Goal: Task Accomplishment & Management: Complete application form

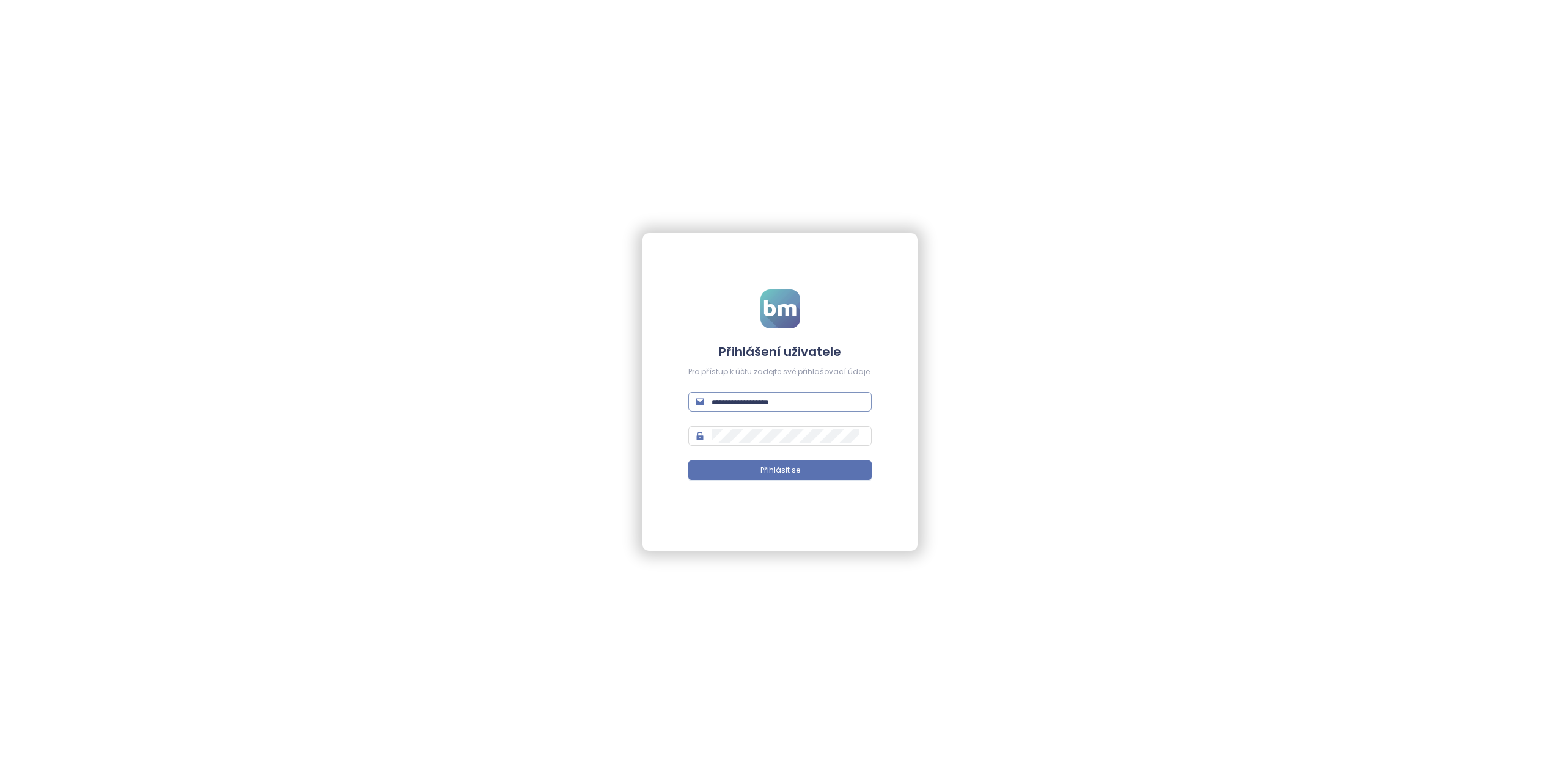
click at [739, 404] on input "text" at bounding box center [787, 401] width 153 height 13
click at [729, 407] on input "text" at bounding box center [787, 401] width 153 height 13
paste input "**********"
type input "**********"
click at [749, 467] on button "Přihlásit se" at bounding box center [779, 470] width 183 height 20
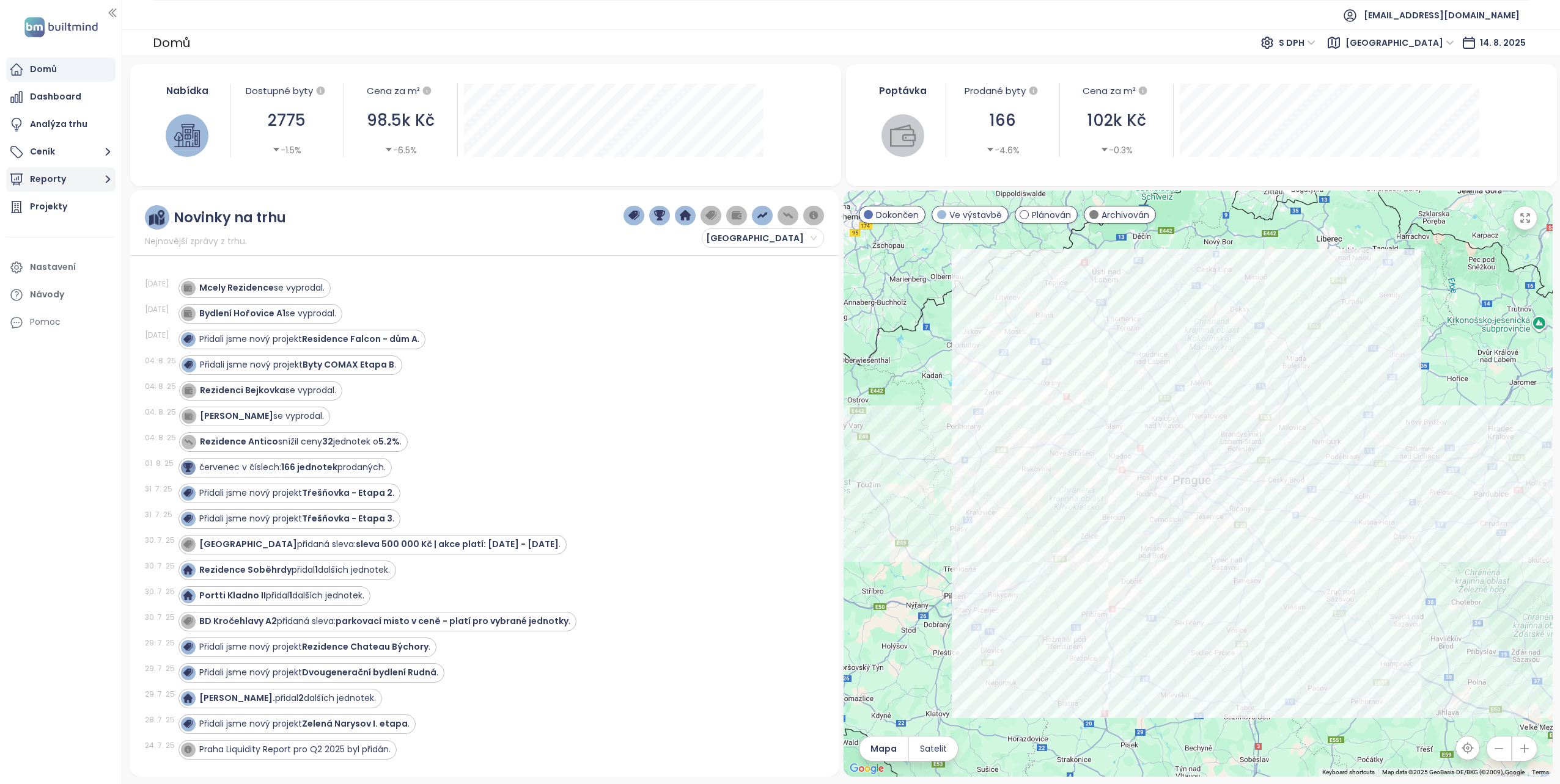
click at [60, 183] on button "Reporty" at bounding box center [61, 179] width 110 height 24
click at [54, 347] on div "Projekty" at bounding box center [49, 347] width 37 height 15
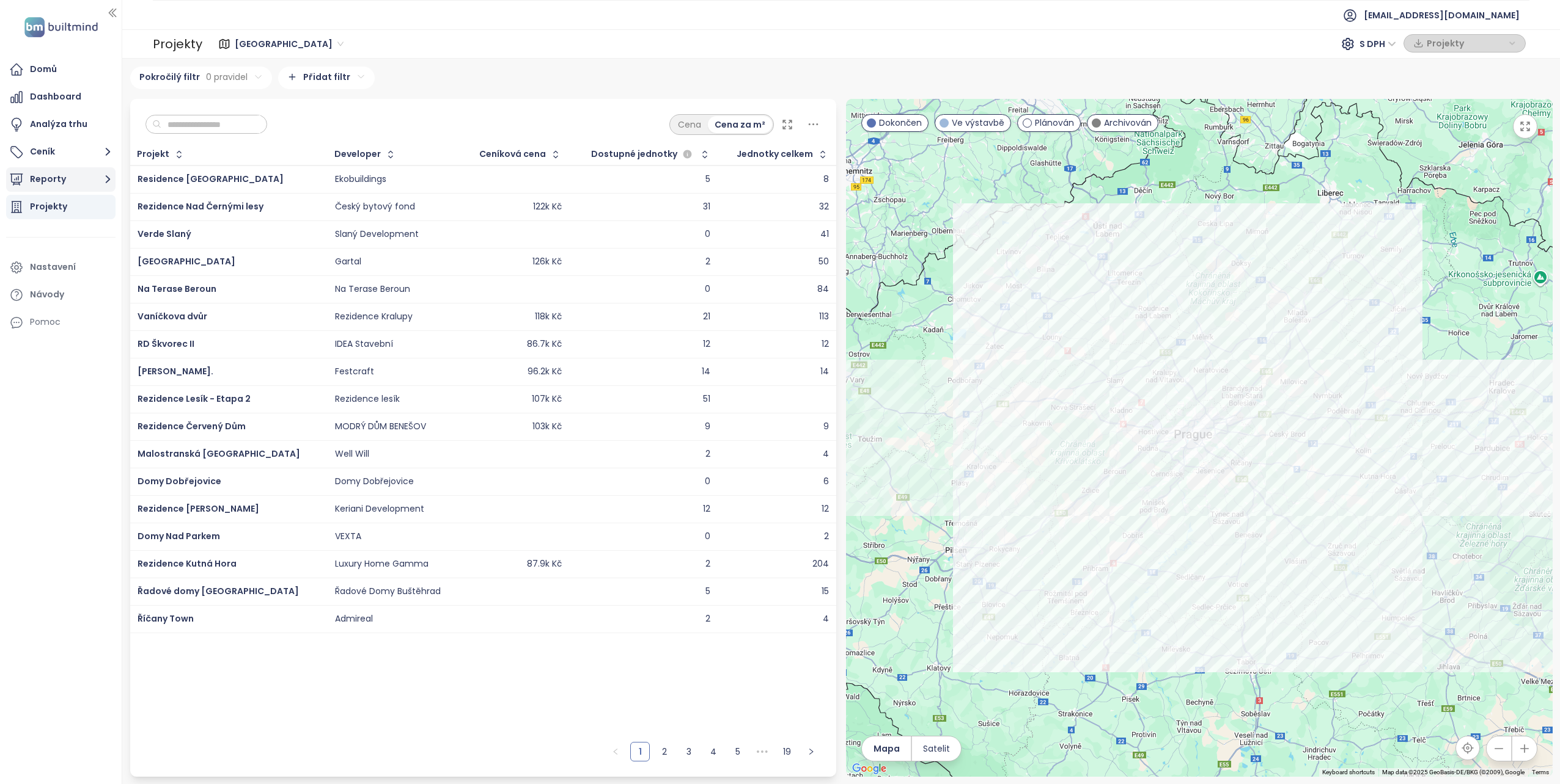
click at [56, 180] on button "Reporty" at bounding box center [61, 179] width 110 height 24
click at [54, 201] on div "Přidat report" at bounding box center [66, 207] width 54 height 15
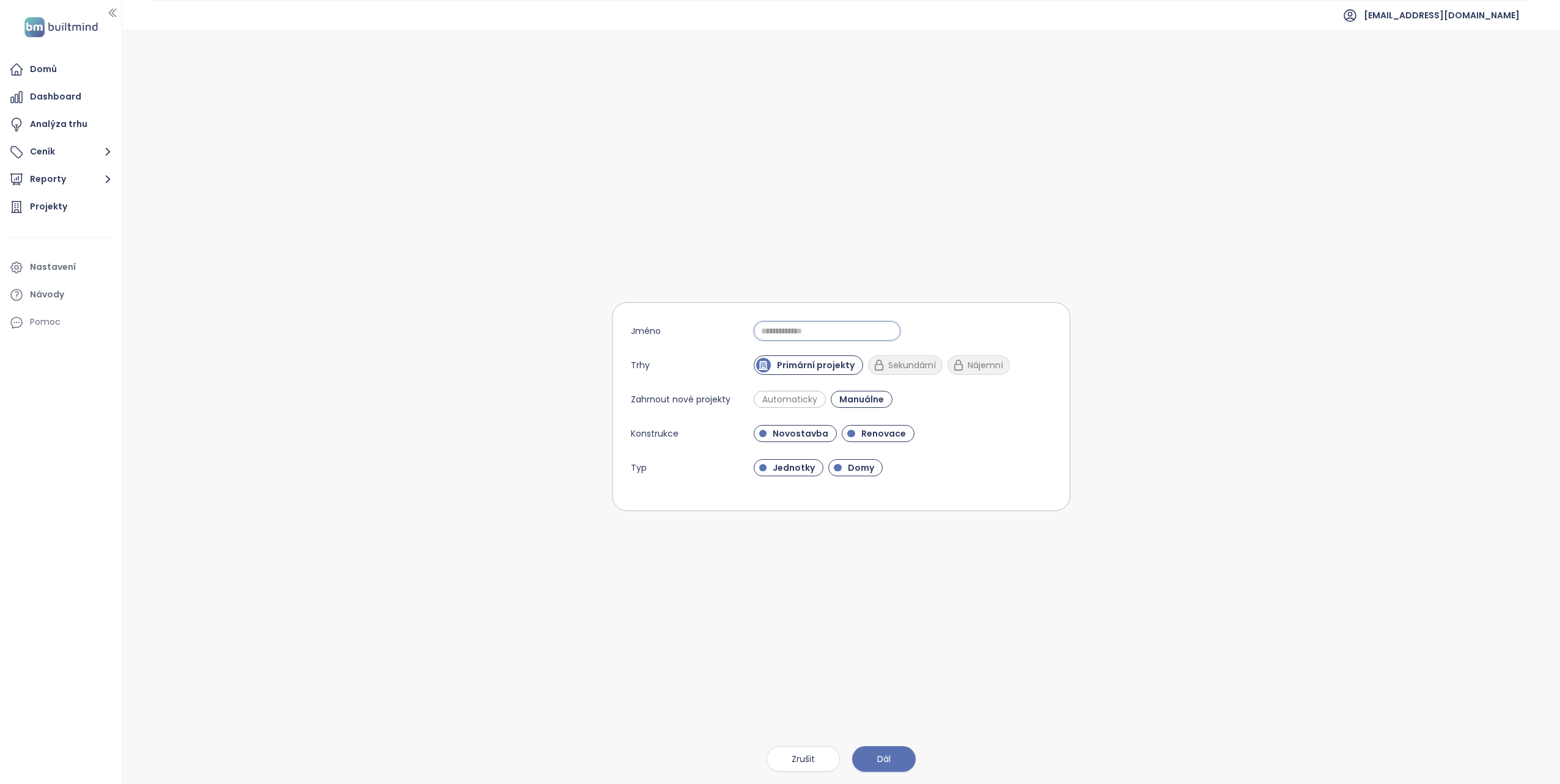
click at [776, 333] on input "Jméno" at bounding box center [826, 331] width 146 height 20
type input "*"
type input "***"
click at [870, 434] on span "Renovace" at bounding box center [884, 433] width 57 height 12
click at [794, 475] on span "Jednotky" at bounding box center [788, 467] width 71 height 17
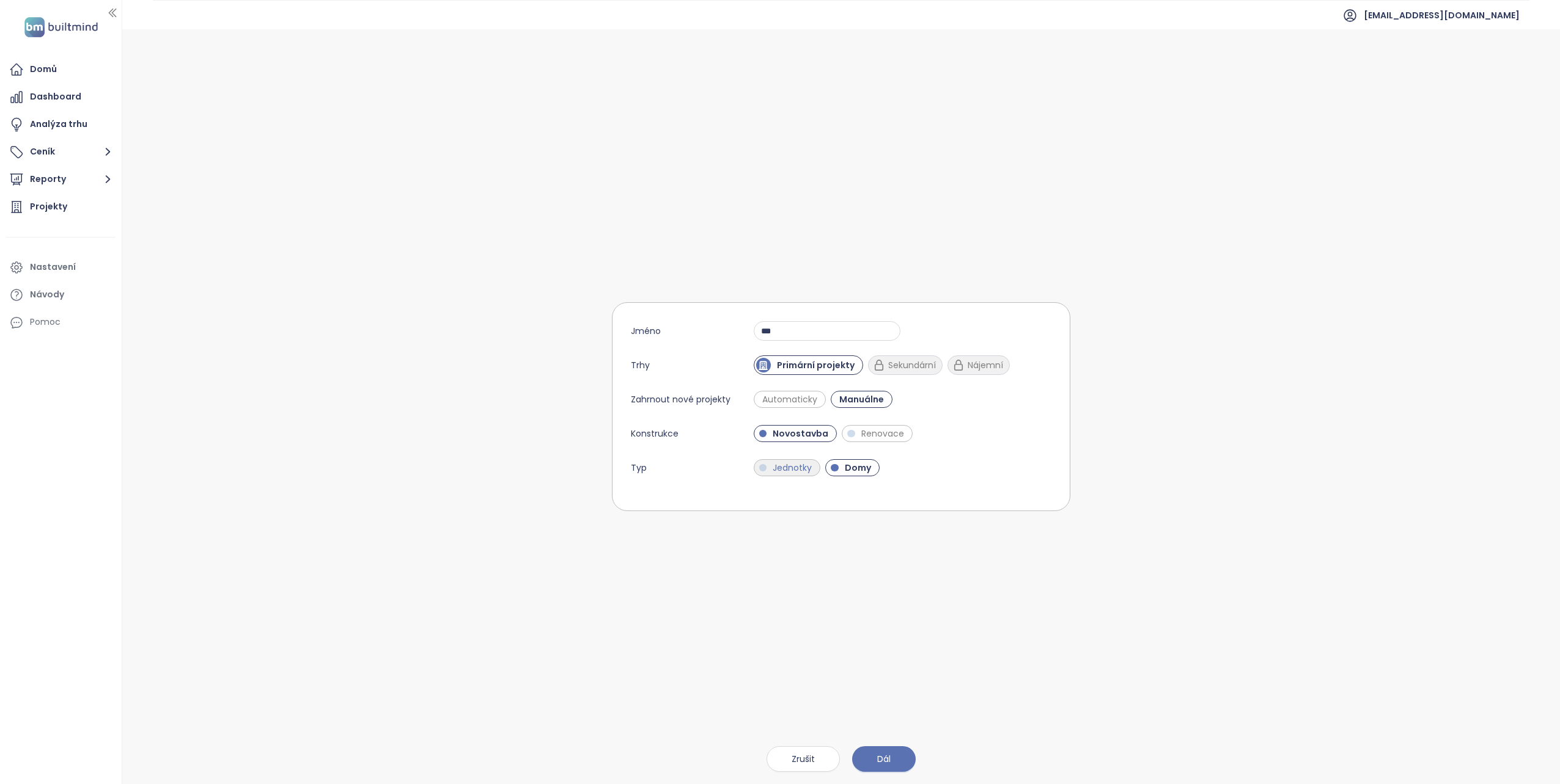
click at [782, 463] on span "Jednotky" at bounding box center [792, 468] width 52 height 12
click at [883, 758] on span "Dál" at bounding box center [884, 759] width 13 height 13
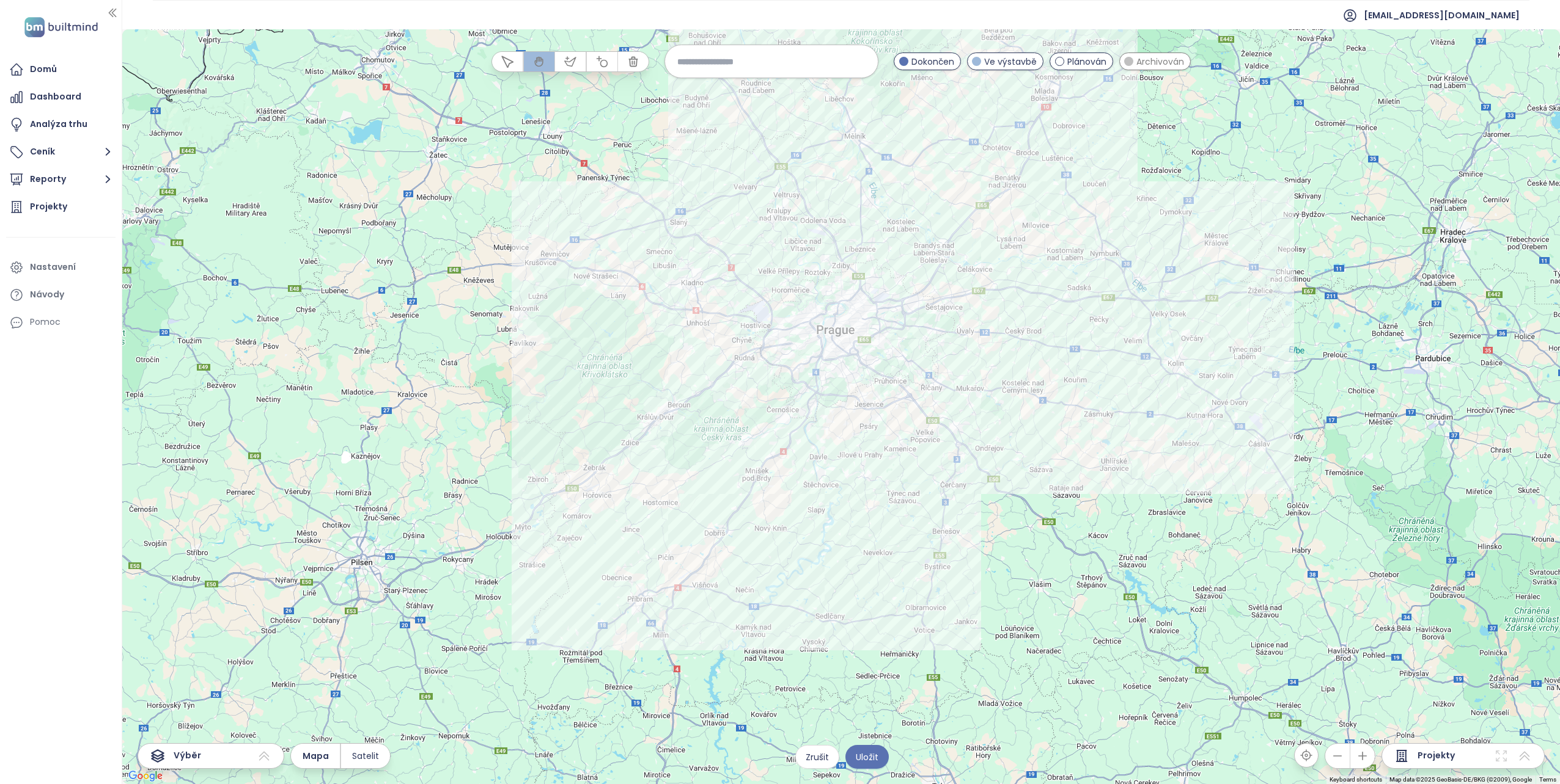
drag, startPoint x: 776, startPoint y: 625, endPoint x: 793, endPoint y: 466, distance: 159.9
click at [793, 466] on div at bounding box center [841, 407] width 1438 height 755
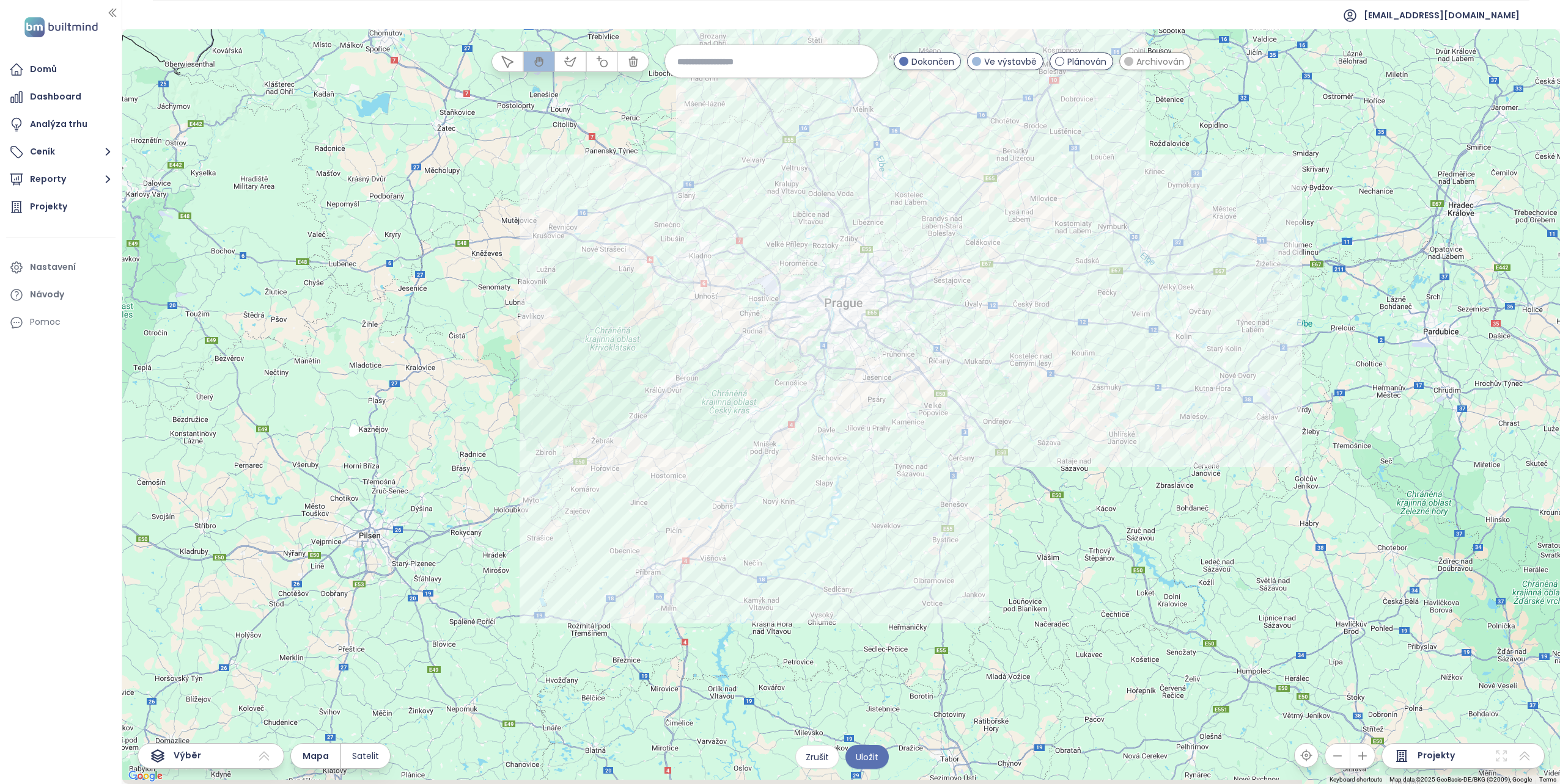
drag, startPoint x: 767, startPoint y: 581, endPoint x: 771, endPoint y: 561, distance: 20.4
click at [771, 561] on div at bounding box center [841, 407] width 1438 height 755
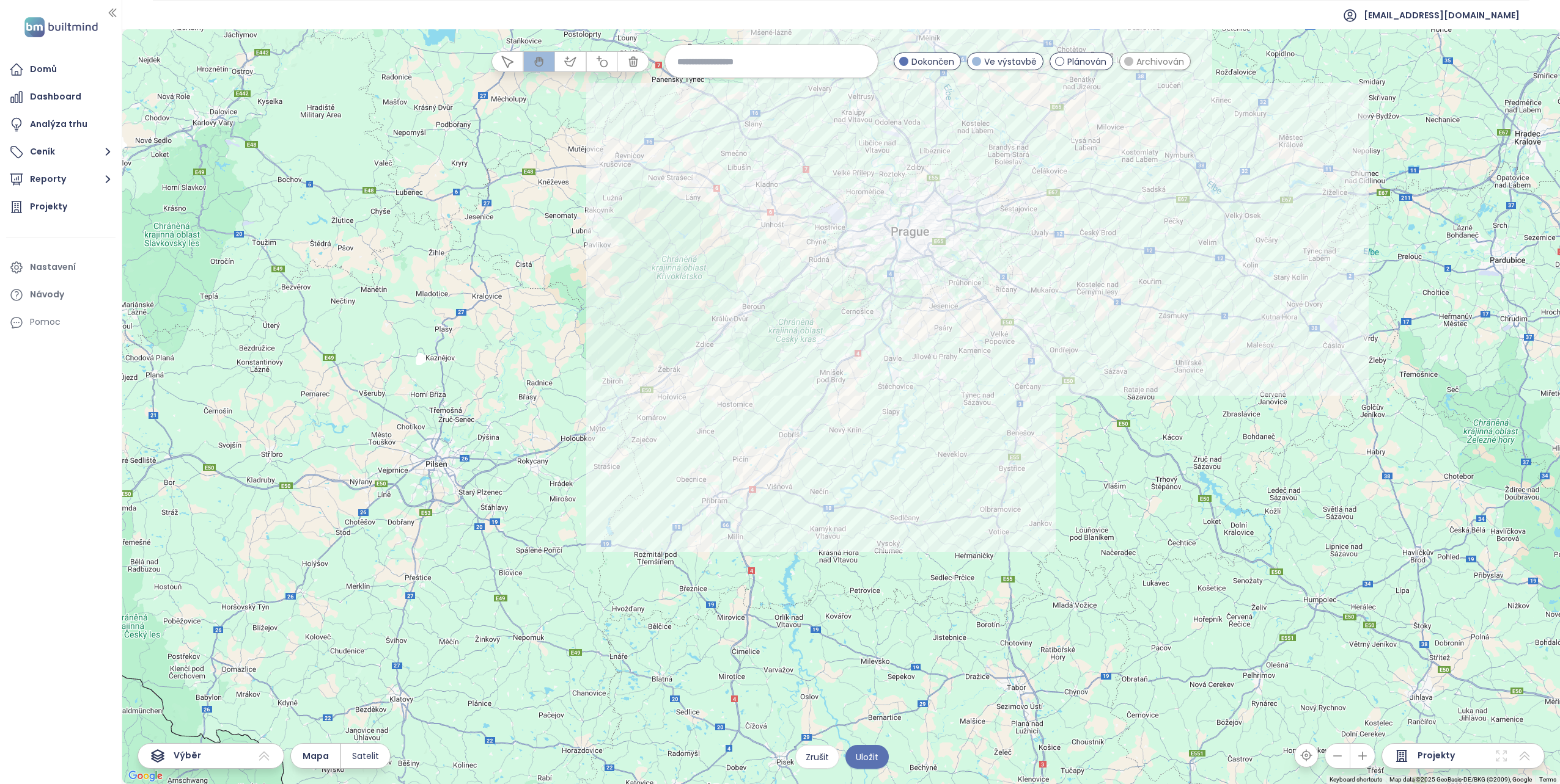
click at [1139, 62] on span "Archivován" at bounding box center [1159, 62] width 47 height 13
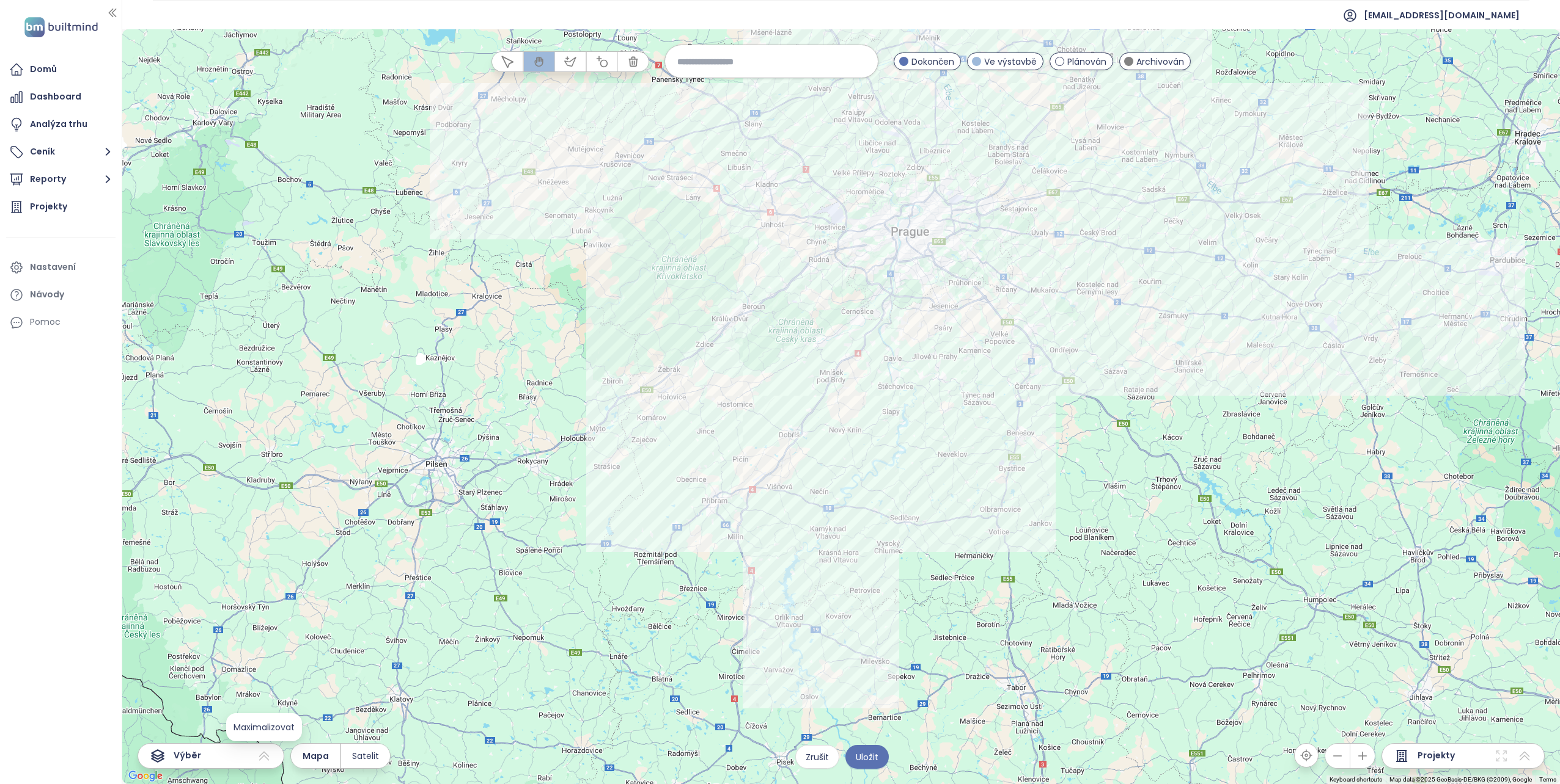
click at [262, 758] on icon at bounding box center [264, 756] width 14 height 14
click at [262, 755] on icon at bounding box center [264, 756] width 11 height 9
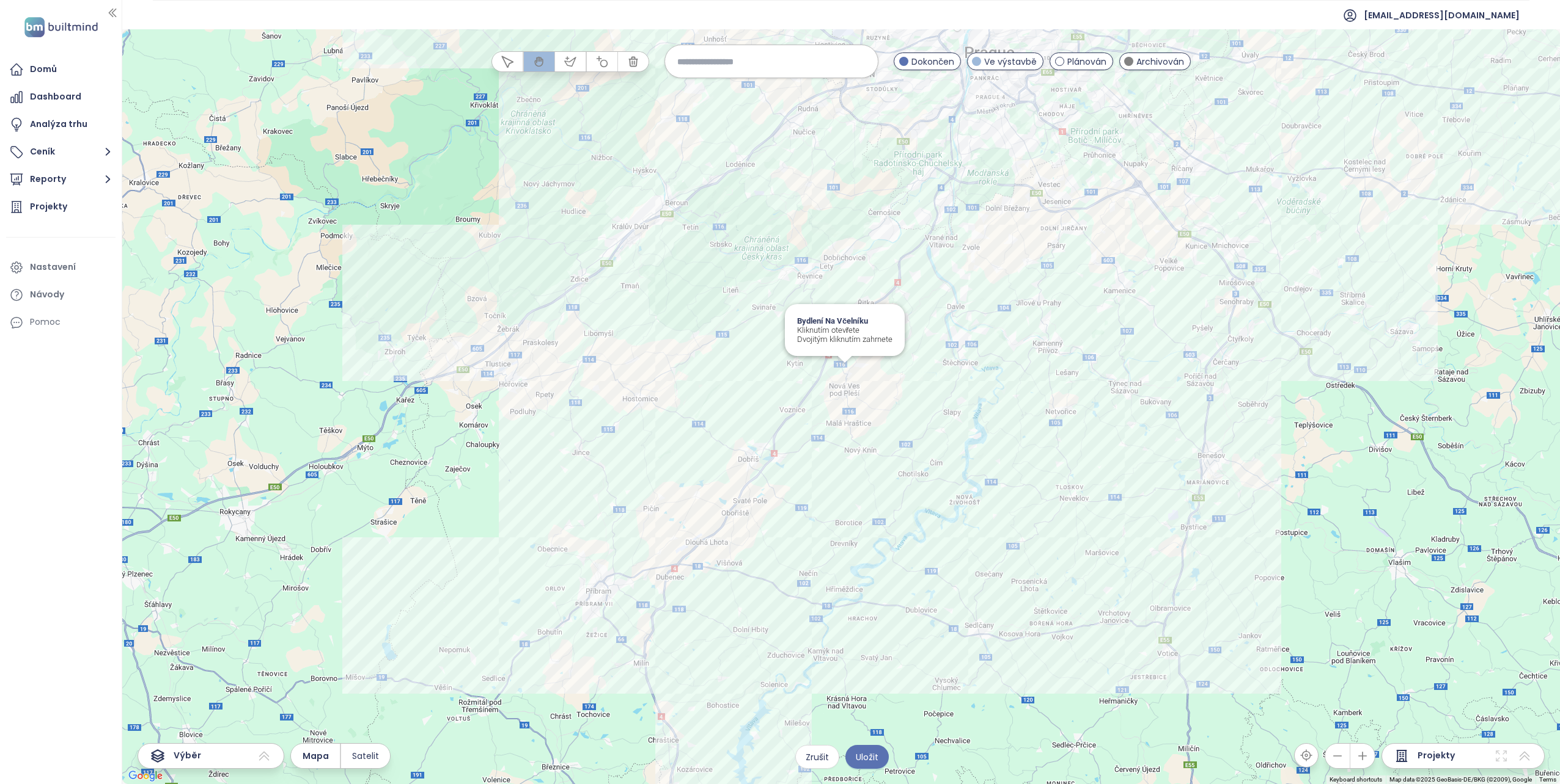
click at [844, 369] on div "Bydlení Na Včelníku Kliknutím otevřete Dvojitým kliknutím zahrnete" at bounding box center [841, 407] width 1438 height 755
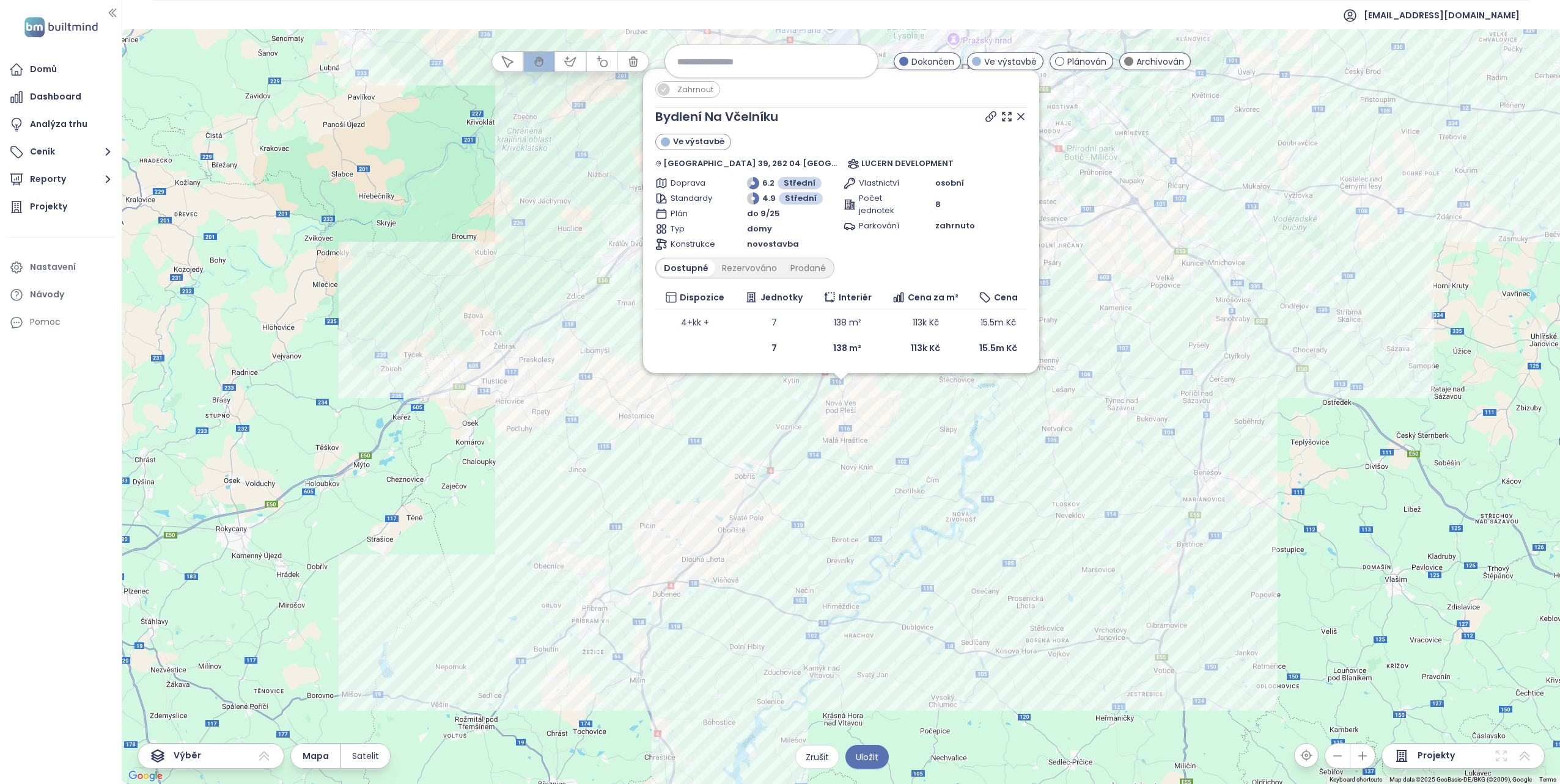
click at [699, 90] on span "Zahrnout" at bounding box center [695, 89] width 48 height 15
click at [972, 489] on div "Zahrnout Bydlení Na Včelníku Ve výstavbě Nová Ves pod Pleší 39, 262 04 Nová Ves…" at bounding box center [841, 407] width 1438 height 755
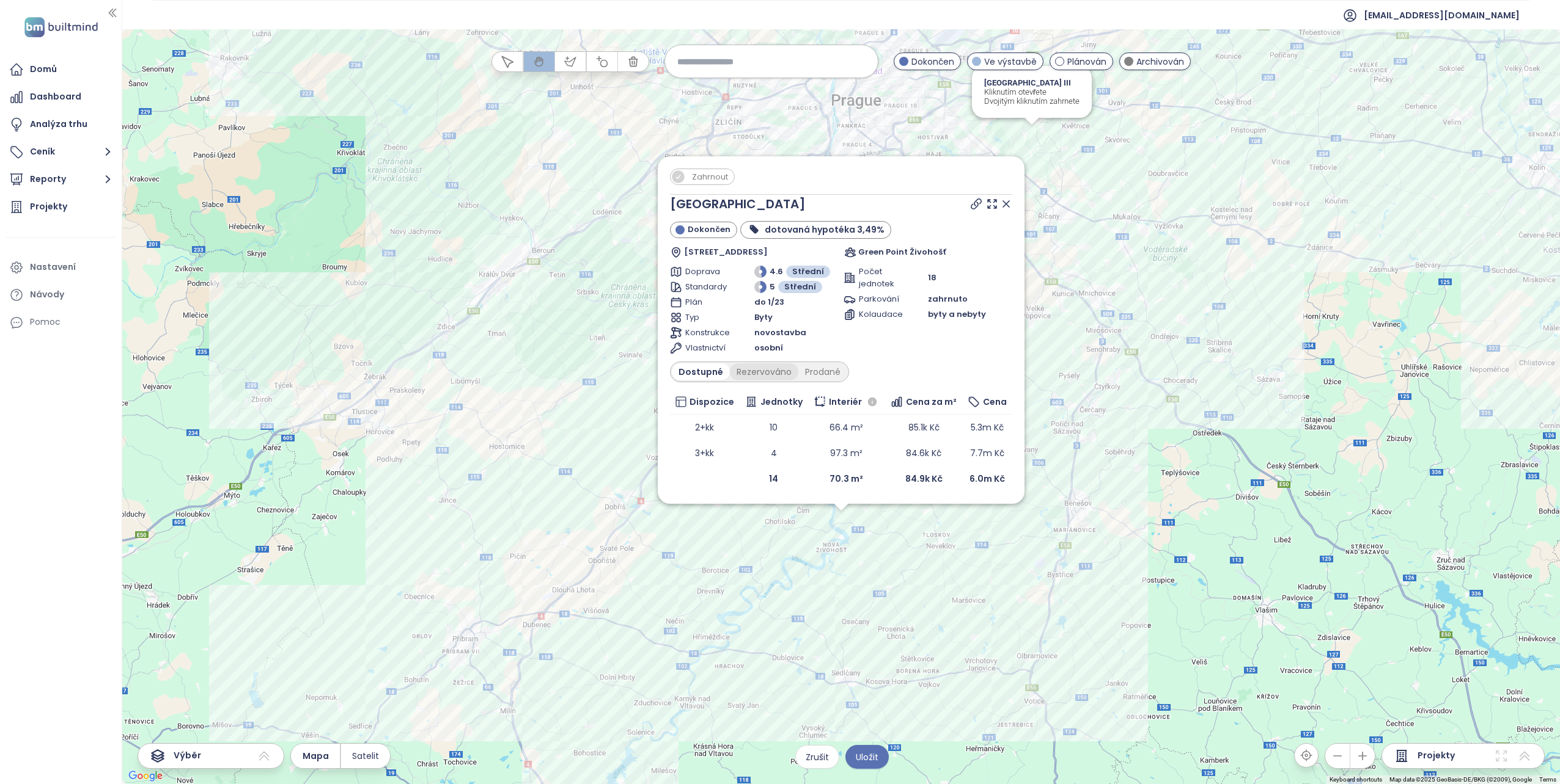
click at [756, 371] on div "Rezervováno" at bounding box center [764, 371] width 69 height 17
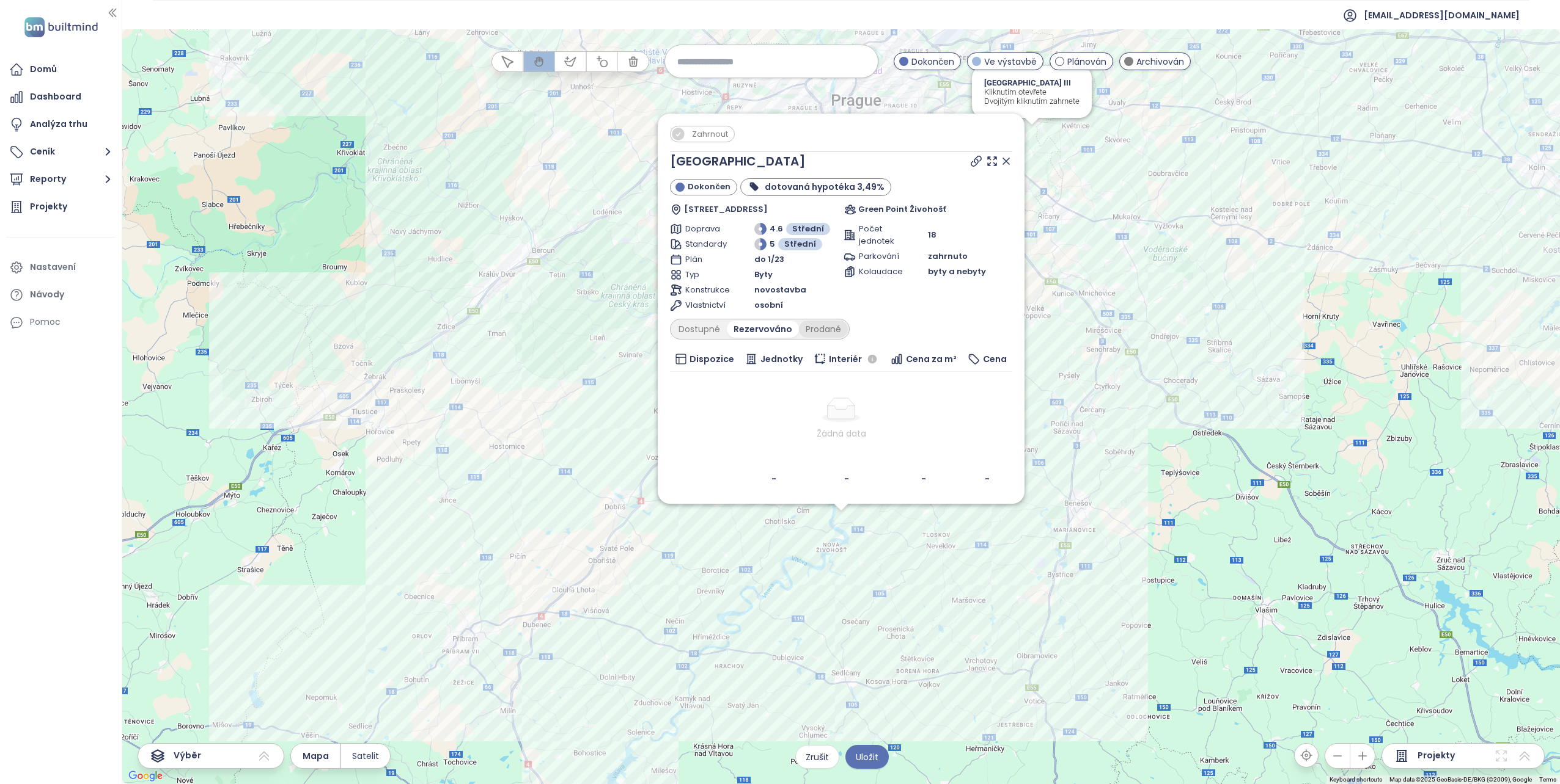
click at [813, 330] on div "Prodané" at bounding box center [823, 329] width 49 height 17
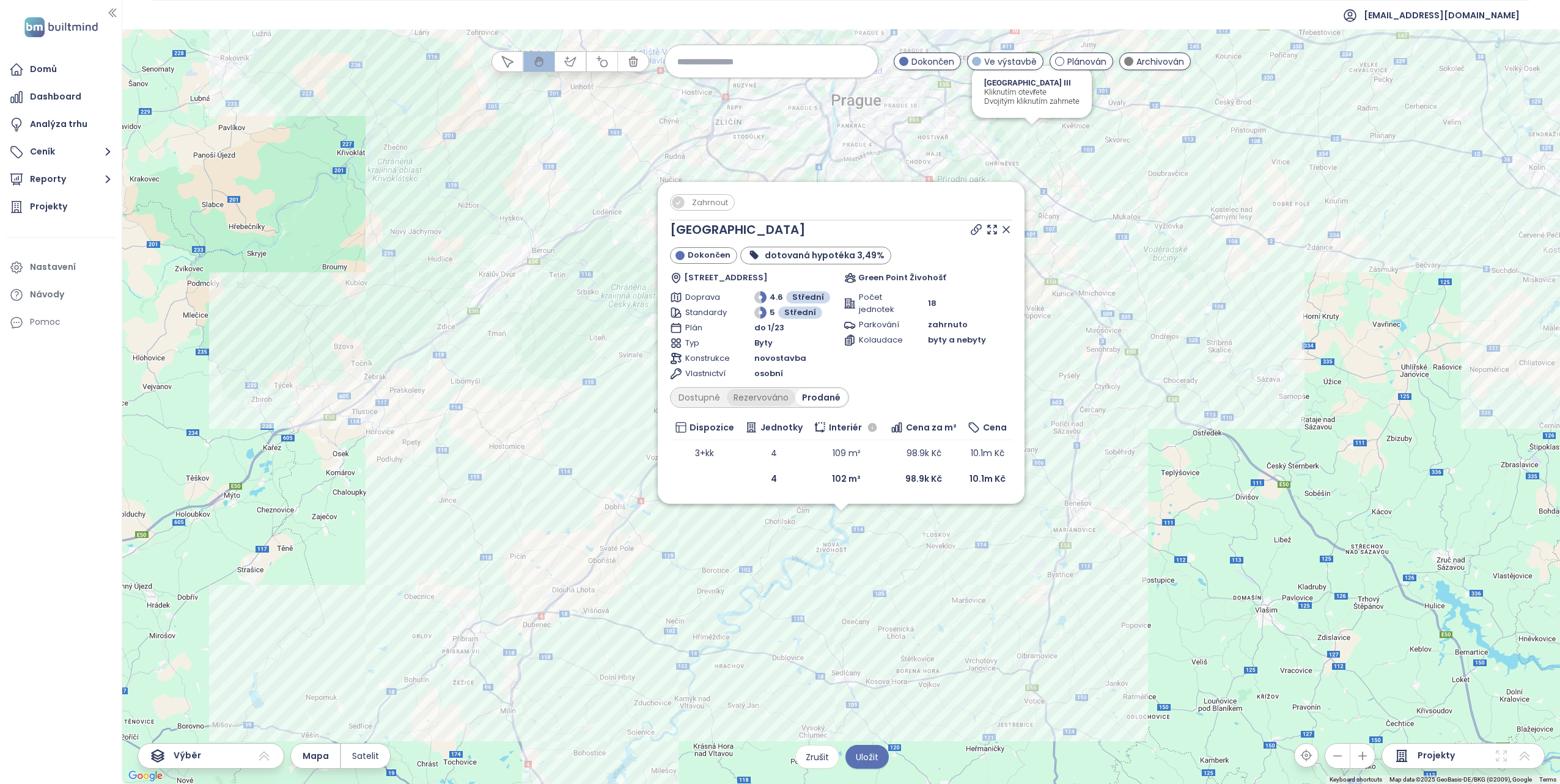
click at [738, 396] on div "Rezervováno" at bounding box center [760, 397] width 69 height 17
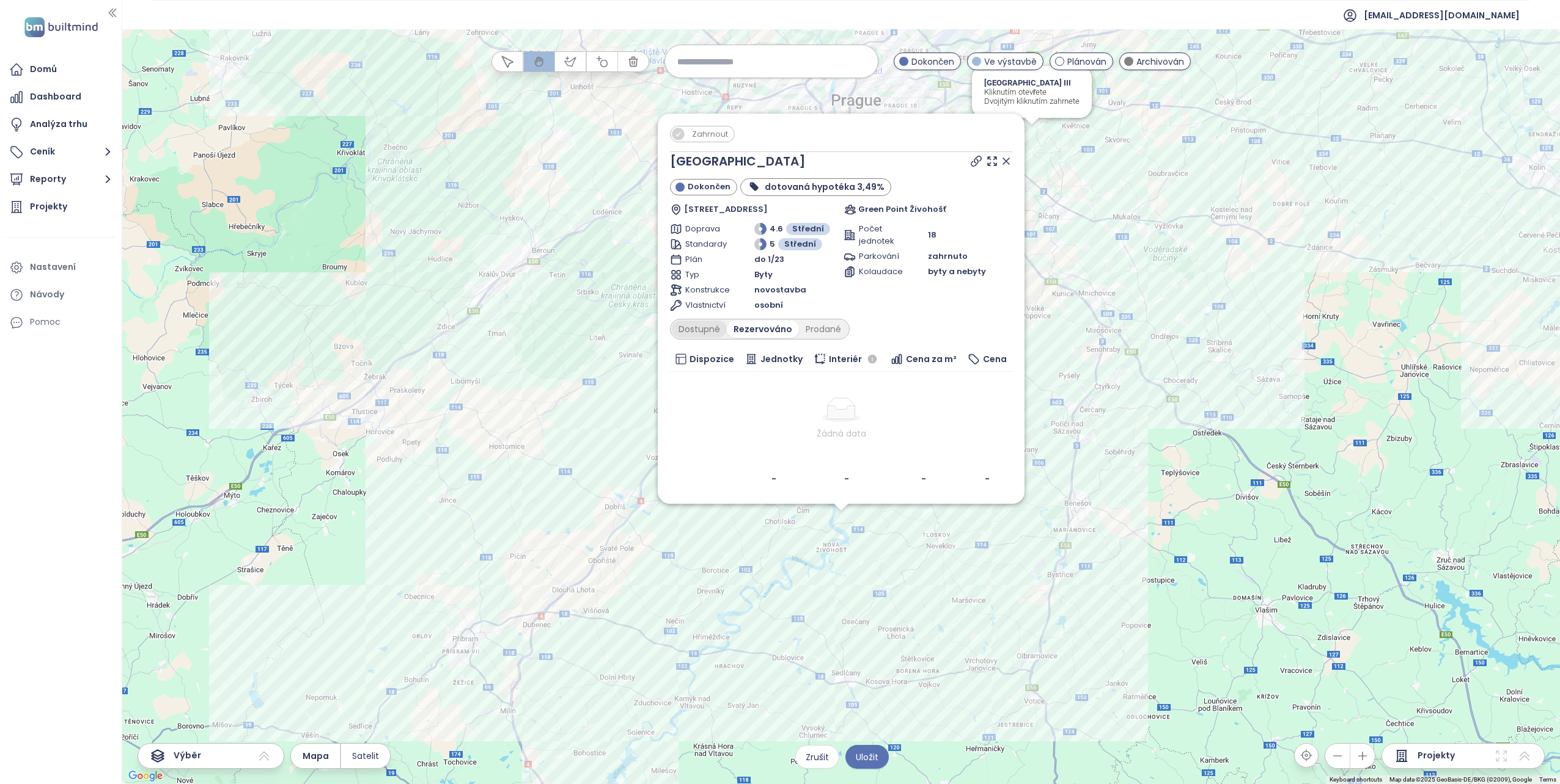
click at [699, 335] on div "Dostupné" at bounding box center [700, 329] width 55 height 17
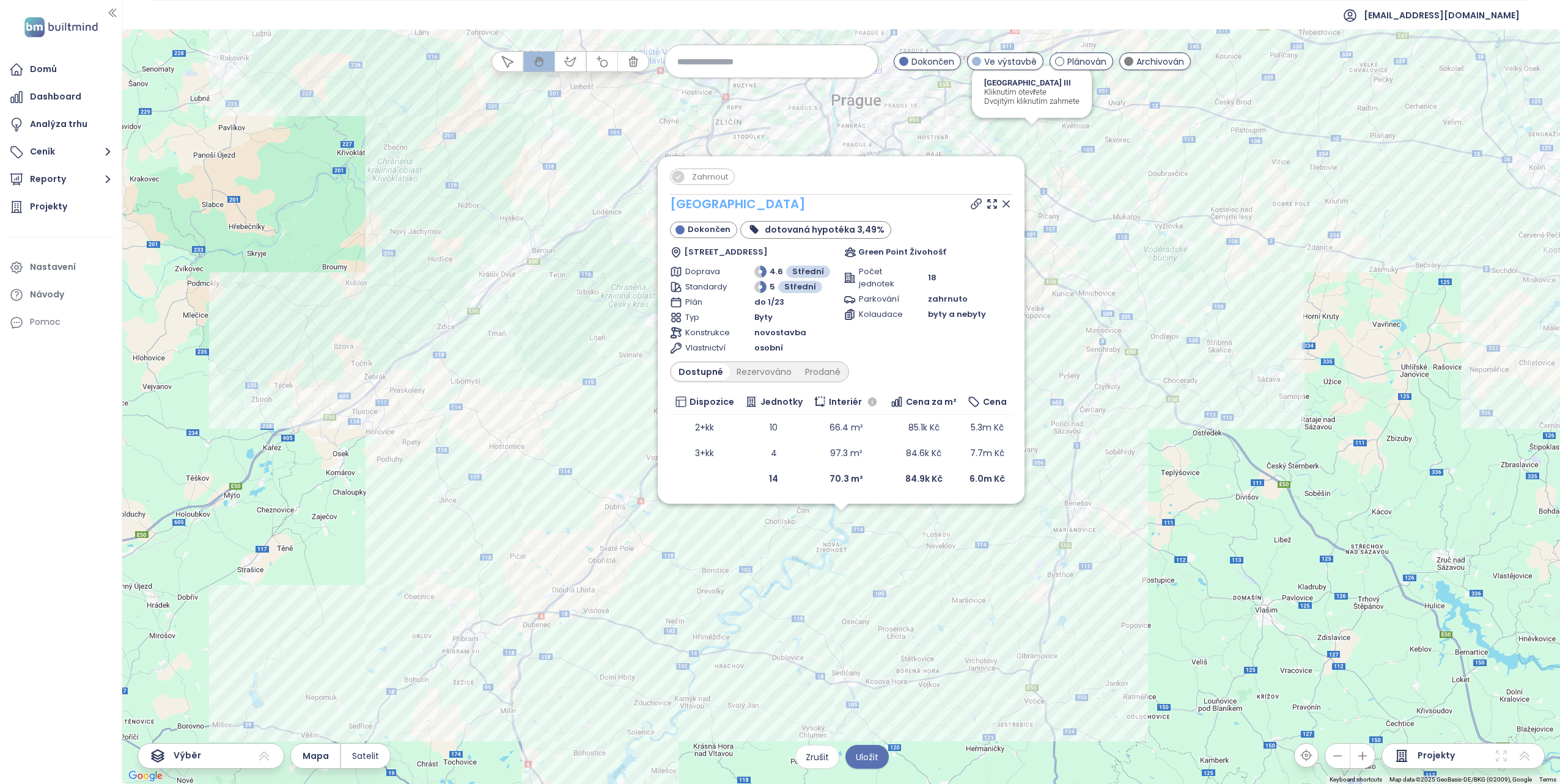
click at [702, 202] on link "Slapy Resort" at bounding box center [738, 203] width 136 height 17
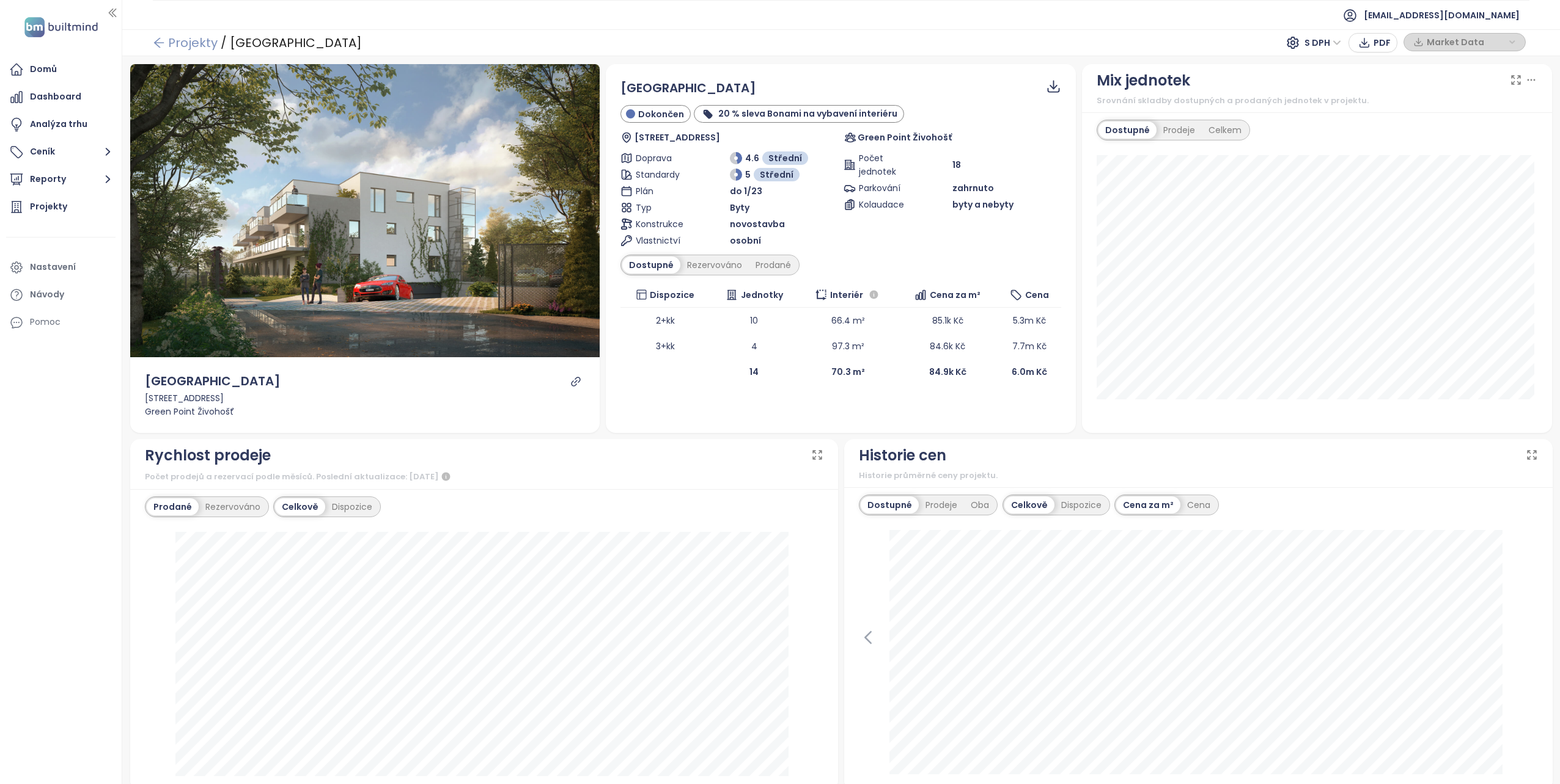
click at [178, 42] on link "Projekty" at bounding box center [185, 43] width 65 height 22
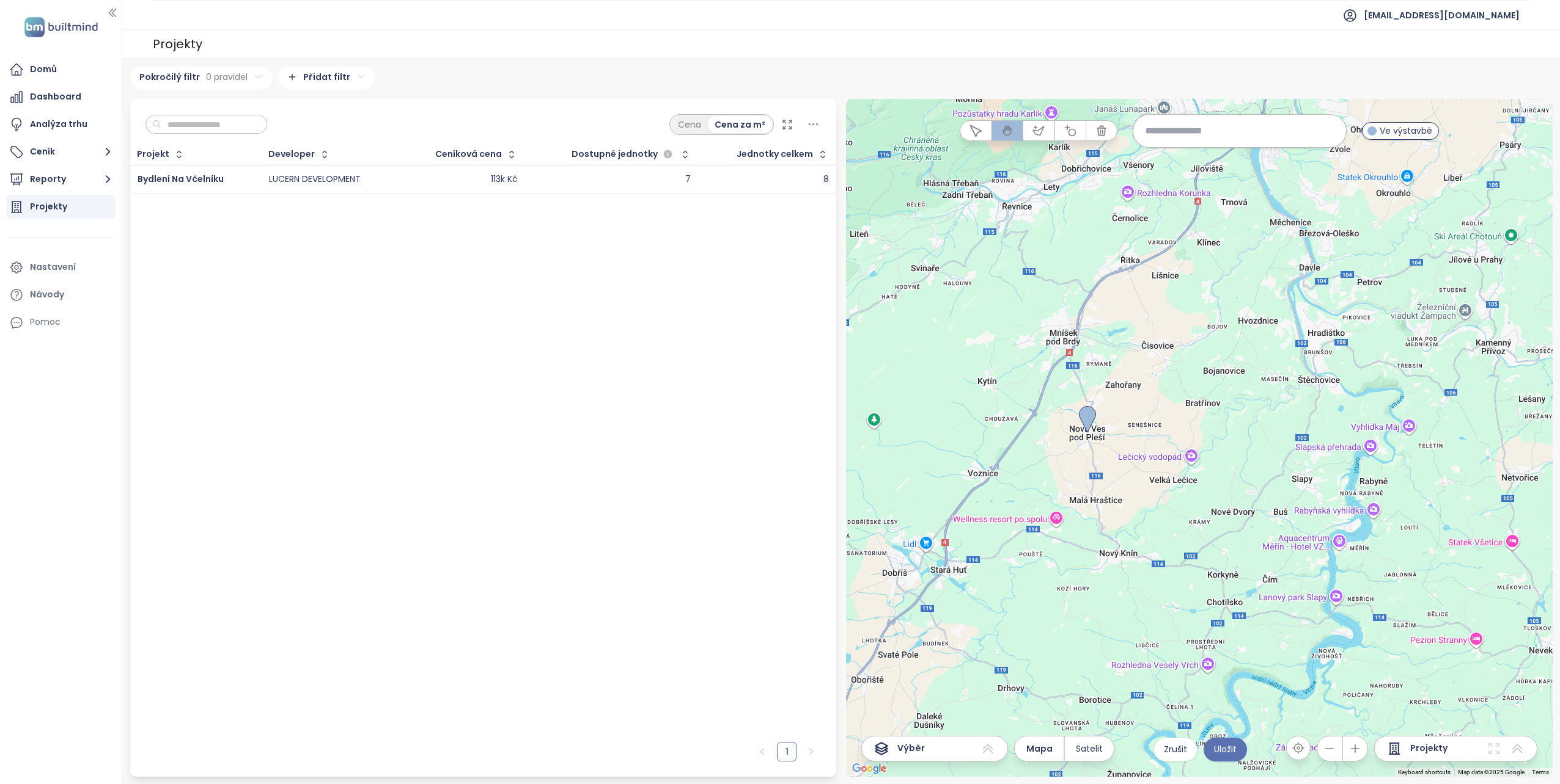
click at [63, 207] on div "Projekty" at bounding box center [49, 206] width 37 height 15
click at [112, 12] on icon "button" at bounding box center [112, 12] width 7 height 8
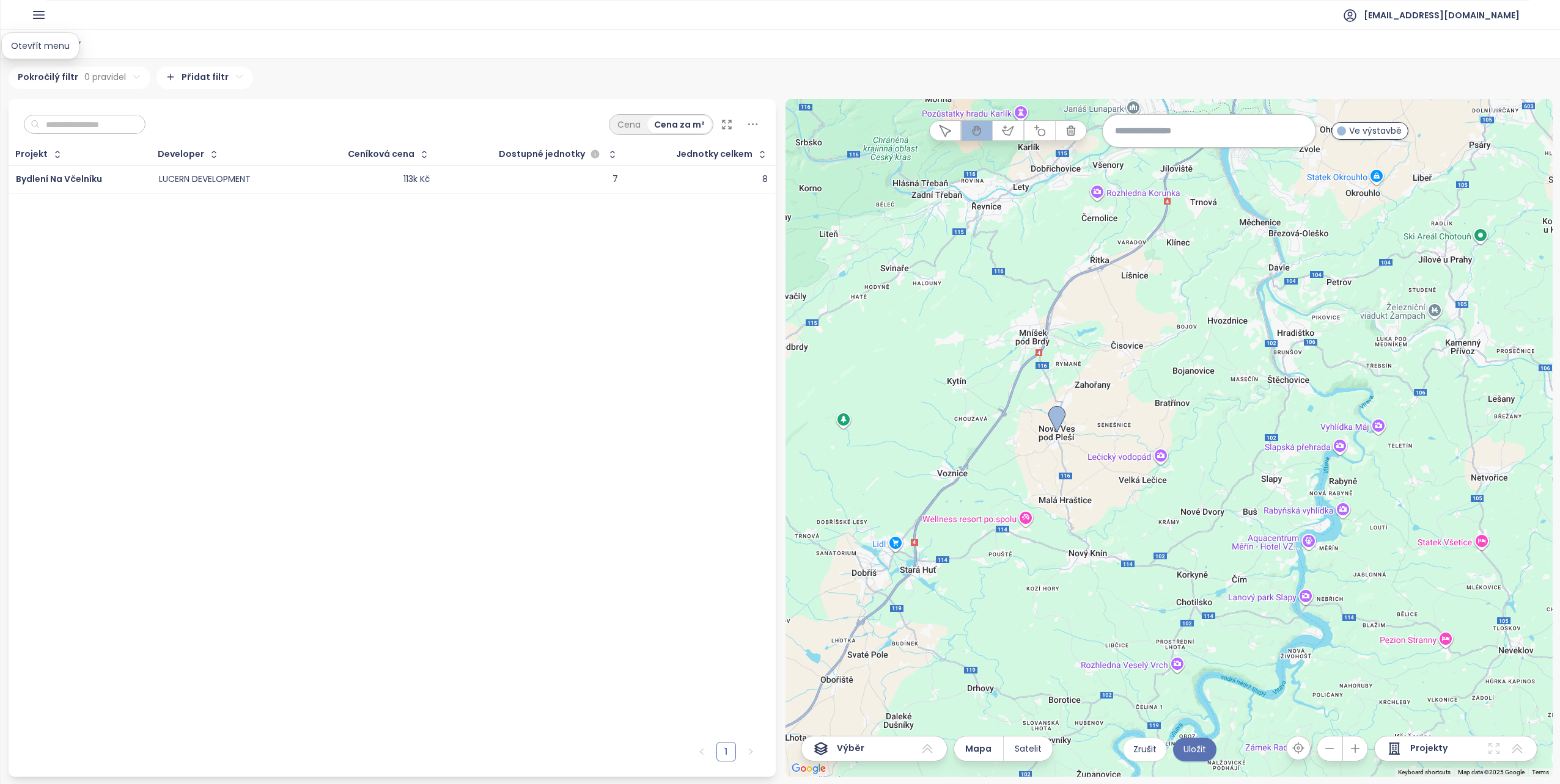
click at [42, 14] on icon "button" at bounding box center [39, 15] width 11 height 7
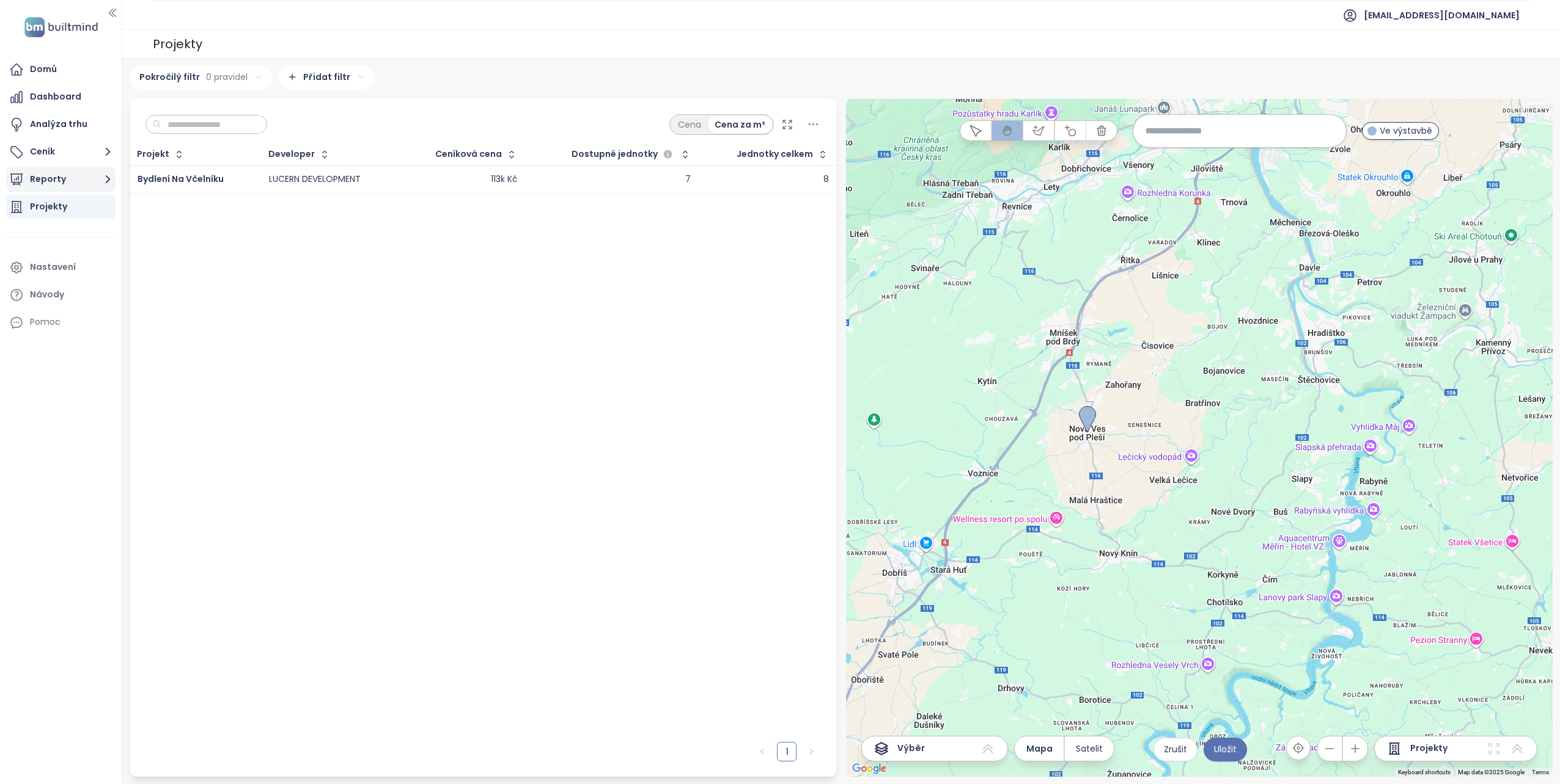
click at [52, 176] on button "Reporty" at bounding box center [61, 179] width 110 height 24
click at [66, 207] on div "Přidat report" at bounding box center [66, 207] width 54 height 15
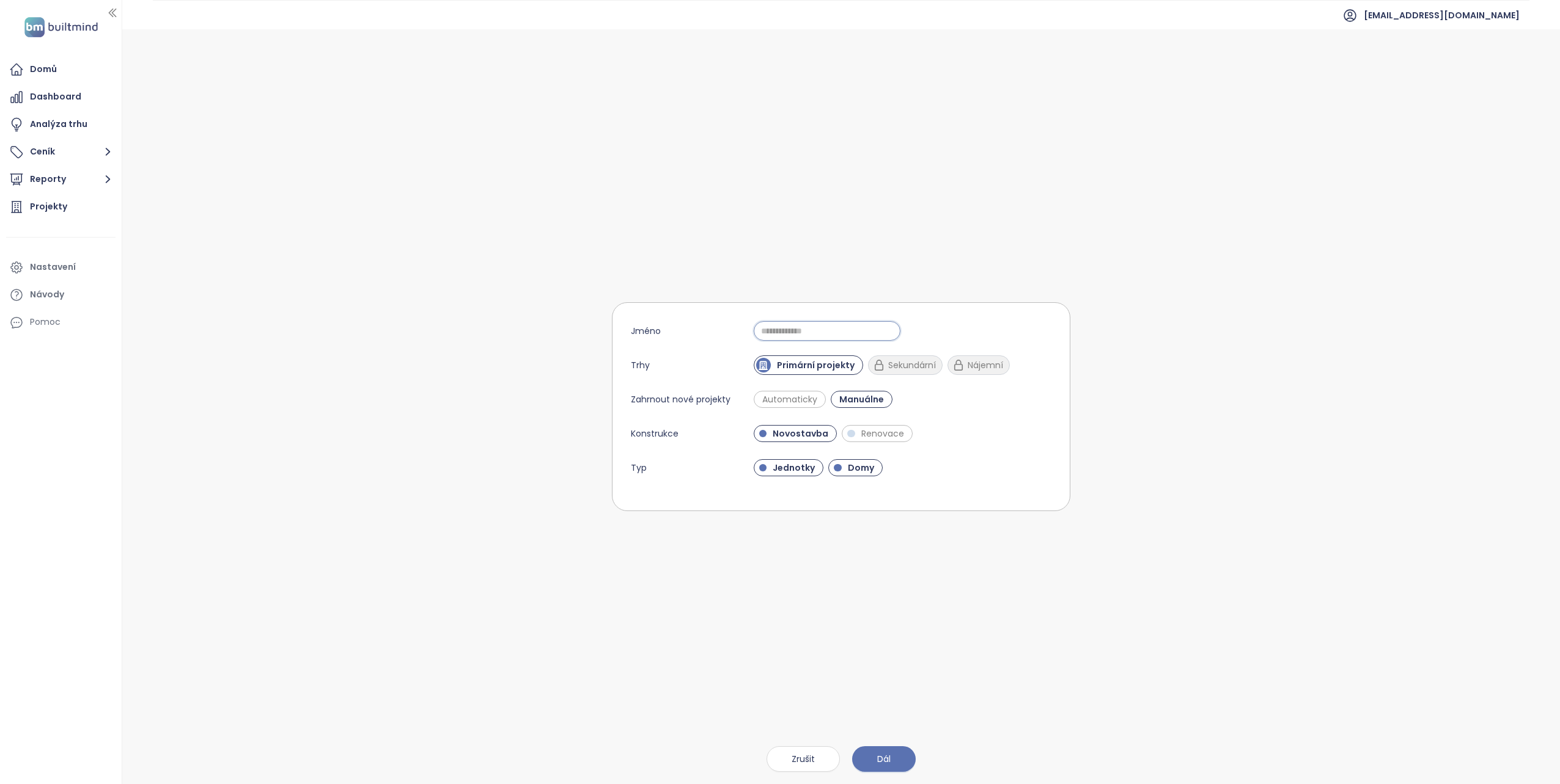
click at [787, 328] on input "Jméno" at bounding box center [826, 331] width 146 height 20
type input "***"
click at [891, 761] on button "Dál" at bounding box center [884, 759] width 63 height 26
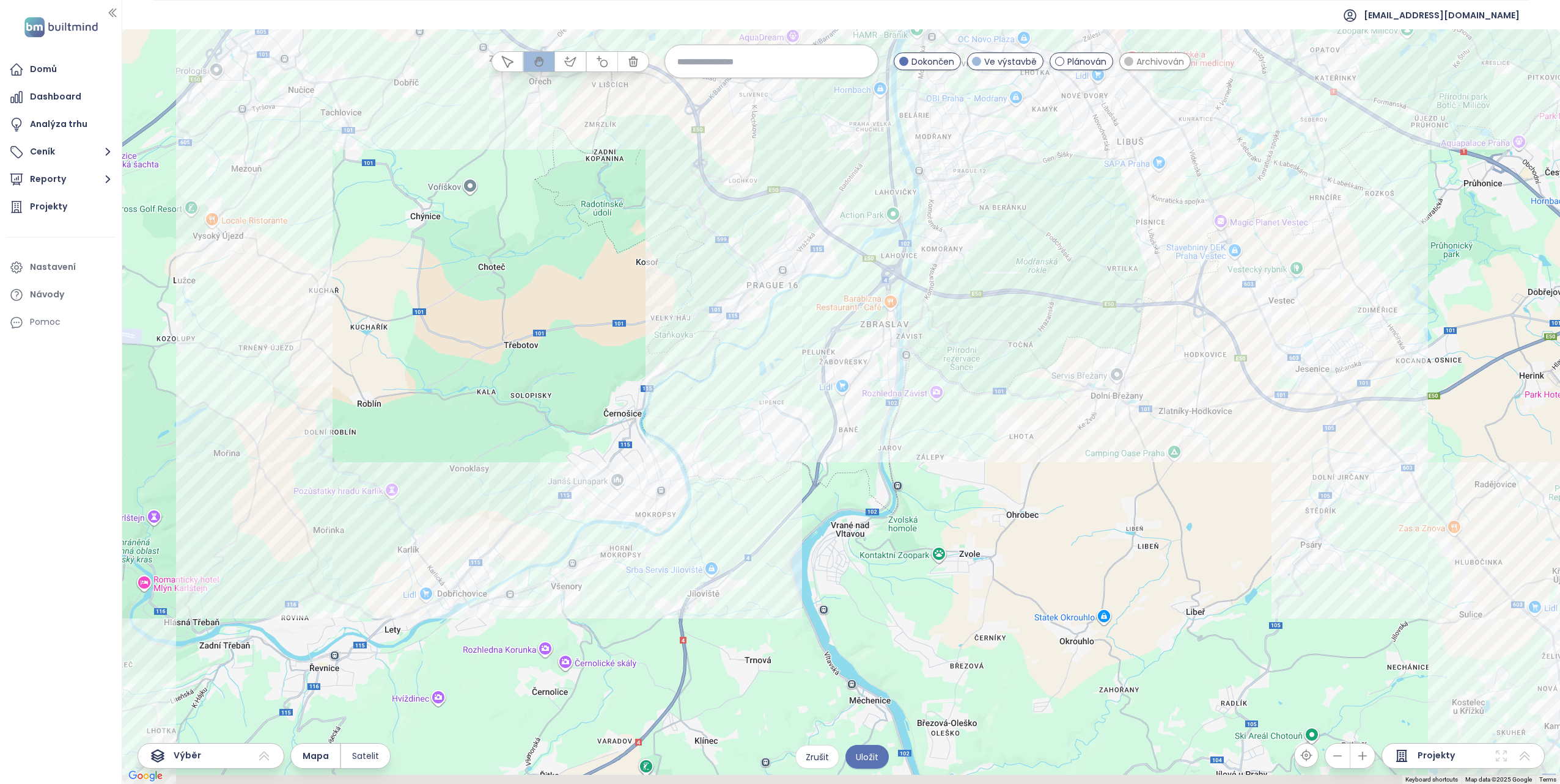
drag, startPoint x: 874, startPoint y: 606, endPoint x: 884, endPoint y: 361, distance: 245.2
click at [883, 377] on div at bounding box center [841, 407] width 1438 height 755
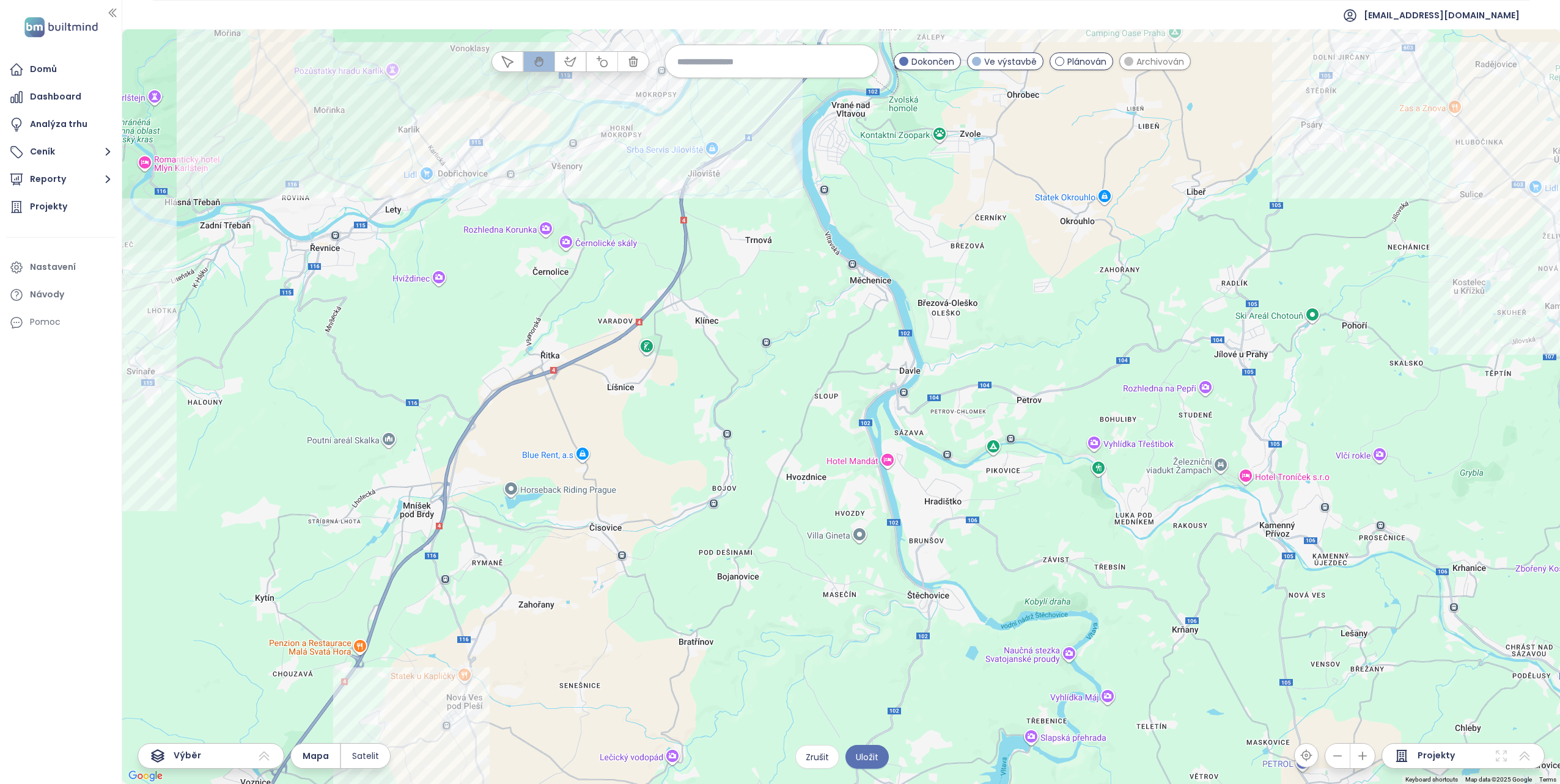
drag, startPoint x: 920, startPoint y: 469, endPoint x: 912, endPoint y: 435, distance: 34.9
click at [912, 435] on div at bounding box center [841, 407] width 1438 height 755
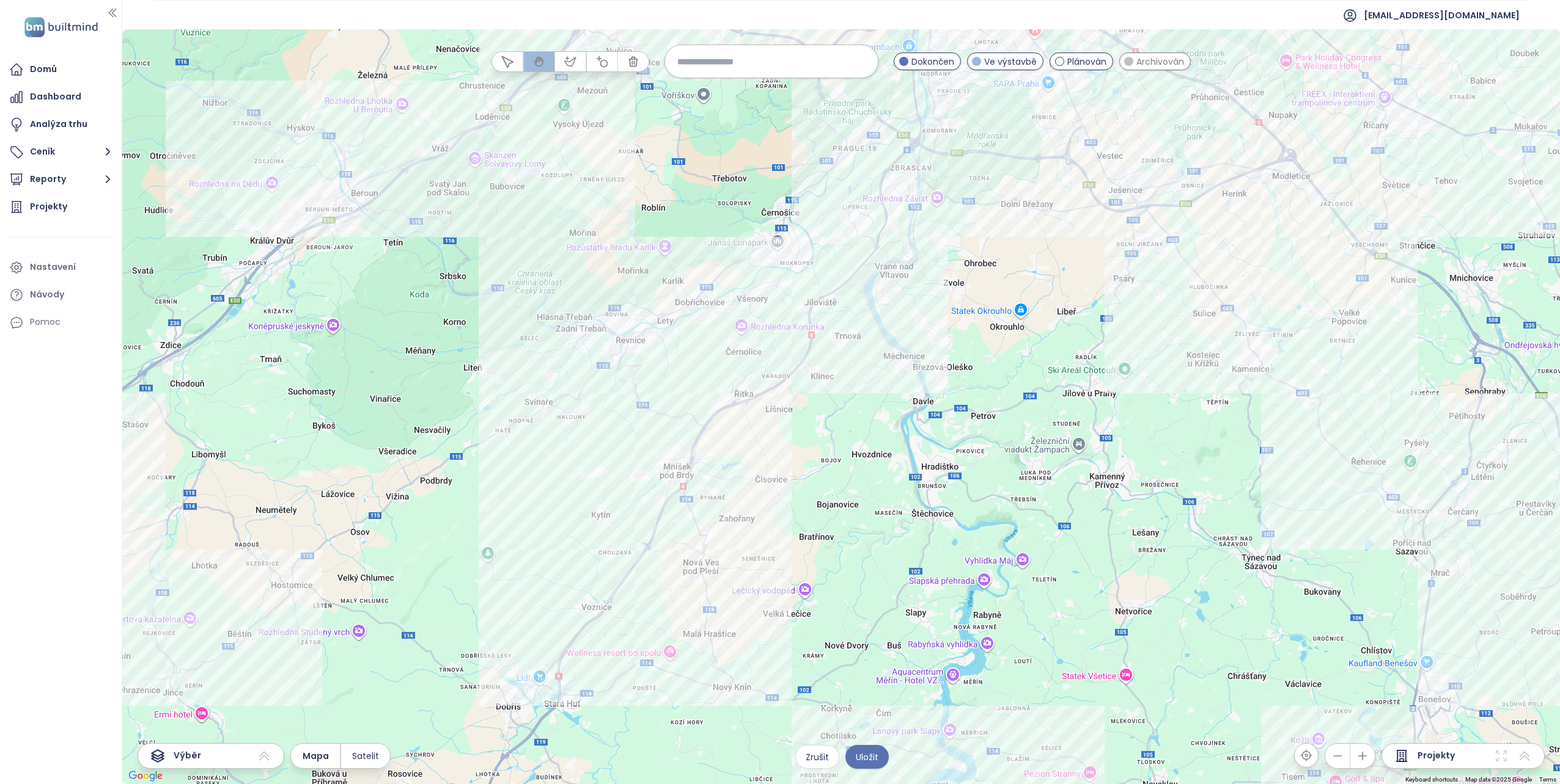
click at [1141, 64] on span "Archivován" at bounding box center [1159, 62] width 47 height 13
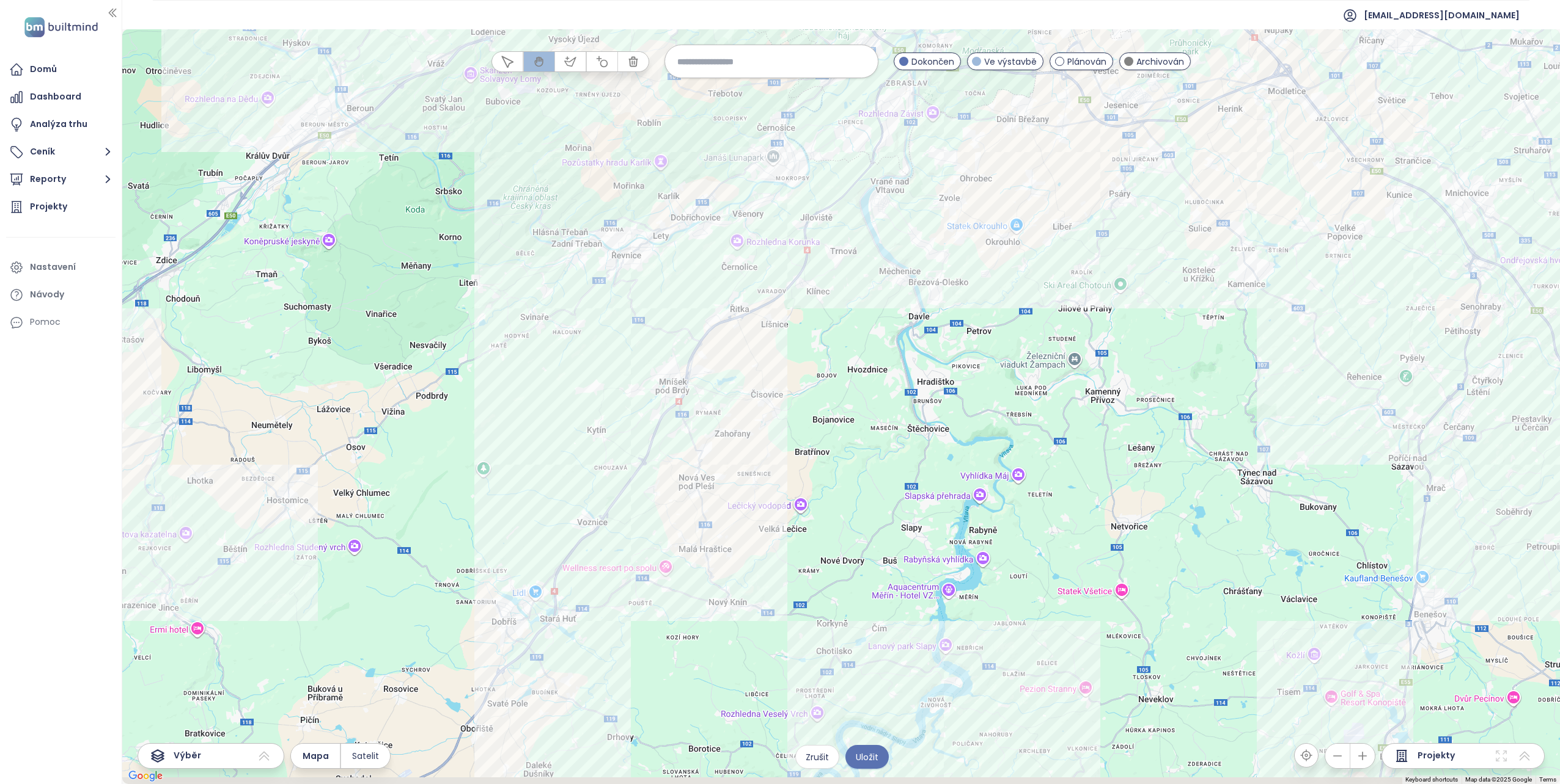
drag, startPoint x: 864, startPoint y: 417, endPoint x: 862, endPoint y: 398, distance: 19.1
click at [862, 398] on div at bounding box center [841, 407] width 1438 height 755
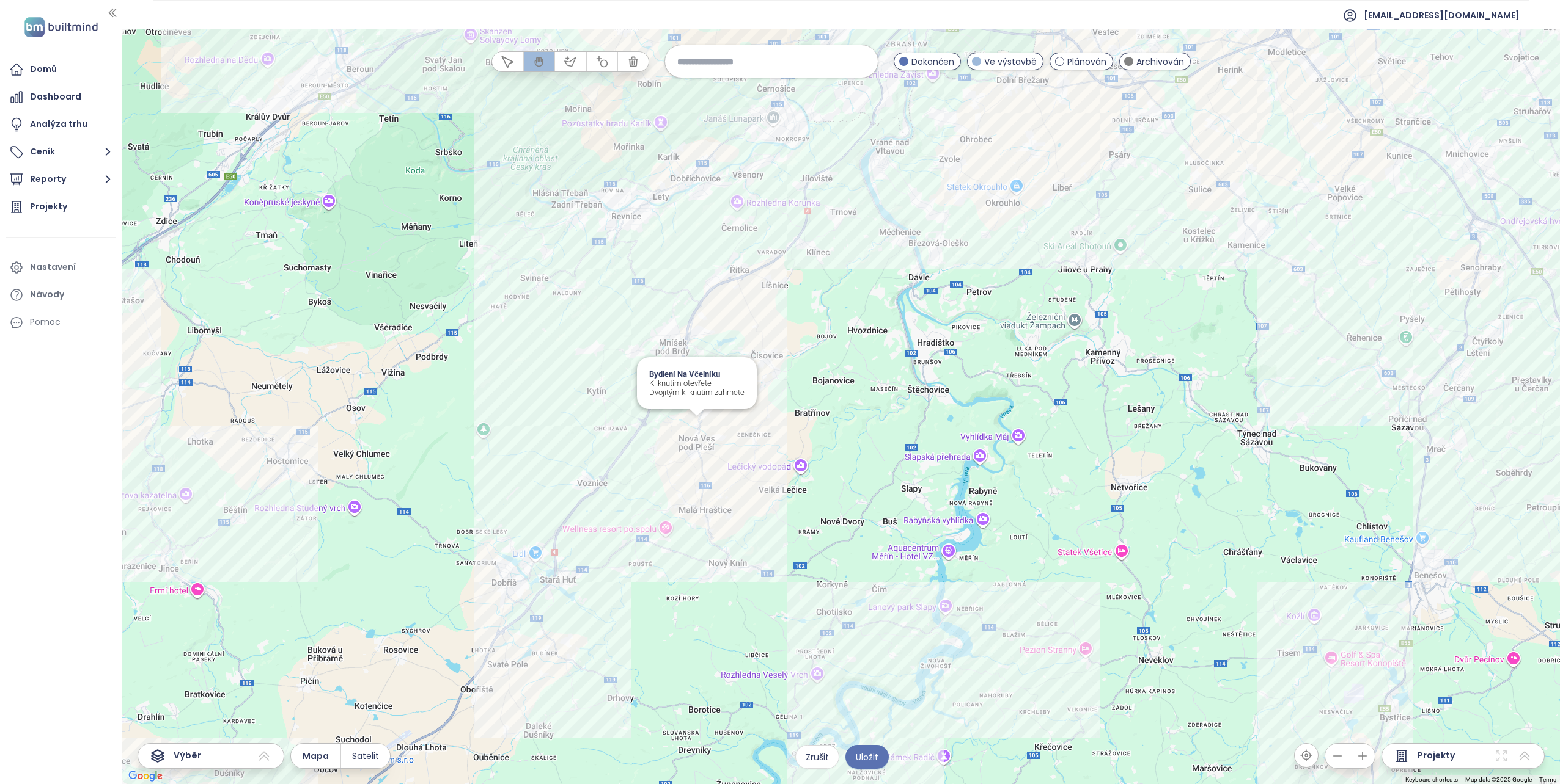
click at [698, 426] on div "Bydlení Na Včelníku Kliknutím otevřete Dvojitým kliknutím zahrnete" at bounding box center [841, 407] width 1438 height 755
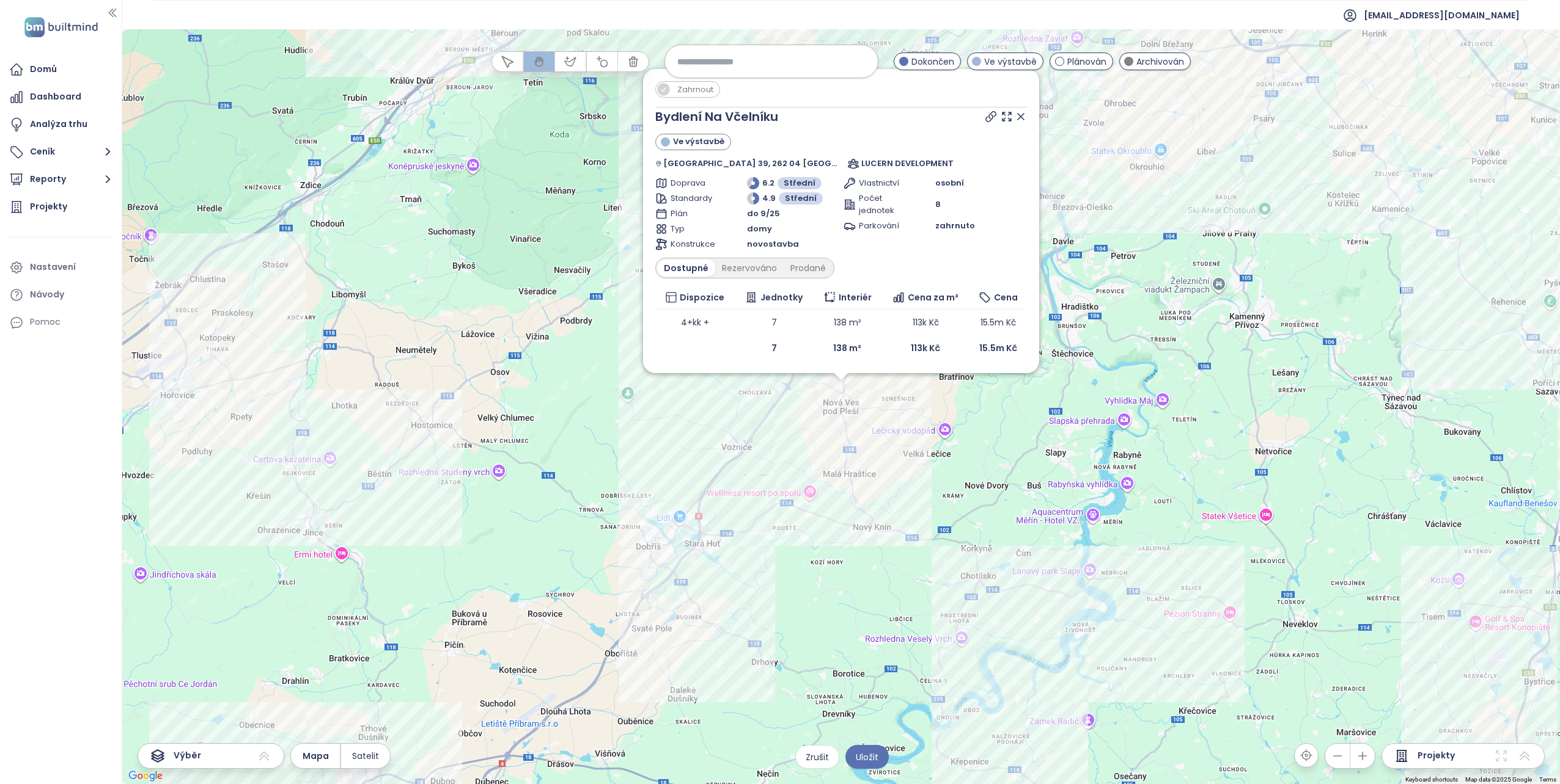
click at [697, 91] on span "Zahrnout" at bounding box center [695, 89] width 48 height 15
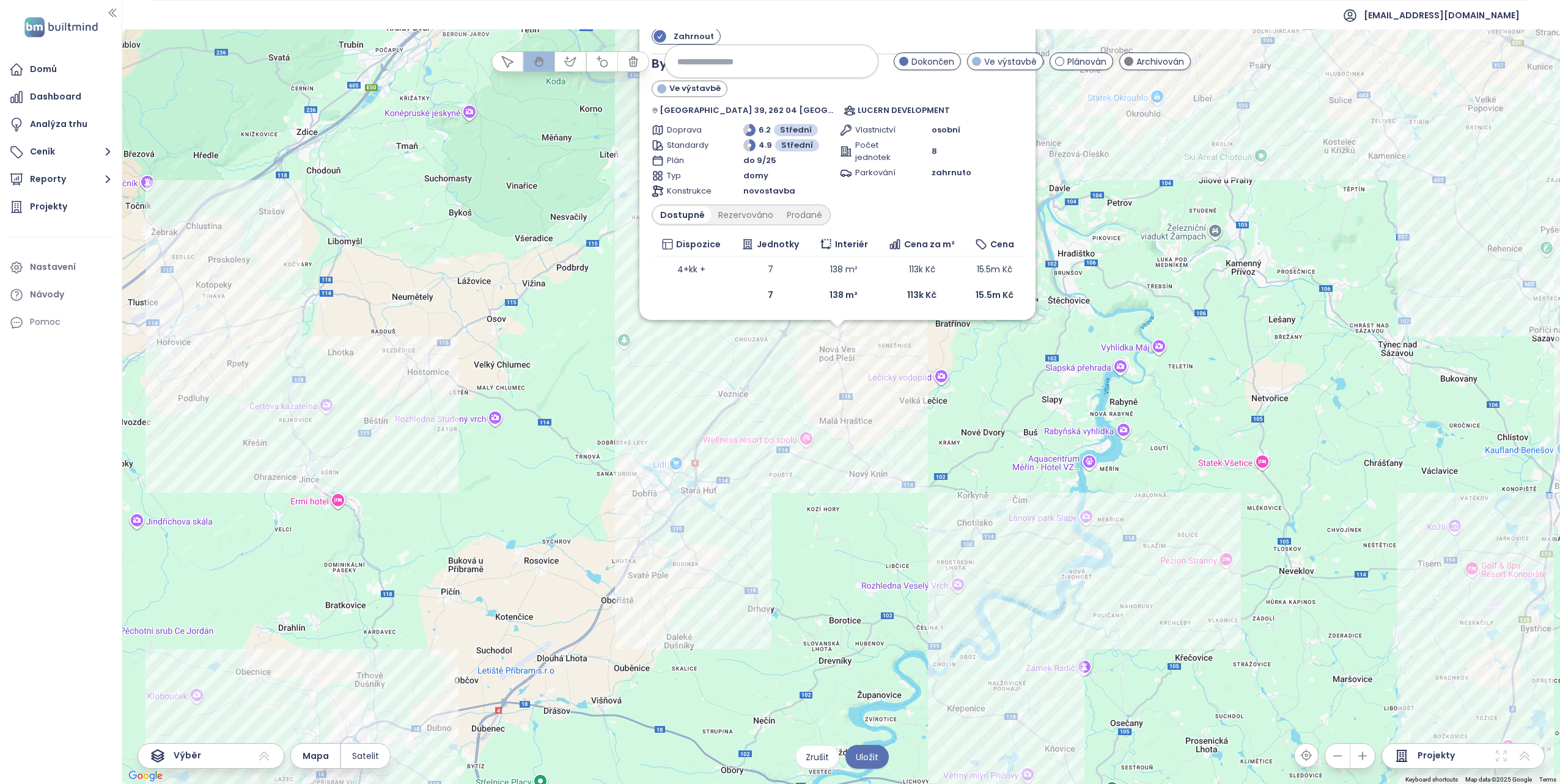
drag, startPoint x: 1019, startPoint y: 543, endPoint x: 1016, endPoint y: 470, distance: 73.1
click at [1016, 470] on div "Zahrnout Bydlení Na Včelníku Ve výstavbě Nová Ves pod Pleší 39, 262 04 Nová Ves…" at bounding box center [841, 407] width 1438 height 755
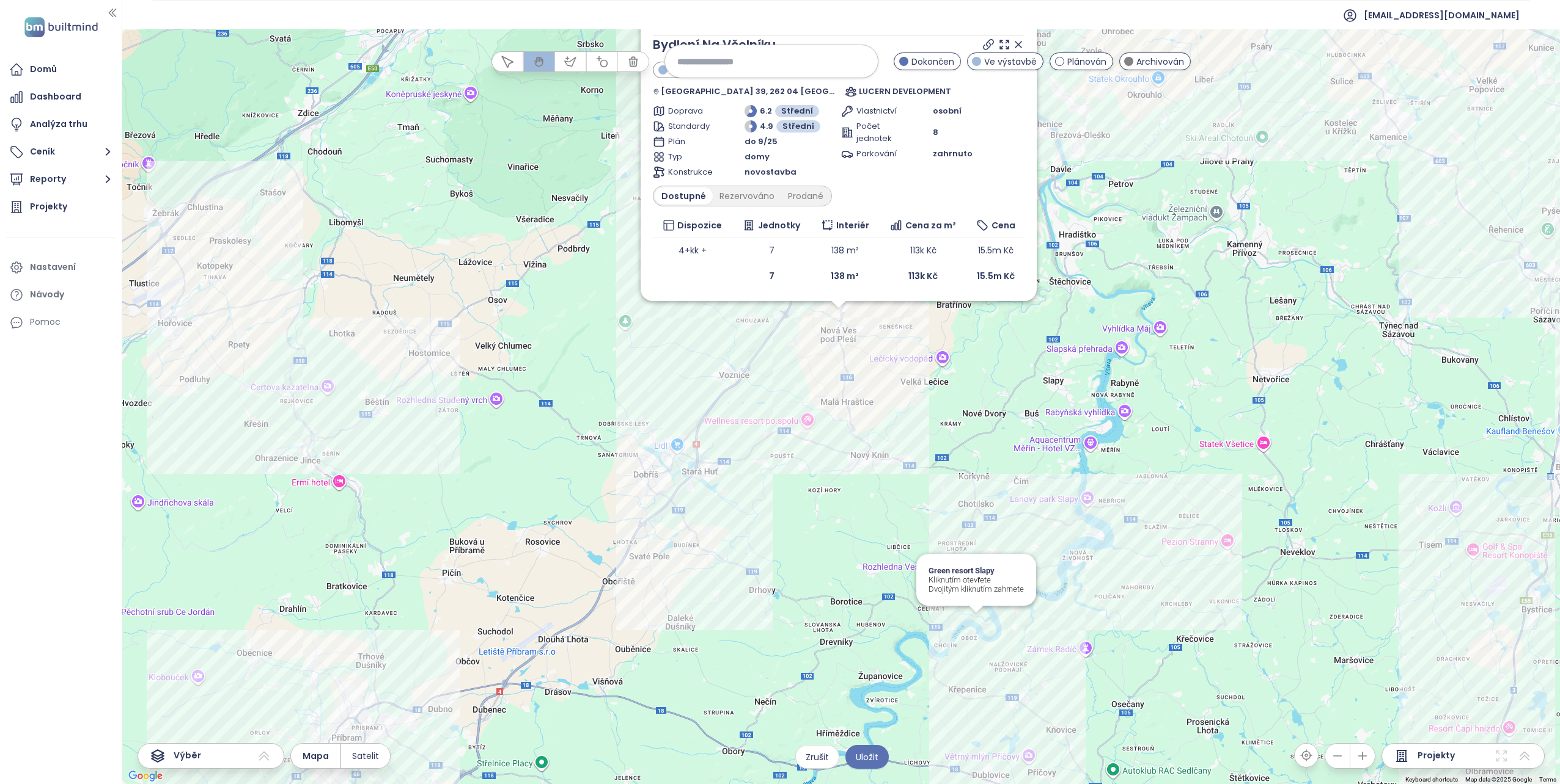
click at [978, 623] on div "Zahrnout Bydlení Na Včelníku Ve výstavbě Nová Ves pod Pleší 39, 262 04 Nová Ves…" at bounding box center [841, 407] width 1438 height 755
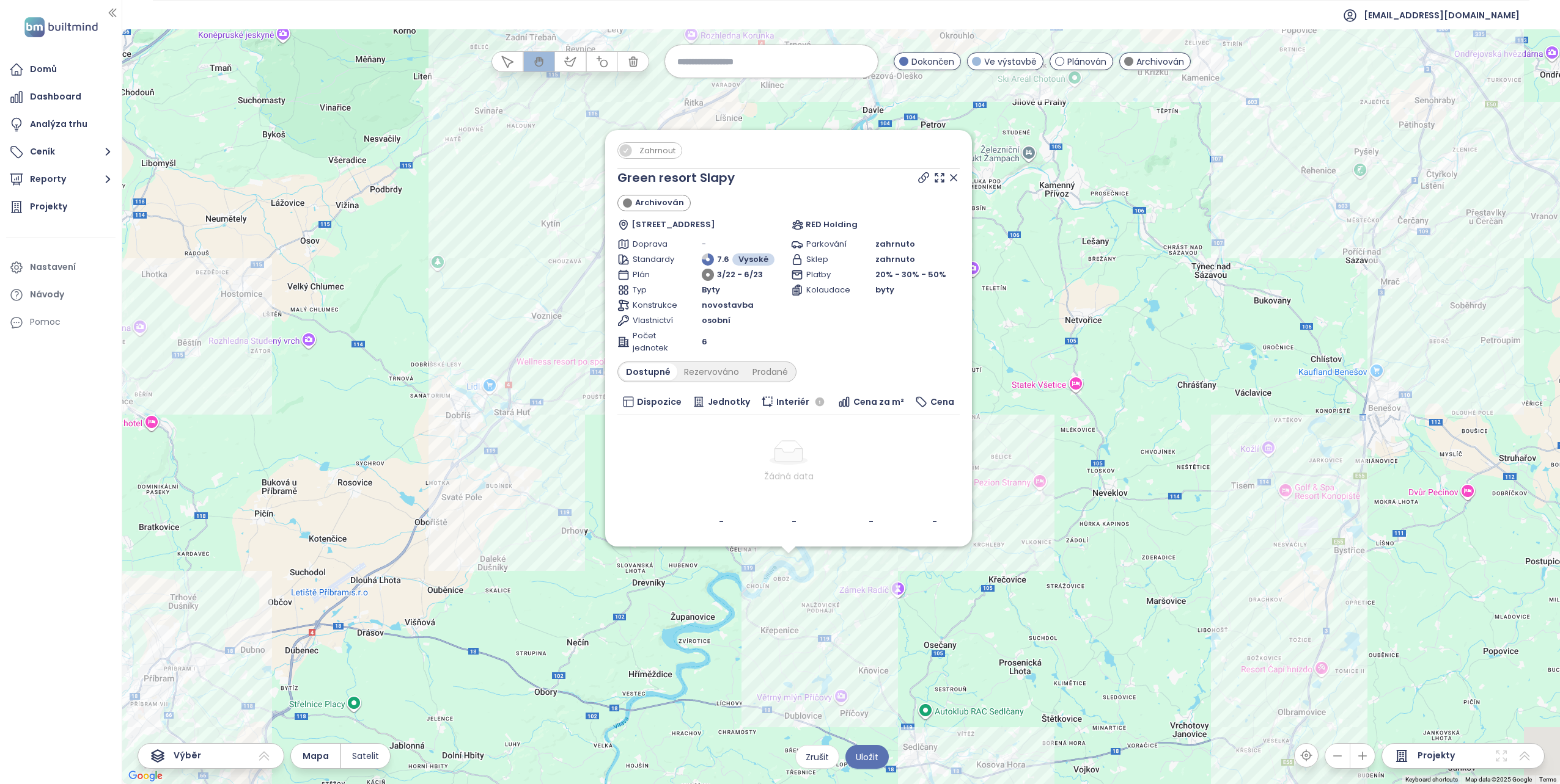
drag, startPoint x: 580, startPoint y: 177, endPoint x: 502, endPoint y: 343, distance: 183.4
click at [509, 342] on div "Zahrnout Green resort Slapy Archivován Oboz 57, 264 01 Nalžovice, Czechia RED H…" at bounding box center [841, 407] width 1438 height 755
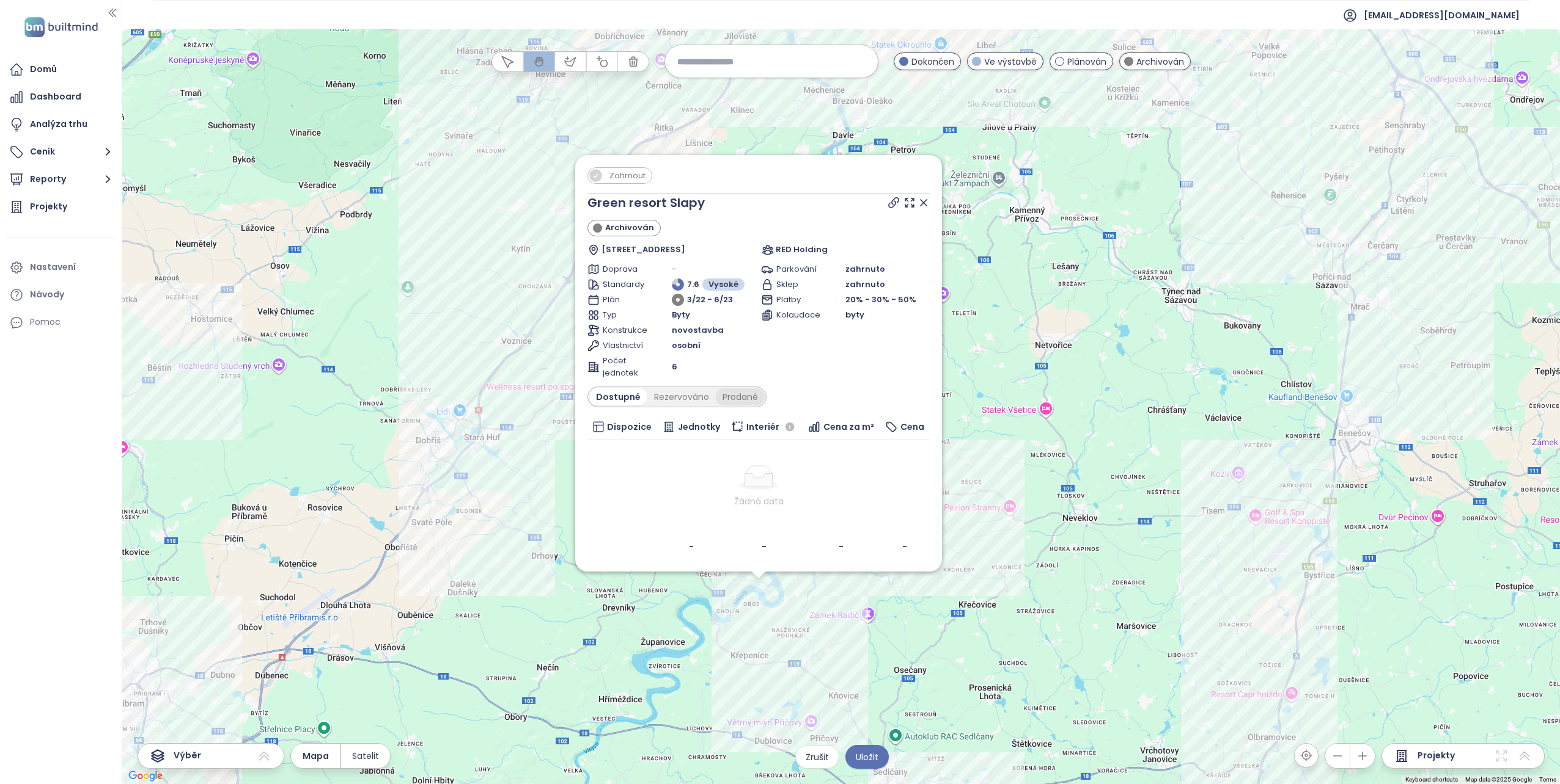
click at [735, 395] on div "Prodané" at bounding box center [740, 397] width 49 height 17
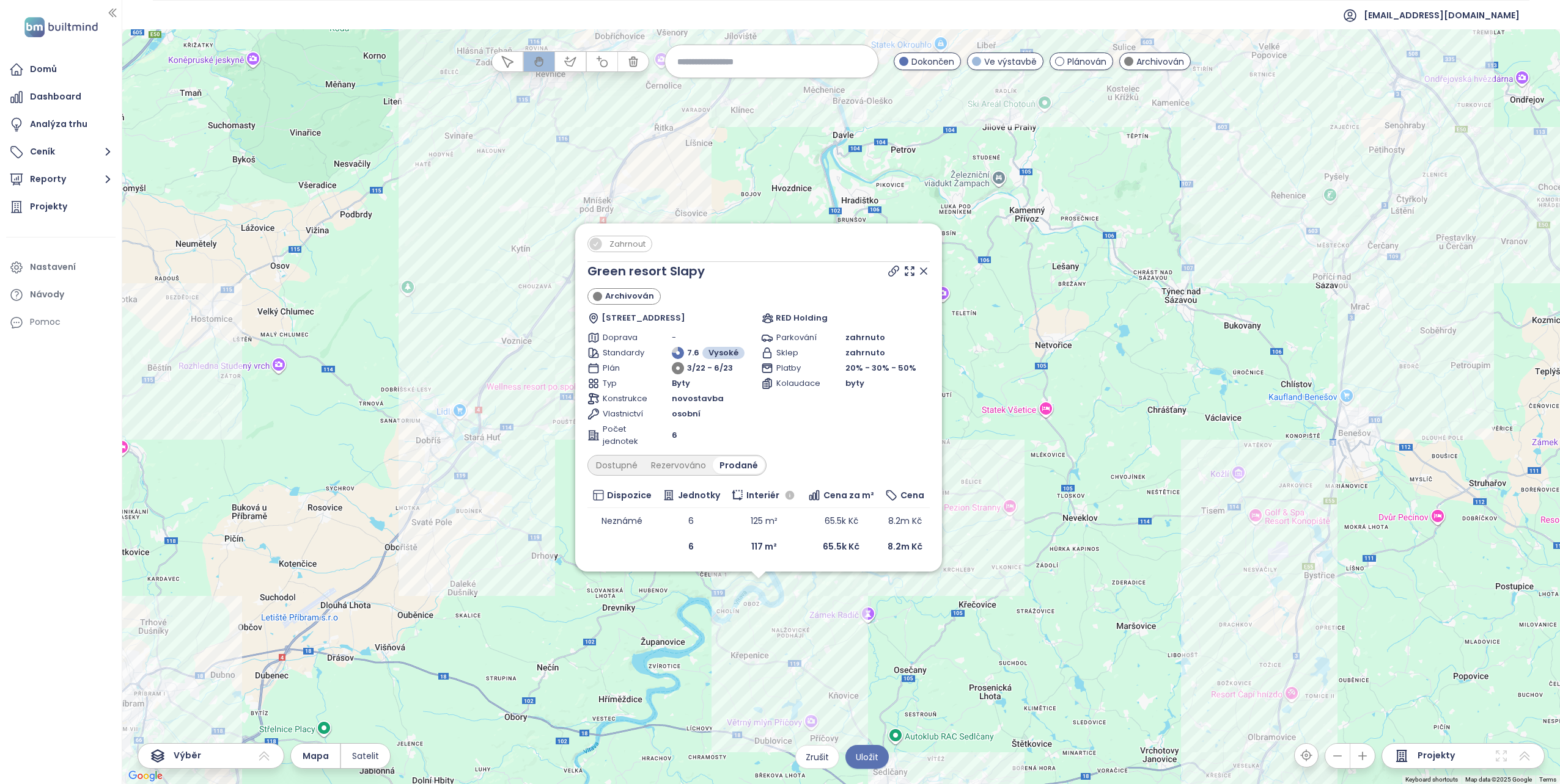
click at [925, 272] on icon at bounding box center [923, 271] width 6 height 6
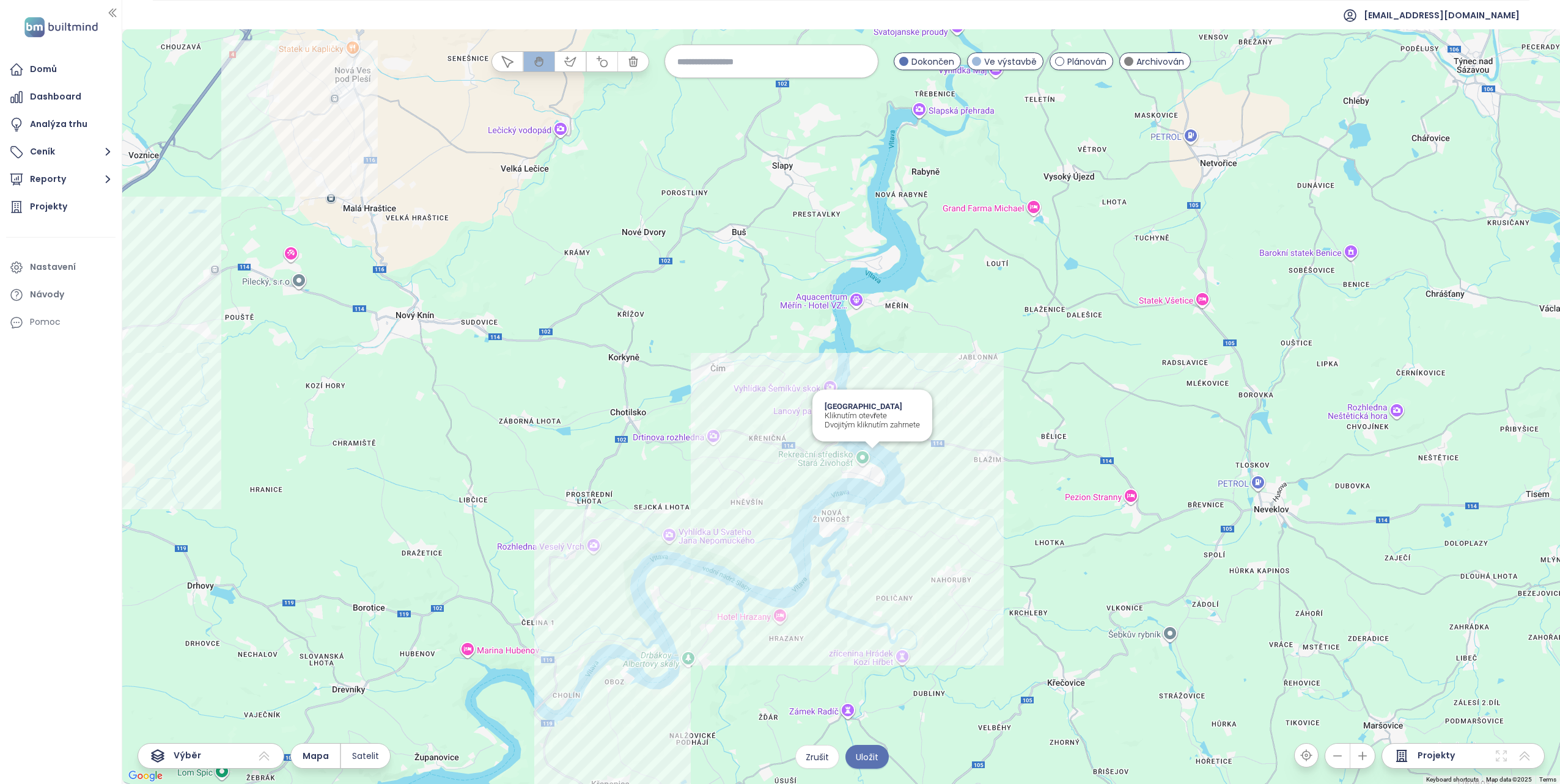
click at [871, 458] on div "Slapy Resort Kliknutím otevřete Dvojitým kliknutím zahrnete" at bounding box center [841, 407] width 1438 height 755
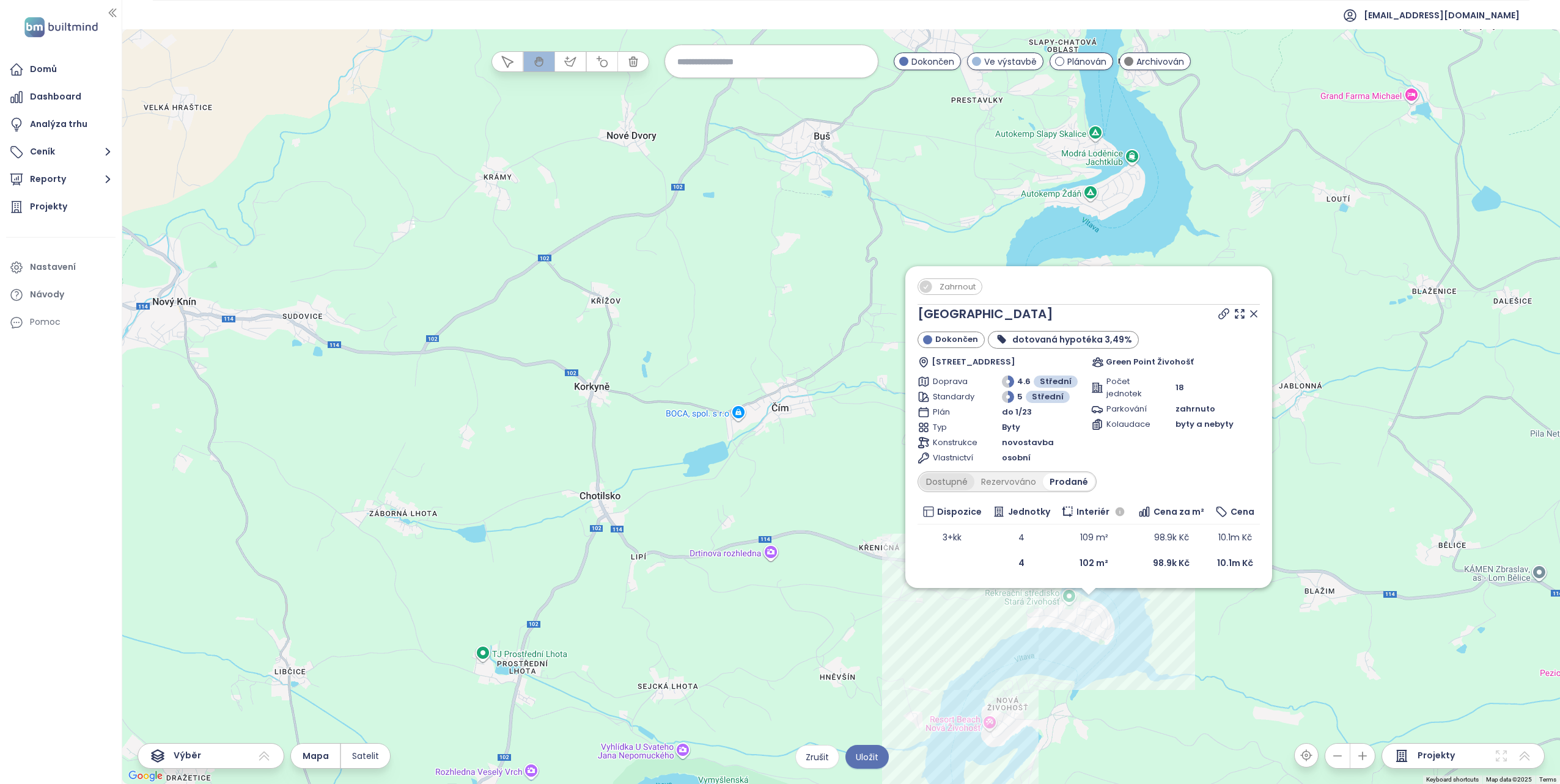
click at [955, 483] on div "Dostupné" at bounding box center [947, 482] width 55 height 17
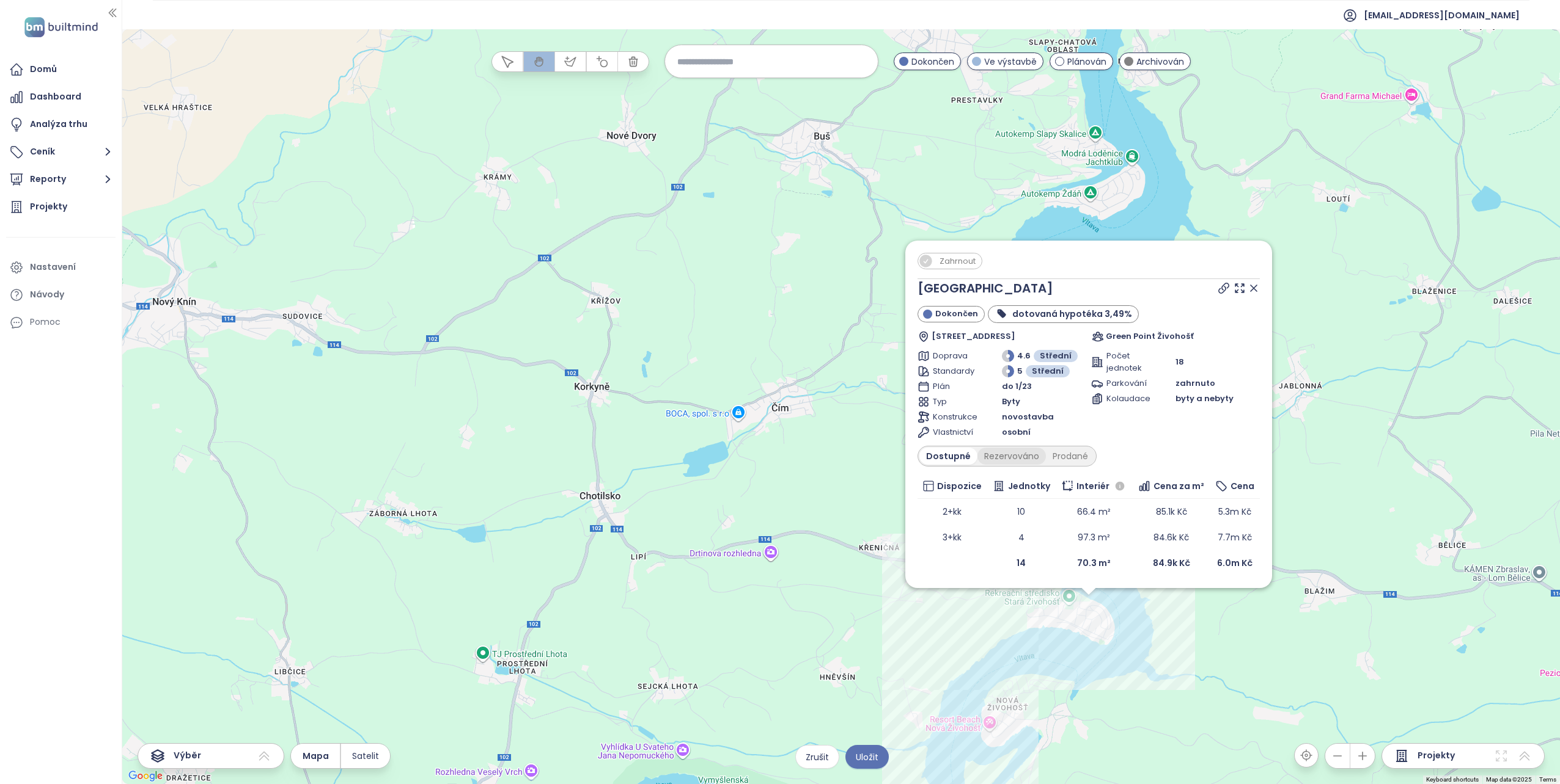
click at [1015, 462] on div "Rezervováno" at bounding box center [1011, 456] width 69 height 17
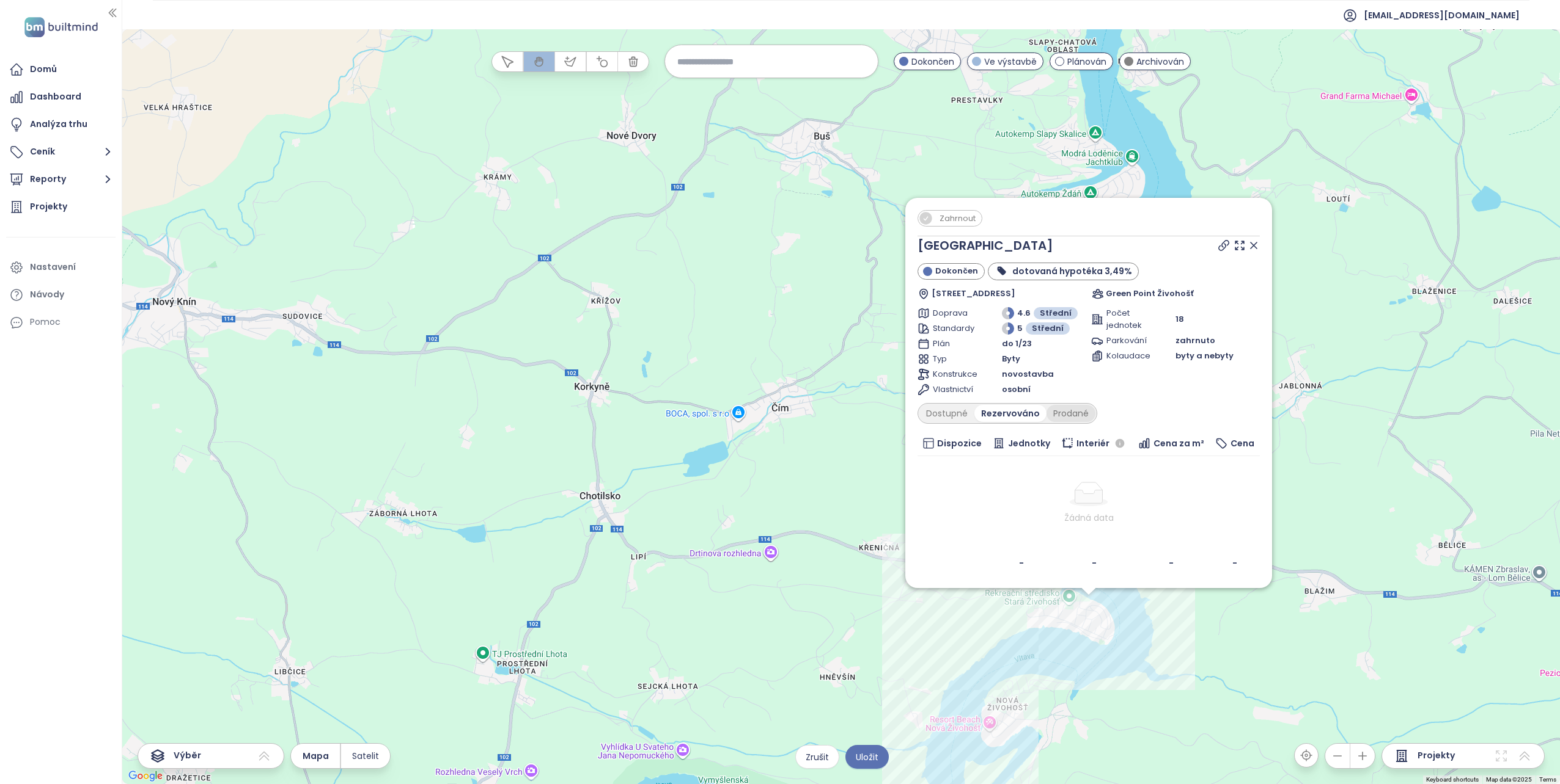
click at [1061, 410] on div "Prodané" at bounding box center [1070, 413] width 49 height 17
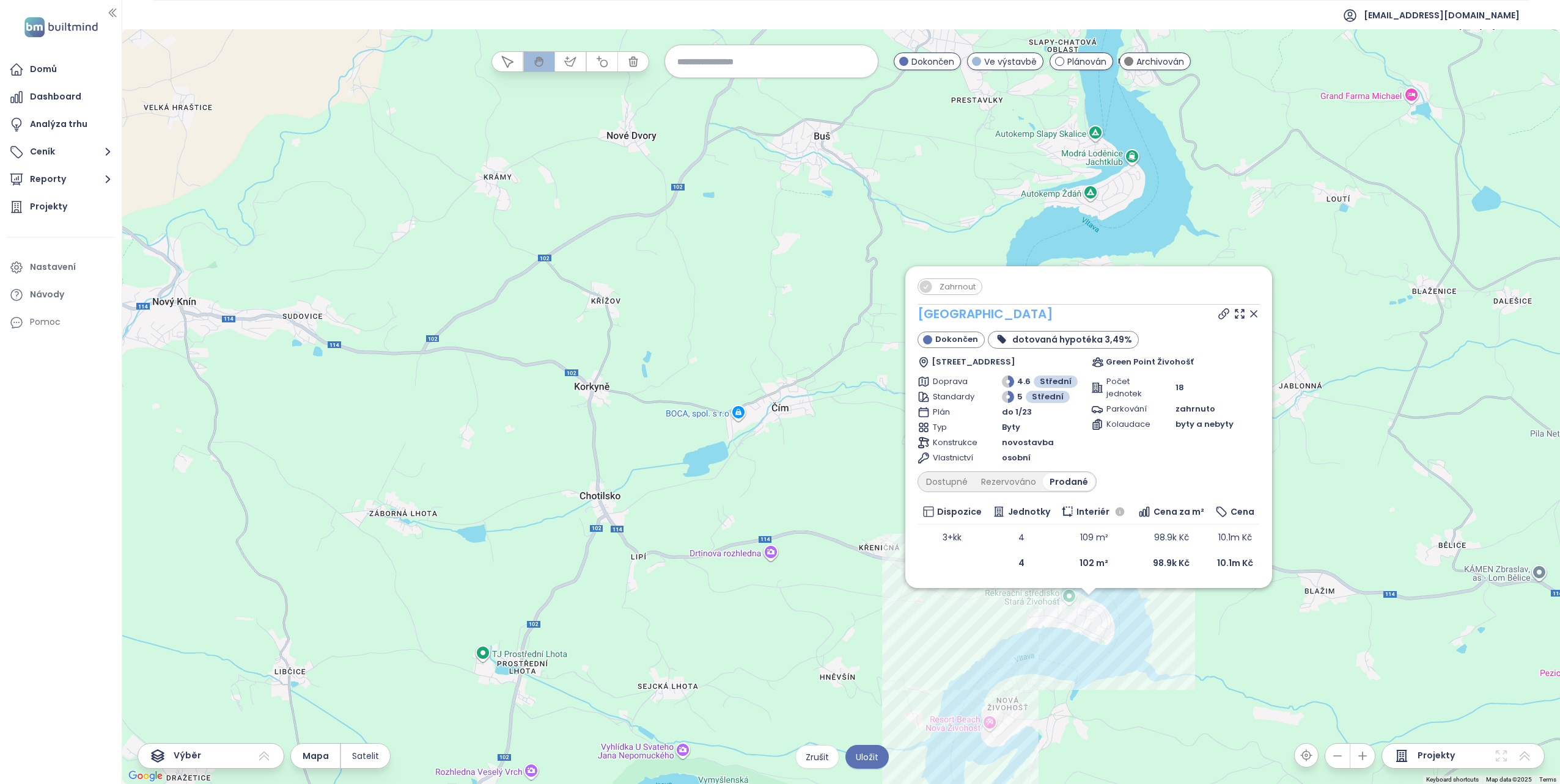
click at [955, 317] on link "Slapy Resort" at bounding box center [985, 313] width 136 height 17
click at [1253, 311] on icon at bounding box center [1254, 314] width 12 height 12
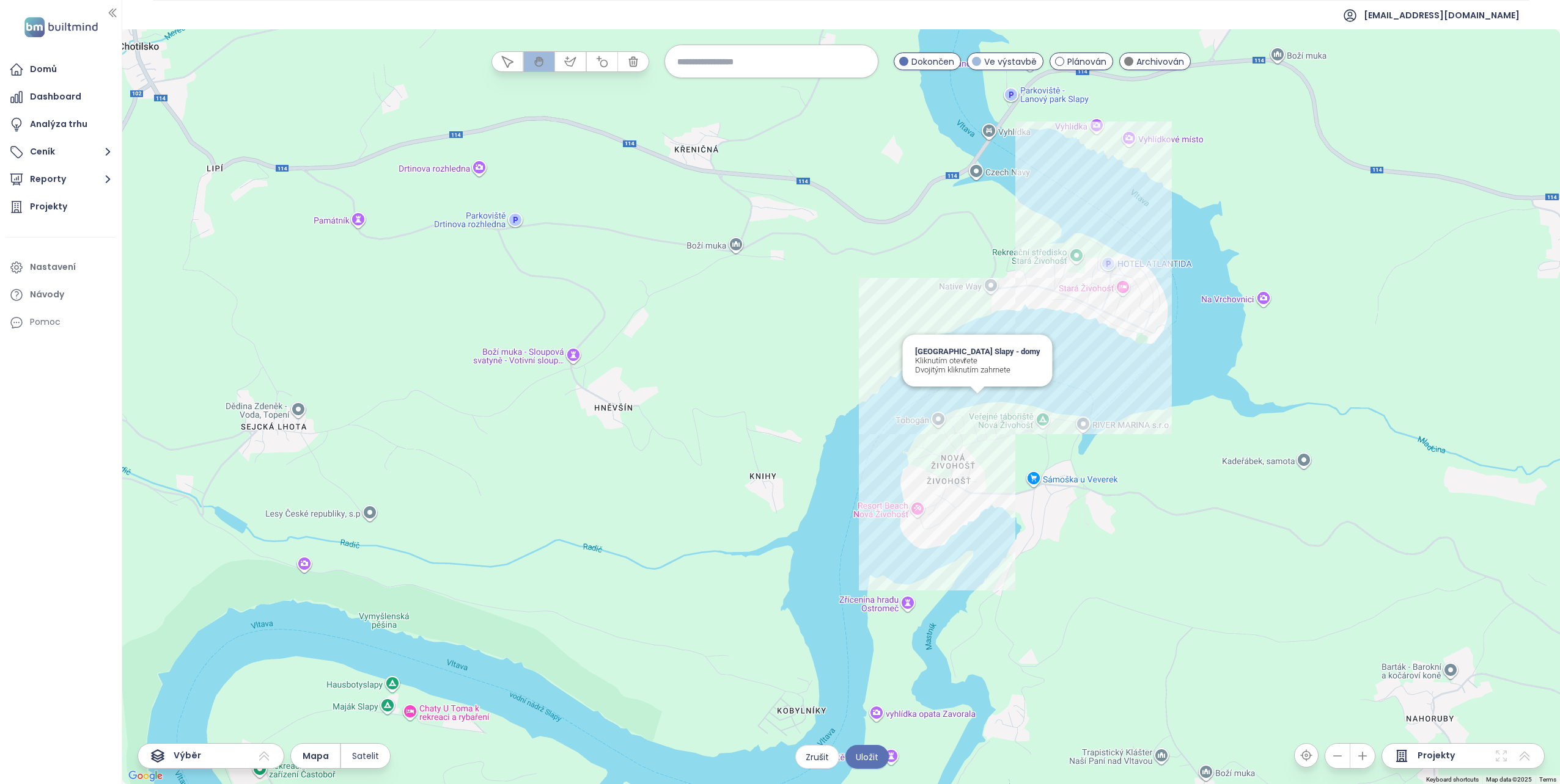
click at [975, 400] on div "Lakeside Resort Slapy - domy Kliknutím otevřete Dvojitým kliknutím zahrnete" at bounding box center [841, 407] width 1438 height 755
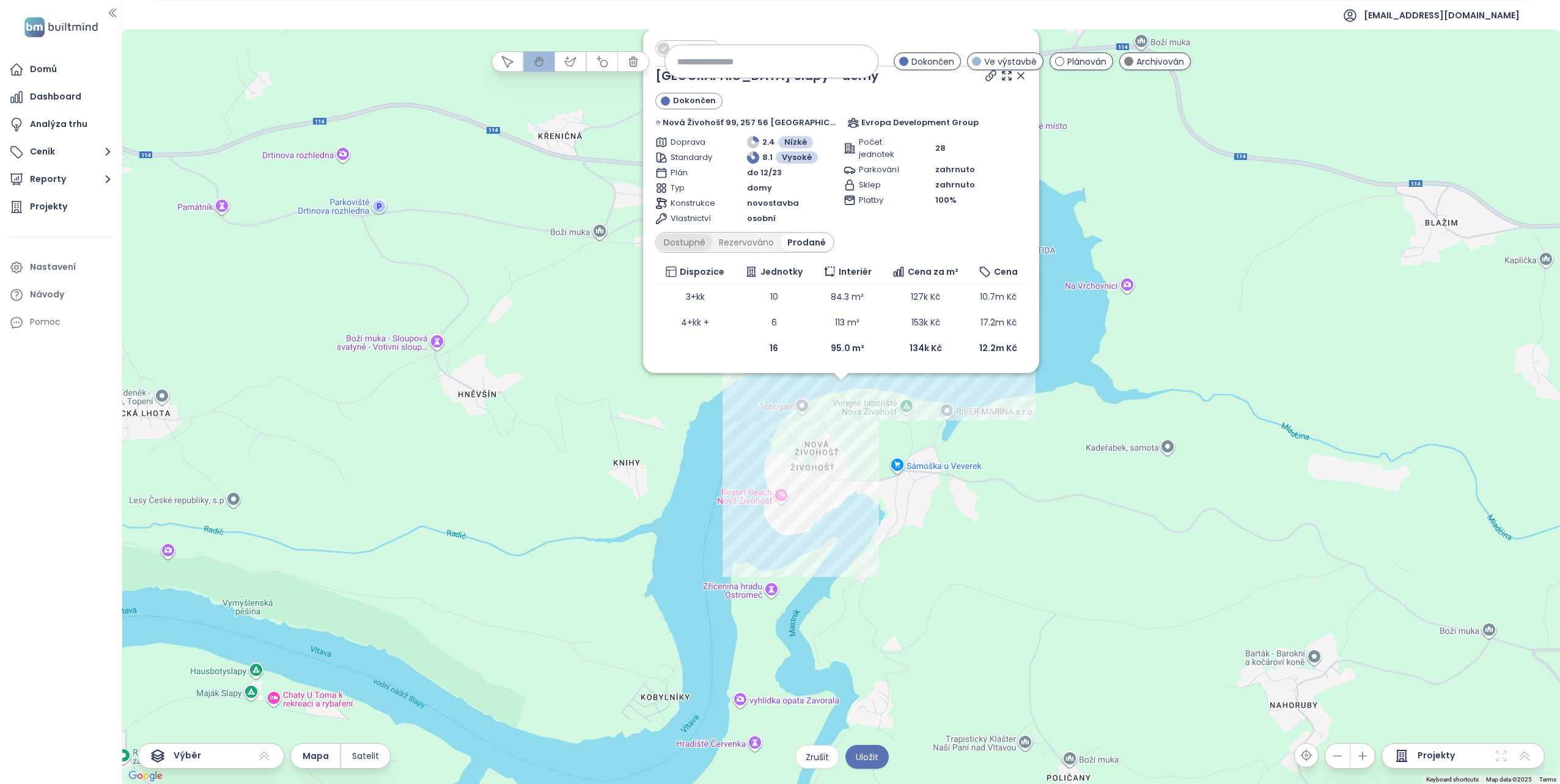
click at [682, 241] on div "Dostupné" at bounding box center [685, 242] width 55 height 17
click at [752, 243] on div "Rezervováno" at bounding box center [749, 242] width 69 height 17
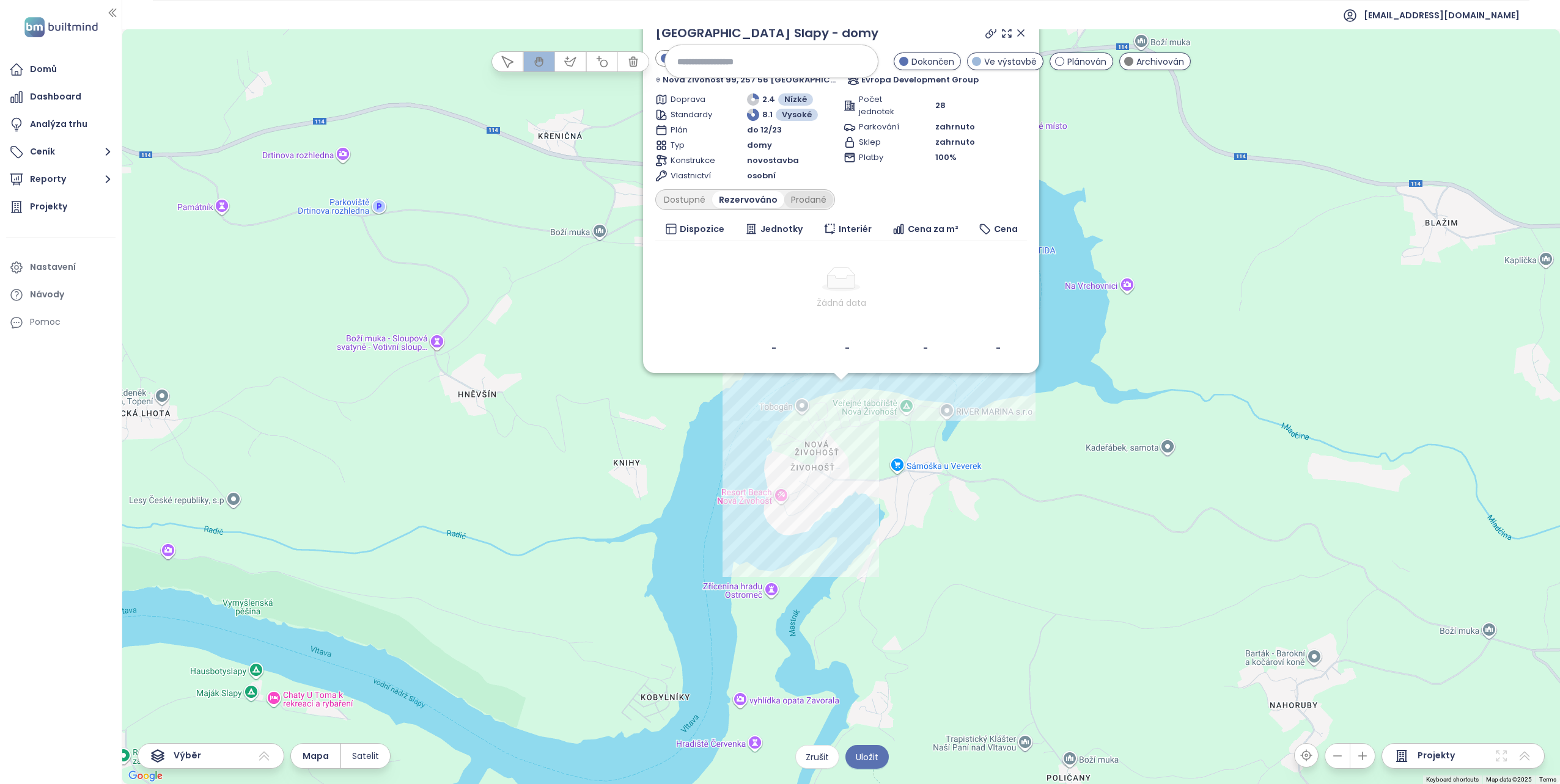
click at [803, 200] on div "Prodané" at bounding box center [809, 199] width 49 height 17
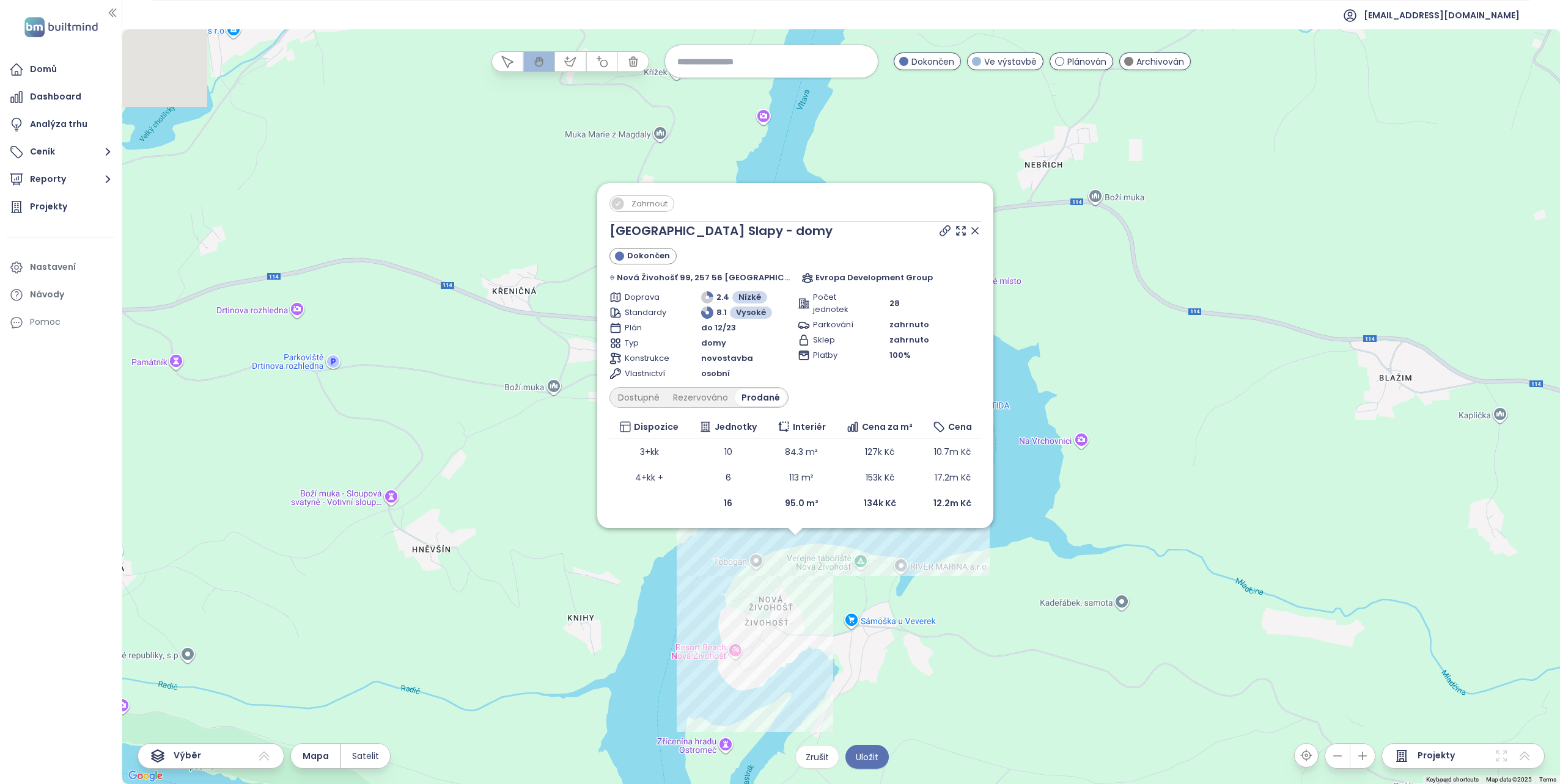
drag, startPoint x: 585, startPoint y: 174, endPoint x: 536, endPoint y: 334, distance: 167.3
click at [536, 334] on div "Zahrnout Lakeside Resort Slapy - domy Dokončen Nová Živohošť 99, 257 56 Křečovi…" at bounding box center [841, 407] width 1438 height 755
click at [668, 234] on link "[GEOGRAPHIC_DATA] Slapy - domy" at bounding box center [721, 232] width 223 height 17
click at [640, 207] on span "Zahrnout" at bounding box center [650, 205] width 48 height 15
click at [503, 344] on div "Zahrnout Lakeside Resort Slapy - domy Dokončen Nová Živohošť 99, 257 56 Křečovi…" at bounding box center [841, 407] width 1438 height 755
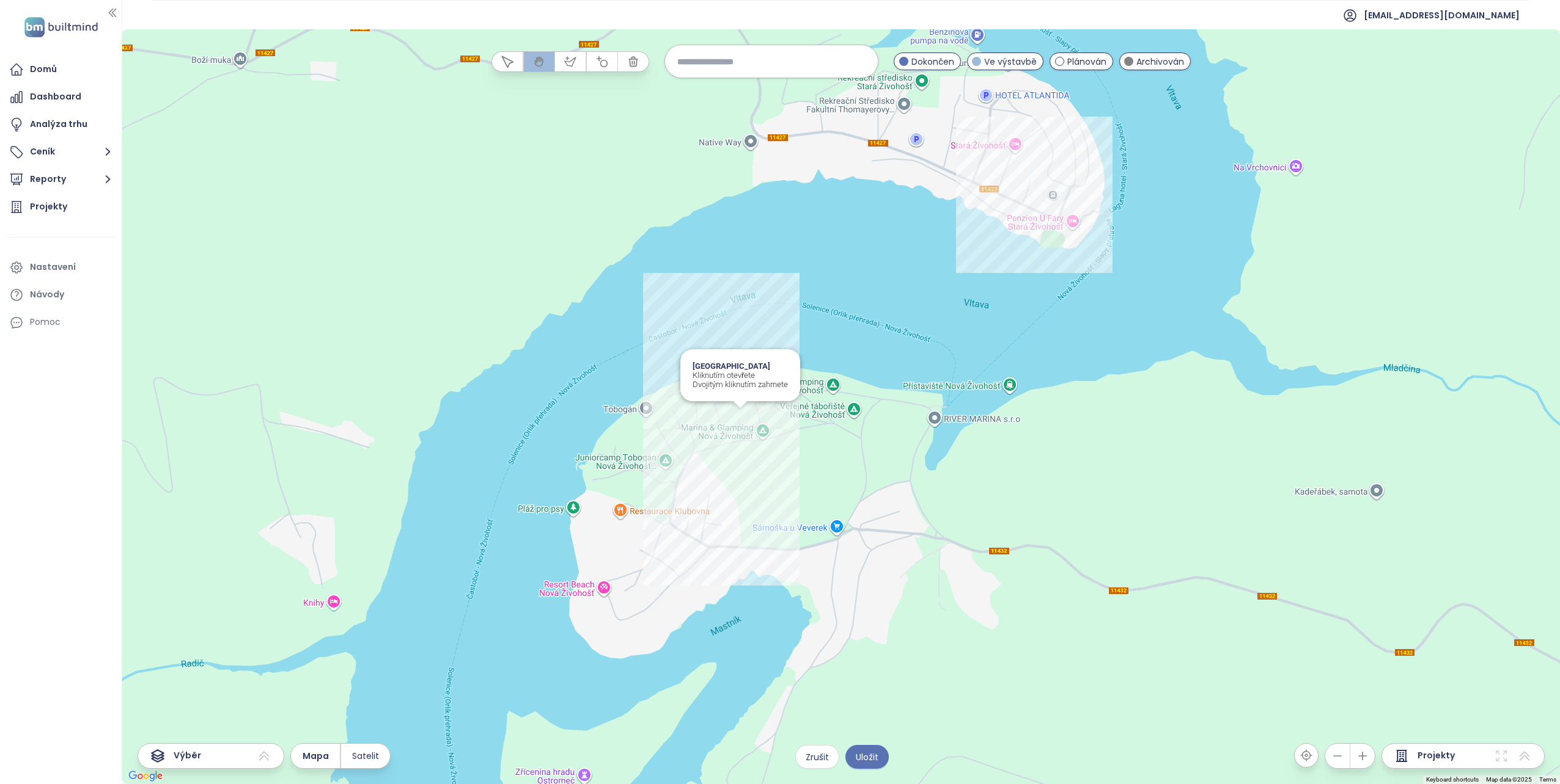
click at [739, 418] on div "Lakeside Resort Slapy Kliknutím otevřete Dvojitým kliknutím zahrnete" at bounding box center [841, 407] width 1438 height 755
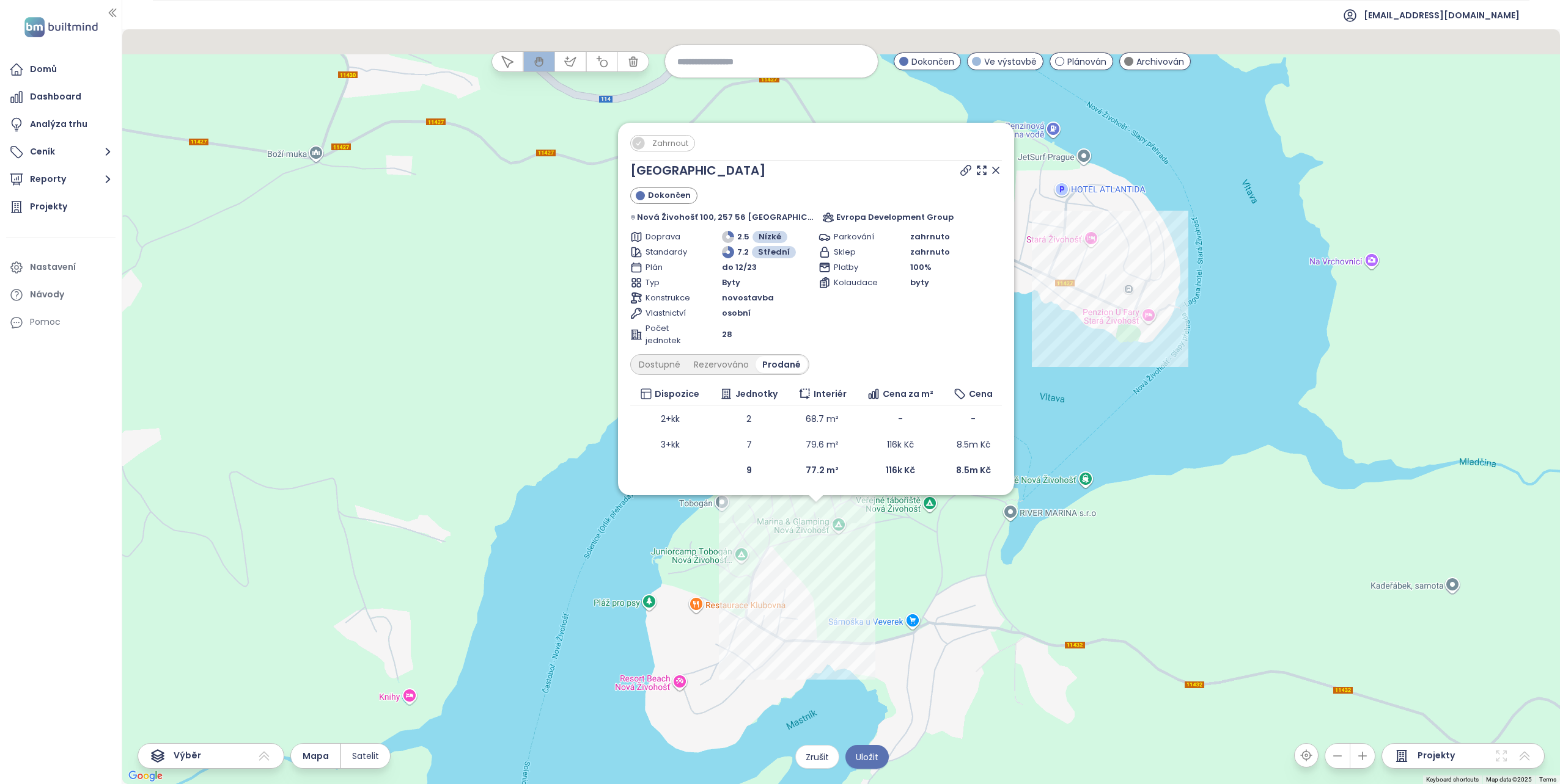
drag, startPoint x: 1133, startPoint y: 325, endPoint x: 1100, endPoint y: 640, distance: 316.7
click at [1100, 640] on div "Zahrnout Lakeside Resort Slapy Dokončen Nová Živohošť 100, 257 56 Křečovice-Nev…" at bounding box center [841, 407] width 1438 height 755
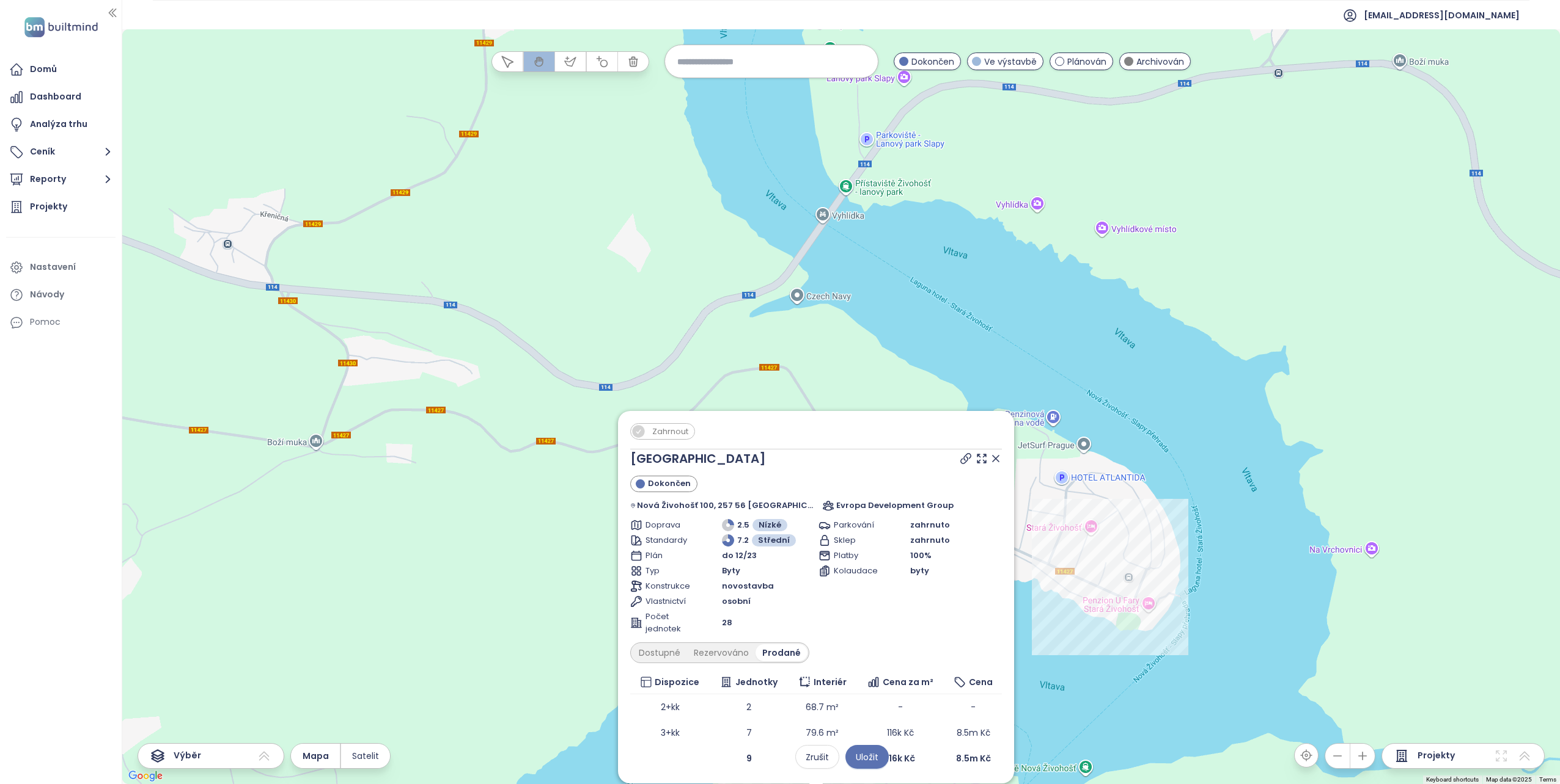
click at [993, 458] on icon at bounding box center [995, 458] width 6 height 6
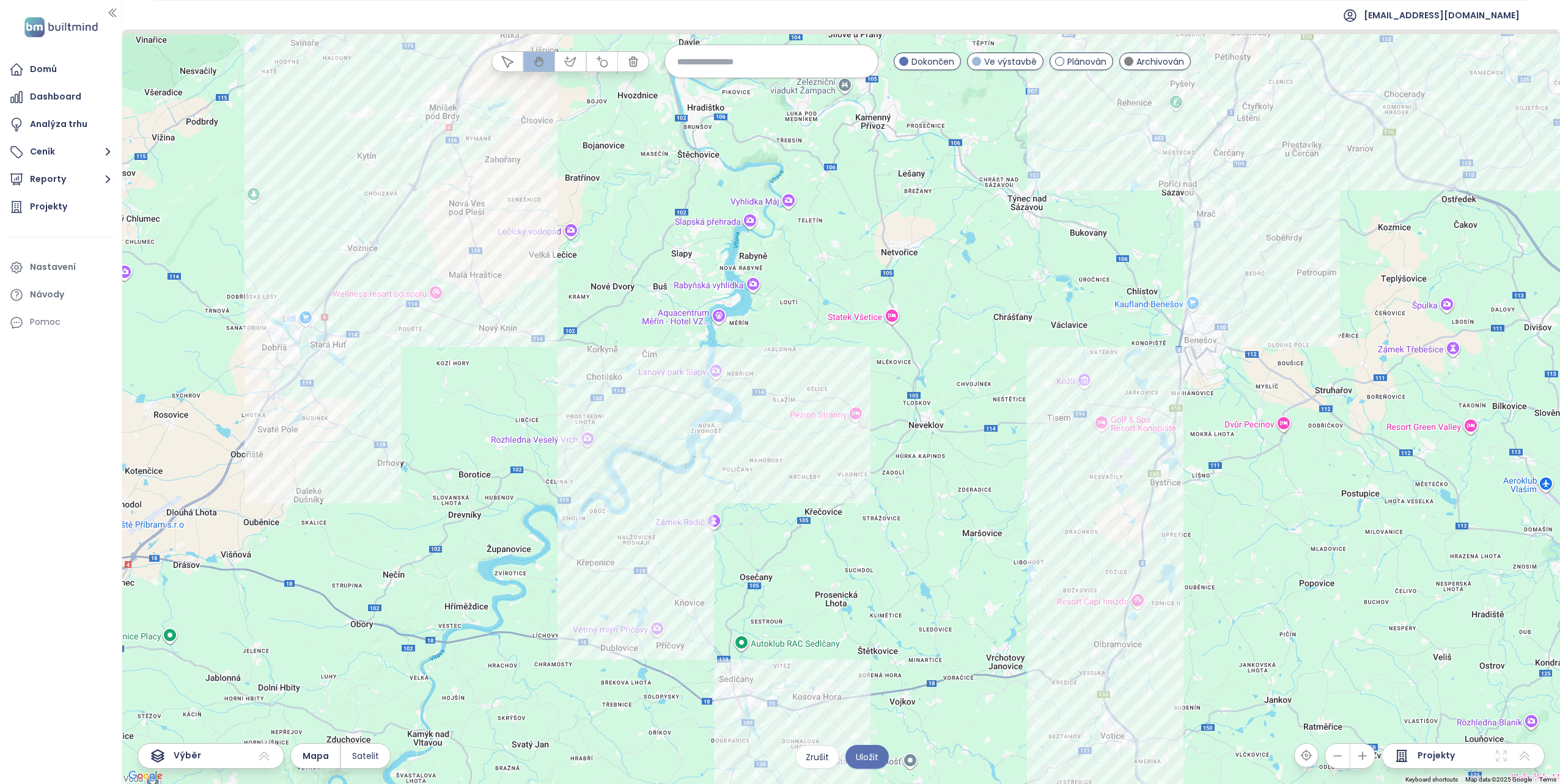
drag, startPoint x: 656, startPoint y: 237, endPoint x: 681, endPoint y: 325, distance: 91.5
click at [681, 325] on div at bounding box center [841, 407] width 1438 height 755
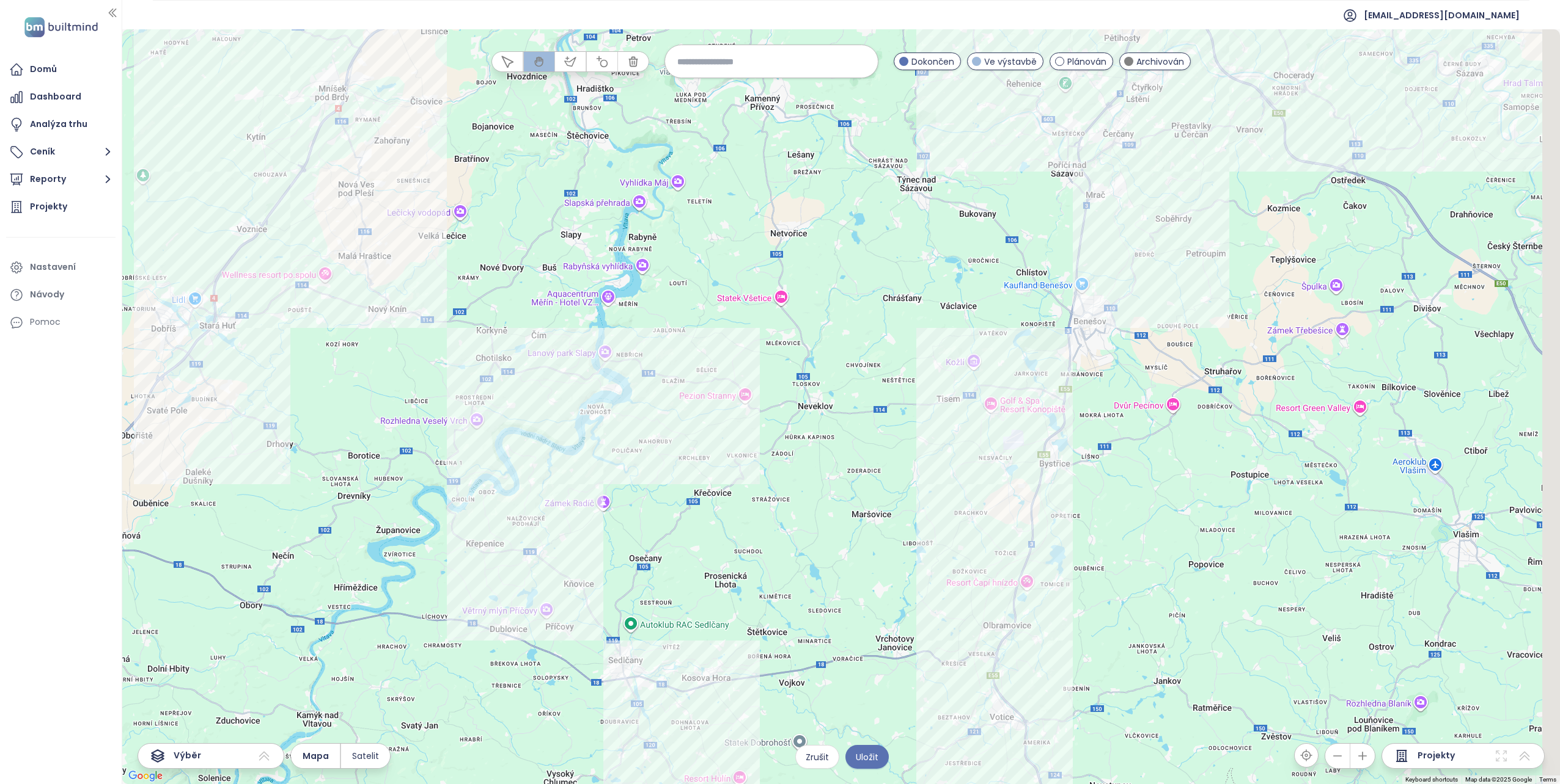
drag, startPoint x: 750, startPoint y: 346, endPoint x: 615, endPoint y: 282, distance: 149.4
click at [615, 282] on div at bounding box center [841, 407] width 1438 height 755
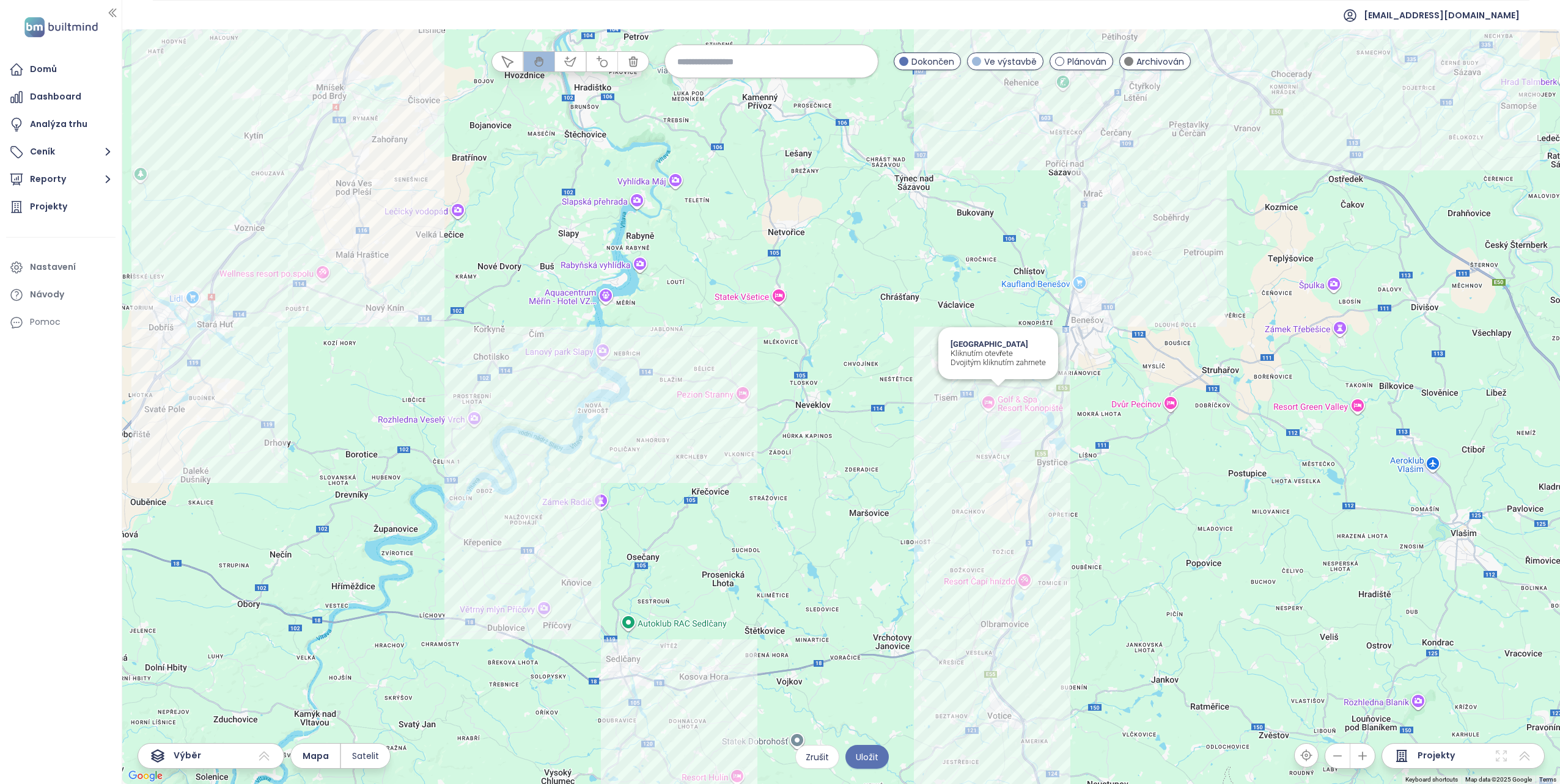
click at [1000, 394] on div "Green Village Kliknutím otevřete Dvojitým kliknutím zahrnete" at bounding box center [841, 407] width 1438 height 755
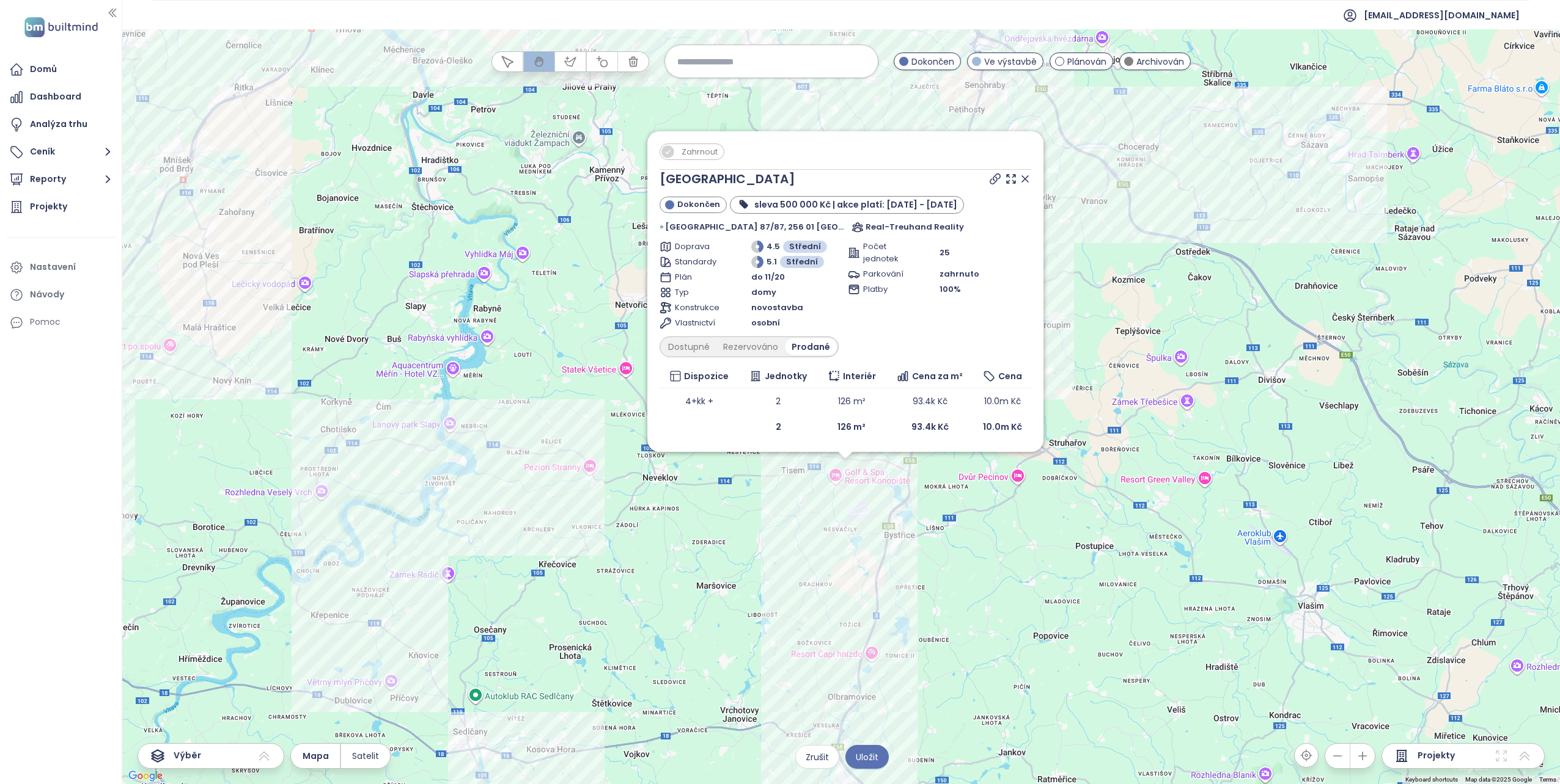
drag, startPoint x: 1075, startPoint y: 213, endPoint x: 1079, endPoint y: 293, distance: 80.1
click at [1079, 293] on div "Zahrnout Green Village Dokončen sleva 500 000 Kč | akce platí: 1.6. - 31.8.2025…" at bounding box center [841, 407] width 1438 height 755
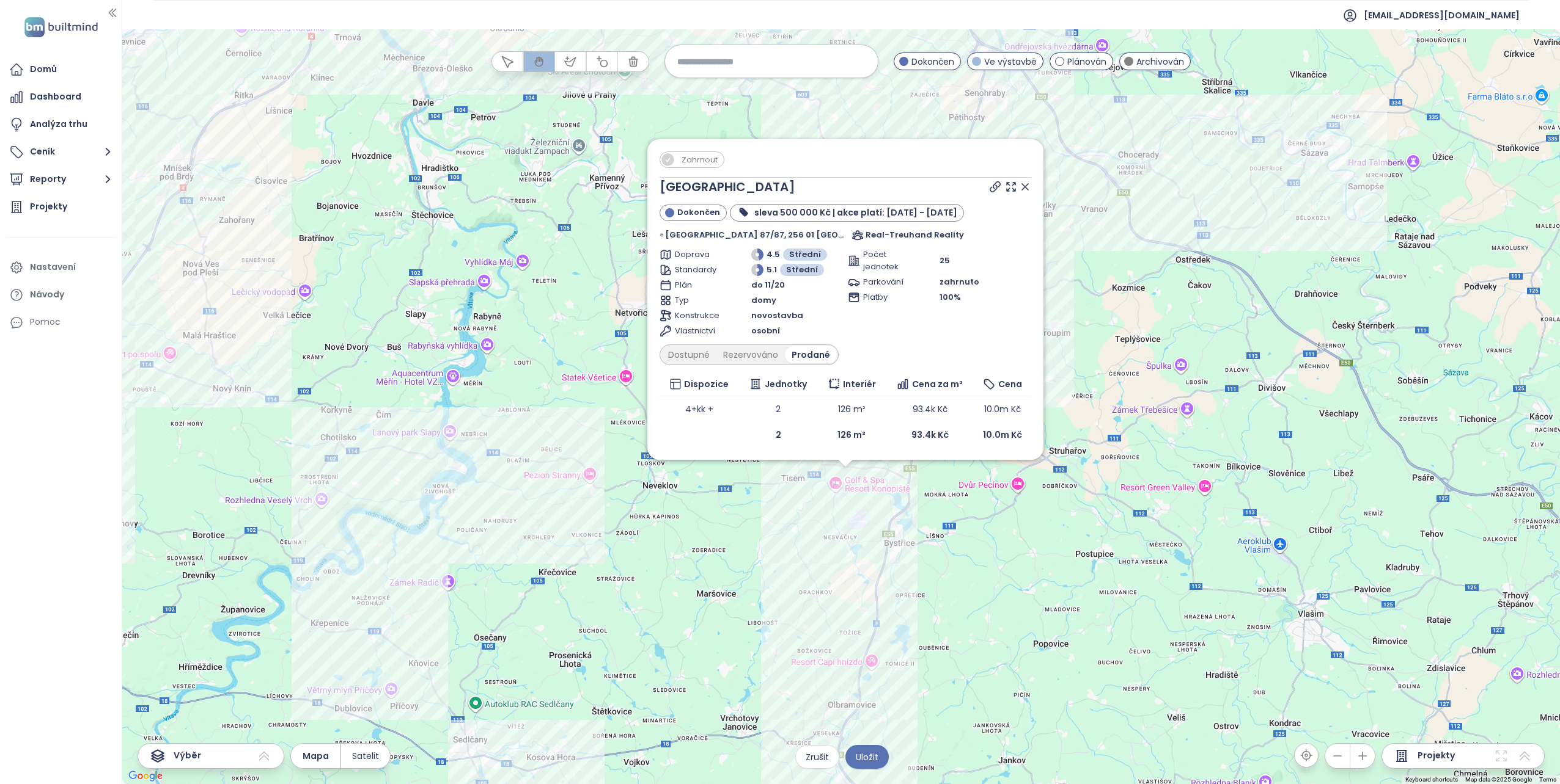
click at [705, 158] on span "Zahrnout" at bounding box center [700, 160] width 48 height 15
click at [590, 303] on div "Zahrnout Green Village Dokončen sleva 500 000 Kč | akce platí: 1.6. - 31.8.2025…" at bounding box center [841, 407] width 1438 height 755
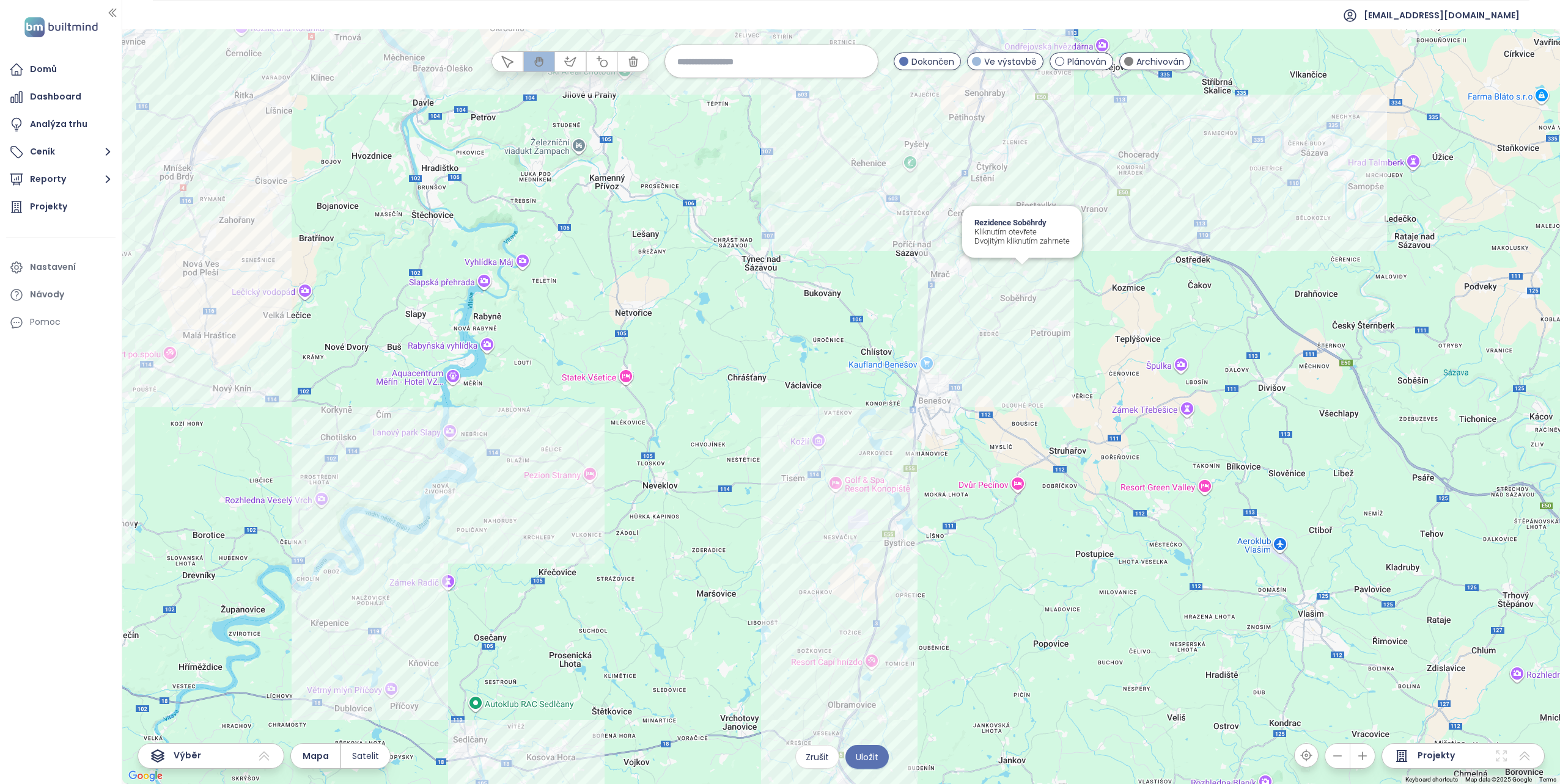
click at [1020, 273] on div "Rezidence Soběhrdy Kliknutím otevřete Dvojitým kliknutím zahrnete" at bounding box center [841, 407] width 1438 height 755
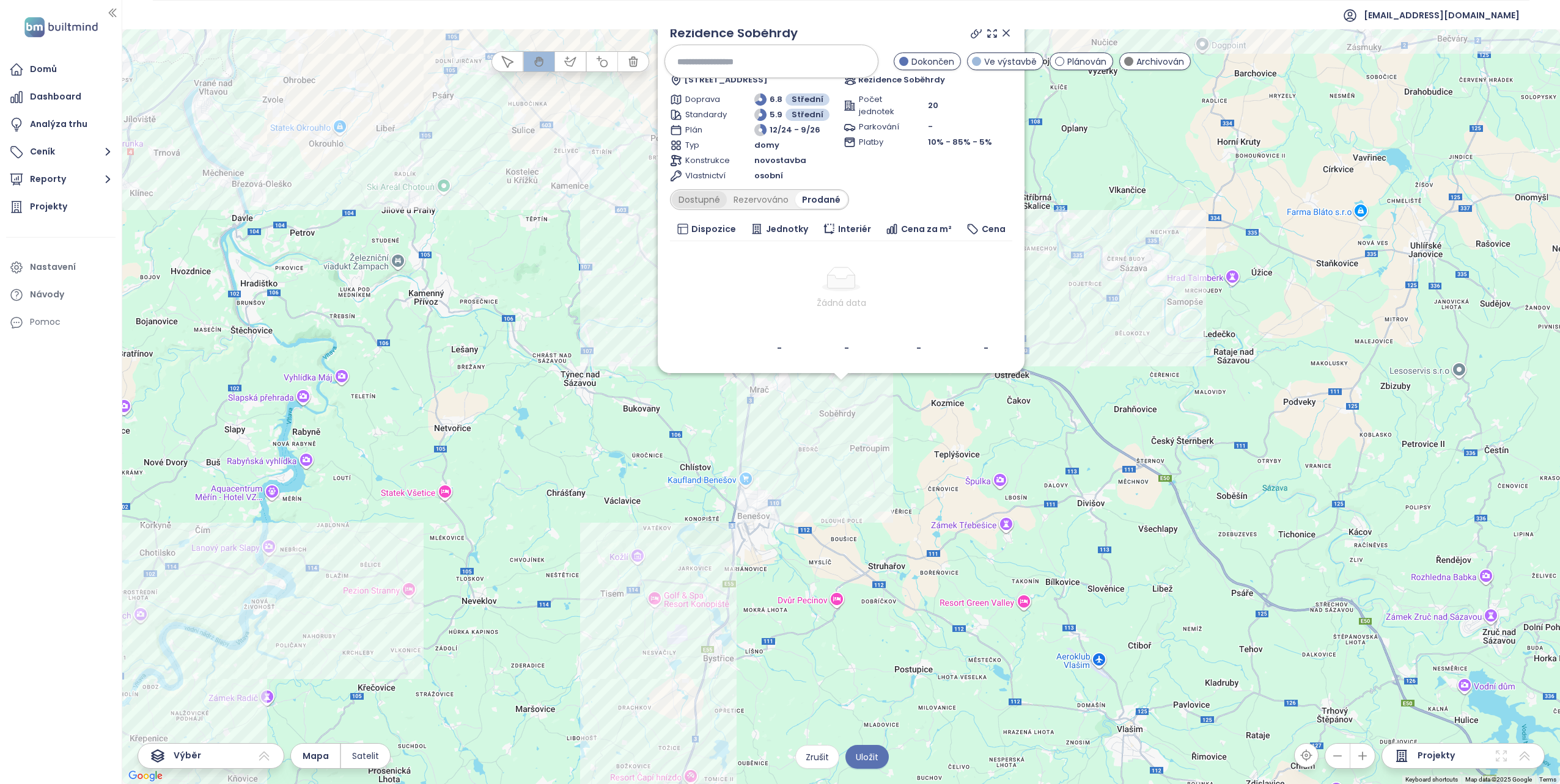
click at [693, 200] on div "Dostupné" at bounding box center [700, 199] width 55 height 17
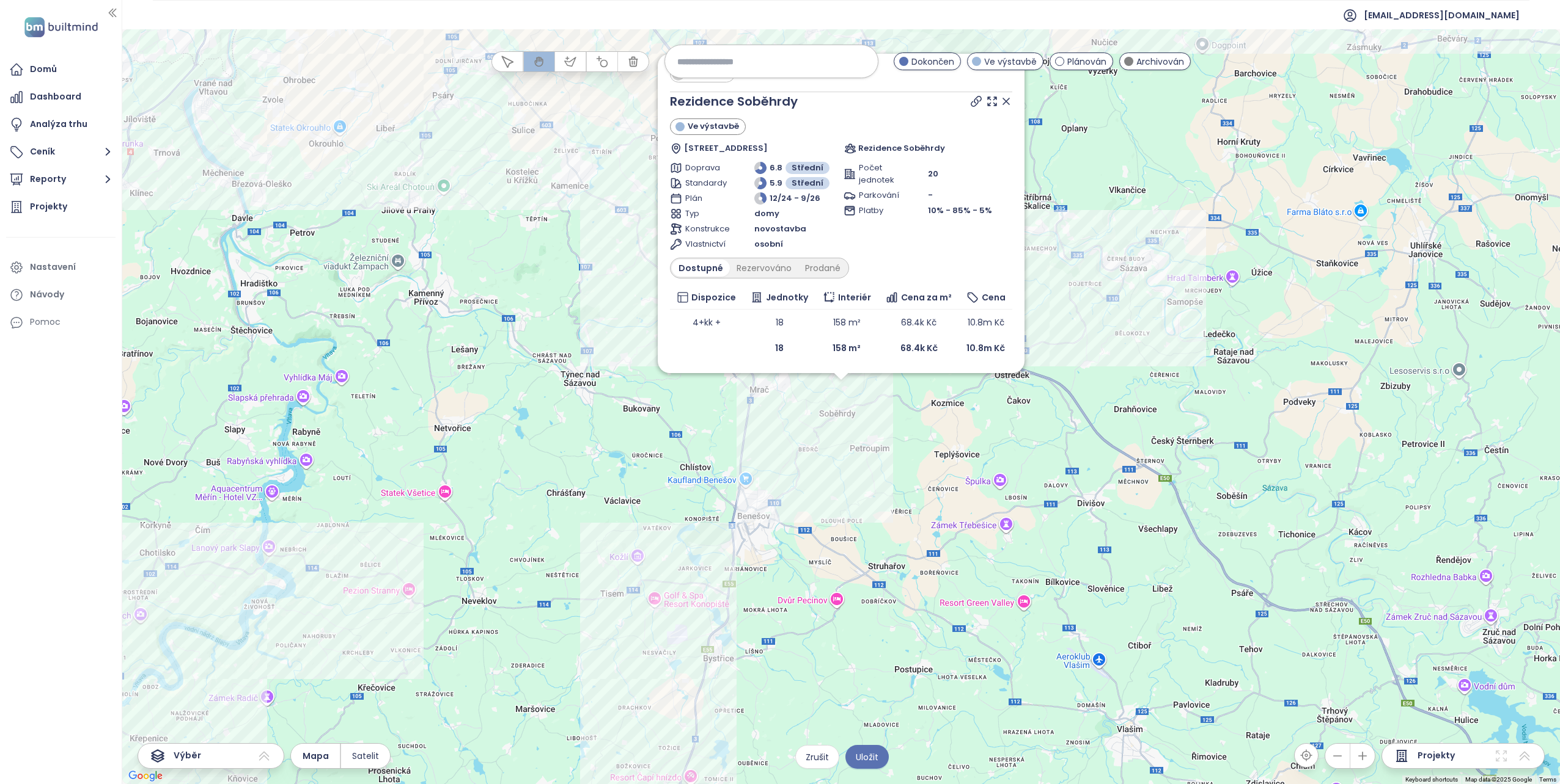
click at [701, 123] on span "Ve výstavbě" at bounding box center [713, 127] width 52 height 12
click at [701, 127] on span "Ve výstavbě" at bounding box center [713, 127] width 52 height 12
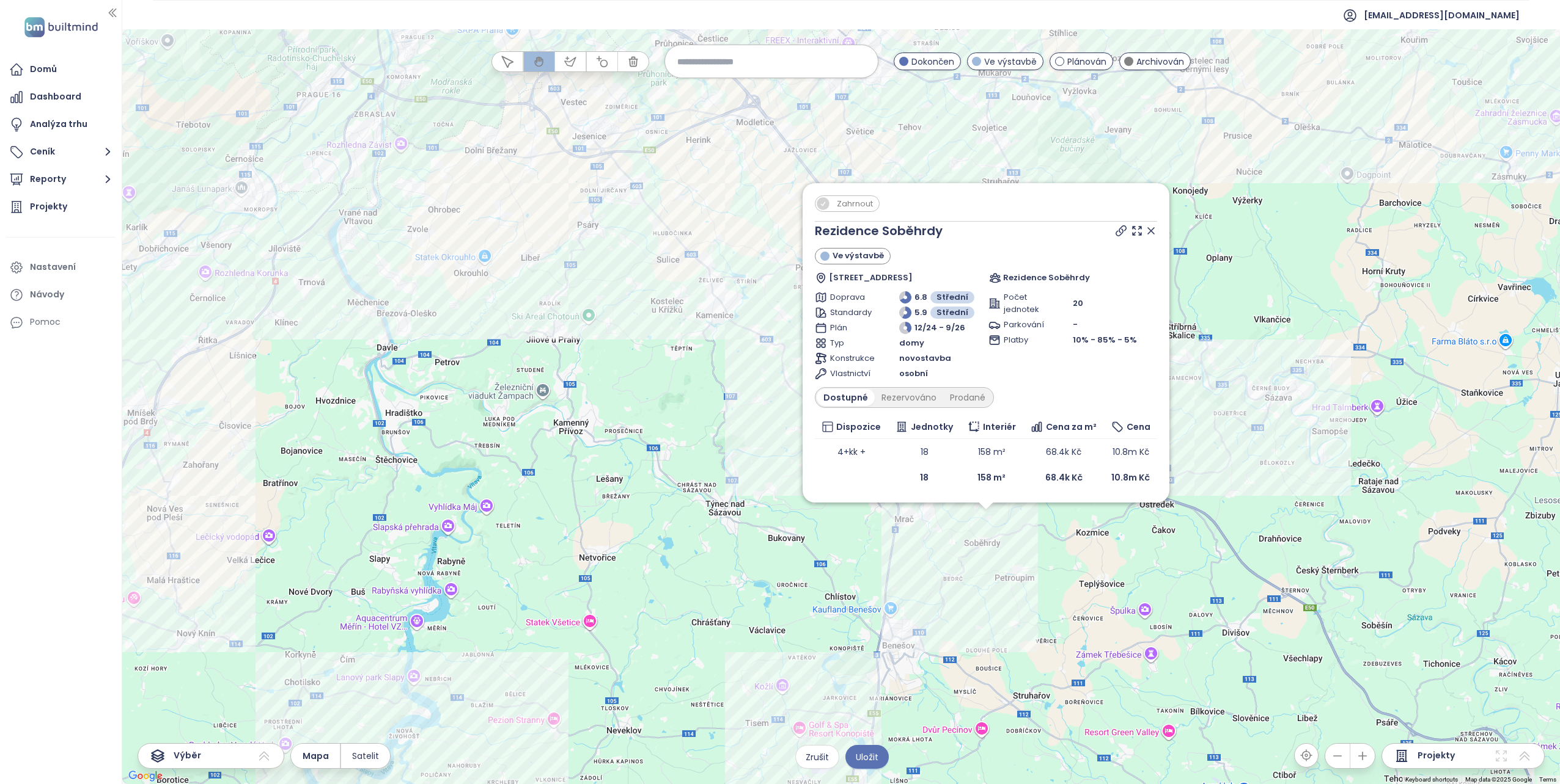
drag, startPoint x: 577, startPoint y: 161, endPoint x: 530, endPoint y: 284, distance: 131.7
click at [530, 284] on div "Zahrnout Rezidence Soběhrdy Ve výstavbě Soběhrdy 108, 256 01 Soběhrdy, Czechia …" at bounding box center [841, 407] width 1438 height 755
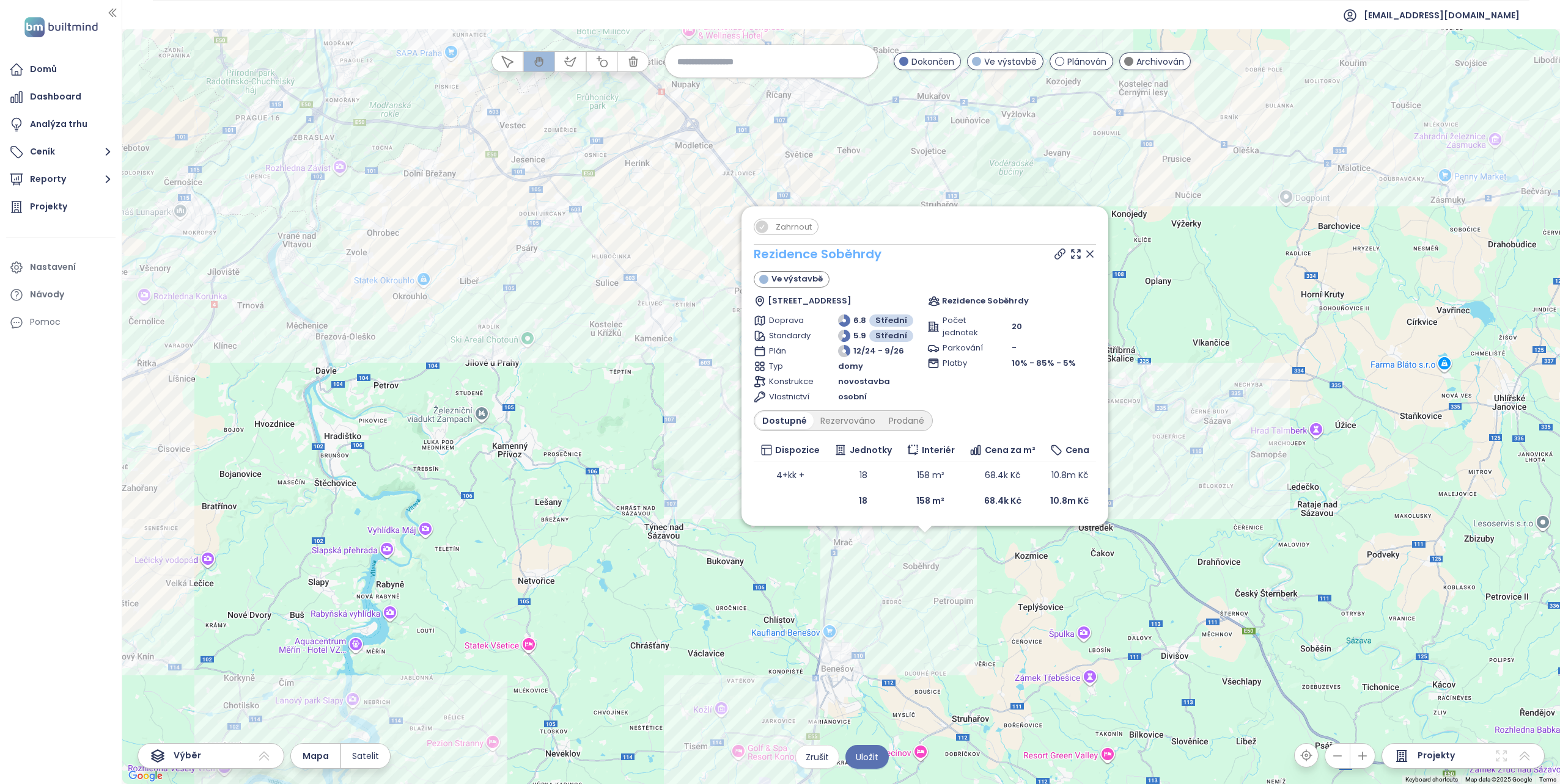
click at [854, 253] on link "Rezidence Soběhrdy" at bounding box center [817, 253] width 128 height 17
click at [771, 227] on span "Zahrnout" at bounding box center [793, 227] width 48 height 15
click at [992, 486] on td "68.4k Kč" at bounding box center [1002, 475] width 81 height 26
click at [897, 421] on div "Prodané" at bounding box center [906, 420] width 49 height 17
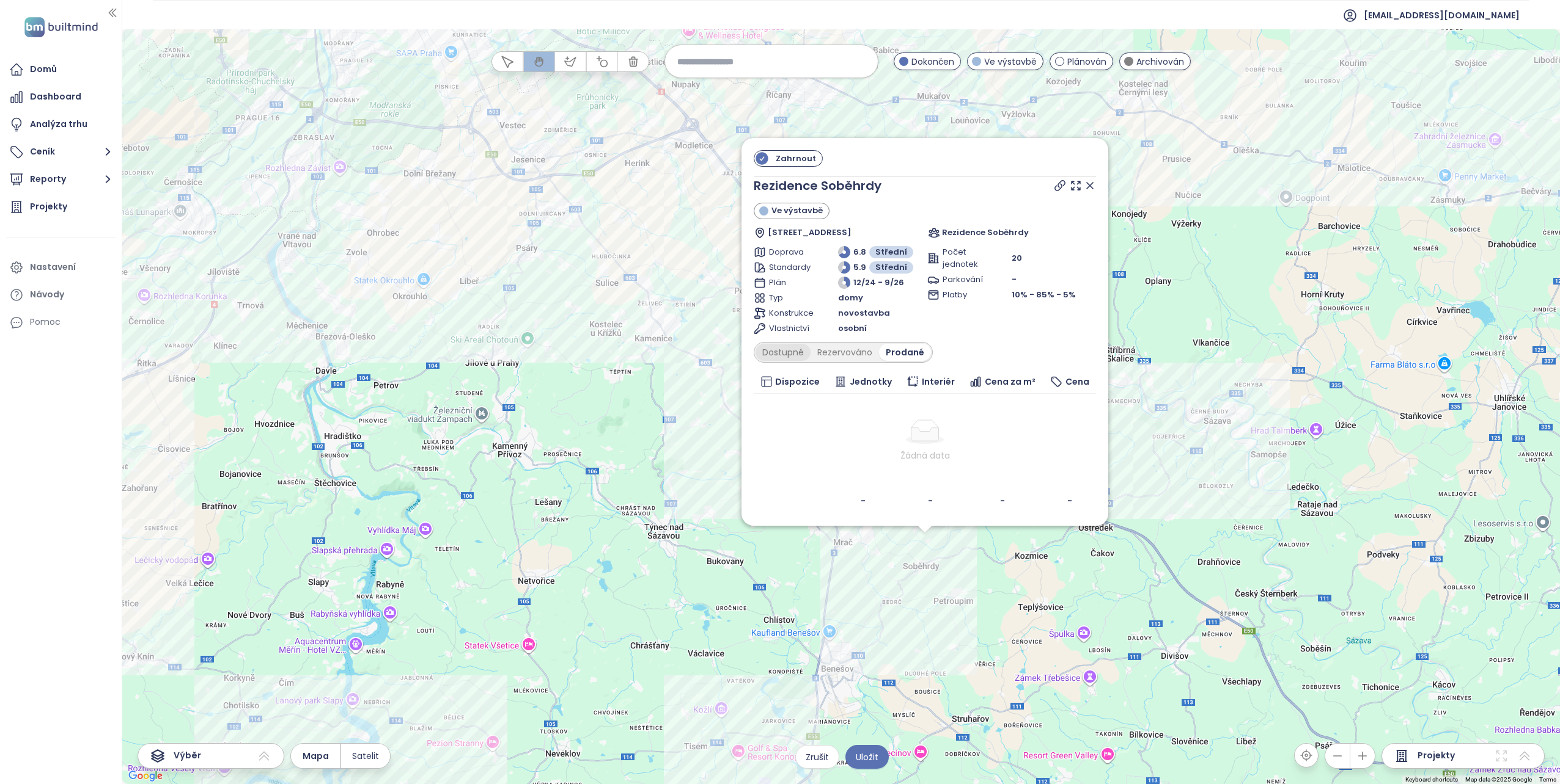
click at [794, 357] on div "Dostupné" at bounding box center [783, 352] width 55 height 17
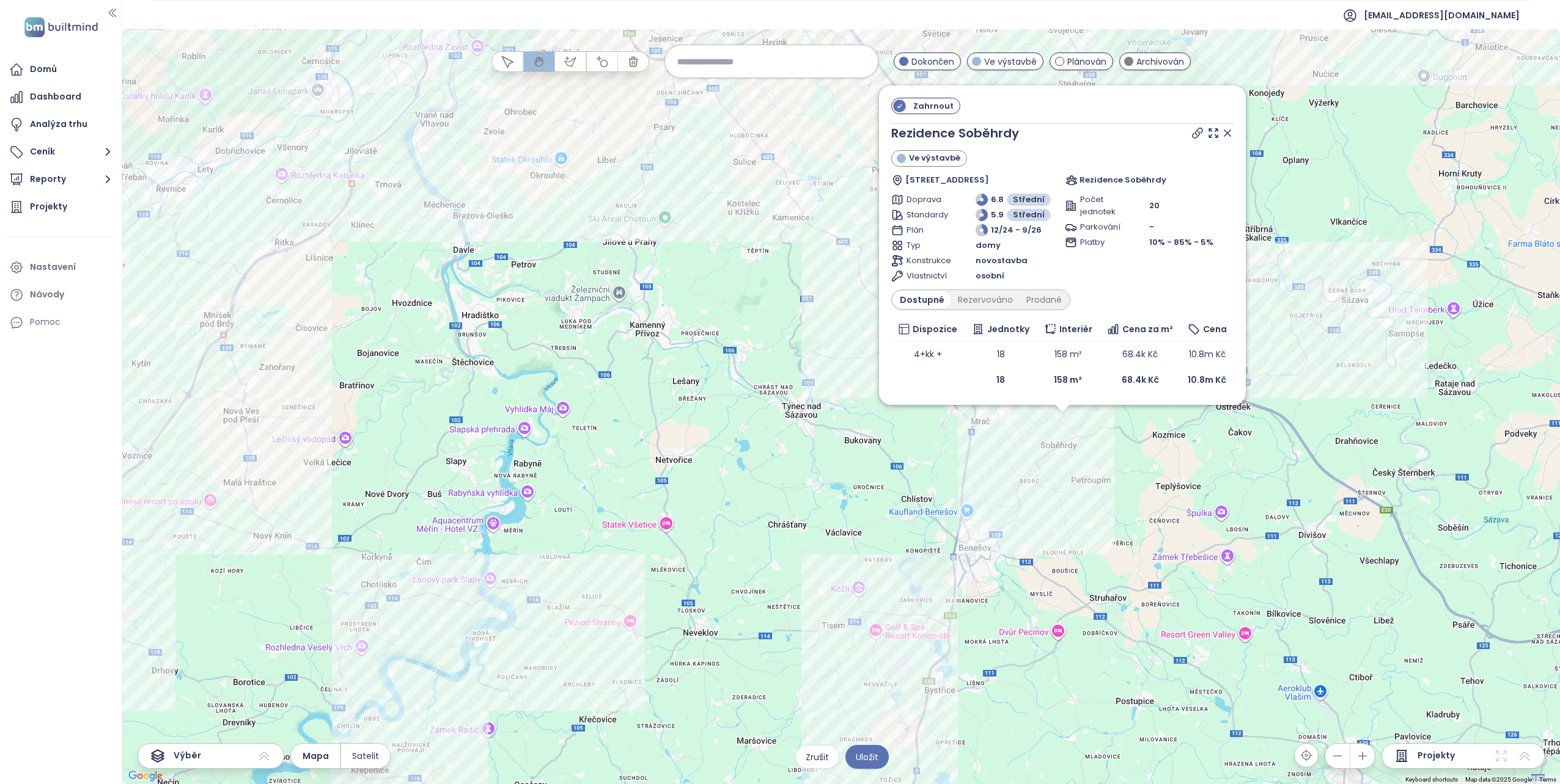
drag, startPoint x: 718, startPoint y: 497, endPoint x: 857, endPoint y: 374, distance: 185.6
click at [857, 374] on div "Zahrnout Rezidence Soběhrdy Ve výstavbě Soběhrdy 108, 256 01 Soběhrdy, Czechia …" at bounding box center [841, 407] width 1438 height 755
click at [832, 290] on div "Zahrnout Rezidence Soběhrdy Ve výstavbě Soběhrdy 108, 256 01 Soběhrdy, Czechia …" at bounding box center [841, 407] width 1438 height 755
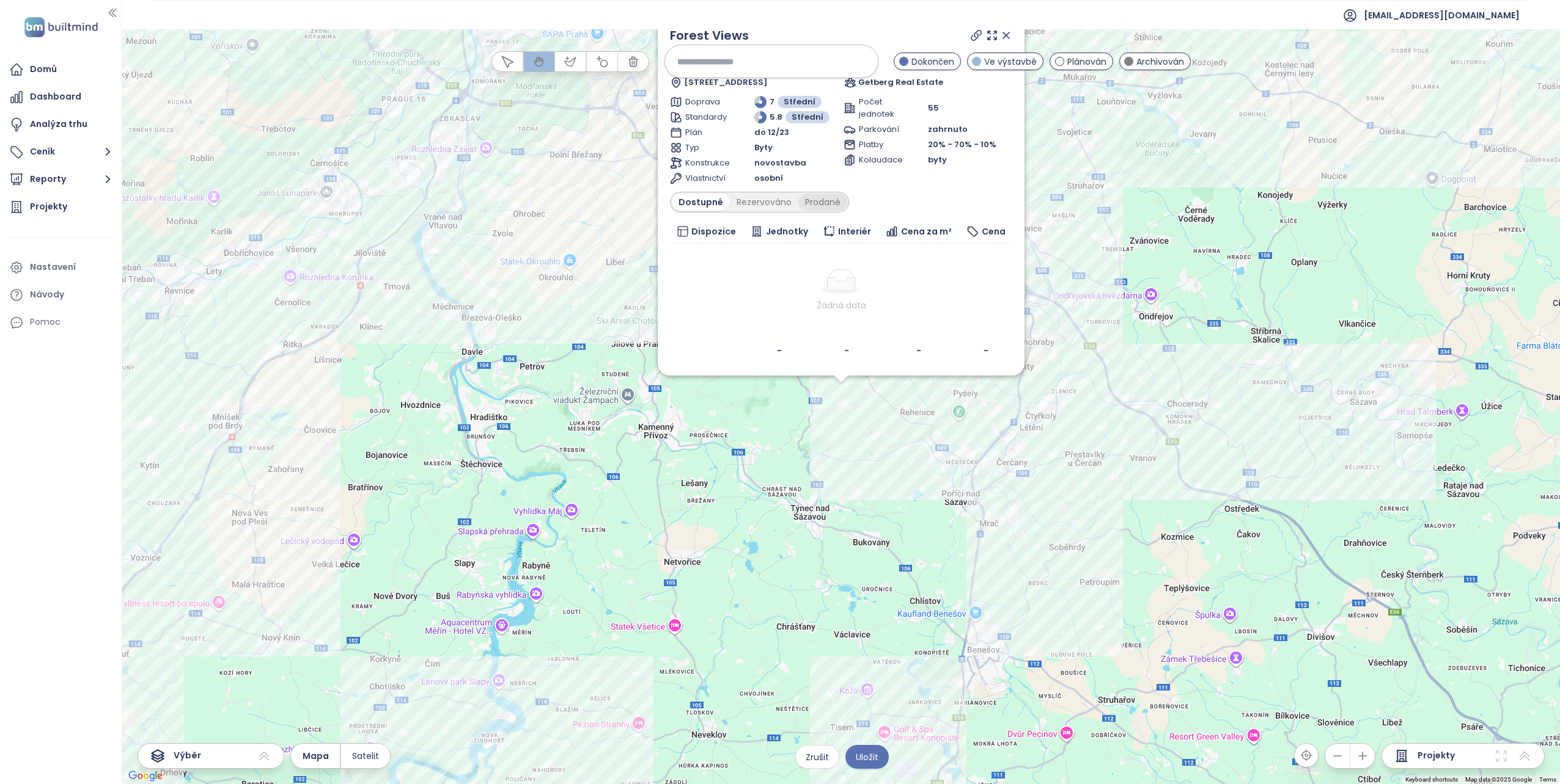
click at [816, 199] on div "Prodané" at bounding box center [822, 202] width 49 height 17
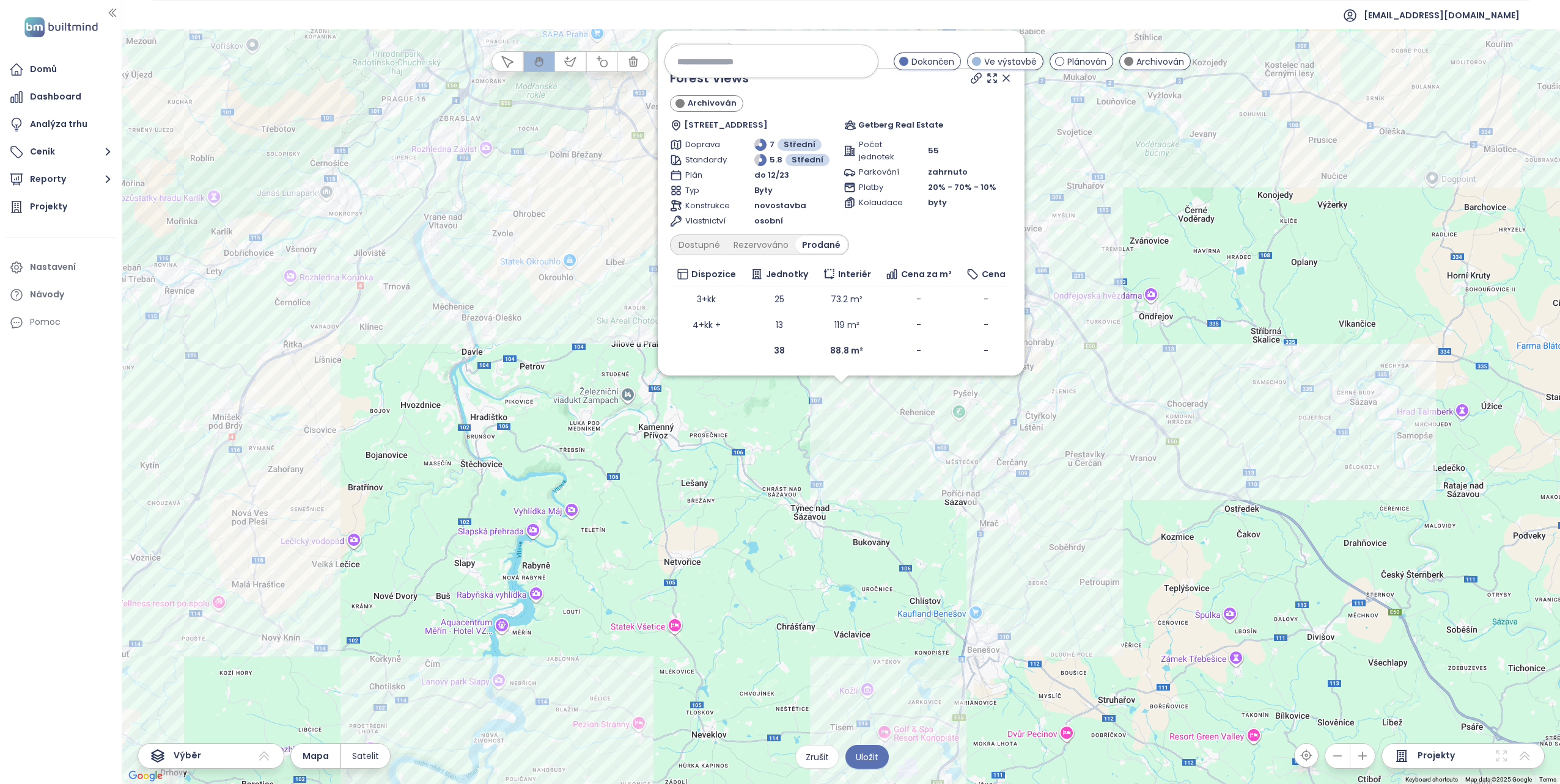
click at [610, 297] on div "Zahrnout Forest Views Archivován Babice 32, 251 67 Řehenice-Pyšely, Czechia Get…" at bounding box center [841, 407] width 1438 height 755
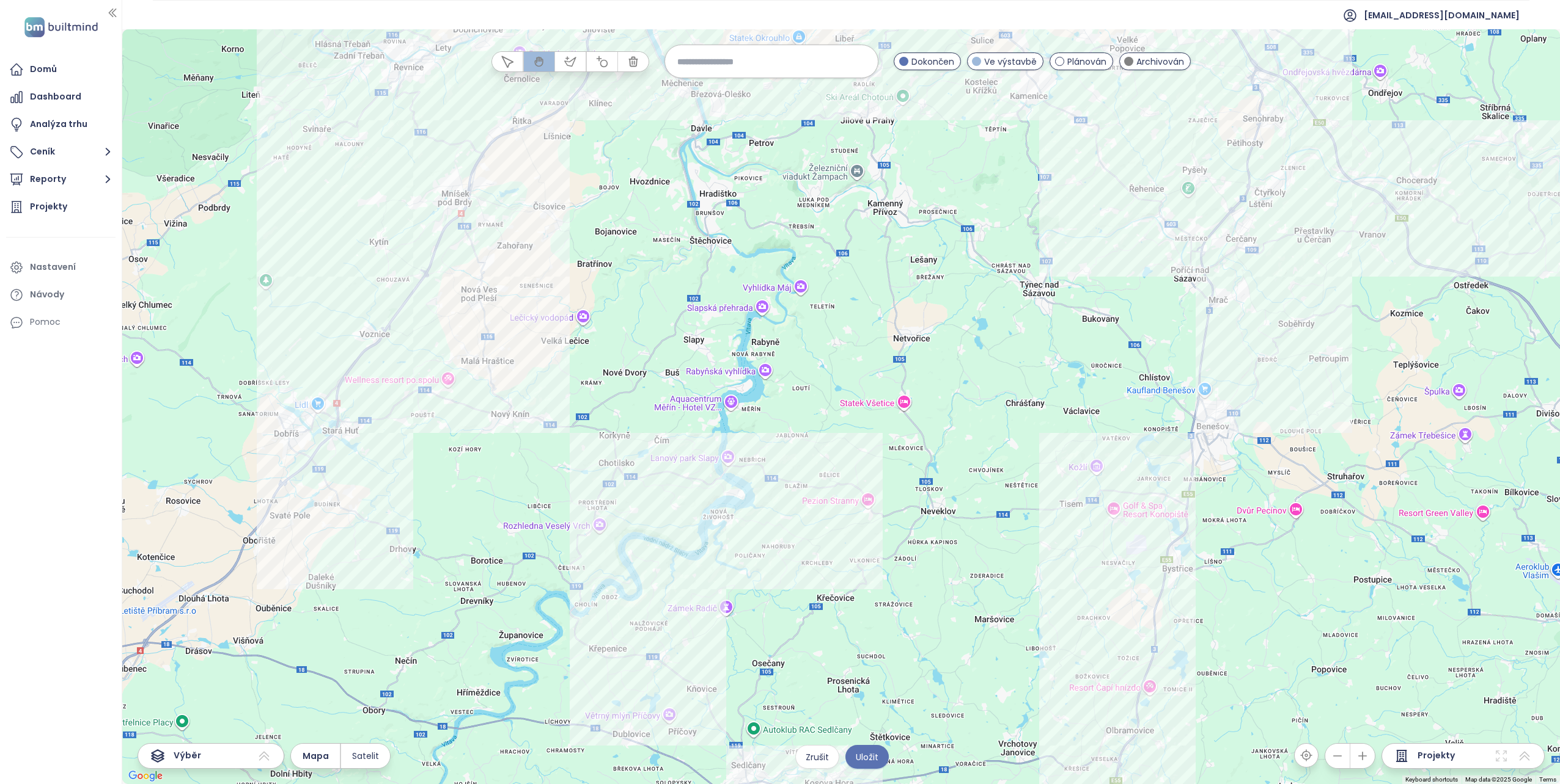
drag, startPoint x: 734, startPoint y: 453, endPoint x: 930, endPoint y: 272, distance: 266.8
click at [930, 272] on div at bounding box center [841, 407] width 1438 height 755
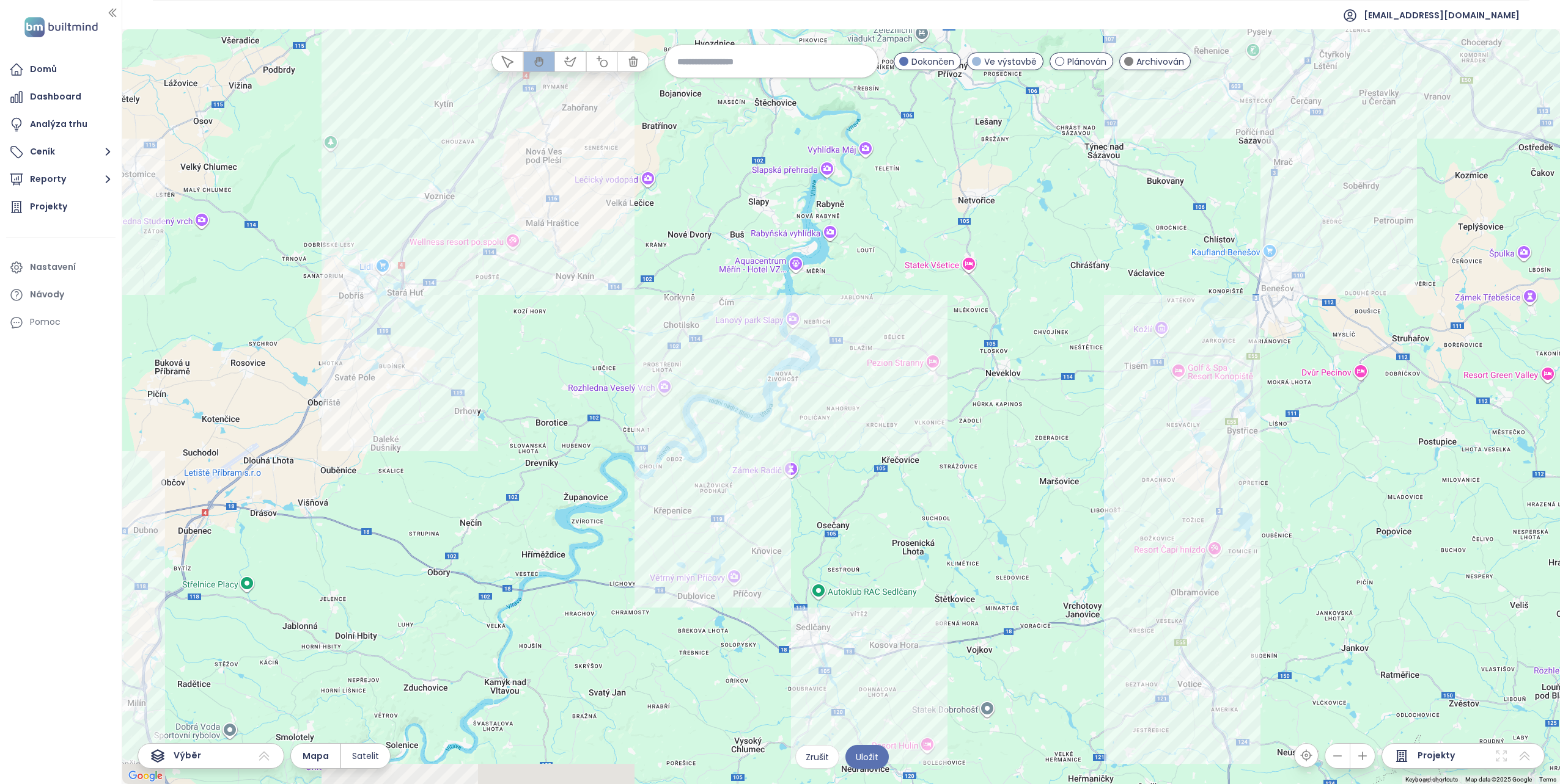
drag, startPoint x: 815, startPoint y: 421, endPoint x: 815, endPoint y: 396, distance: 25.0
click at [815, 396] on div at bounding box center [841, 407] width 1438 height 755
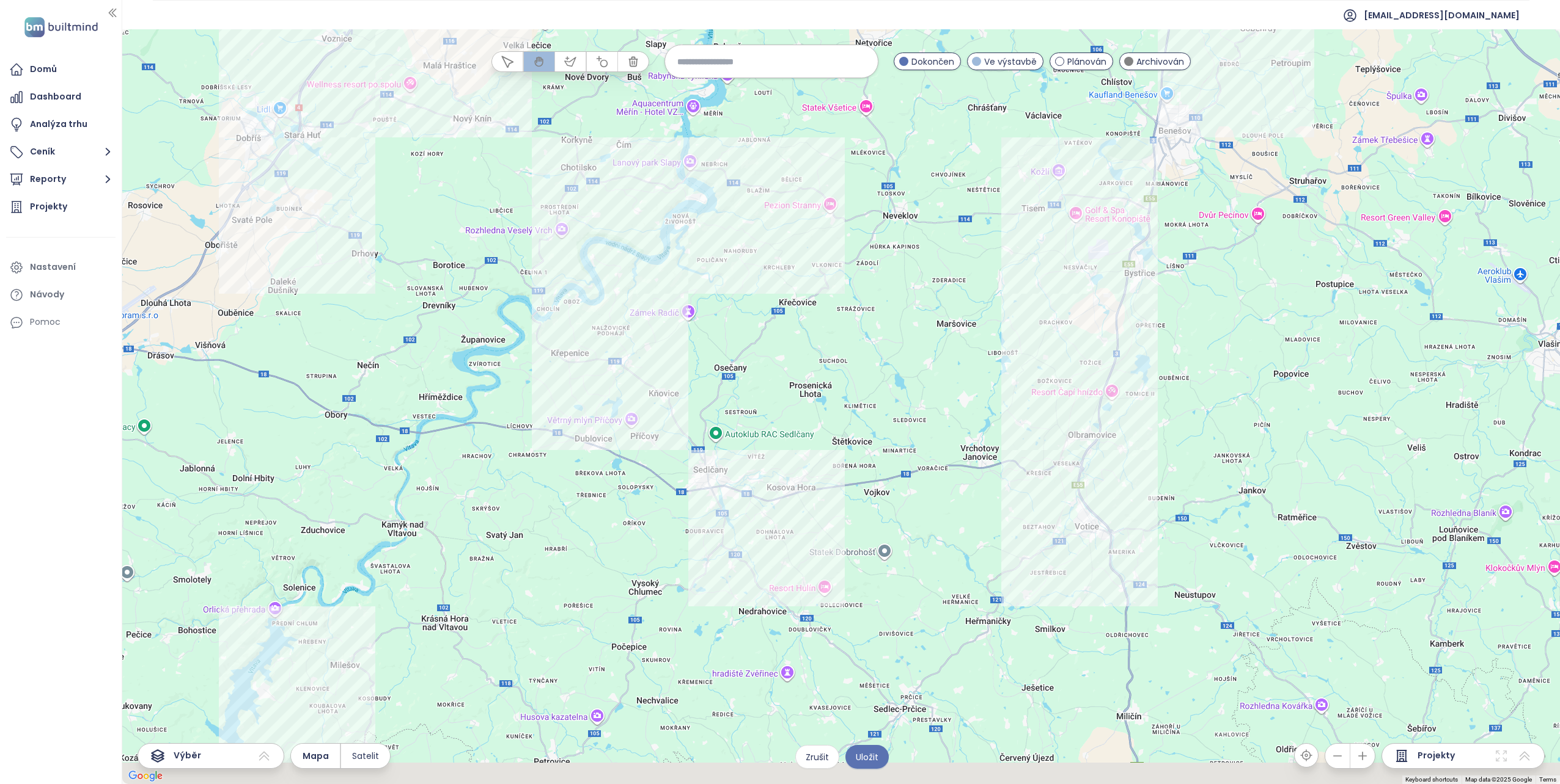
drag, startPoint x: 759, startPoint y: 447, endPoint x: 674, endPoint y: 351, distance: 128.2
click at [674, 351] on div at bounding box center [841, 407] width 1438 height 755
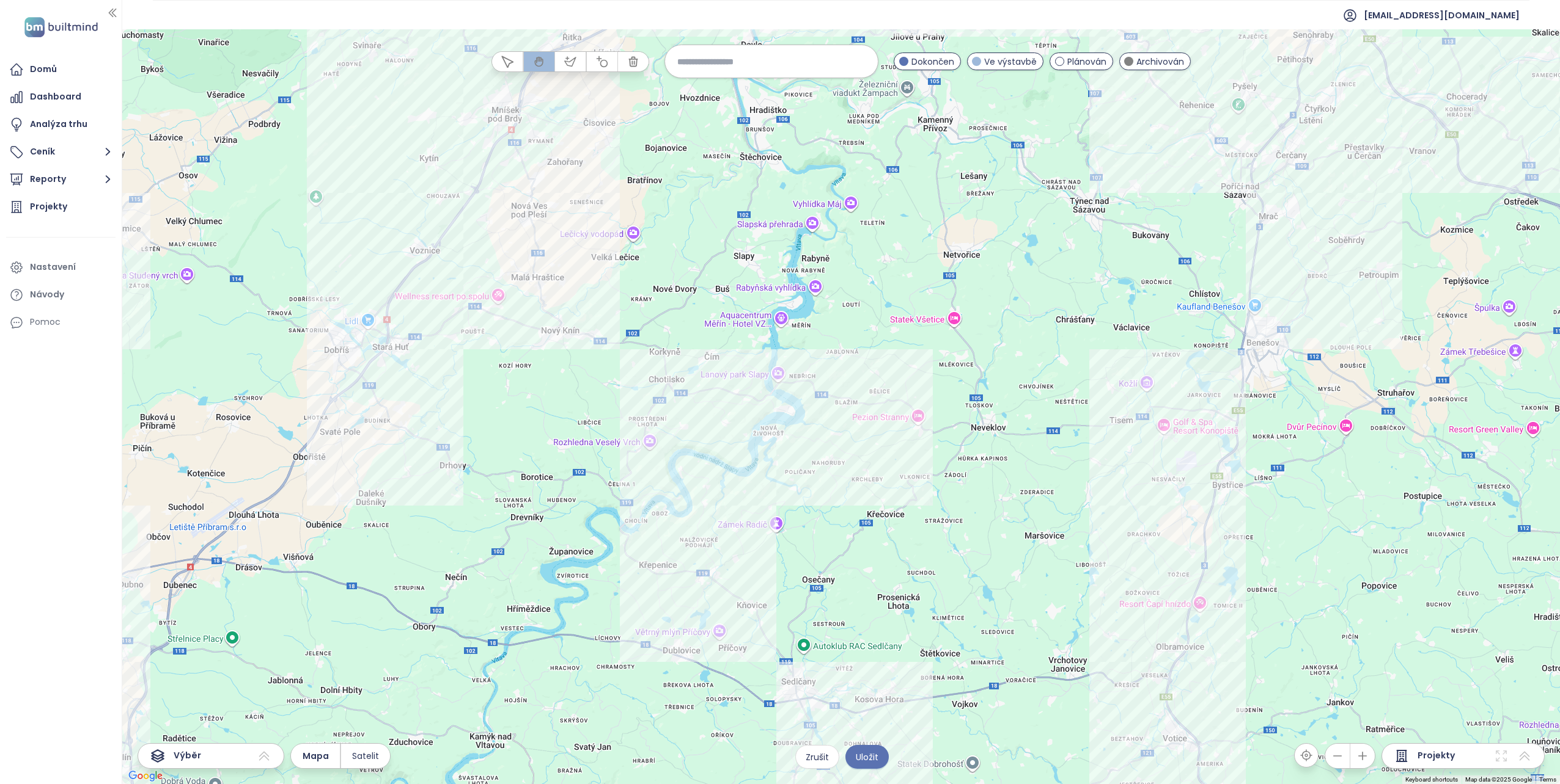
drag, startPoint x: 689, startPoint y: 240, endPoint x: 782, endPoint y: 464, distance: 242.5
click at [782, 464] on div at bounding box center [841, 407] width 1438 height 755
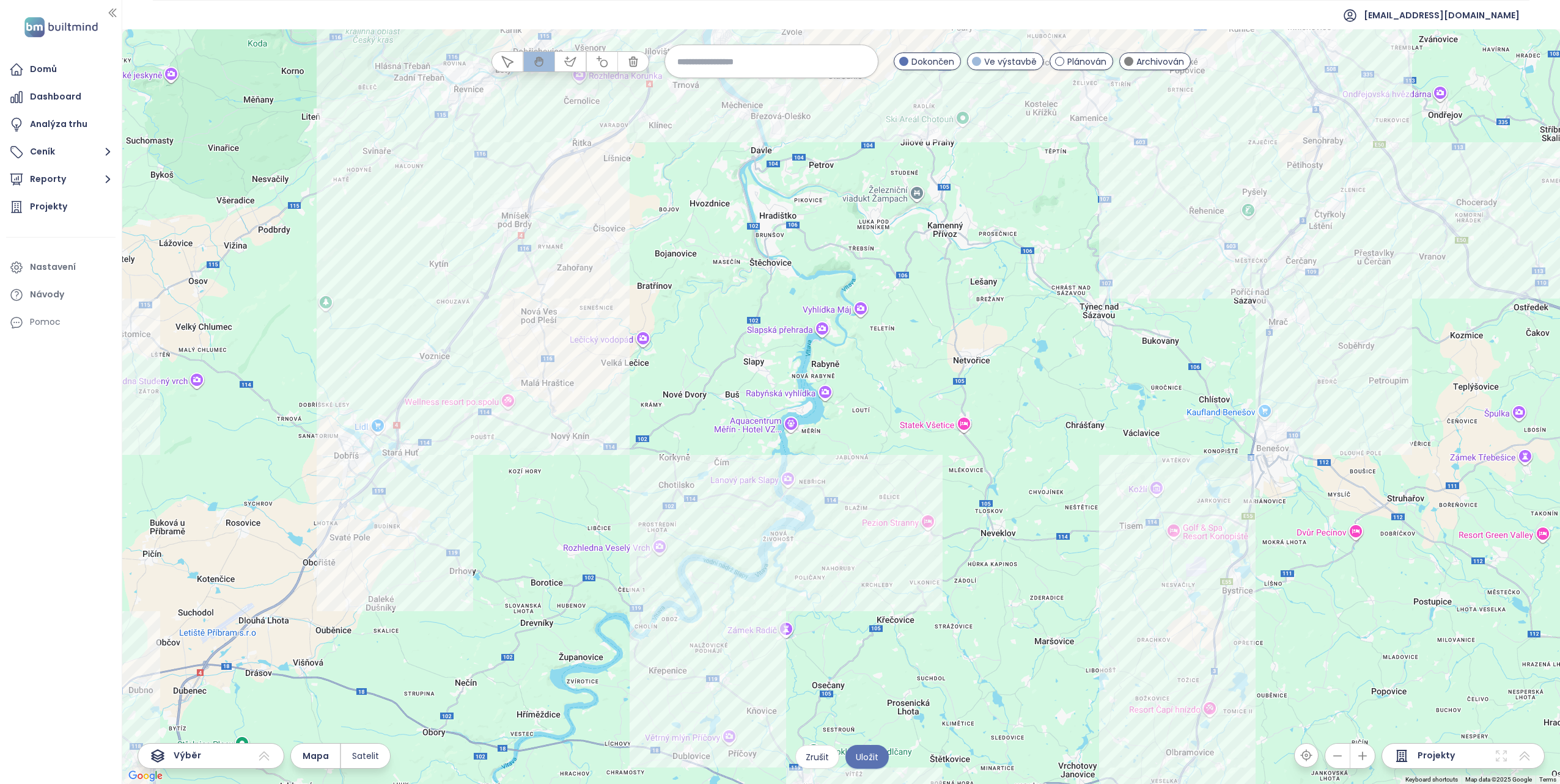
drag, startPoint x: 734, startPoint y: 259, endPoint x: 718, endPoint y: 336, distance: 78.6
click at [718, 336] on div at bounding box center [841, 407] width 1438 height 755
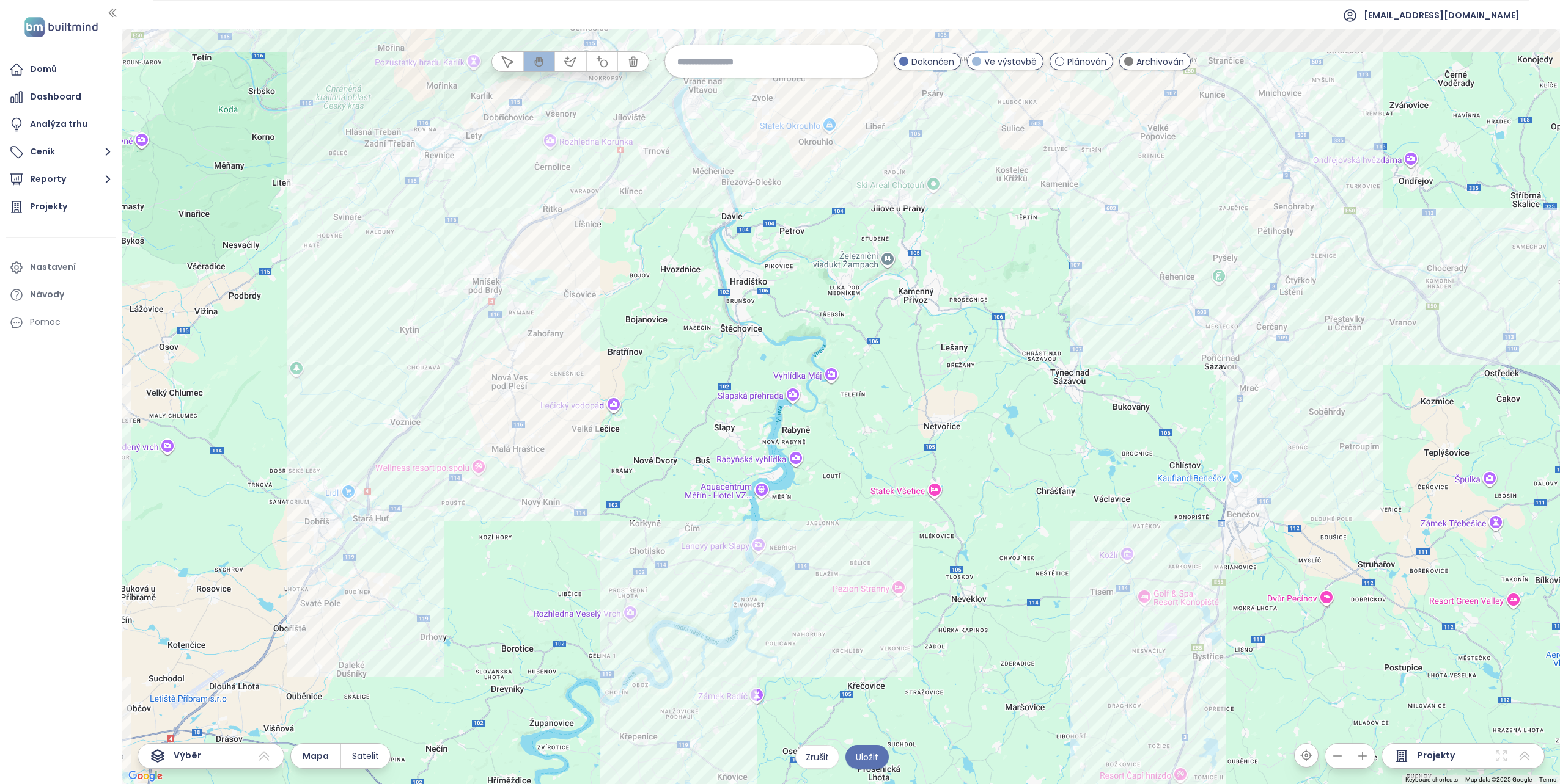
drag, startPoint x: 852, startPoint y: 270, endPoint x: 821, endPoint y: 330, distance: 67.5
click at [821, 330] on div at bounding box center [841, 407] width 1438 height 755
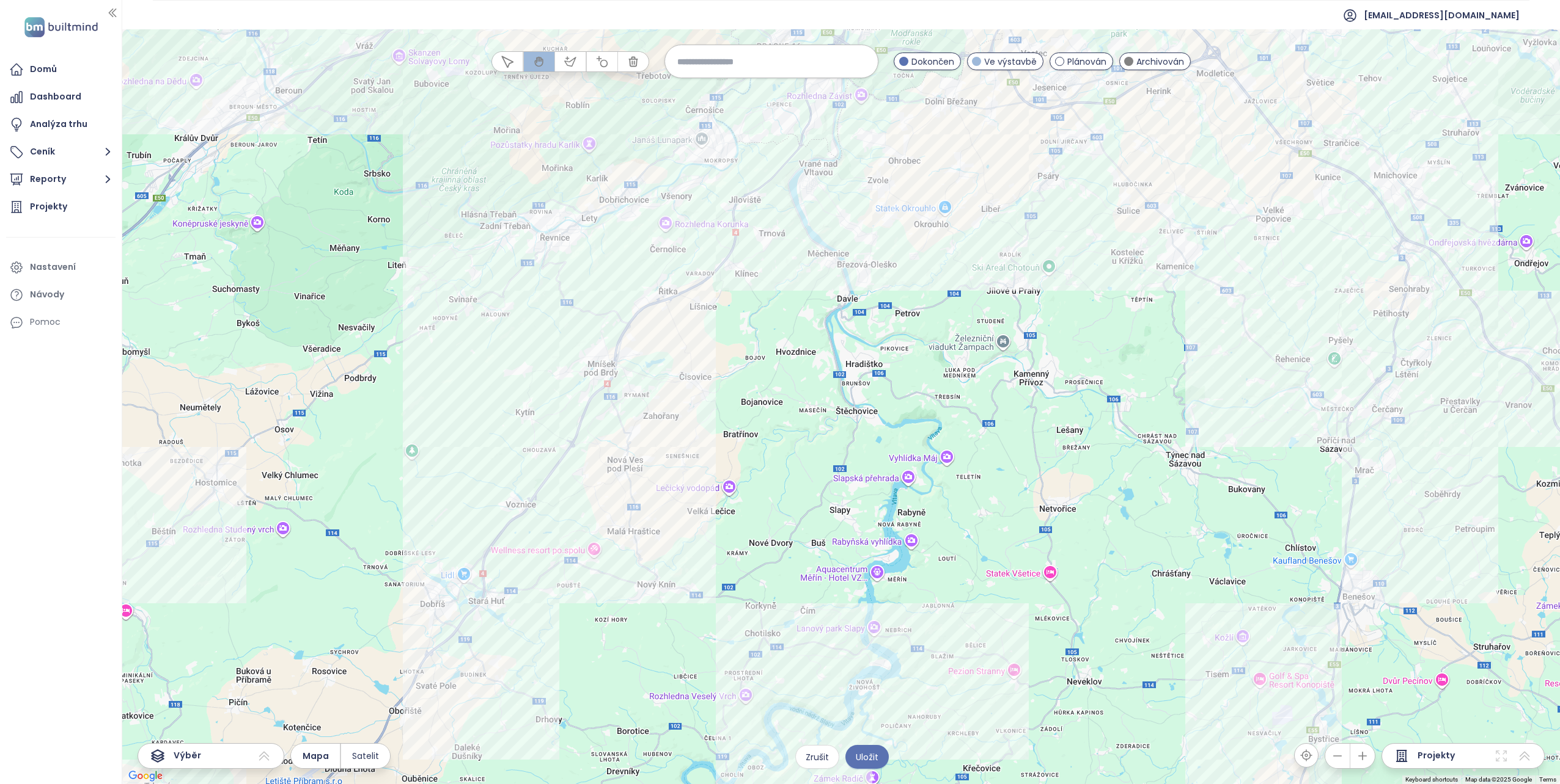
drag, startPoint x: 541, startPoint y: 384, endPoint x: 726, endPoint y: 385, distance: 185.0
click at [726, 385] on div at bounding box center [841, 407] width 1438 height 755
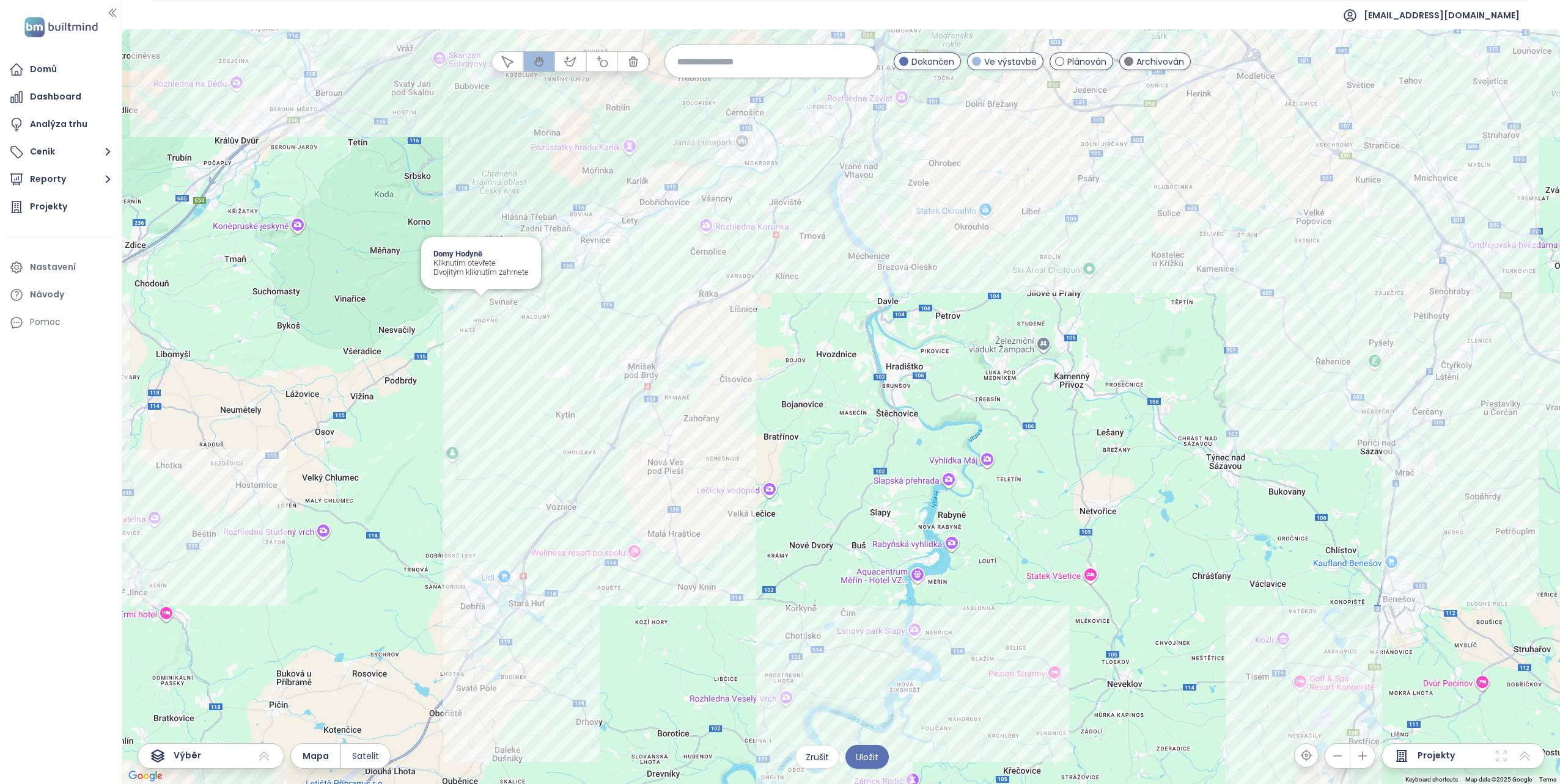
click at [480, 303] on div "Domy Hodyně Kliknutím otevřete Dvojitým kliknutím zahrnete" at bounding box center [841, 407] width 1438 height 755
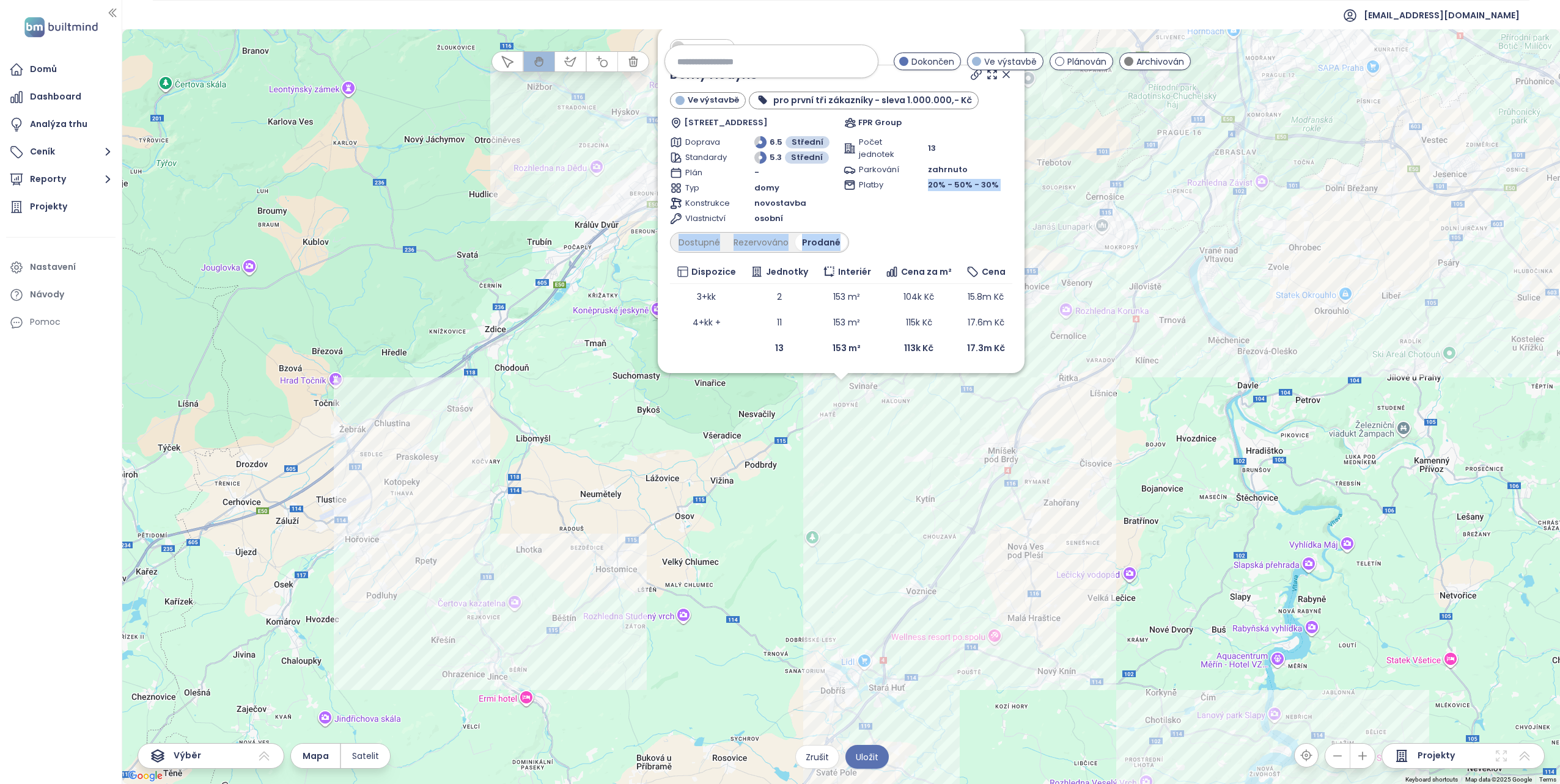
drag, startPoint x: 886, startPoint y: 222, endPoint x: 888, endPoint y: 260, distance: 38.1
click at [888, 260] on div "Domy Hodyně Ve výstavbě pro první tři zákazníky - sleva 1.000.000,- Kč Hodyně 2…" at bounding box center [841, 212] width 342 height 295
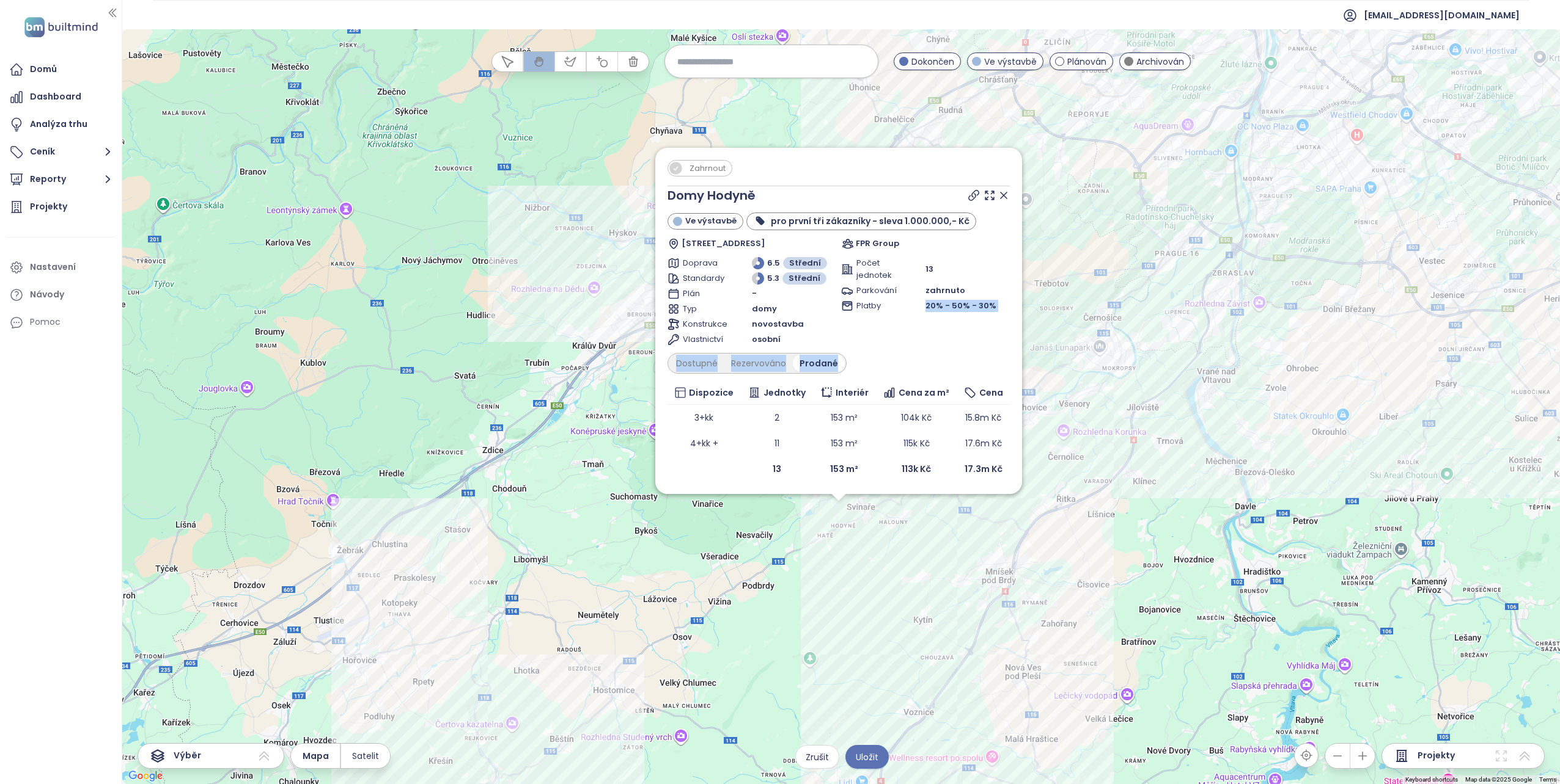
drag, startPoint x: 605, startPoint y: 284, endPoint x: 602, endPoint y: 407, distance: 123.0
click at [602, 407] on div "Zahrnout Domy Hodyně Ve výstavbě pro první tři zákazníky - sleva 1.000.000,- Kč…" at bounding box center [841, 407] width 1438 height 755
click at [805, 361] on div "Prodané" at bounding box center [819, 364] width 52 height 17
click at [812, 361] on div "Prodané" at bounding box center [819, 364] width 52 height 17
click at [688, 361] on div "Dostupné" at bounding box center [698, 364] width 55 height 17
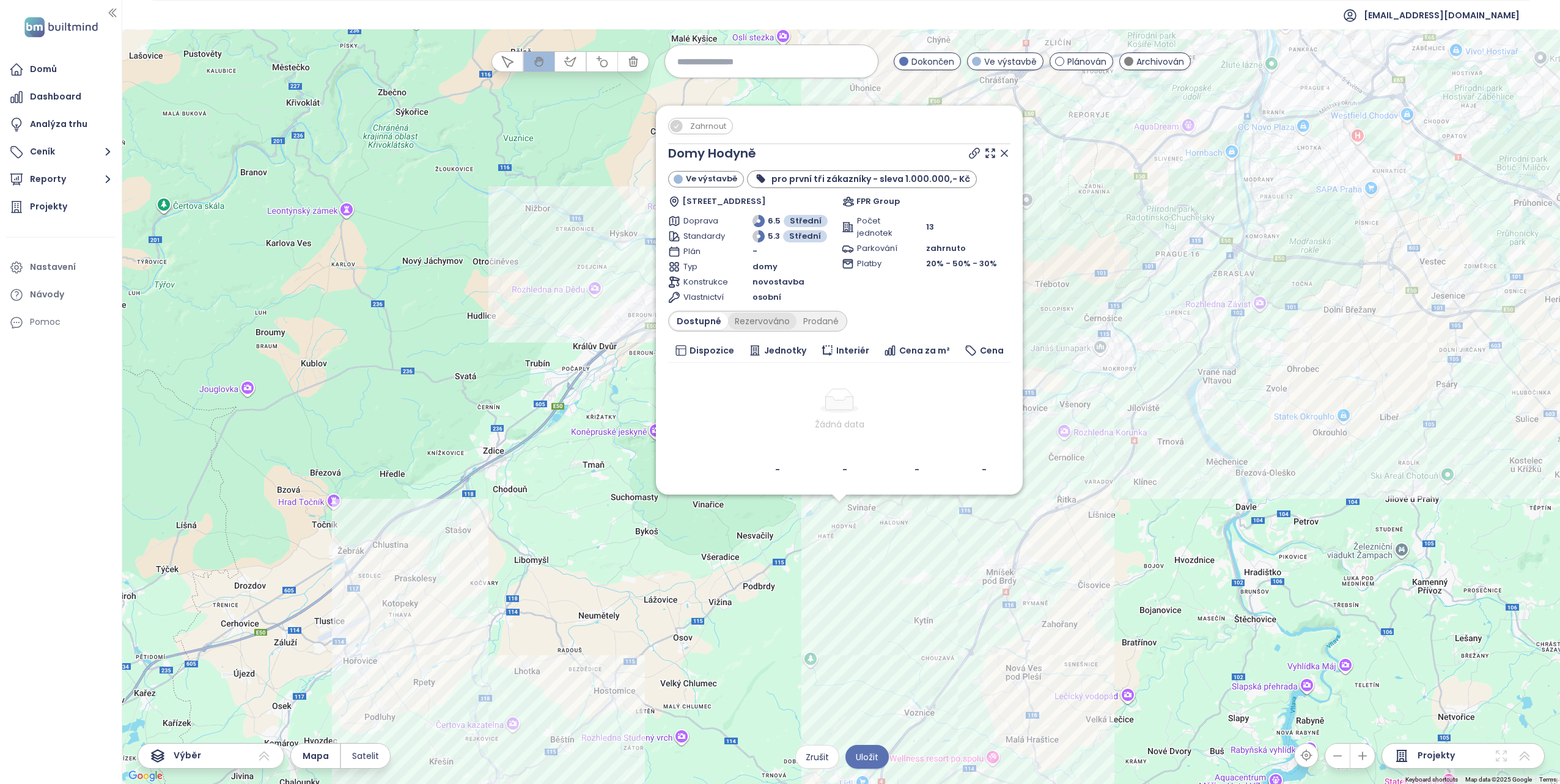
click at [753, 320] on div "Rezervováno" at bounding box center [762, 321] width 69 height 17
click at [821, 317] on div "Prodané" at bounding box center [821, 321] width 49 height 17
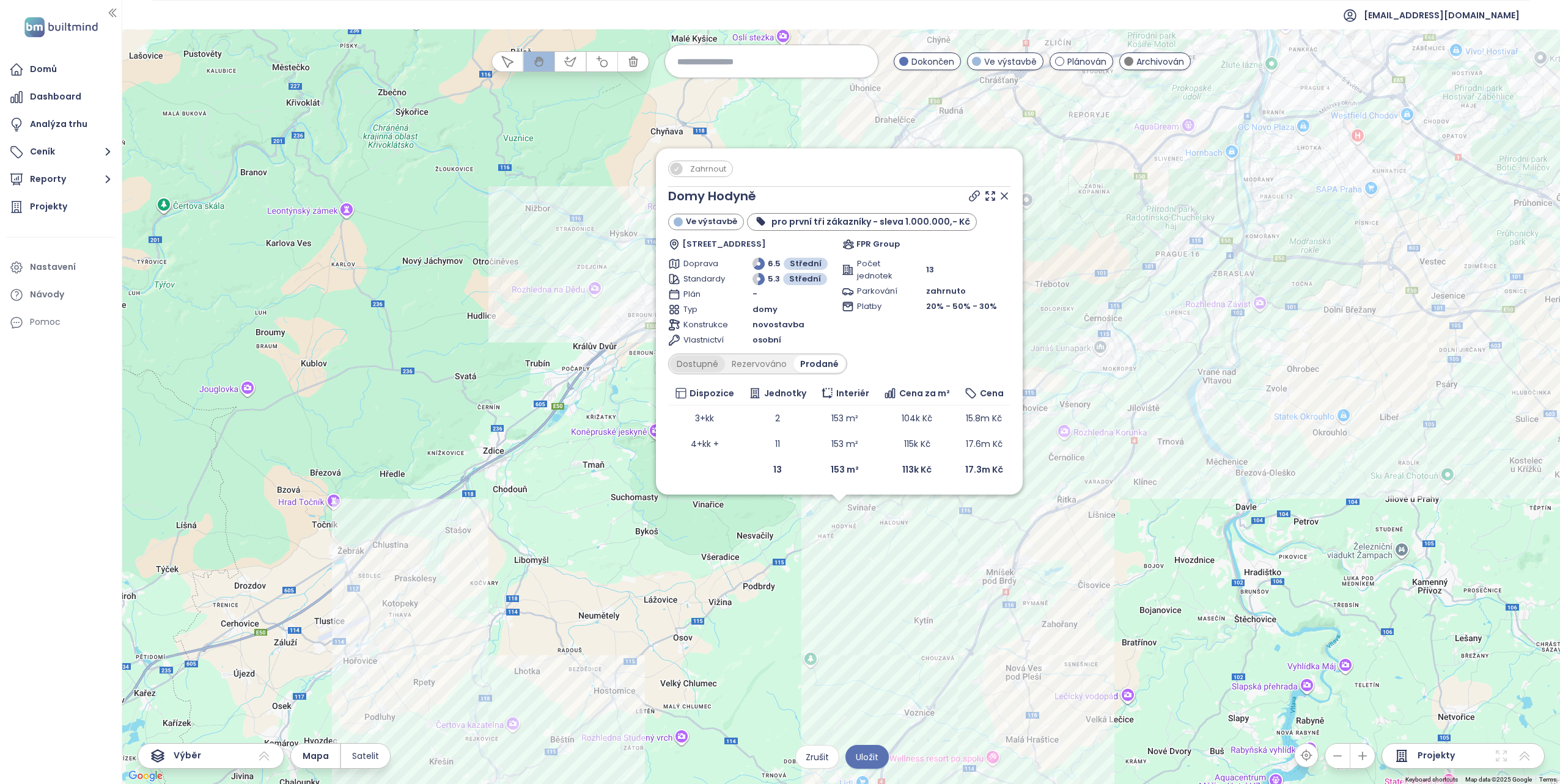
click at [707, 367] on div "Dostupné" at bounding box center [698, 364] width 55 height 17
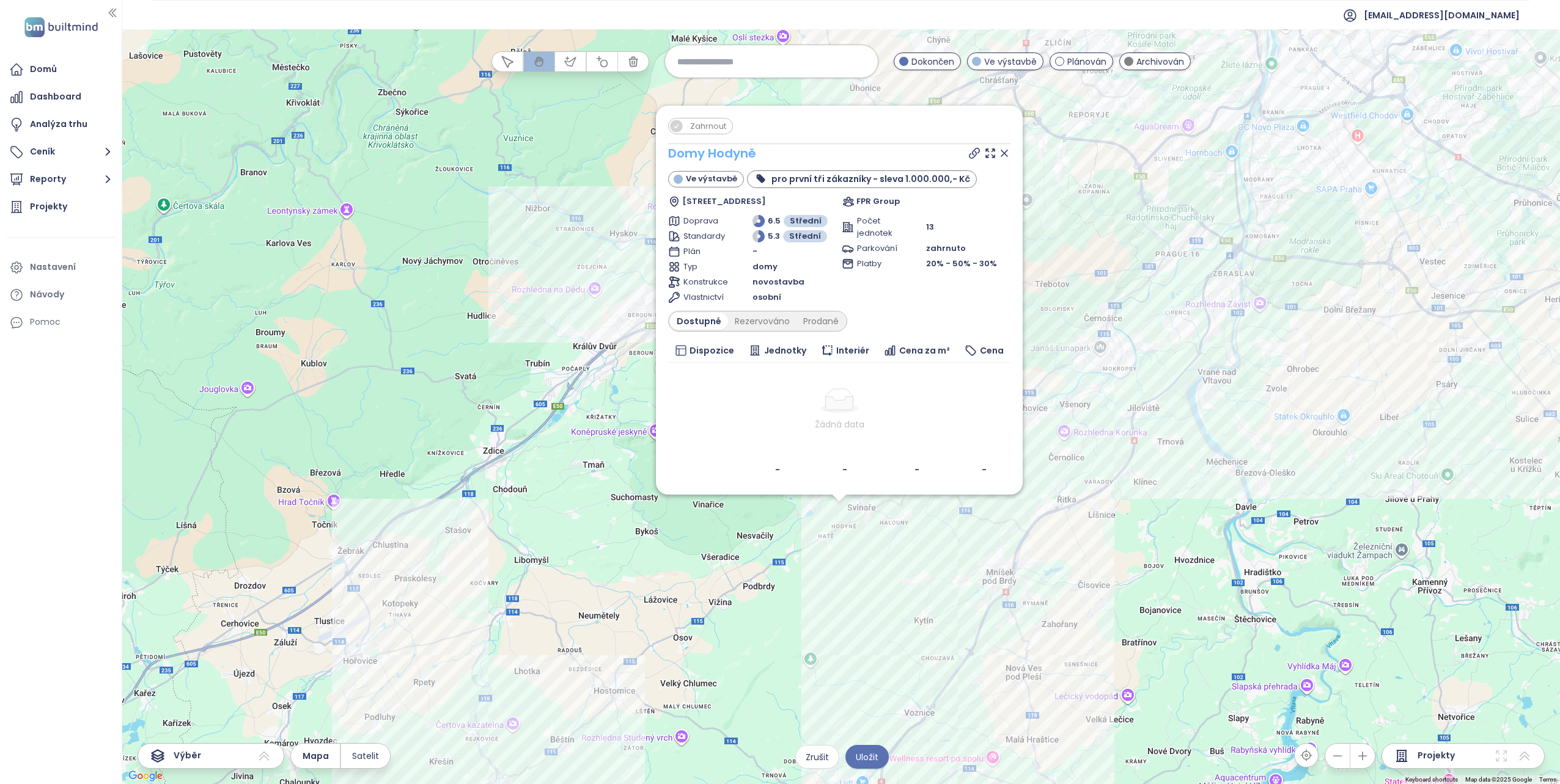
click at [730, 151] on link "Domy Hodyně" at bounding box center [711, 153] width 88 height 17
click at [695, 126] on span "Zahrnout" at bounding box center [708, 126] width 48 height 15
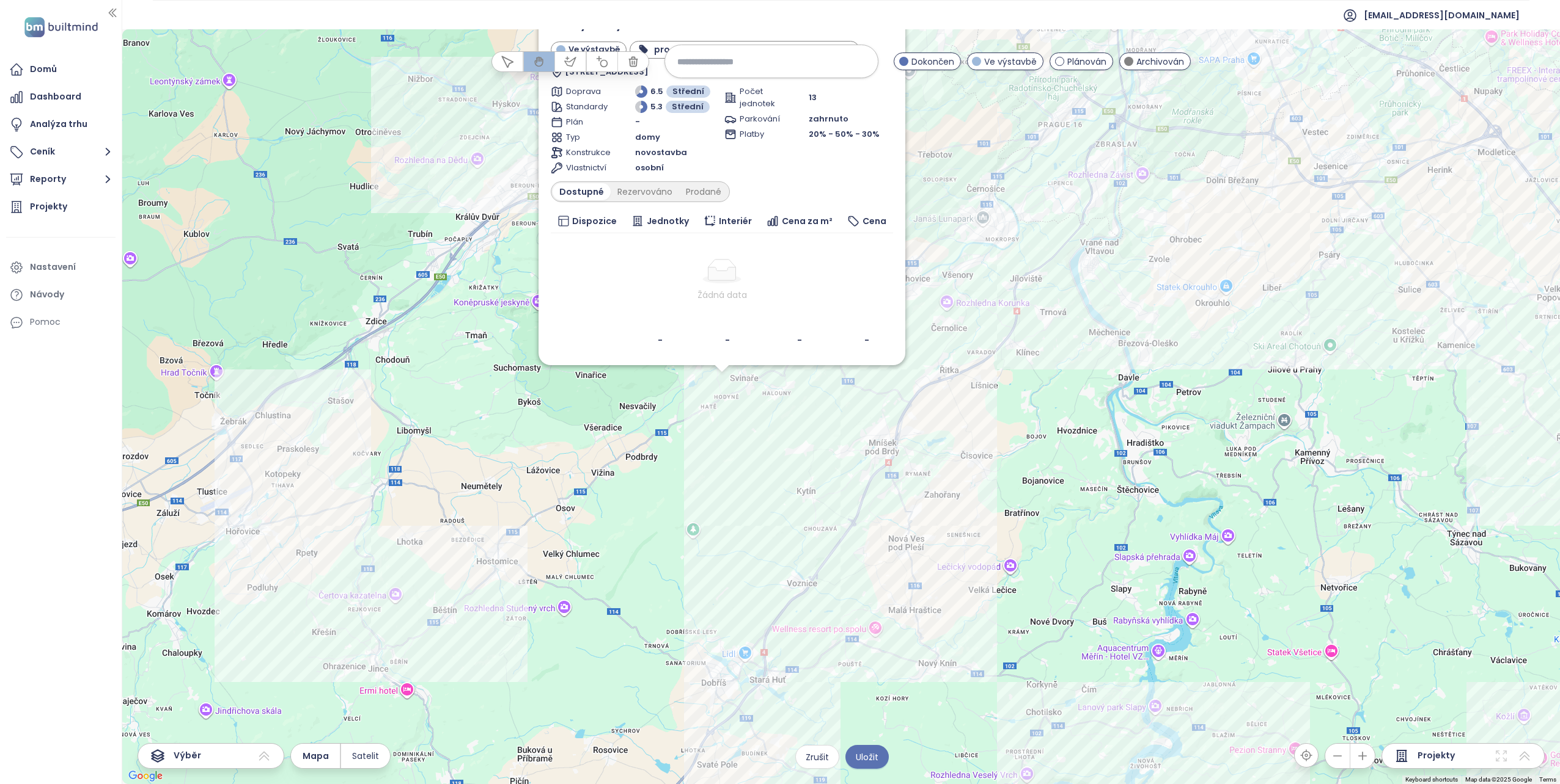
drag, startPoint x: 851, startPoint y: 567, endPoint x: 711, endPoint y: 416, distance: 205.9
click at [711, 416] on div "Zahrnout Domy Hodyně Ve výstavbě pro první tři zákazníky - sleva 1.000.000,- Kč…" at bounding box center [841, 407] width 1438 height 755
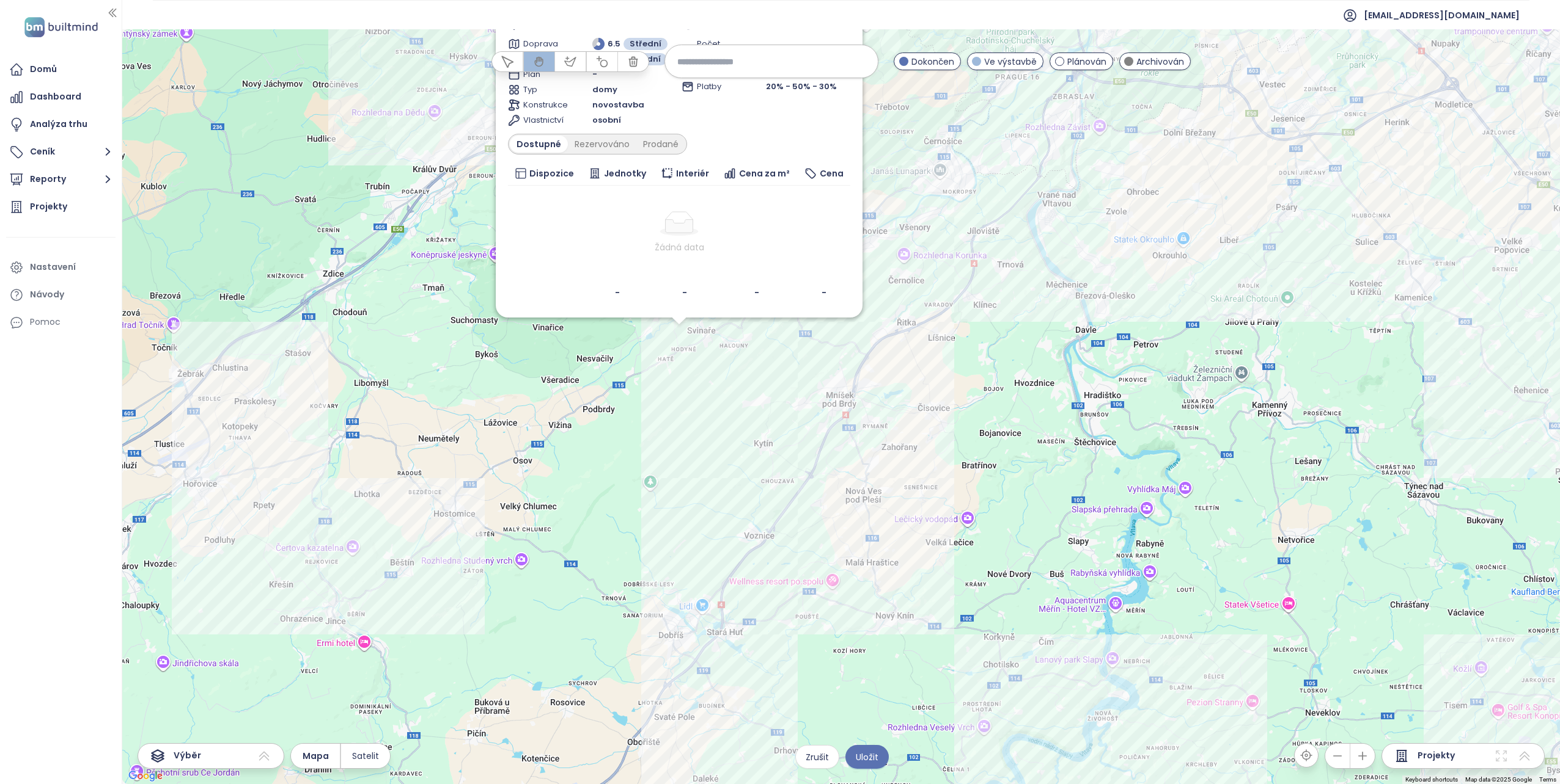
drag, startPoint x: 668, startPoint y: 410, endPoint x: 679, endPoint y: 416, distance: 12.5
click at [679, 416] on div "Zahrnout Domy Hodyně Ve výstavbě pro první tři zákazníky - sleva 1.000.000,- Kč…" at bounding box center [841, 407] width 1438 height 755
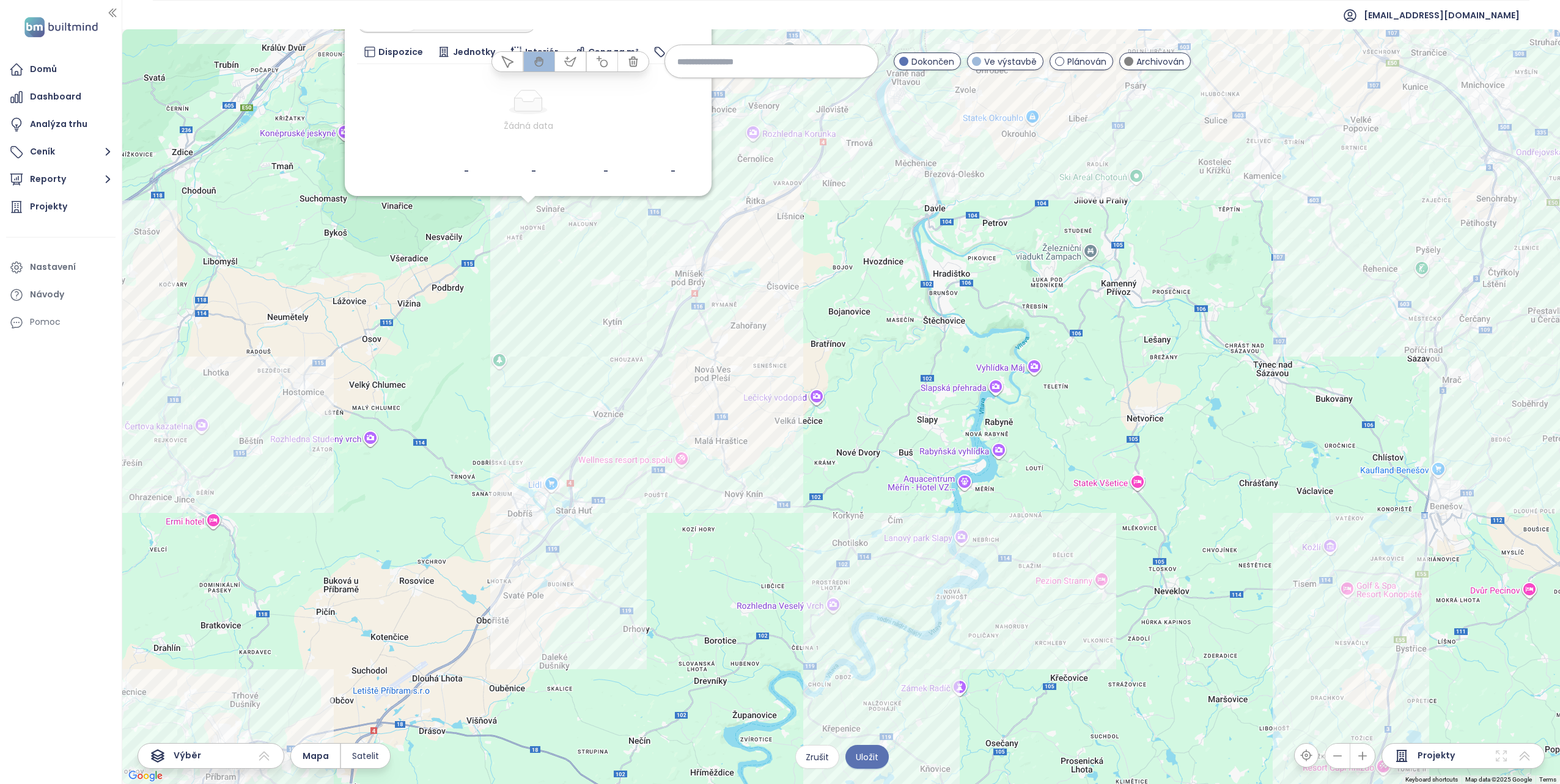
drag, startPoint x: 745, startPoint y: 447, endPoint x: 573, endPoint y: 315, distance: 216.8
click at [573, 315] on div "Zahrnout Domy Hodyně Ve výstavbě pro první tři zákazníky - sleva 1.000.000,- Kč…" at bounding box center [841, 407] width 1438 height 755
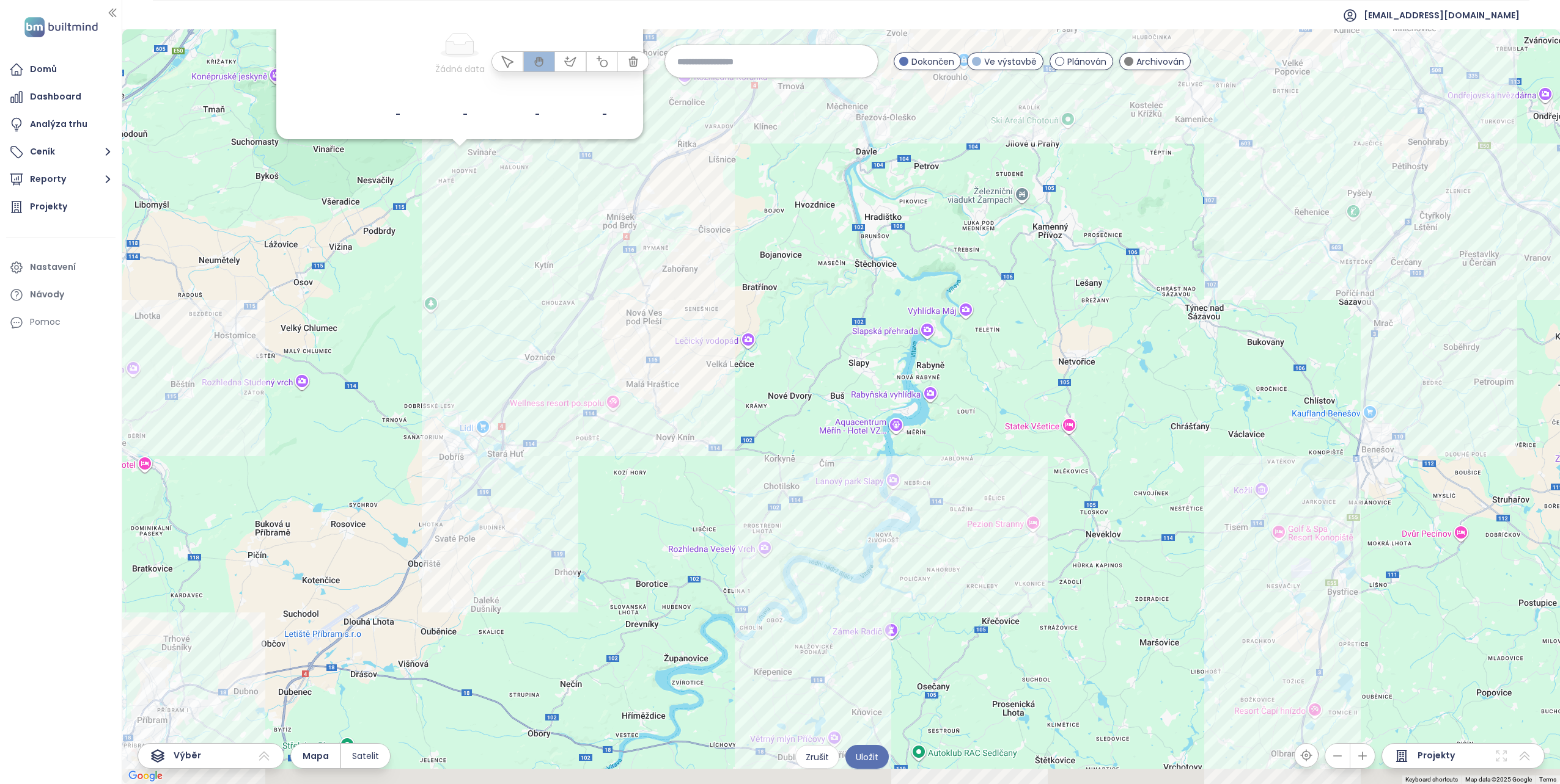
drag, startPoint x: 634, startPoint y: 442, endPoint x: 611, endPoint y: 384, distance: 62.4
click at [611, 384] on div "Zahrnout Domy Hodyně Ve výstavbě pro první tři zákazníky - sleva 1.000.000,- Kč…" at bounding box center [841, 407] width 1438 height 755
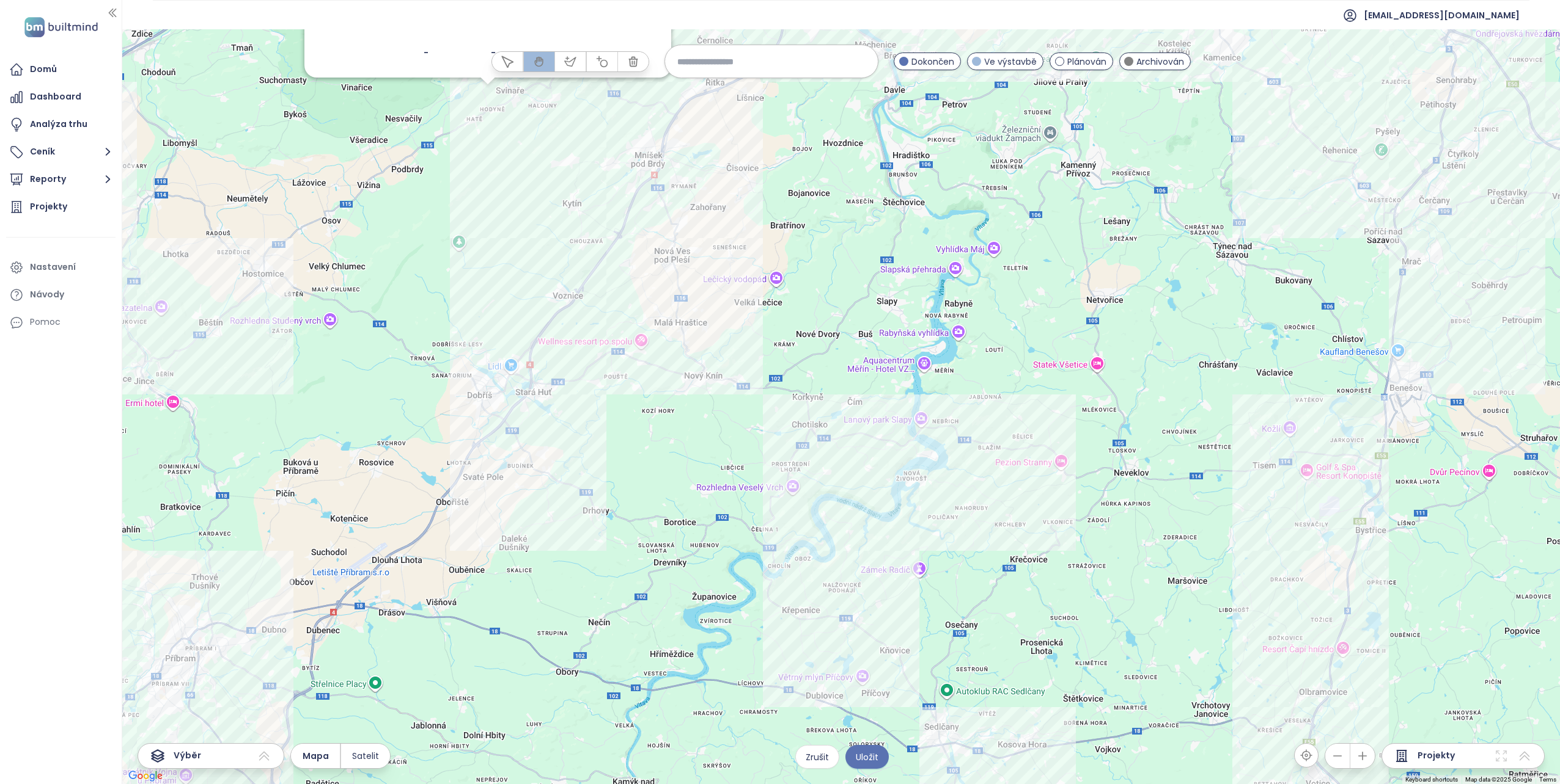
drag, startPoint x: 604, startPoint y: 454, endPoint x: 697, endPoint y: 363, distance: 130.1
click at [697, 363] on div "Zahrnout Domy Hodyně Ve výstavbě pro první tři zákazníky - sleva 1.000.000,- Kč…" at bounding box center [841, 407] width 1438 height 755
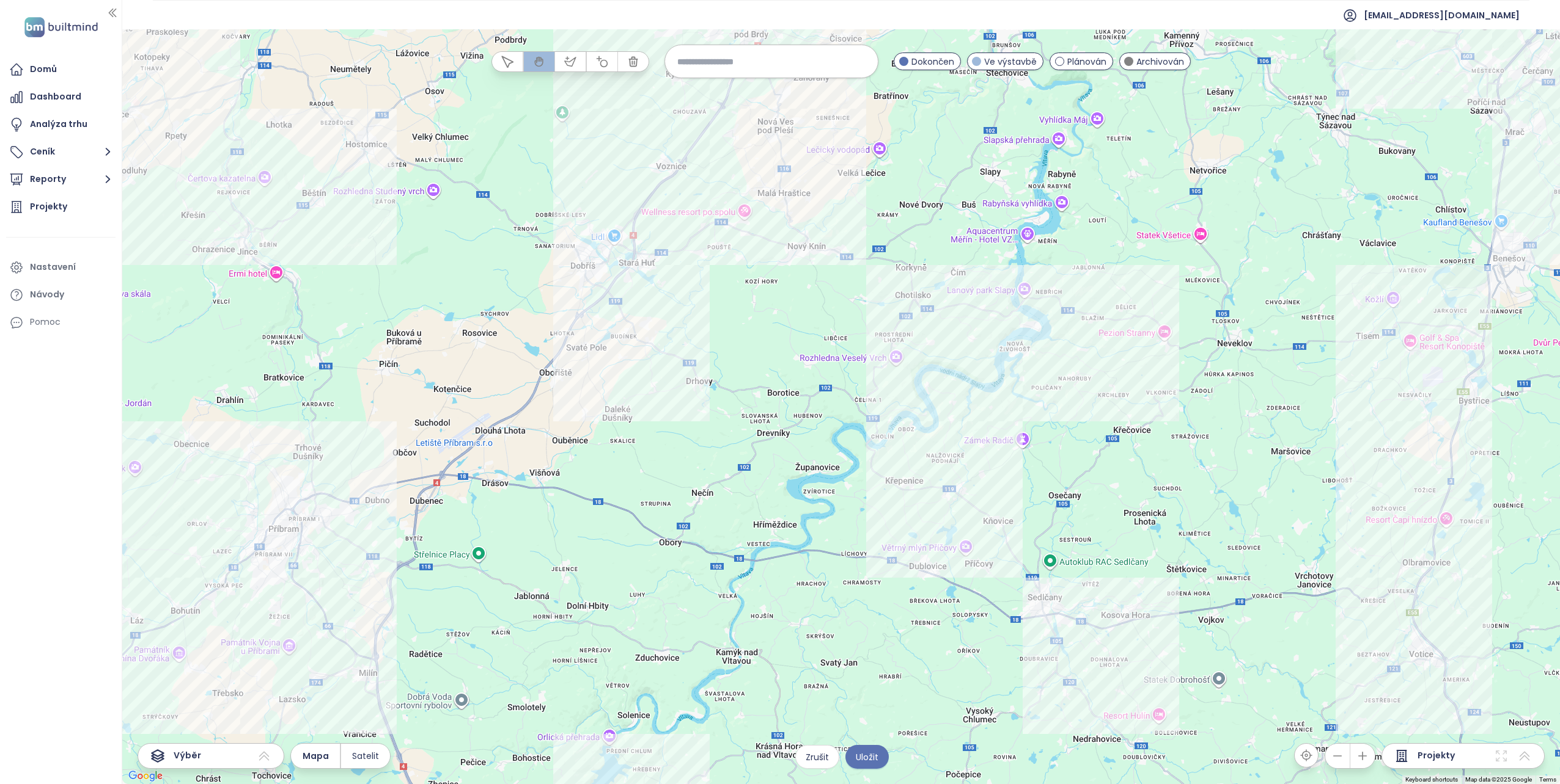
drag, startPoint x: 568, startPoint y: 510, endPoint x: 577, endPoint y: 371, distance: 139.3
click at [577, 371] on div "Zahrnout Domy Hodyně Ve výstavbě pro první tři zákazníky - sleva 1.000.000,- Kč…" at bounding box center [841, 407] width 1438 height 755
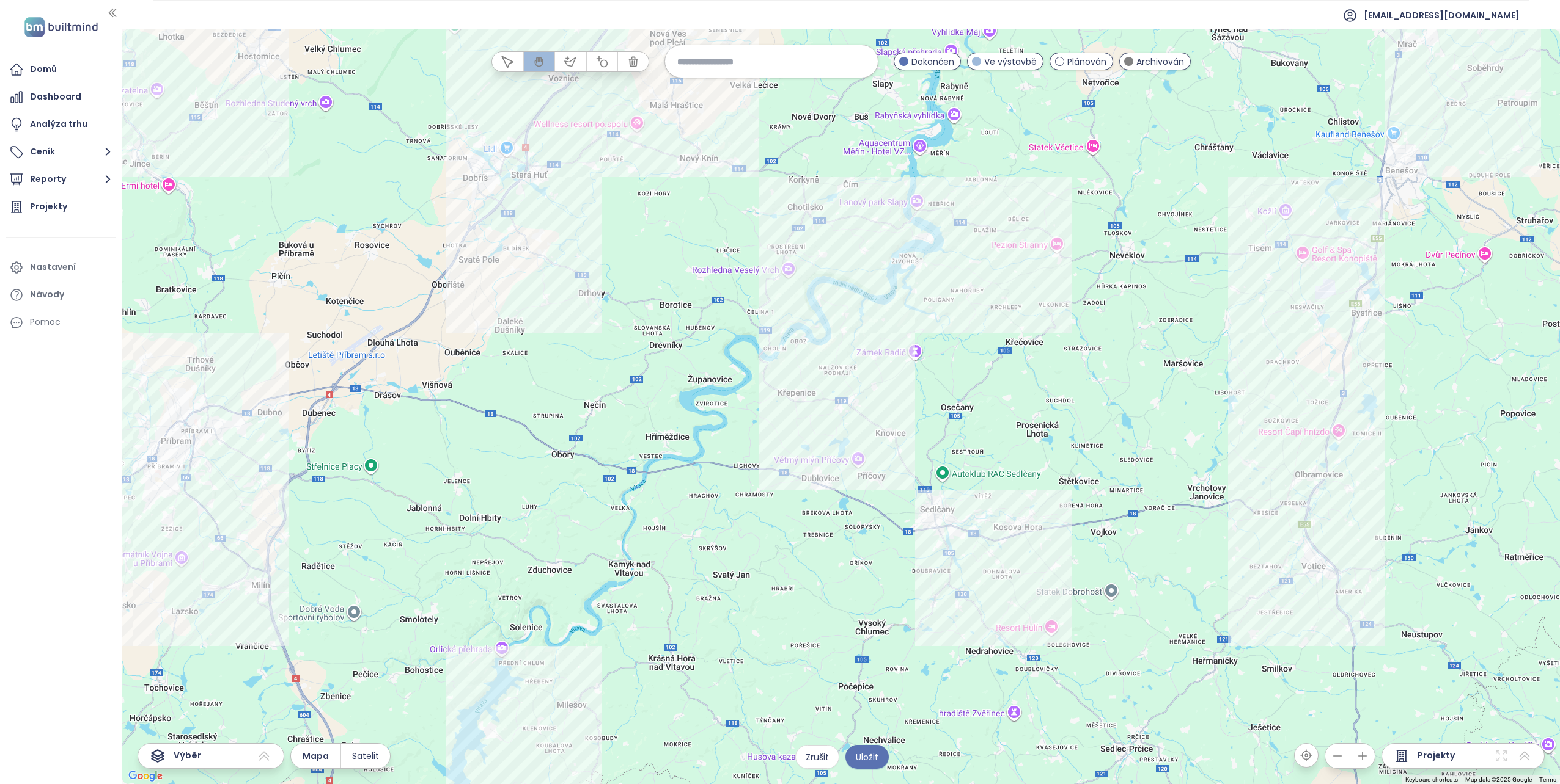
drag, startPoint x: 581, startPoint y: 351, endPoint x: 476, endPoint y: 402, distance: 116.7
click at [476, 402] on div "Zahrnout Domy Hodyně Ve výstavbě pro první tři zákazníky - sleva 1.000.000,- Kč…" at bounding box center [841, 407] width 1438 height 755
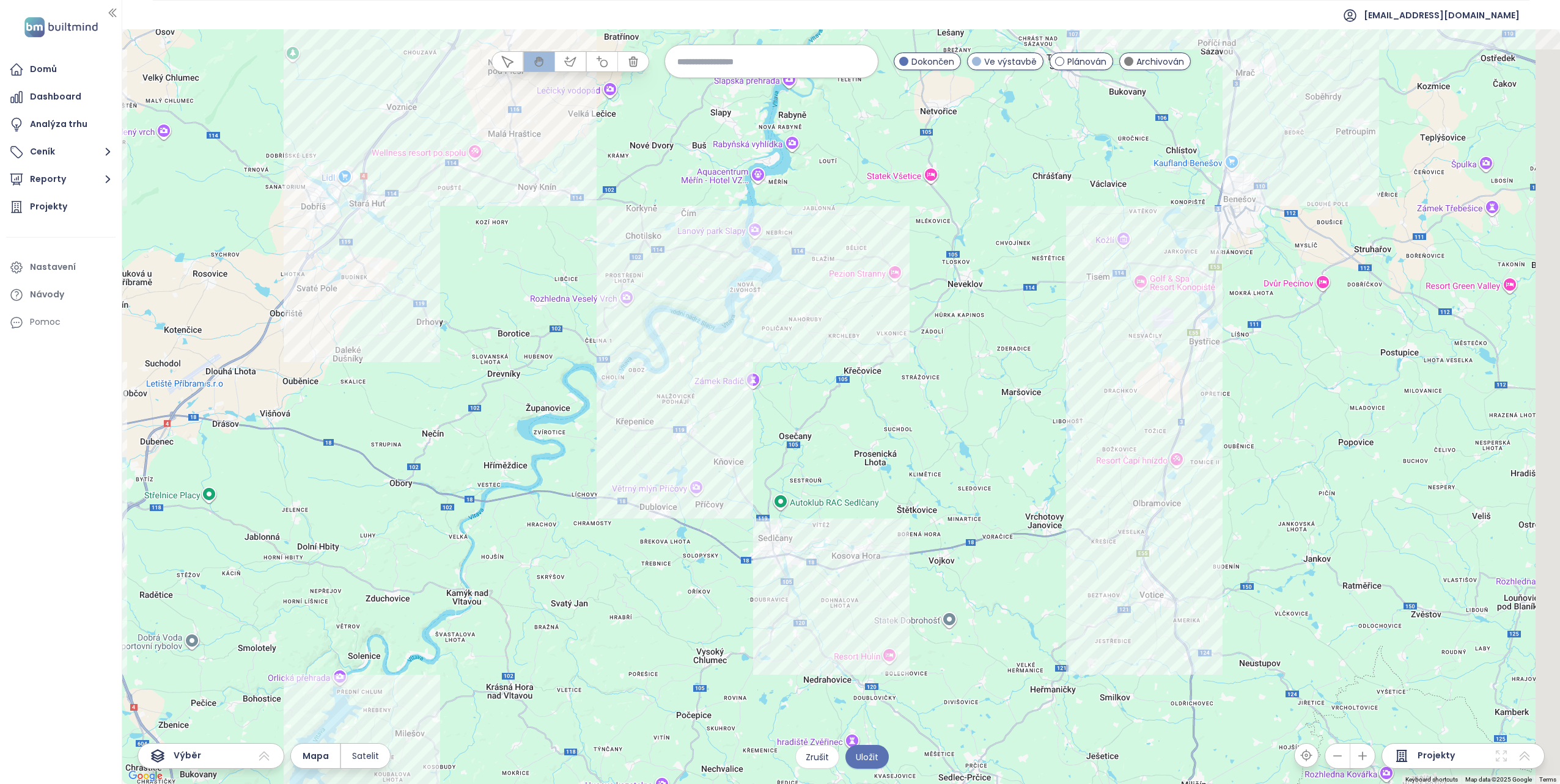
drag, startPoint x: 1080, startPoint y: 489, endPoint x: 871, endPoint y: 524, distance: 211.9
click at [871, 524] on div "Zahrnout Domy Hodyně Ve výstavbě pro první tři zákazníky - sleva 1.000.000,- Kč…" at bounding box center [841, 407] width 1438 height 755
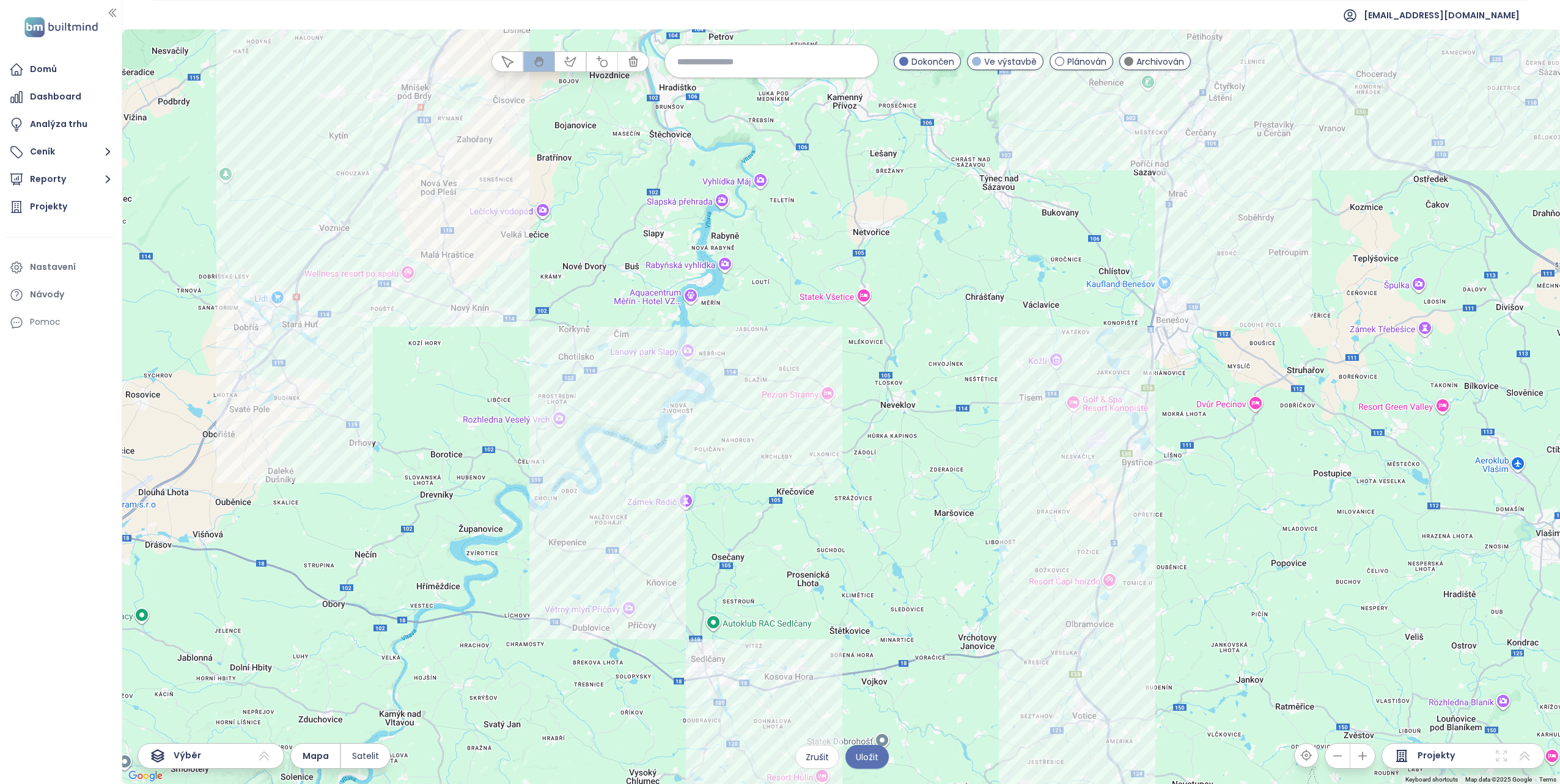
drag, startPoint x: 1083, startPoint y: 415, endPoint x: 1074, endPoint y: 533, distance: 118.3
click at [1074, 533] on div "Zahrnout Domy Hodyně Ve výstavbě pro první tři zákazníky - sleva 1.000.000,- Kč…" at bounding box center [841, 407] width 1438 height 755
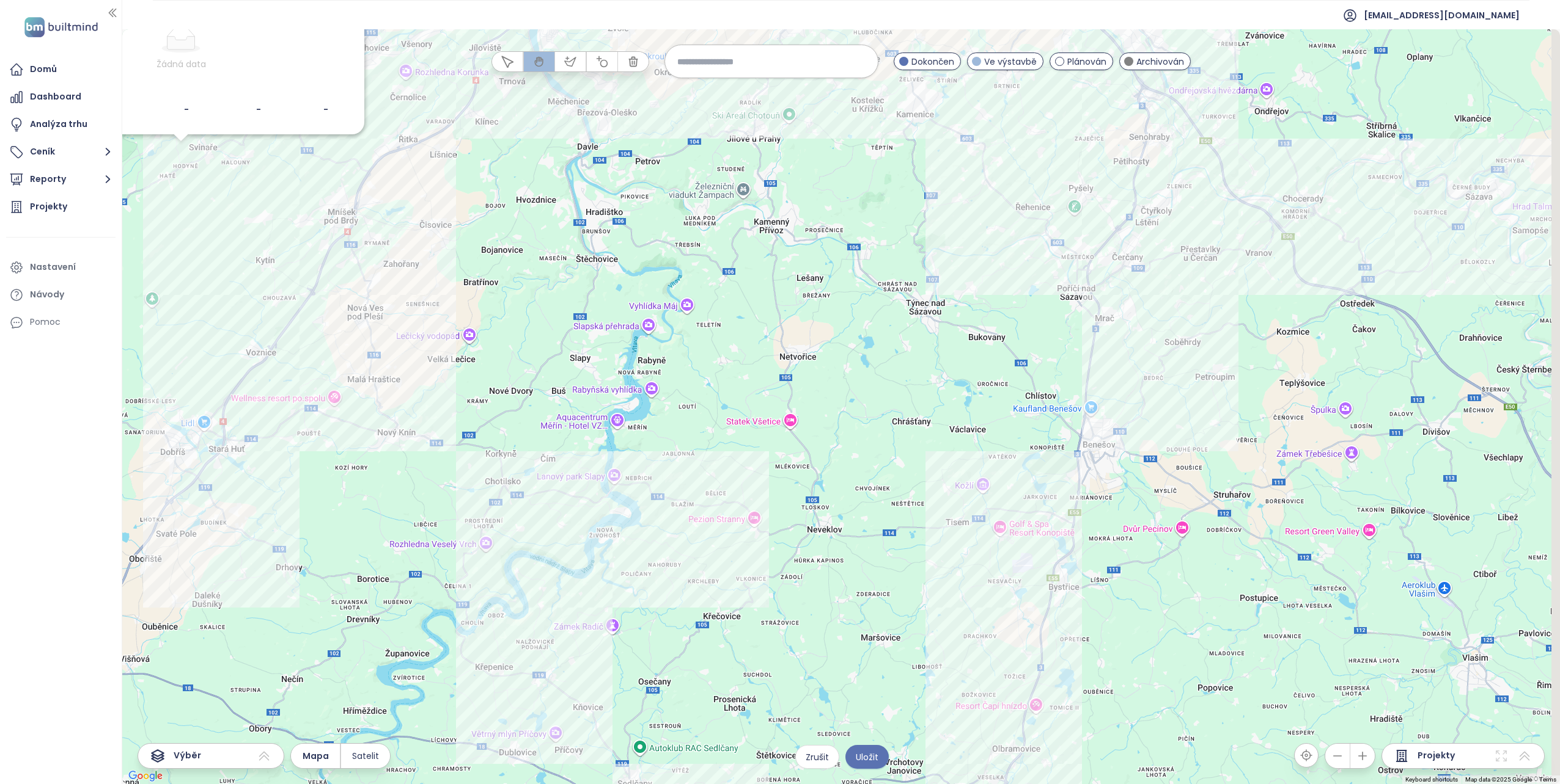
drag, startPoint x: 1158, startPoint y: 450, endPoint x: 1081, endPoint y: 585, distance: 155.4
click at [1081, 585] on div "Zahrnout Domy Hodyně Ve výstavbě pro první tři zákazníky - sleva 1.000.000,- Kč…" at bounding box center [841, 407] width 1438 height 755
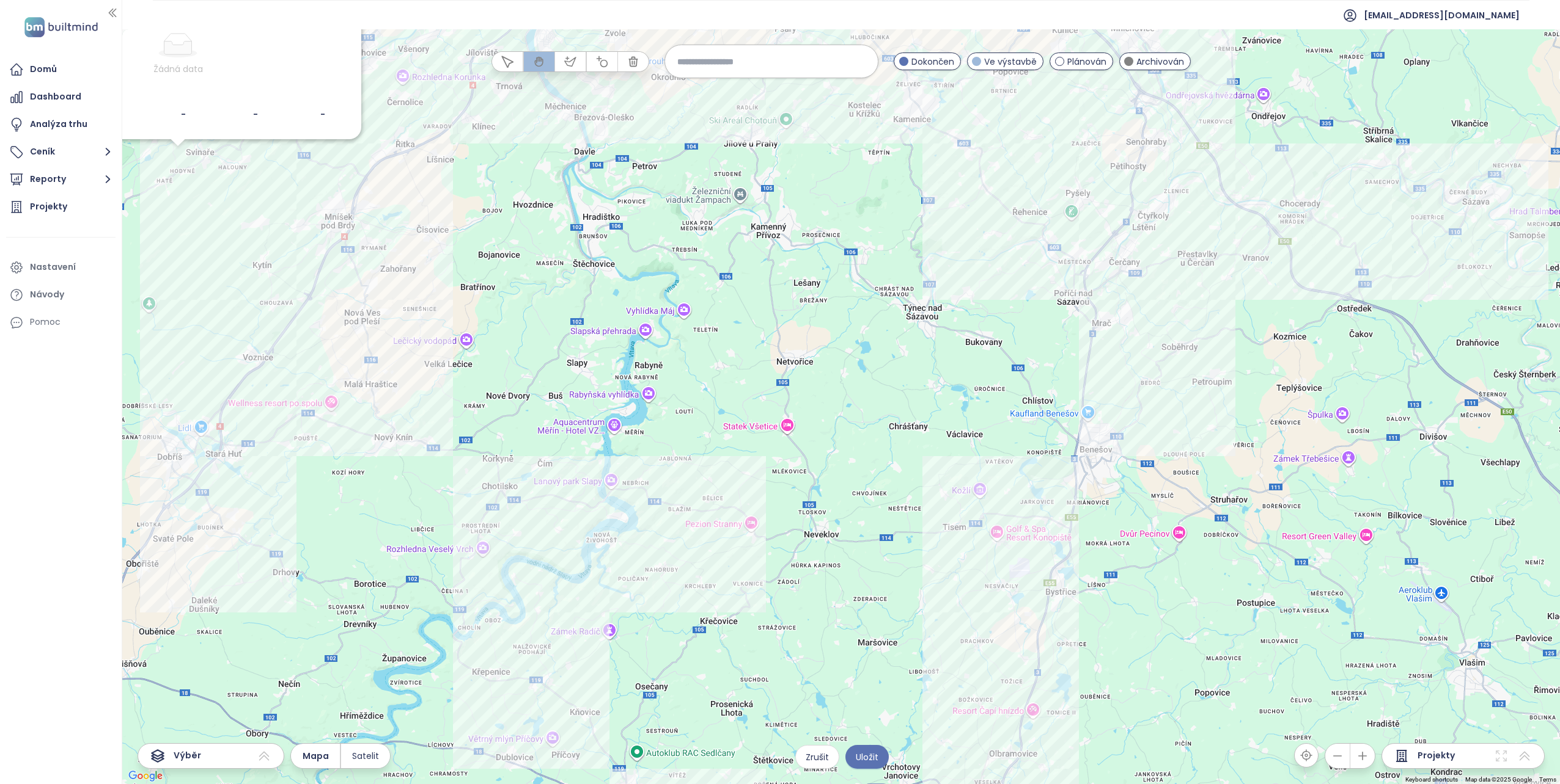
drag, startPoint x: 809, startPoint y: 447, endPoint x: 833, endPoint y: 447, distance: 24.0
click at [833, 447] on div "Zahrnout Domy Hodyně Ve výstavbě pro první tři zákazníky - sleva 1.000.000,- Kč…" at bounding box center [841, 407] width 1438 height 755
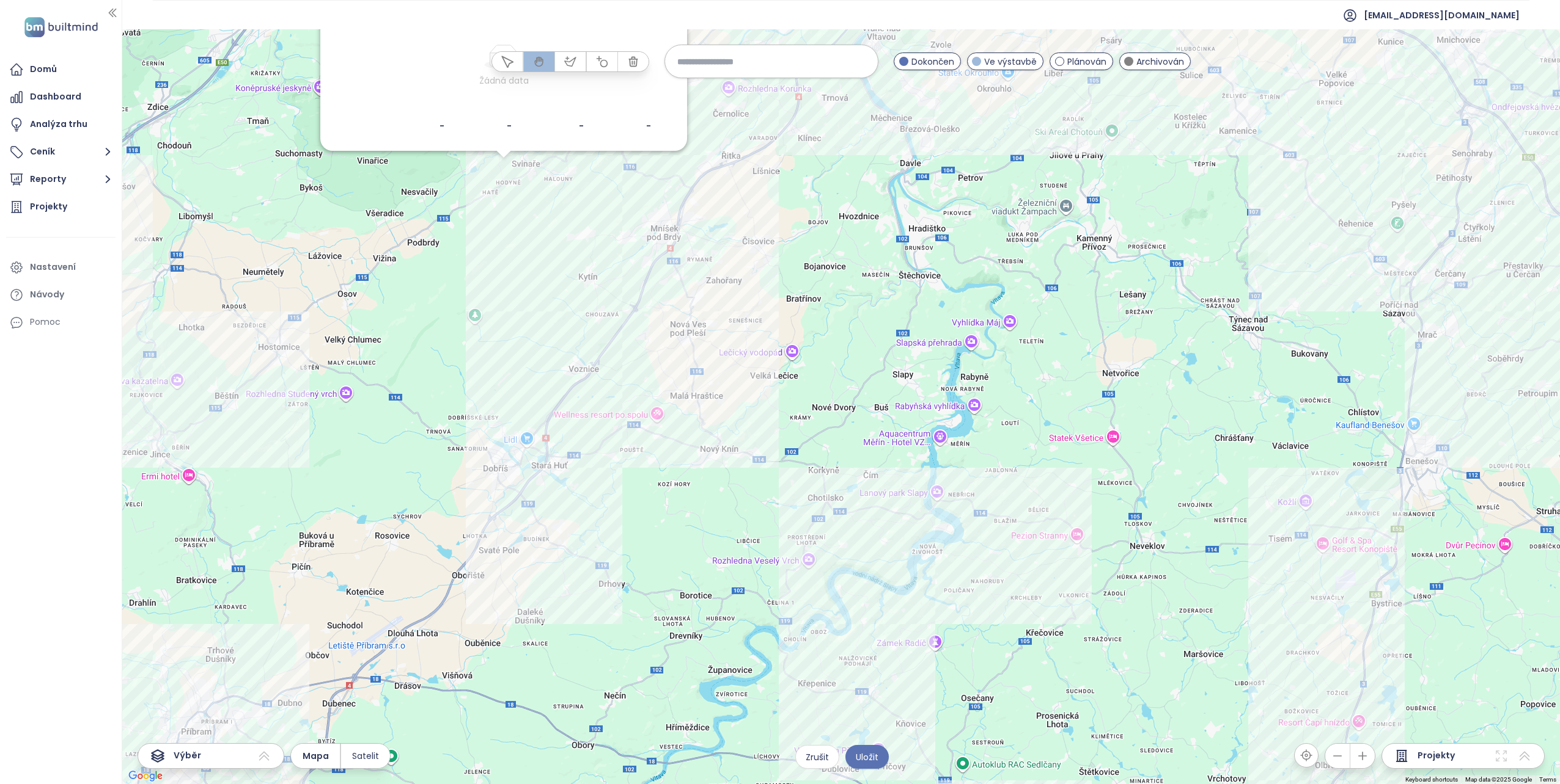
drag, startPoint x: 554, startPoint y: 425, endPoint x: 743, endPoint y: 434, distance: 189.2
click at [743, 434] on div "Zahrnout Domy Hodyně Ve výstavbě pro první tři zákazníky - sleva 1.000.000,- Kč…" at bounding box center [841, 407] width 1438 height 755
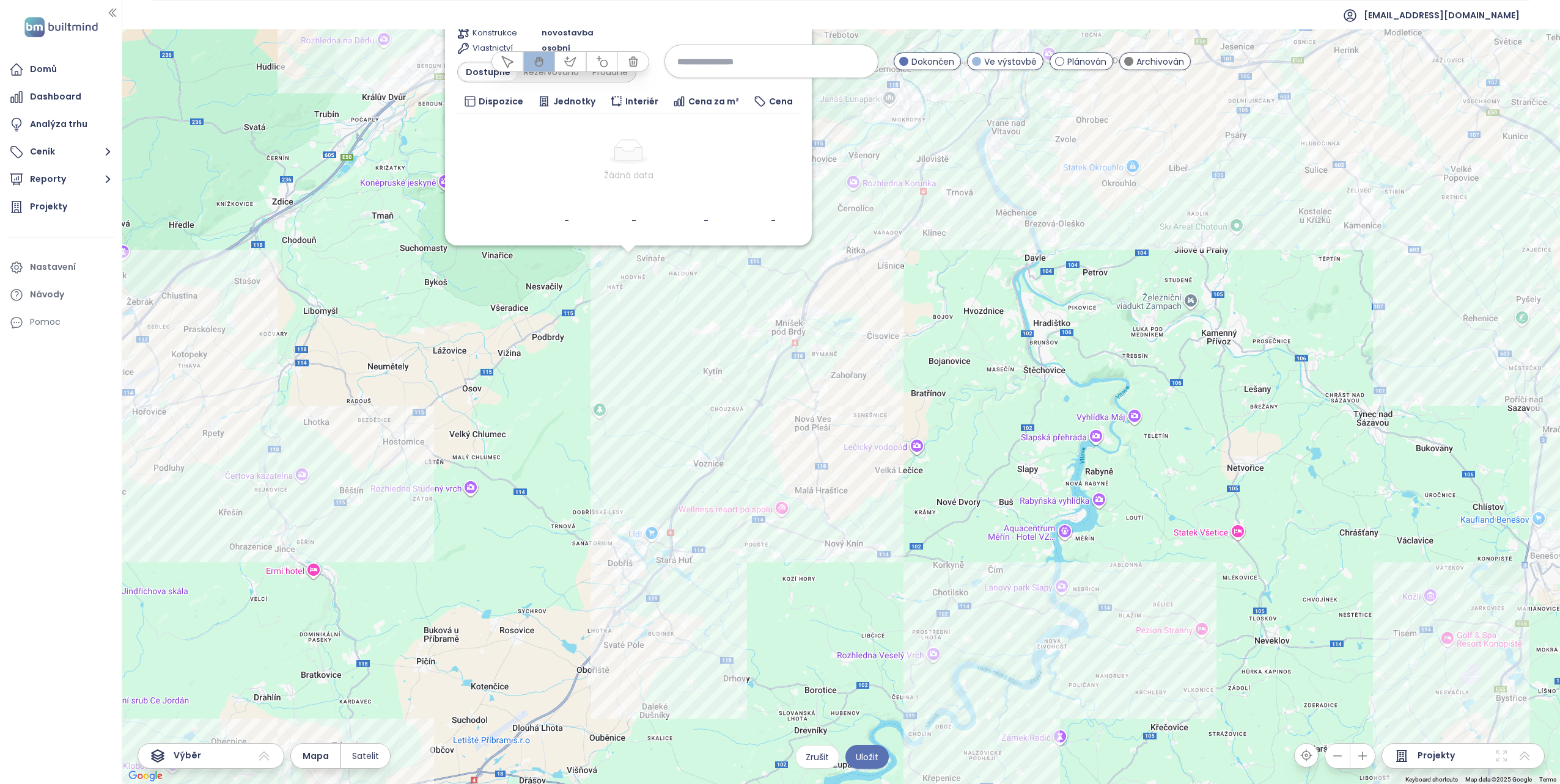
drag, startPoint x: 844, startPoint y: 498, endPoint x: 927, endPoint y: 551, distance: 98.5
click at [921, 549] on div "Zahrnout Domy Hodyně Ve výstavbě pro první tři zákazníky - sleva 1.000.000,- Kč…" at bounding box center [841, 407] width 1438 height 755
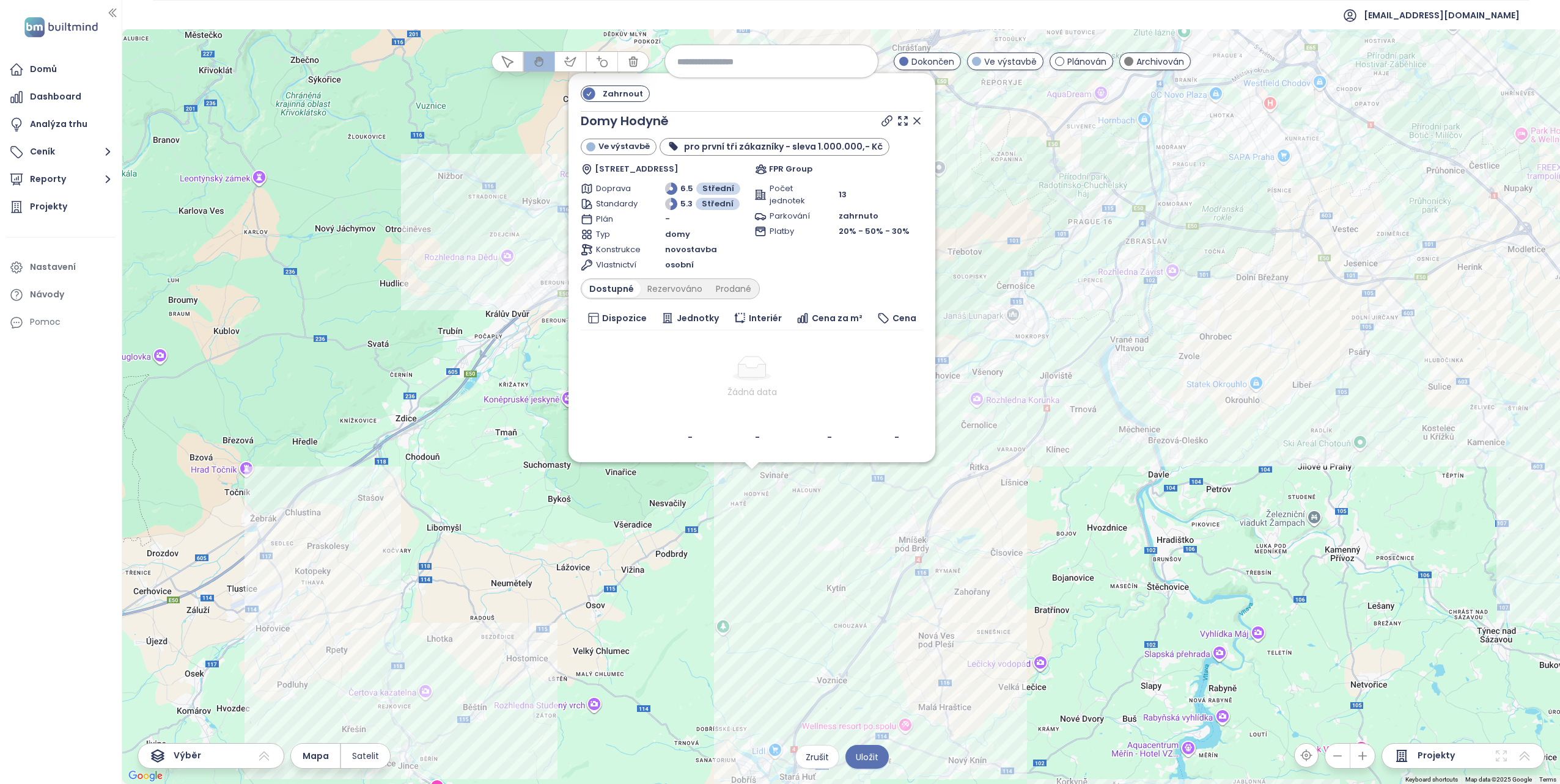
drag, startPoint x: 553, startPoint y: 347, endPoint x: 509, endPoint y: 461, distance: 122.2
click at [509, 461] on div "Zahrnout Domy Hodyně Ve výstavbě pro první tři zákazníky - sleva 1.000.000,- Kč…" at bounding box center [841, 407] width 1438 height 755
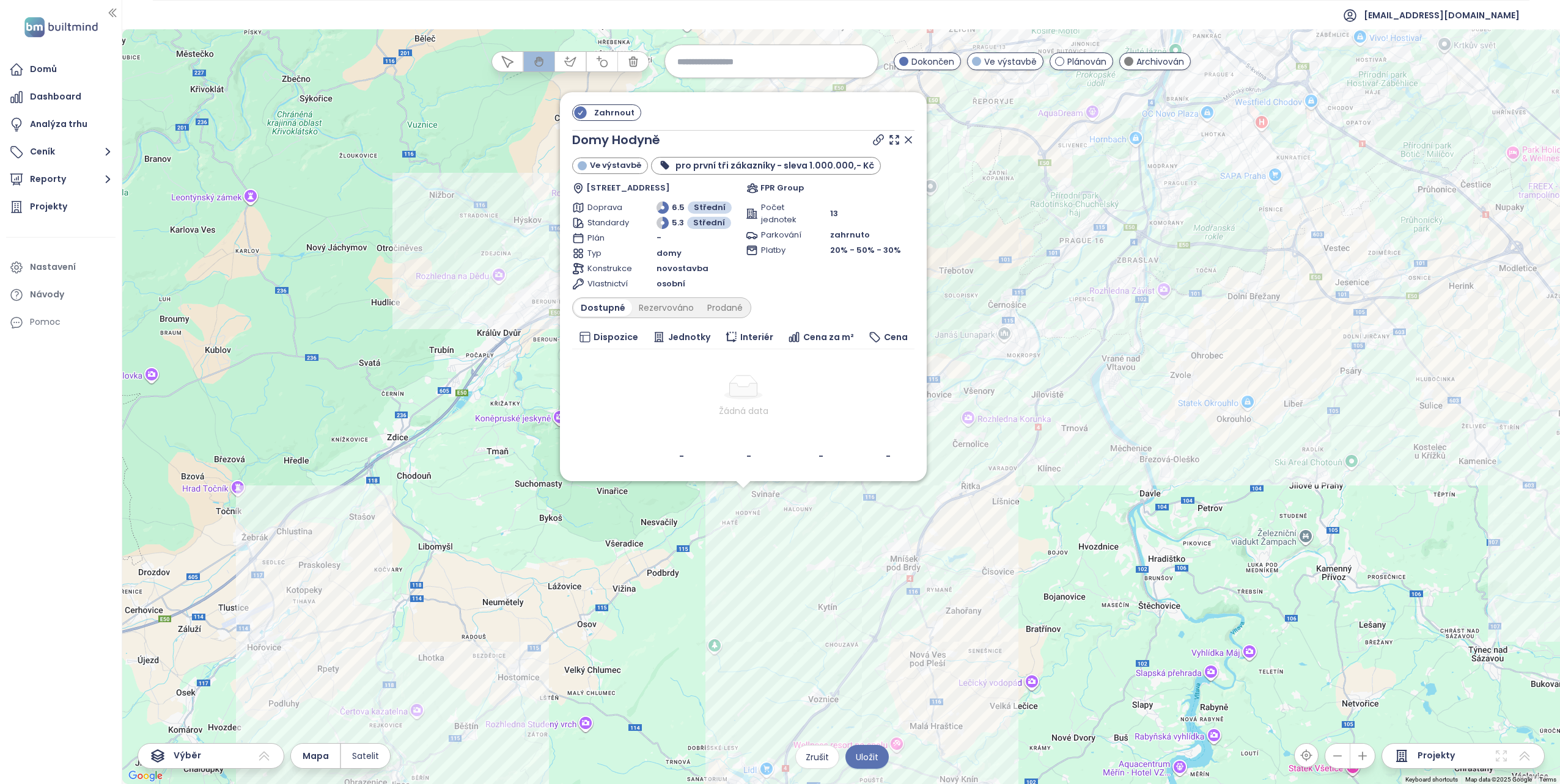
click at [909, 143] on icon at bounding box center [909, 140] width 12 height 12
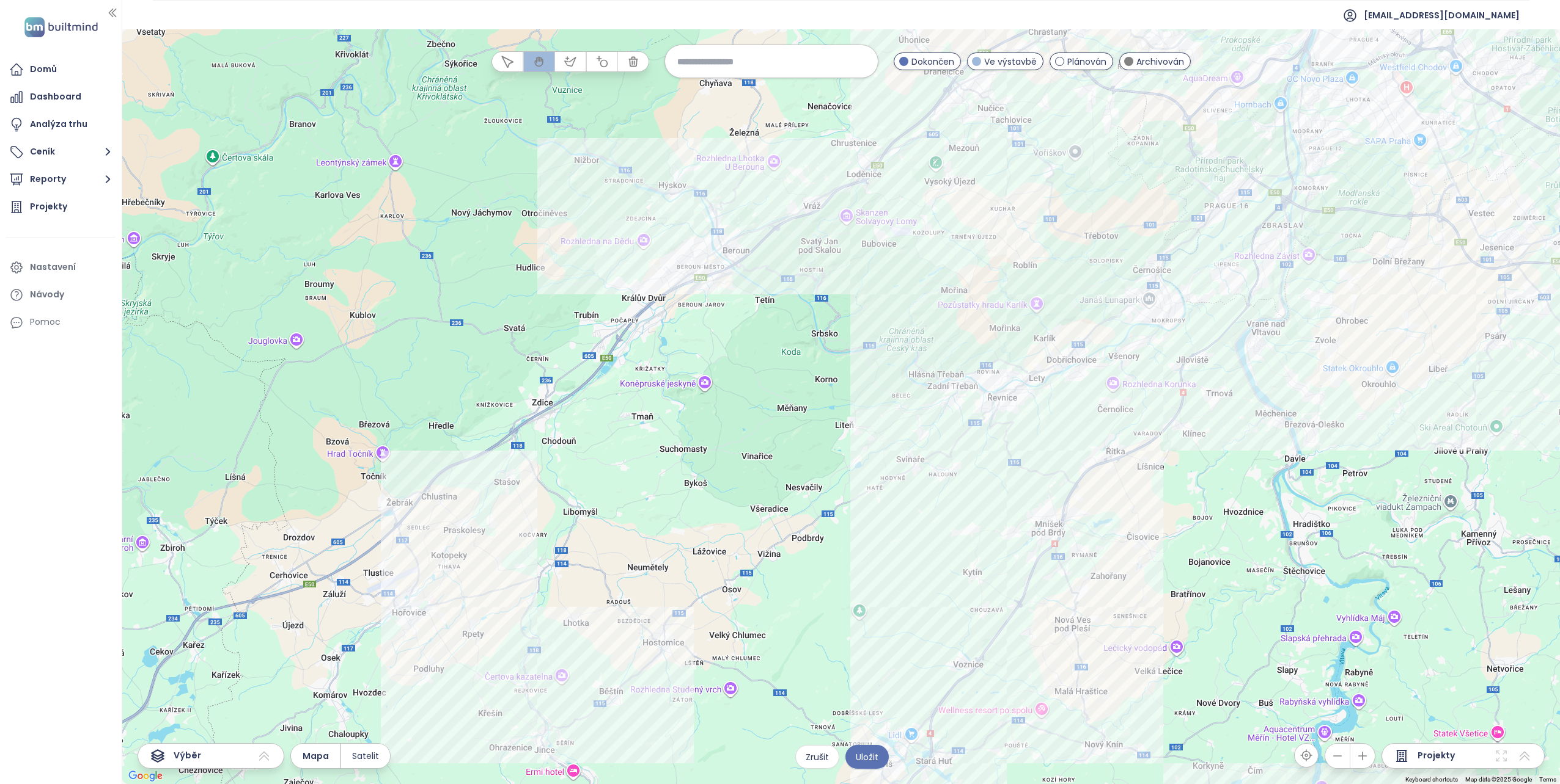
drag, startPoint x: 482, startPoint y: 464, endPoint x: 628, endPoint y: 418, distance: 153.1
click at [628, 418] on div at bounding box center [841, 407] width 1438 height 755
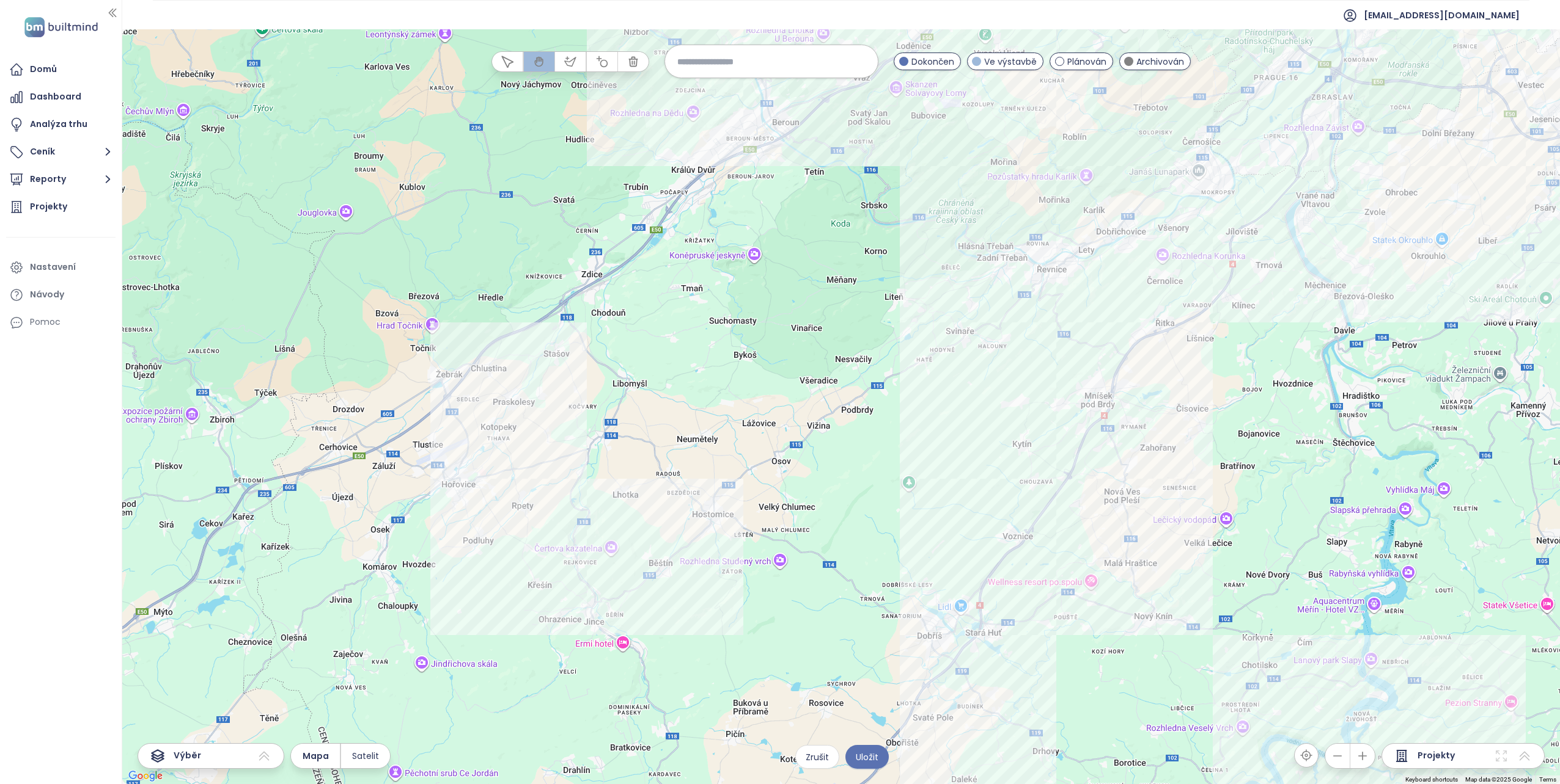
drag, startPoint x: 525, startPoint y: 499, endPoint x: 540, endPoint y: 412, distance: 88.3
click at [540, 412] on div at bounding box center [841, 407] width 1438 height 755
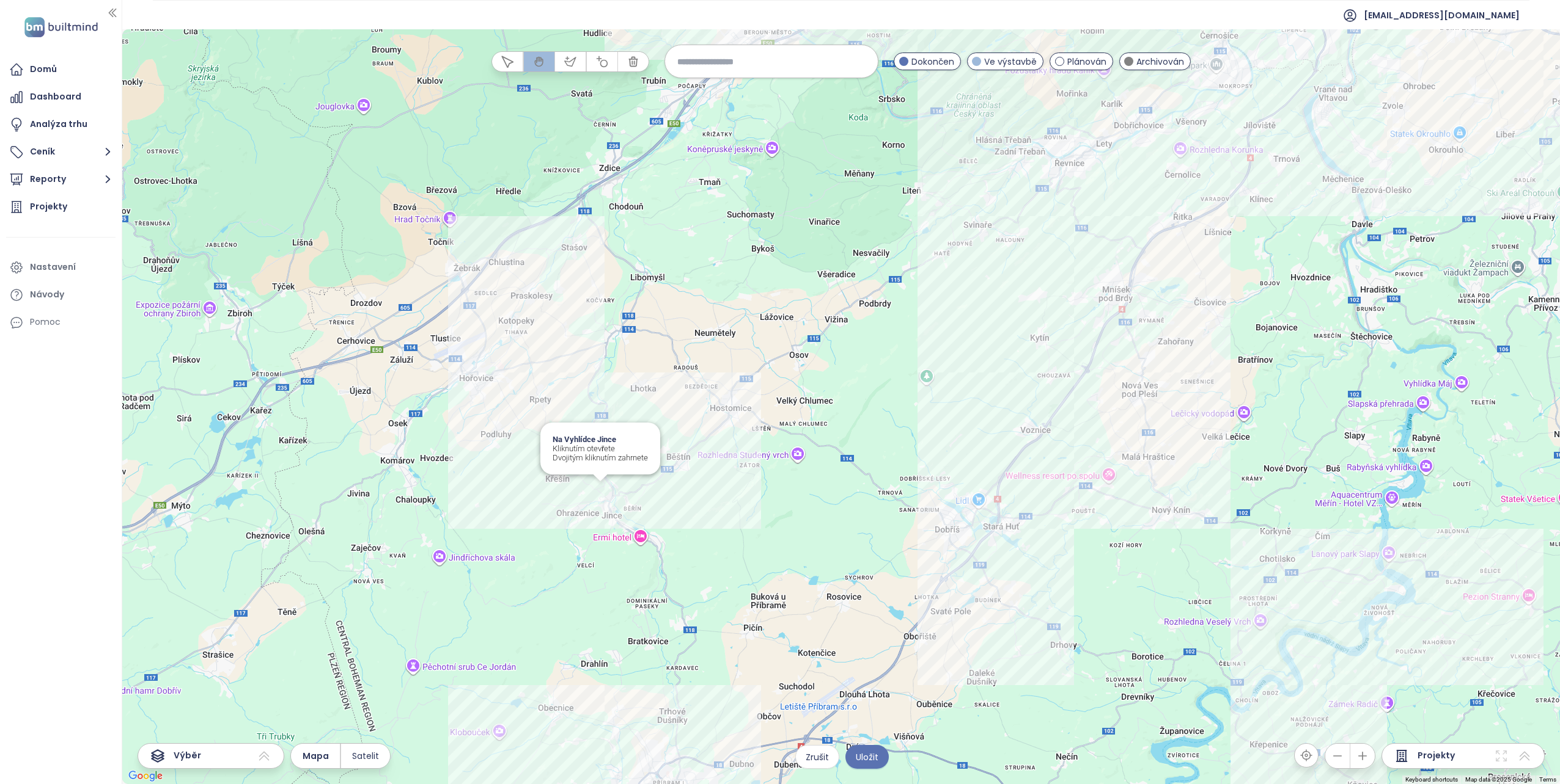
click at [598, 490] on div "Na Vyhlídce Jince Kliknutím otevřete Dvojitým kliknutím zahrnete" at bounding box center [841, 407] width 1438 height 755
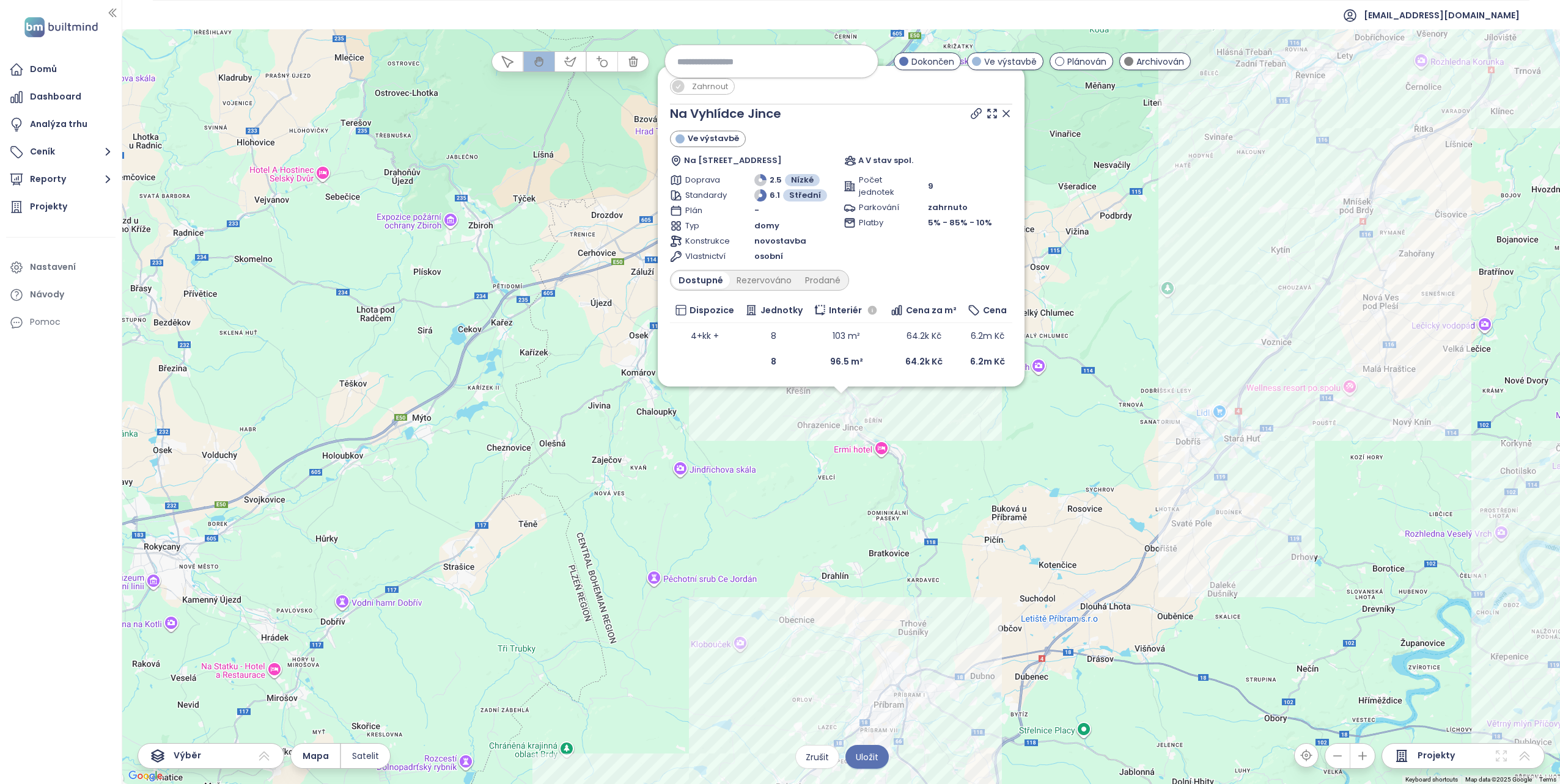
click at [1005, 114] on icon at bounding box center [1006, 113] width 6 height 6
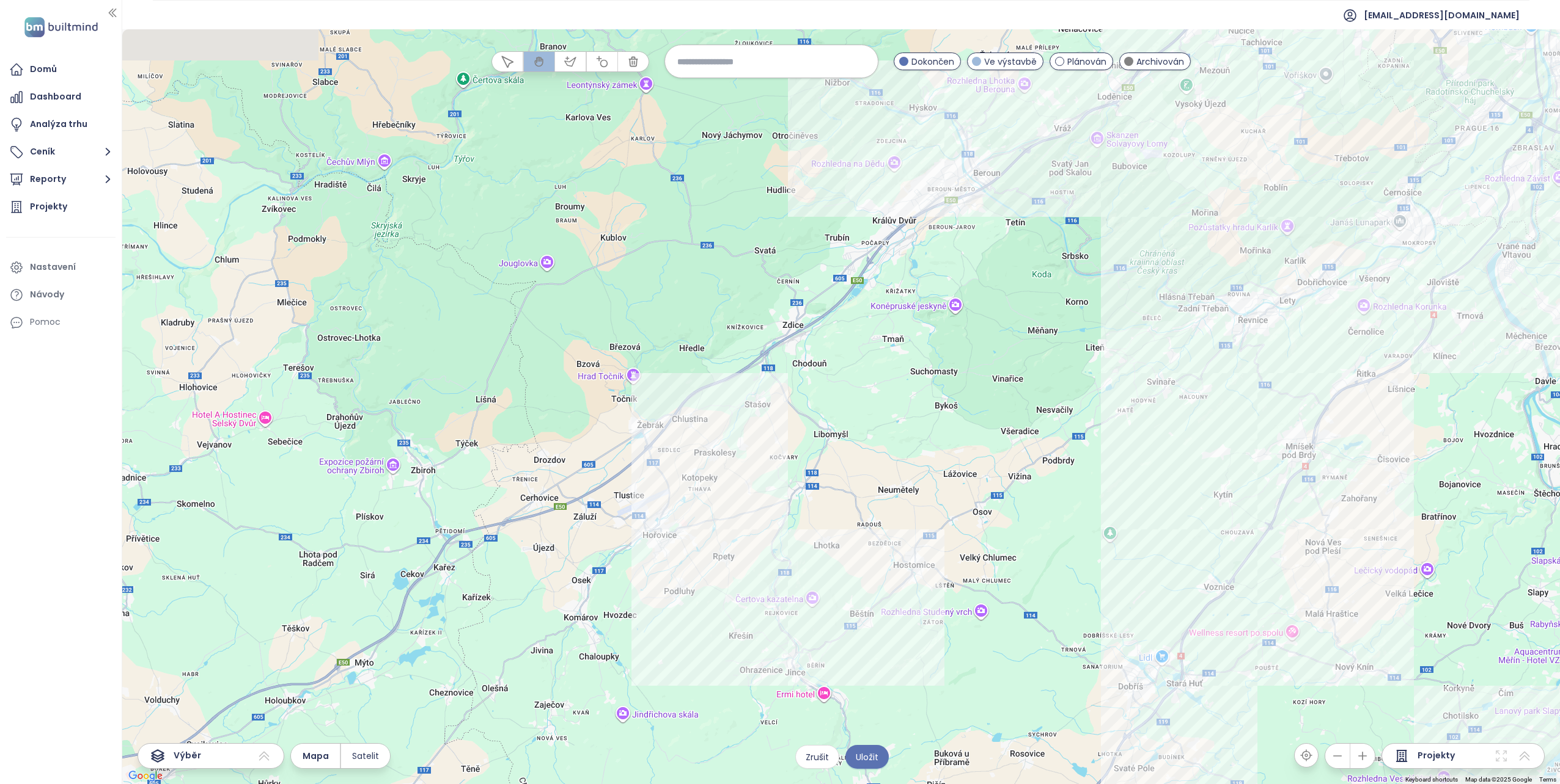
drag, startPoint x: 788, startPoint y: 383, endPoint x: 730, endPoint y: 638, distance: 261.5
click at [730, 638] on div at bounding box center [841, 407] width 1438 height 755
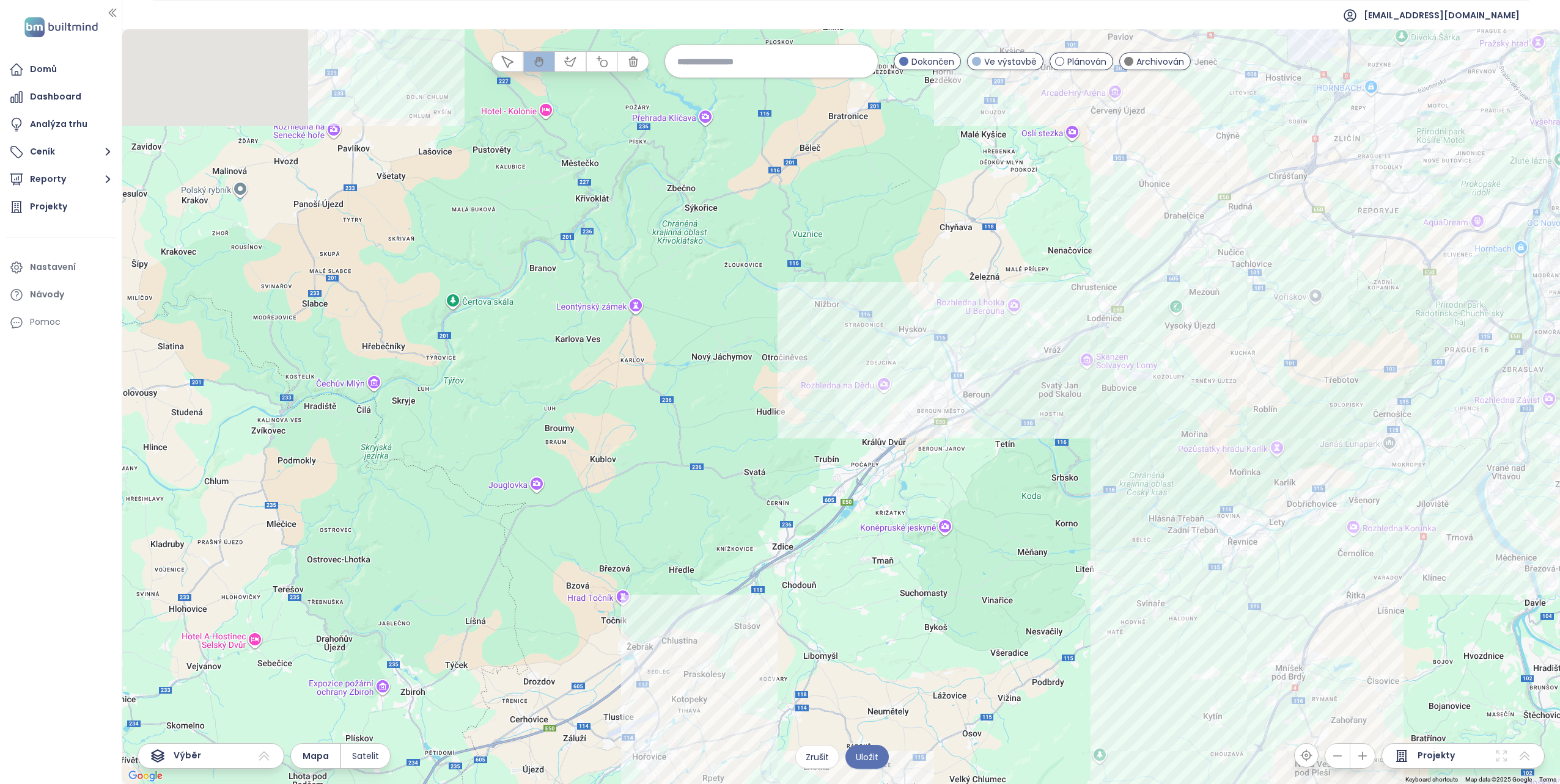
drag, startPoint x: 674, startPoint y: 367, endPoint x: 662, endPoint y: 573, distance: 206.3
click at [662, 573] on div at bounding box center [841, 407] width 1438 height 755
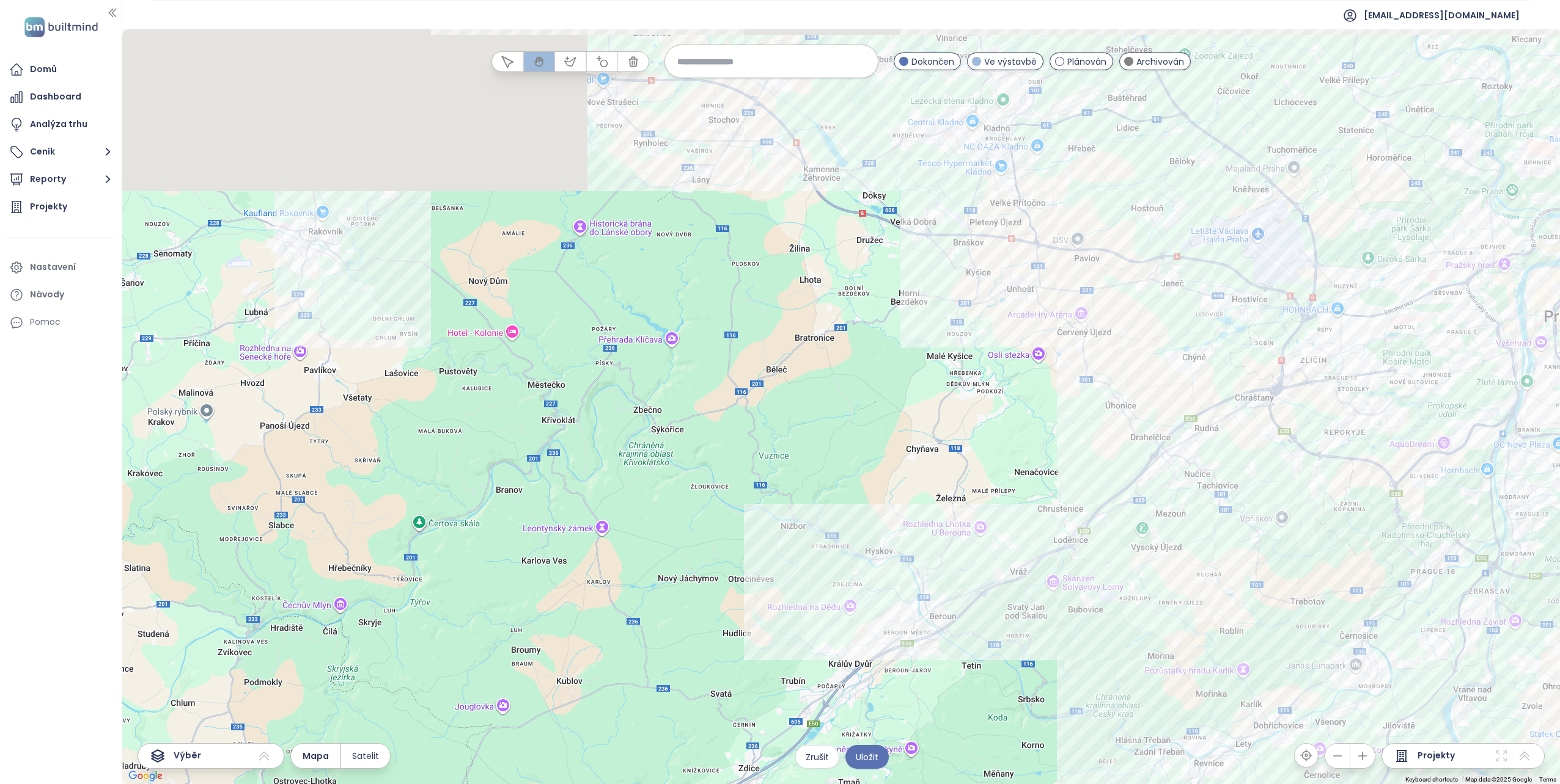
drag, startPoint x: 701, startPoint y: 305, endPoint x: 668, endPoint y: 513, distance: 210.6
click at [668, 513] on div at bounding box center [841, 407] width 1438 height 755
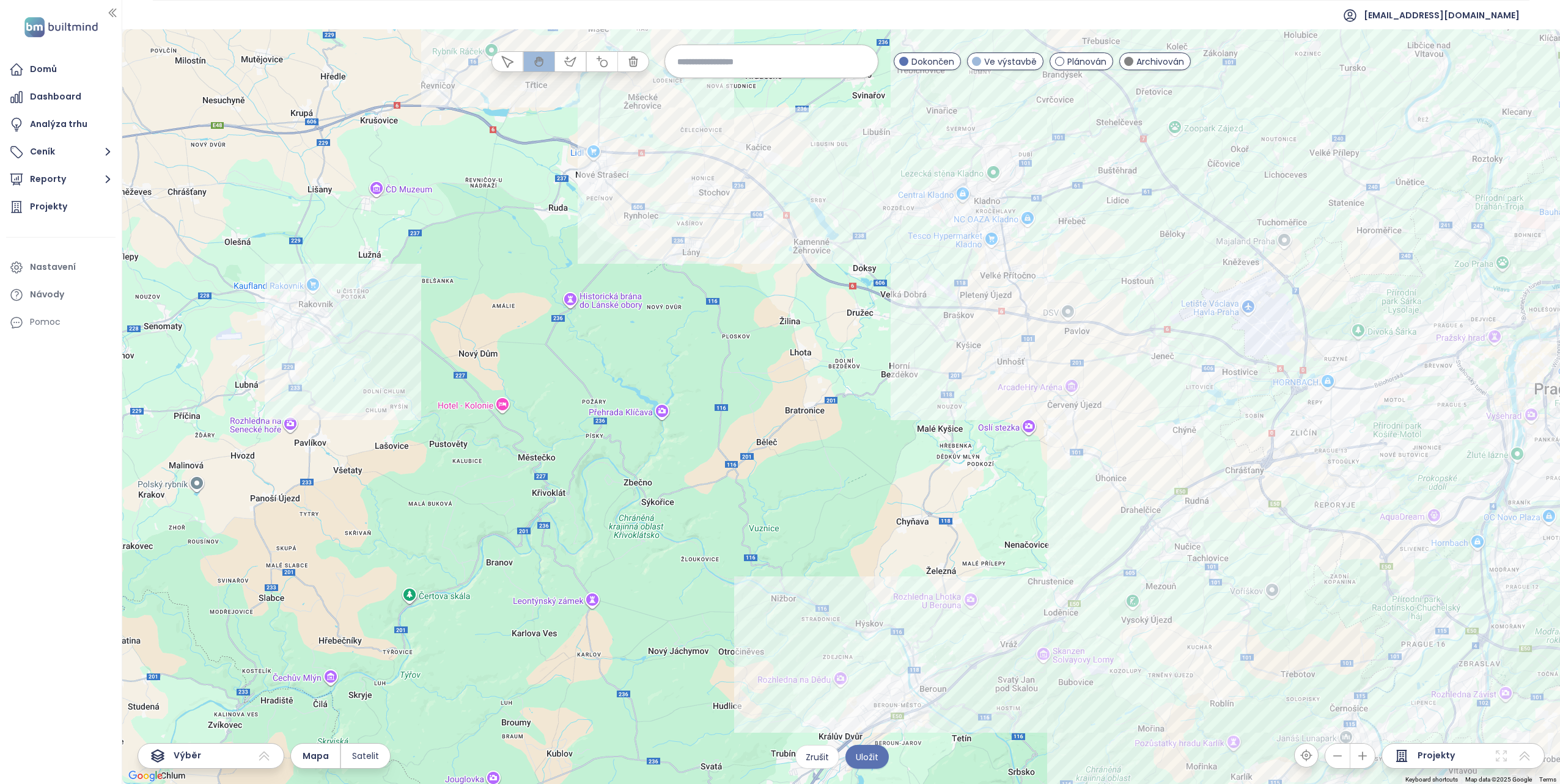
drag, startPoint x: 817, startPoint y: 384, endPoint x: 800, endPoint y: 499, distance: 116.2
click at [800, 499] on div at bounding box center [841, 407] width 1438 height 755
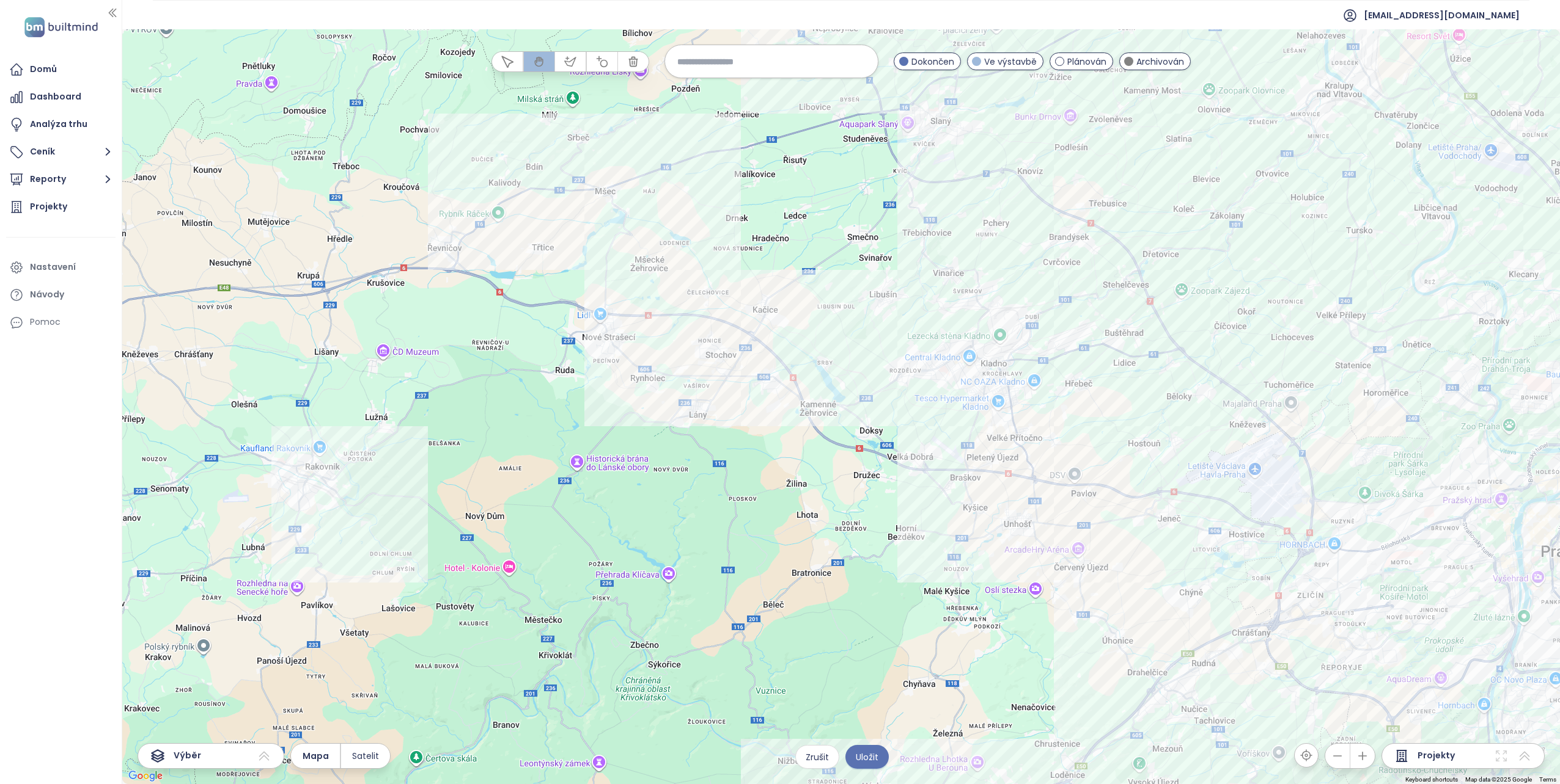
drag, startPoint x: 709, startPoint y: 342, endPoint x: 728, endPoint y: 433, distance: 93.0
click at [728, 433] on div at bounding box center [841, 407] width 1438 height 755
click at [715, 351] on div "Bydlení Stochov Kliknutím otevřete Dvojitým kliknutím zahrnete" at bounding box center [841, 407] width 1438 height 755
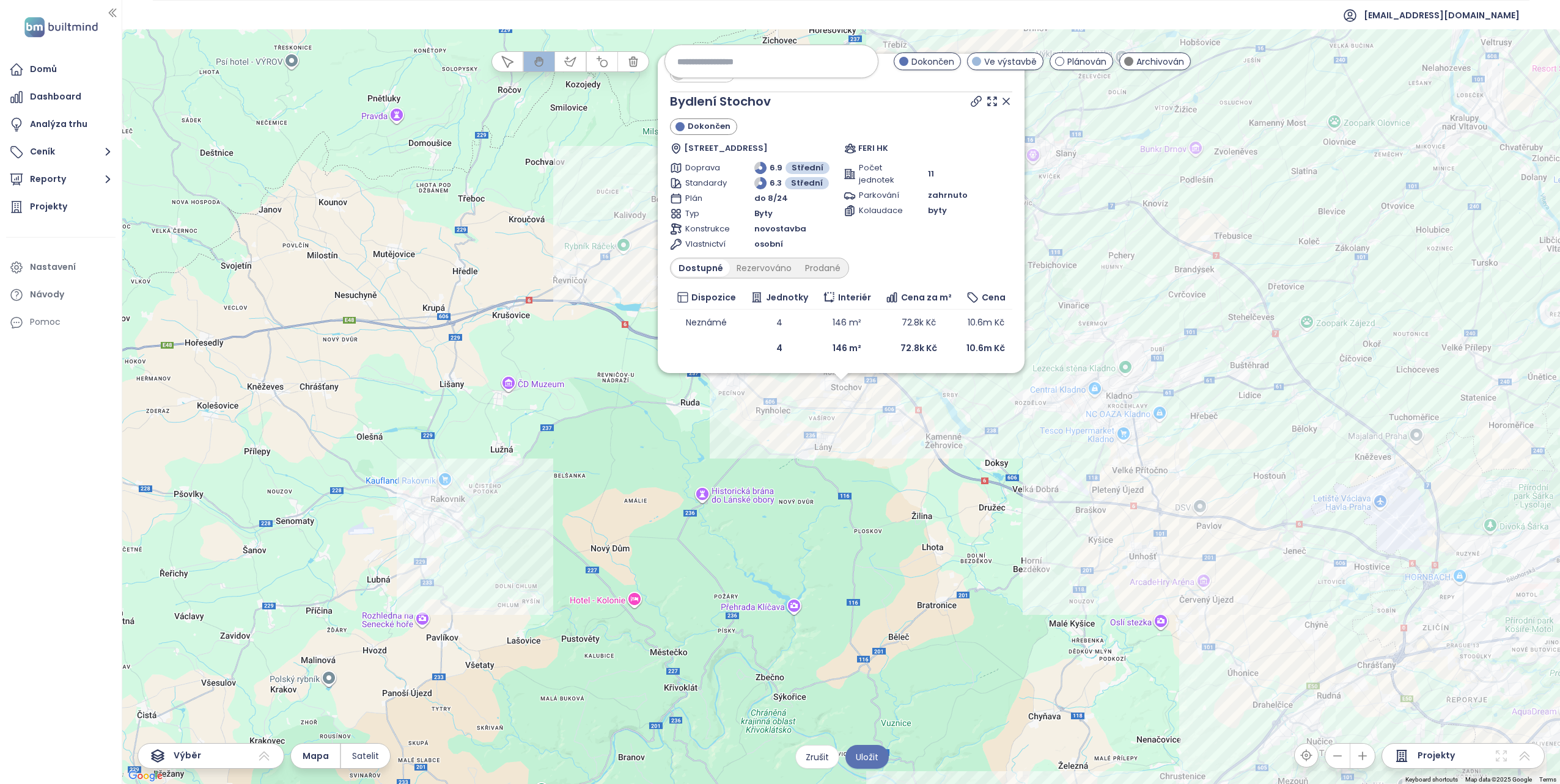
click at [1005, 102] on icon at bounding box center [1006, 102] width 12 height 12
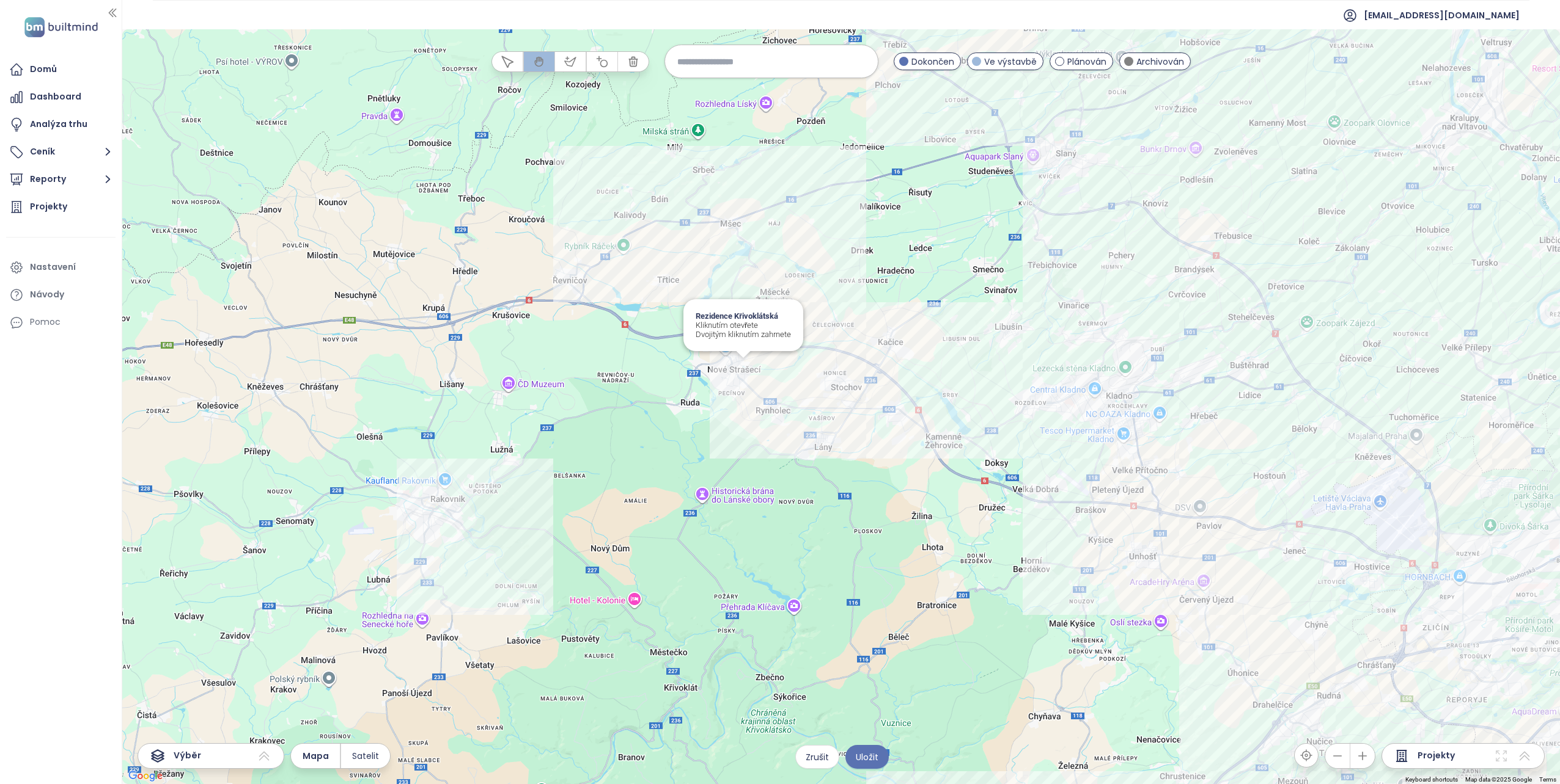
click at [742, 367] on div "Rezidence Křivoklátská Kliknutím otevřete Dvojitým kliknutím zahrnete" at bounding box center [841, 407] width 1438 height 755
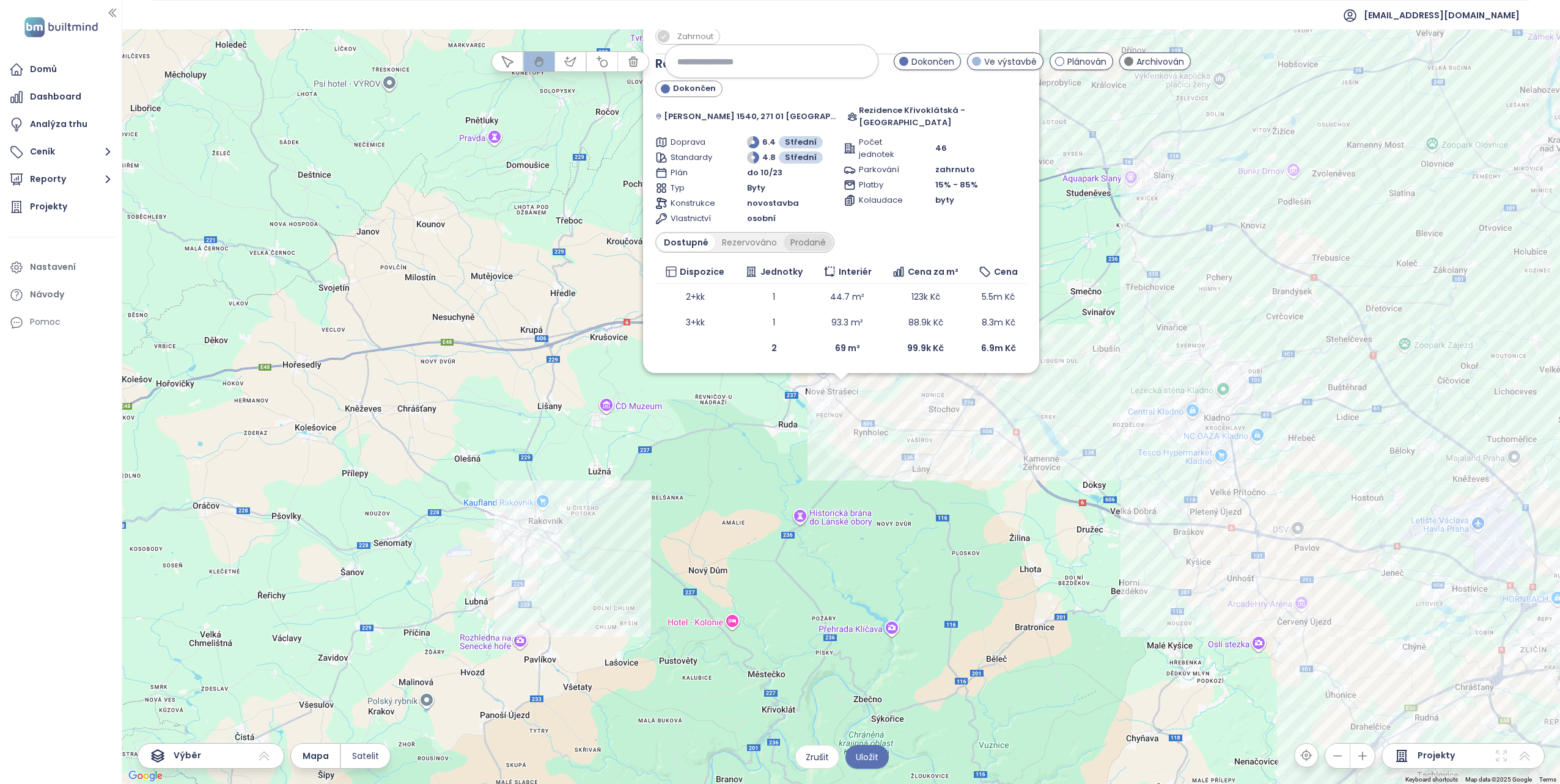
click at [791, 239] on div "Prodané" at bounding box center [808, 242] width 49 height 17
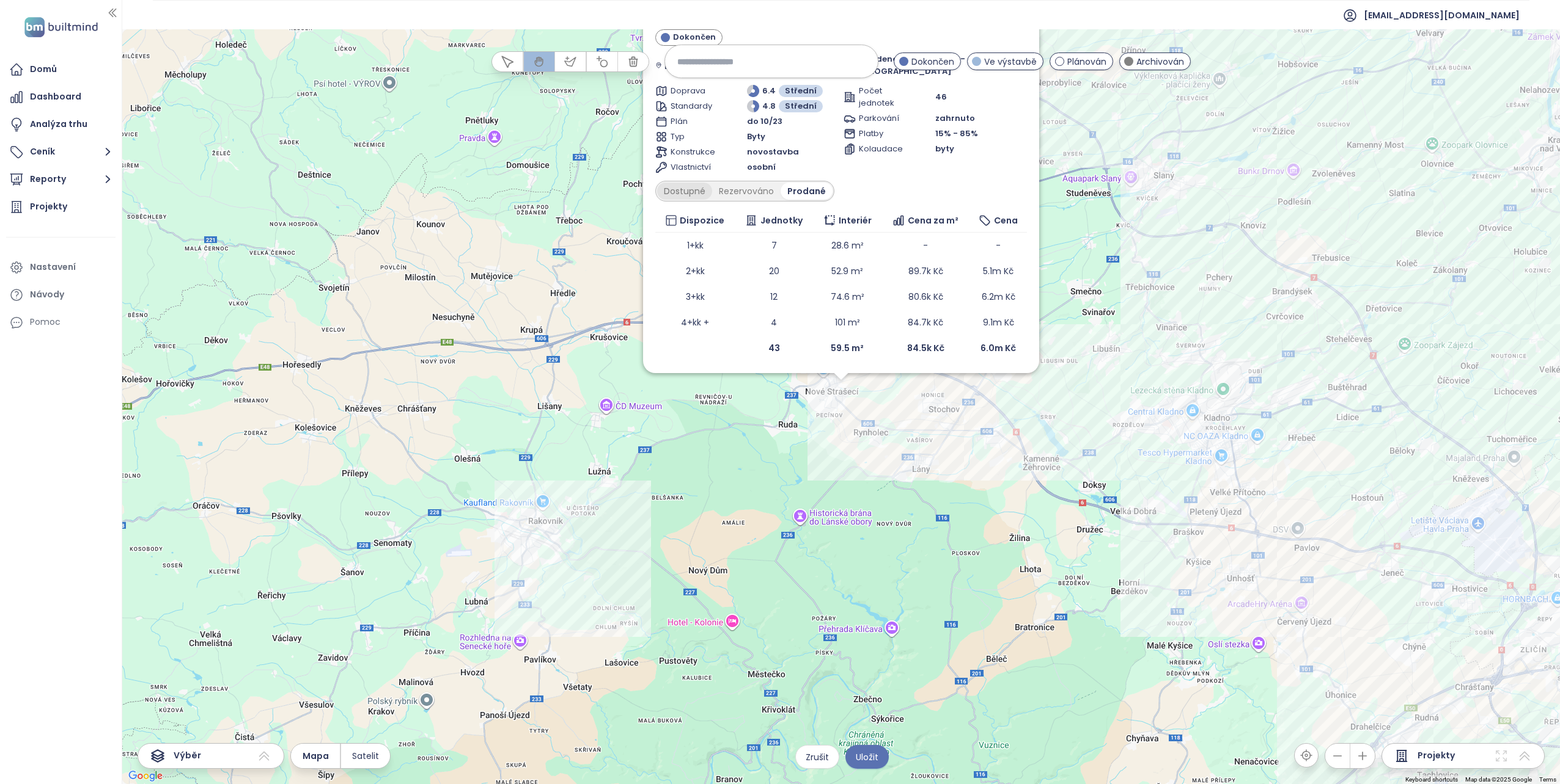
click at [685, 191] on div "Dostupné" at bounding box center [685, 191] width 55 height 17
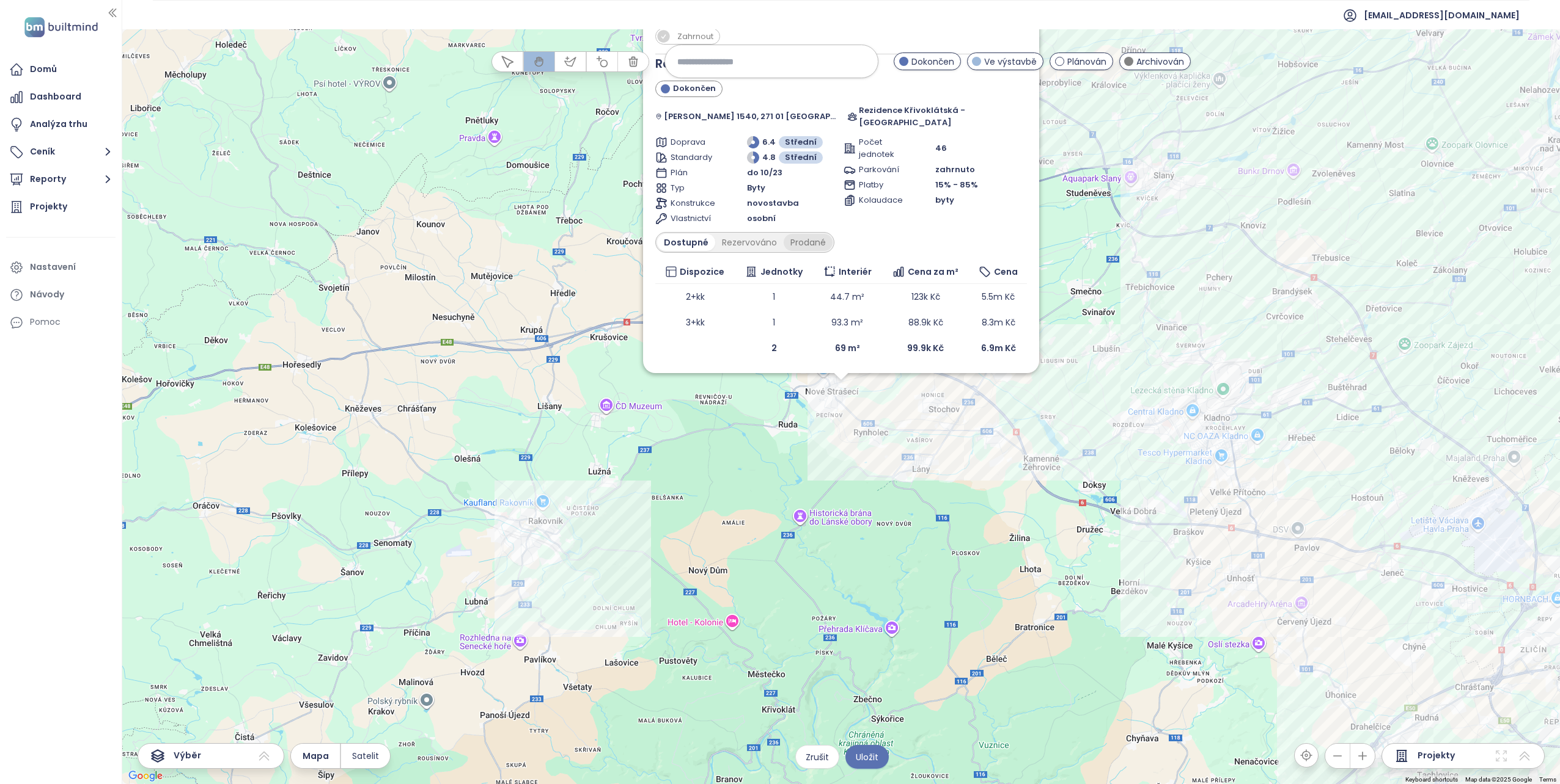
click at [802, 242] on div "Prodané" at bounding box center [808, 242] width 49 height 17
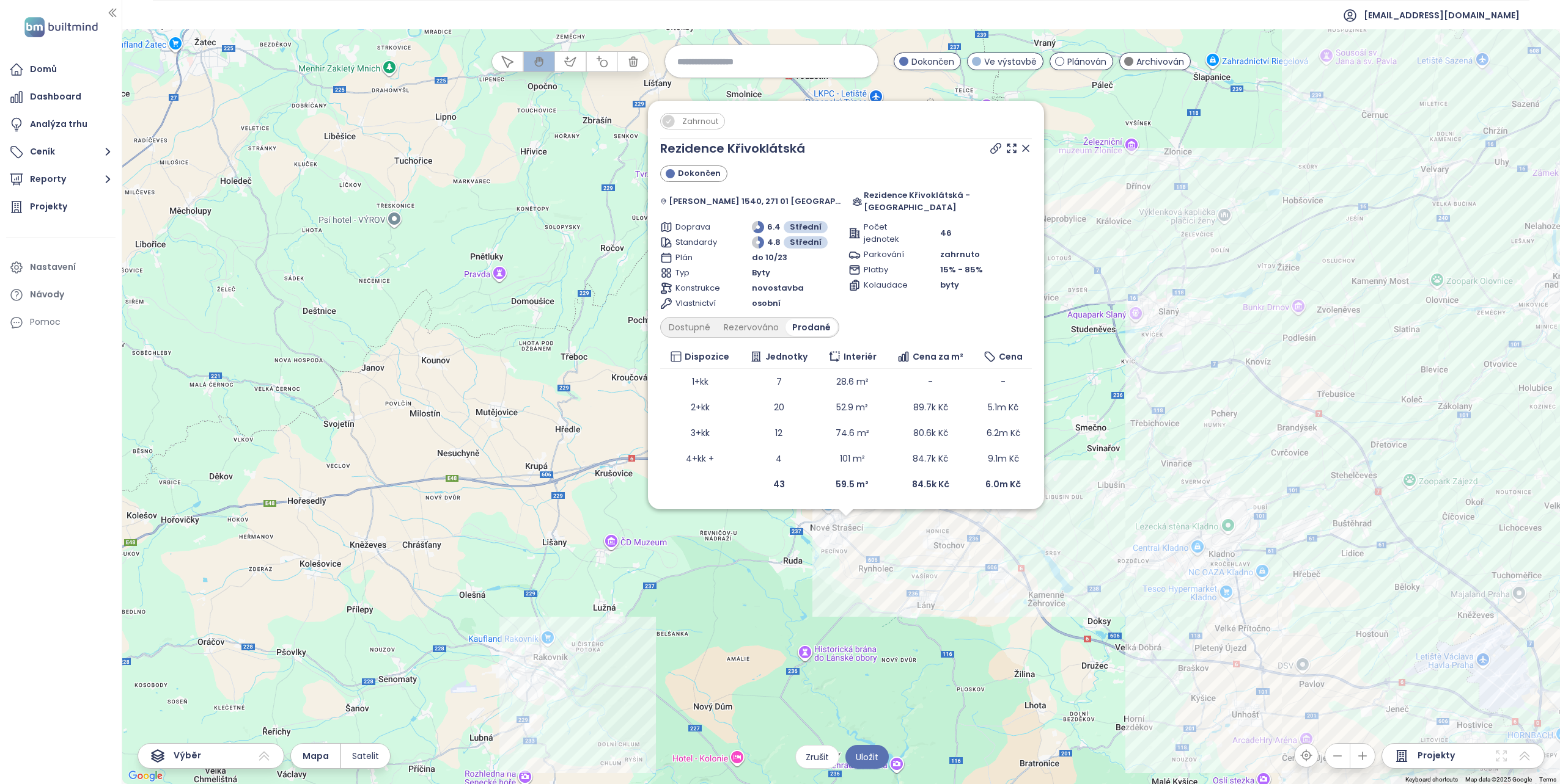
drag, startPoint x: 1056, startPoint y: 160, endPoint x: 1061, endPoint y: 293, distance: 133.1
click at [1061, 293] on div "Zahrnout Rezidence Křivoklátská Dokončen Viktora Olivy 1540, 271 01 Nové Straše…" at bounding box center [841, 407] width 1438 height 755
click at [1023, 152] on icon at bounding box center [1025, 148] width 6 height 6
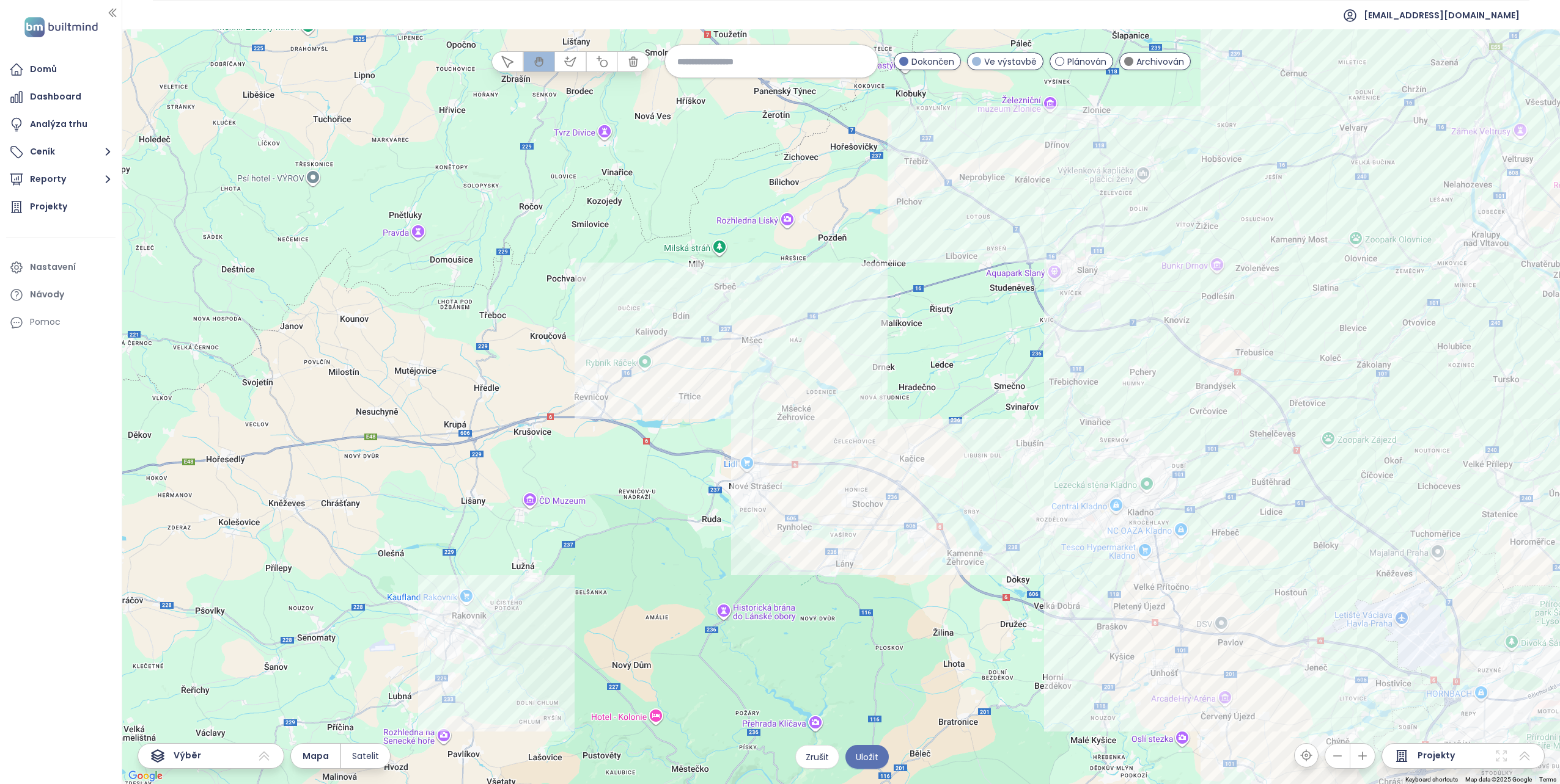
drag, startPoint x: 990, startPoint y: 391, endPoint x: 871, endPoint y: 331, distance: 133.3
click at [871, 331] on div at bounding box center [841, 407] width 1438 height 755
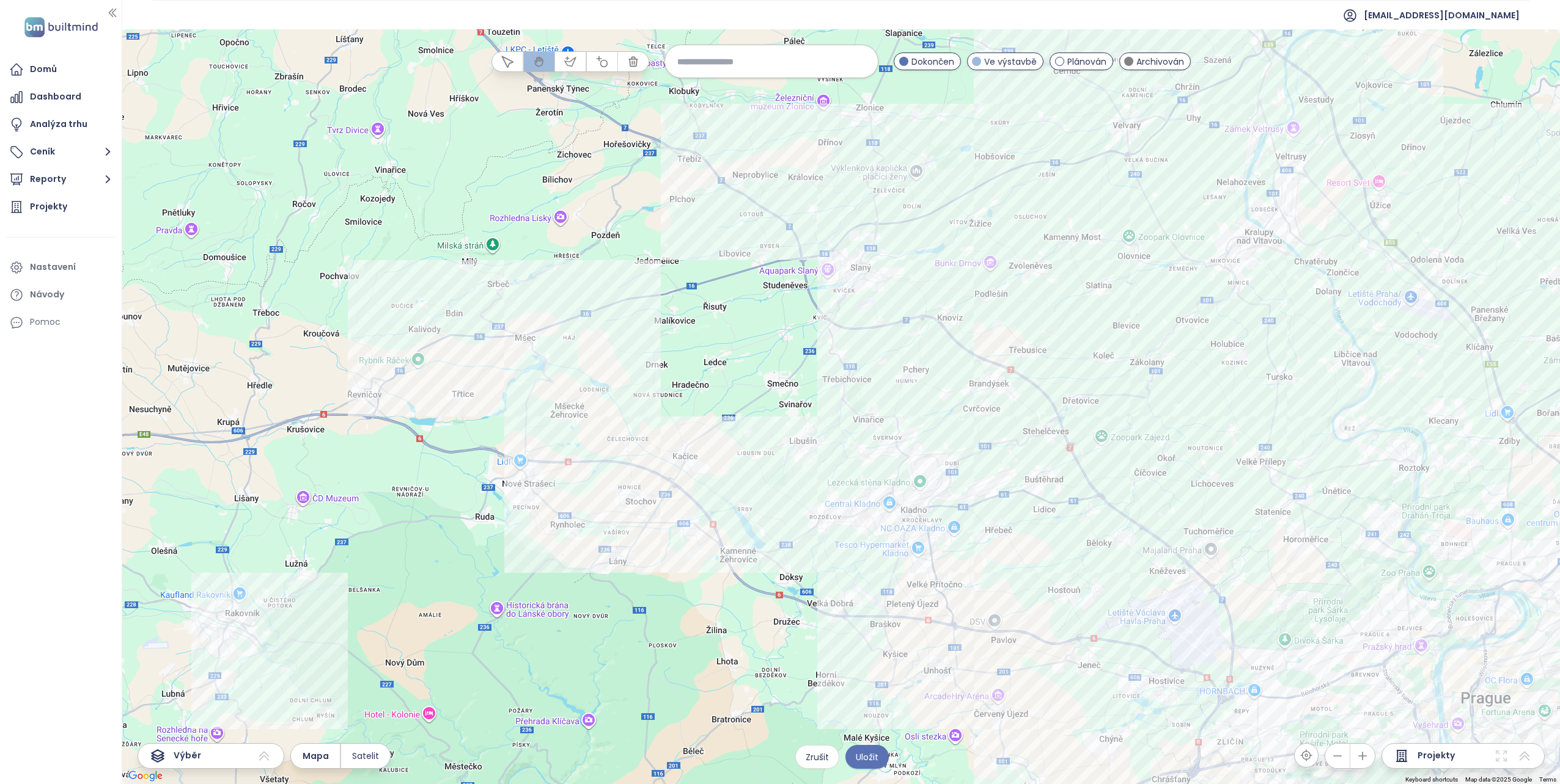
drag, startPoint x: 1065, startPoint y: 361, endPoint x: 903, endPoint y: 394, distance: 165.3
click at [909, 386] on div at bounding box center [841, 407] width 1438 height 755
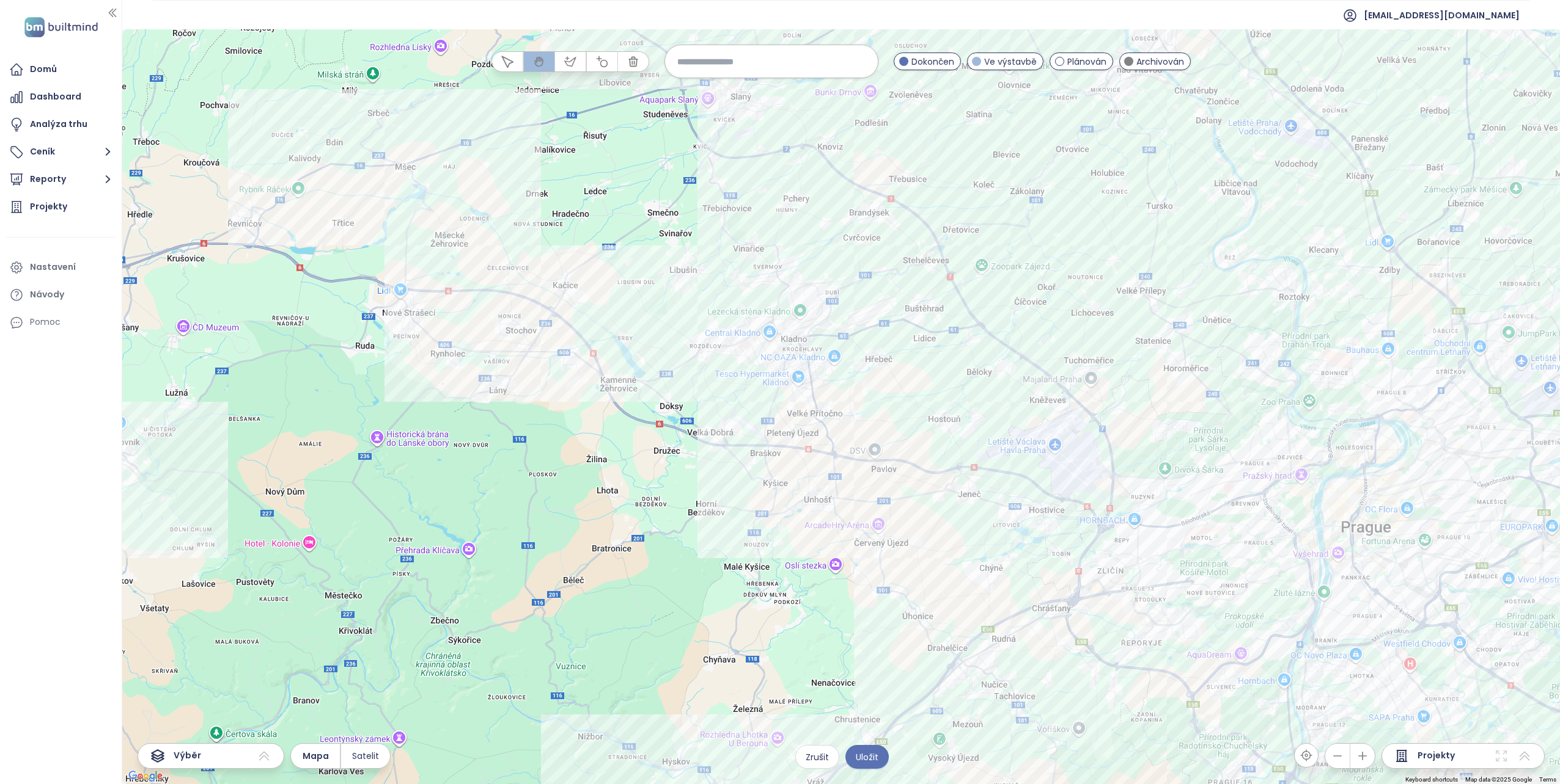
drag, startPoint x: 1040, startPoint y: 411, endPoint x: 937, endPoint y: 235, distance: 203.9
click at [937, 235] on div at bounding box center [841, 407] width 1438 height 755
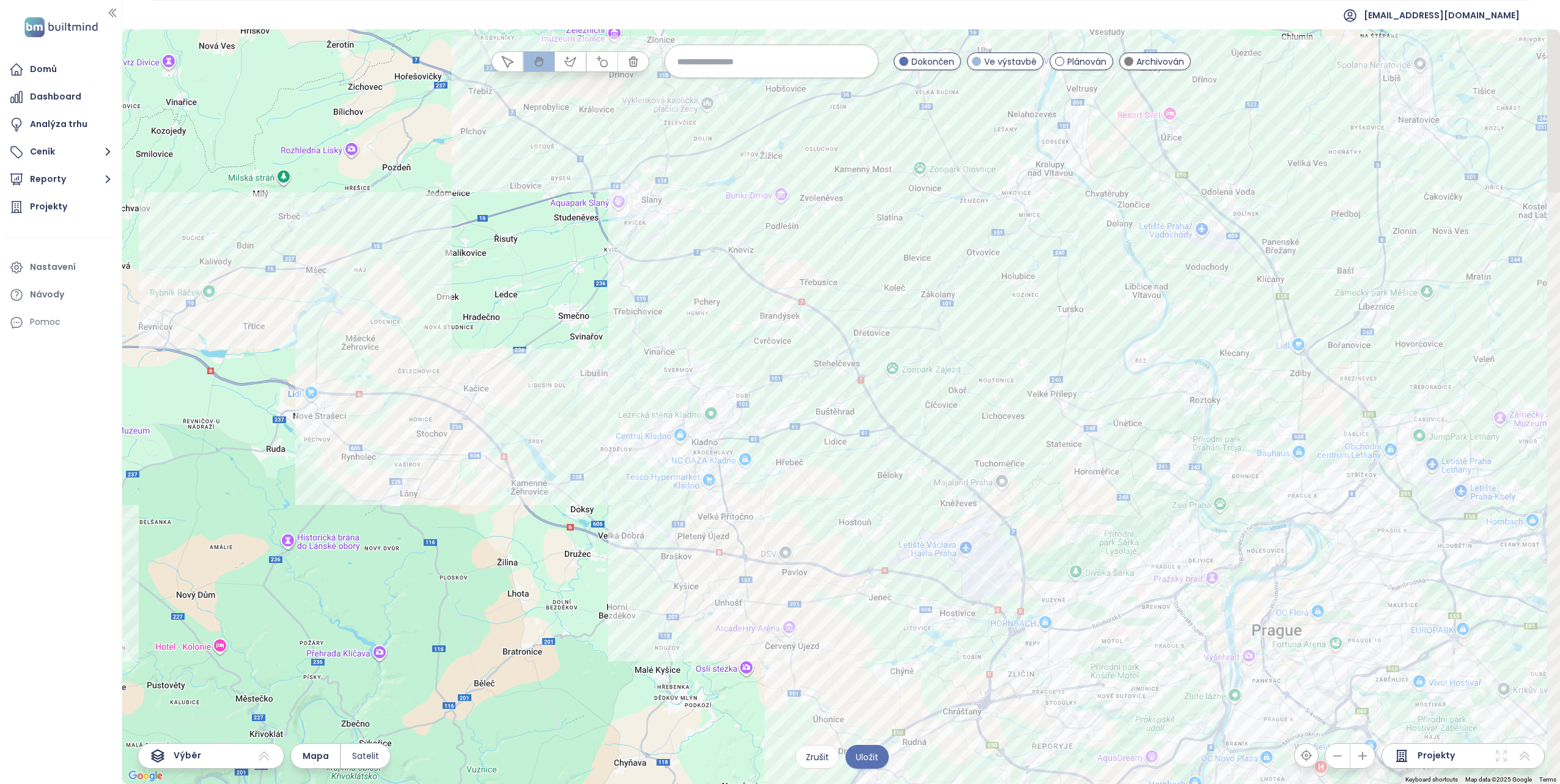
drag, startPoint x: 1071, startPoint y: 225, endPoint x: 955, endPoint y: 358, distance: 176.5
click at [955, 358] on div at bounding box center [841, 407] width 1438 height 755
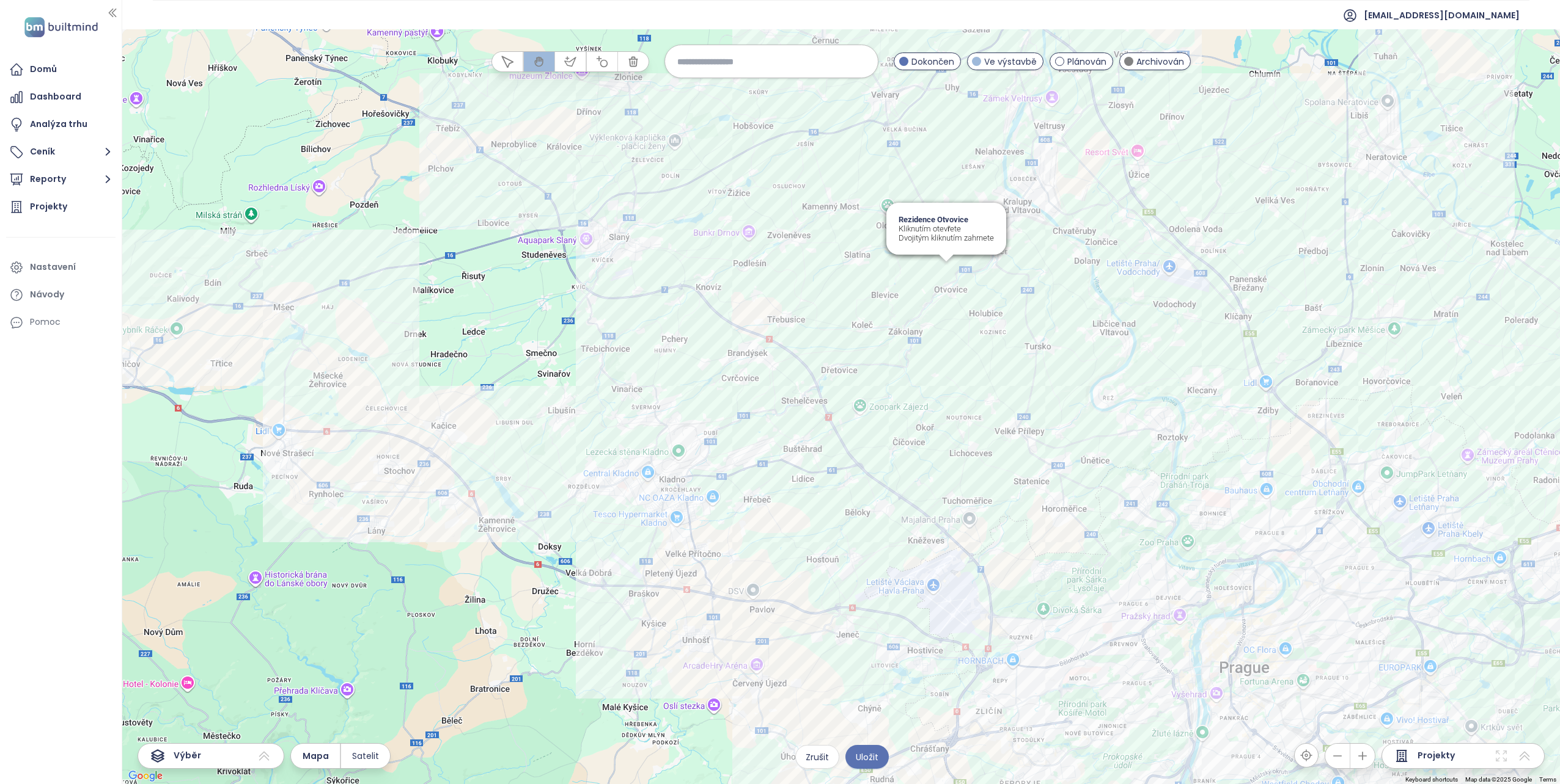
click at [944, 268] on div "Rezidence Otvovice Kliknutím otevřete Dvojitým kliknutím zahrnete Rezidence Otv…" at bounding box center [841, 407] width 1438 height 755
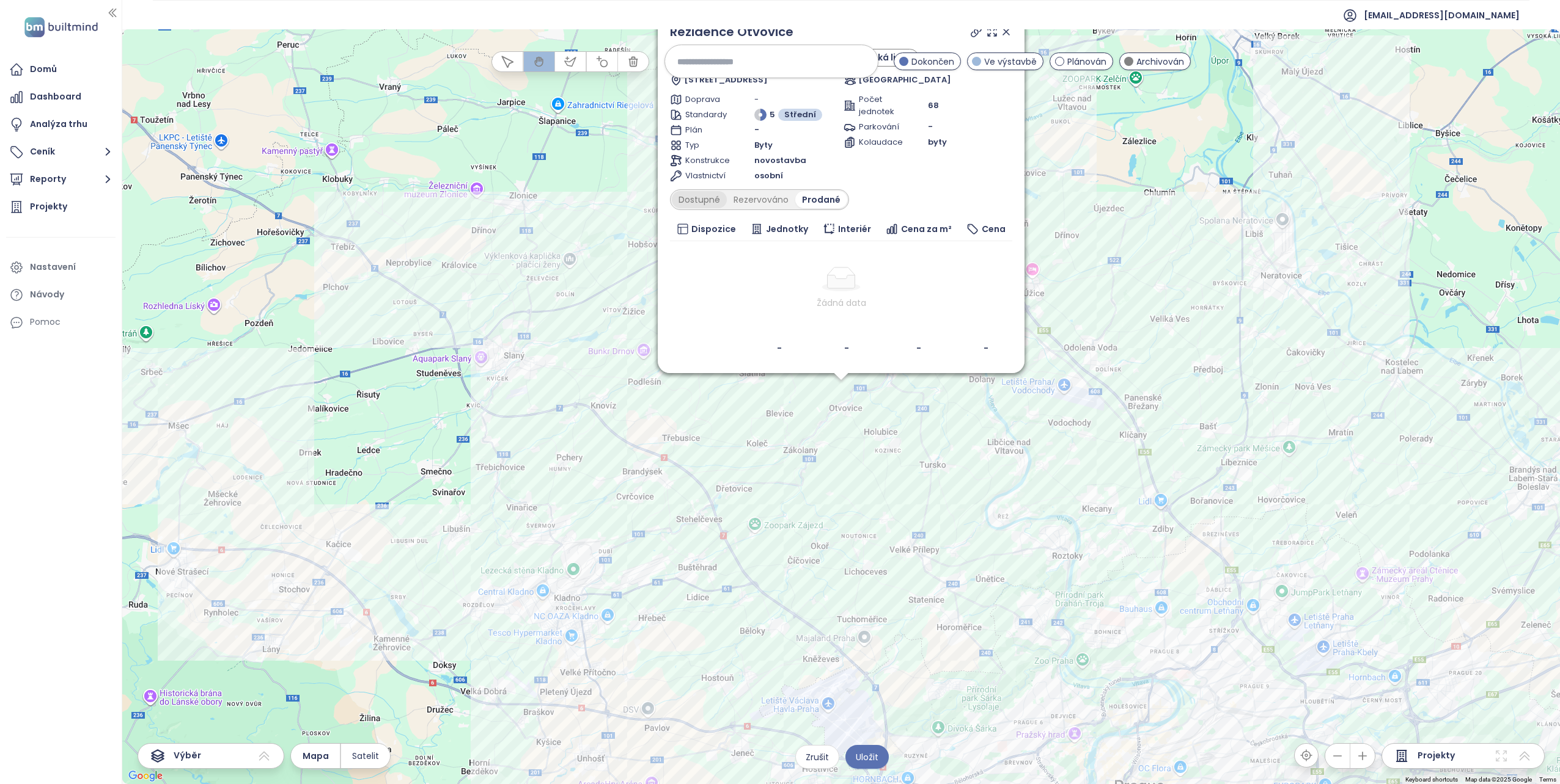
click at [700, 202] on div "Dostupné" at bounding box center [700, 199] width 55 height 17
click at [753, 196] on div "Rezervováno" at bounding box center [764, 199] width 69 height 17
click at [825, 199] on div "Prodané" at bounding box center [823, 199] width 49 height 17
click at [694, 198] on div "Dostupné" at bounding box center [700, 199] width 55 height 17
drag, startPoint x: 904, startPoint y: 182, endPoint x: 900, endPoint y: 252, distance: 70.1
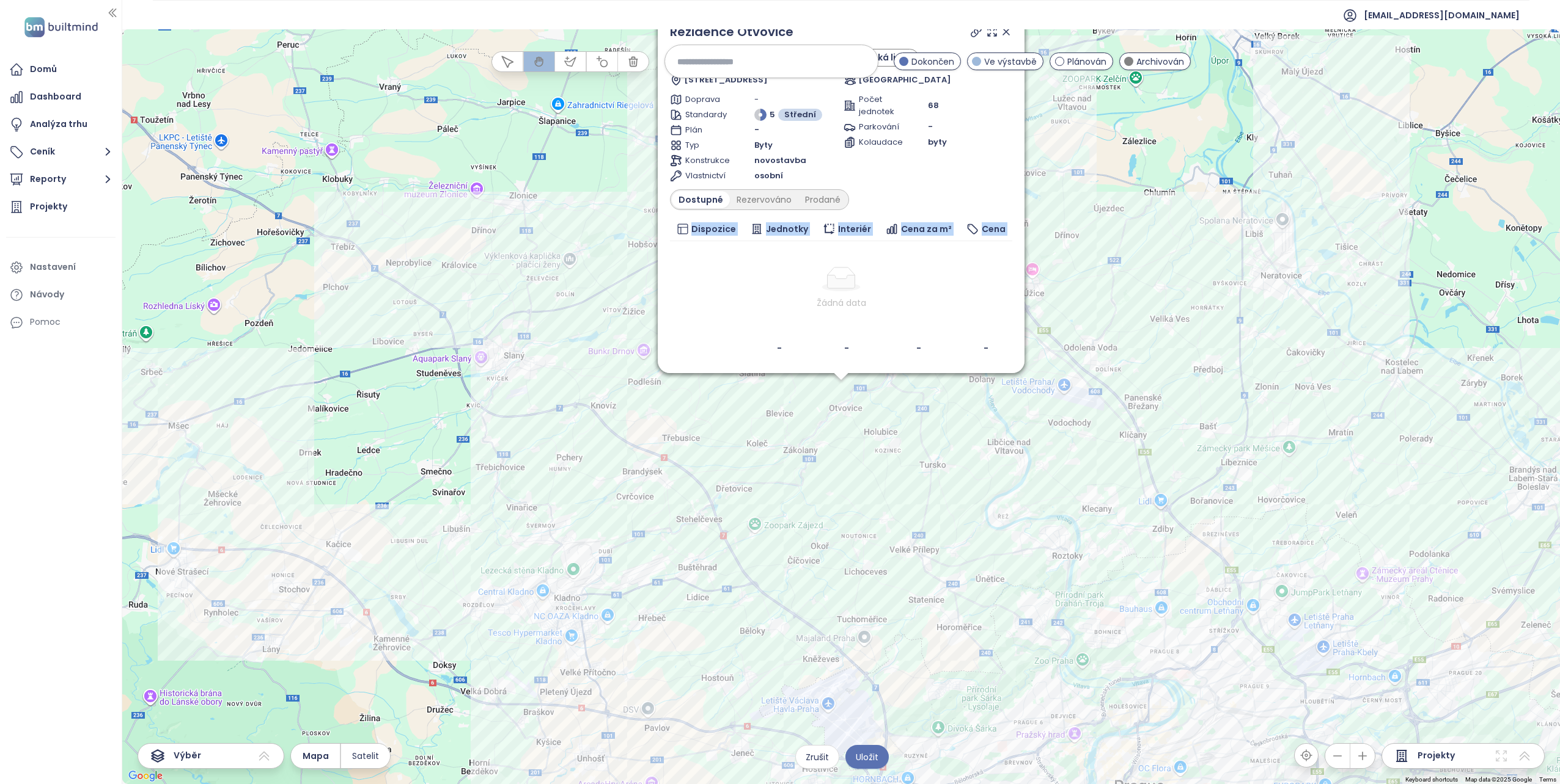
click at [900, 252] on div "Rezidence Otvovice Ve výstavbě výnos 4% p. a., kuchyňská linka Otvovice 19, 273…" at bounding box center [841, 191] width 342 height 338
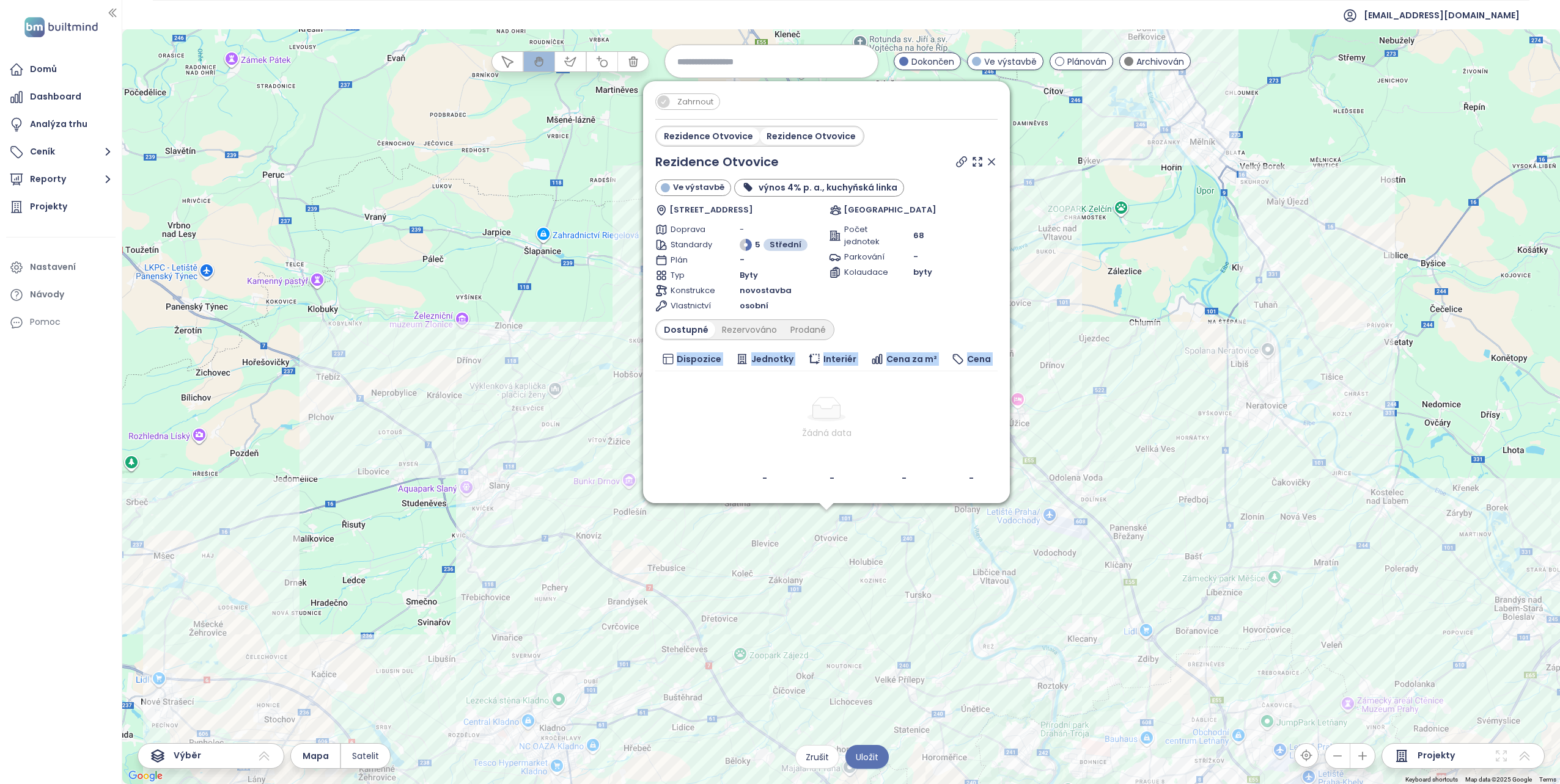
drag, startPoint x: 549, startPoint y: 246, endPoint x: 534, endPoint y: 377, distance: 131.9
click at [534, 377] on div "Zahrnout Rezidence Otvovice Rezidence Otvovice Rezidence Otvovice Ve výstavbě v…" at bounding box center [841, 407] width 1438 height 755
click at [798, 336] on div "Prodané" at bounding box center [808, 333] width 49 height 17
click at [992, 166] on icon at bounding box center [991, 165] width 6 height 6
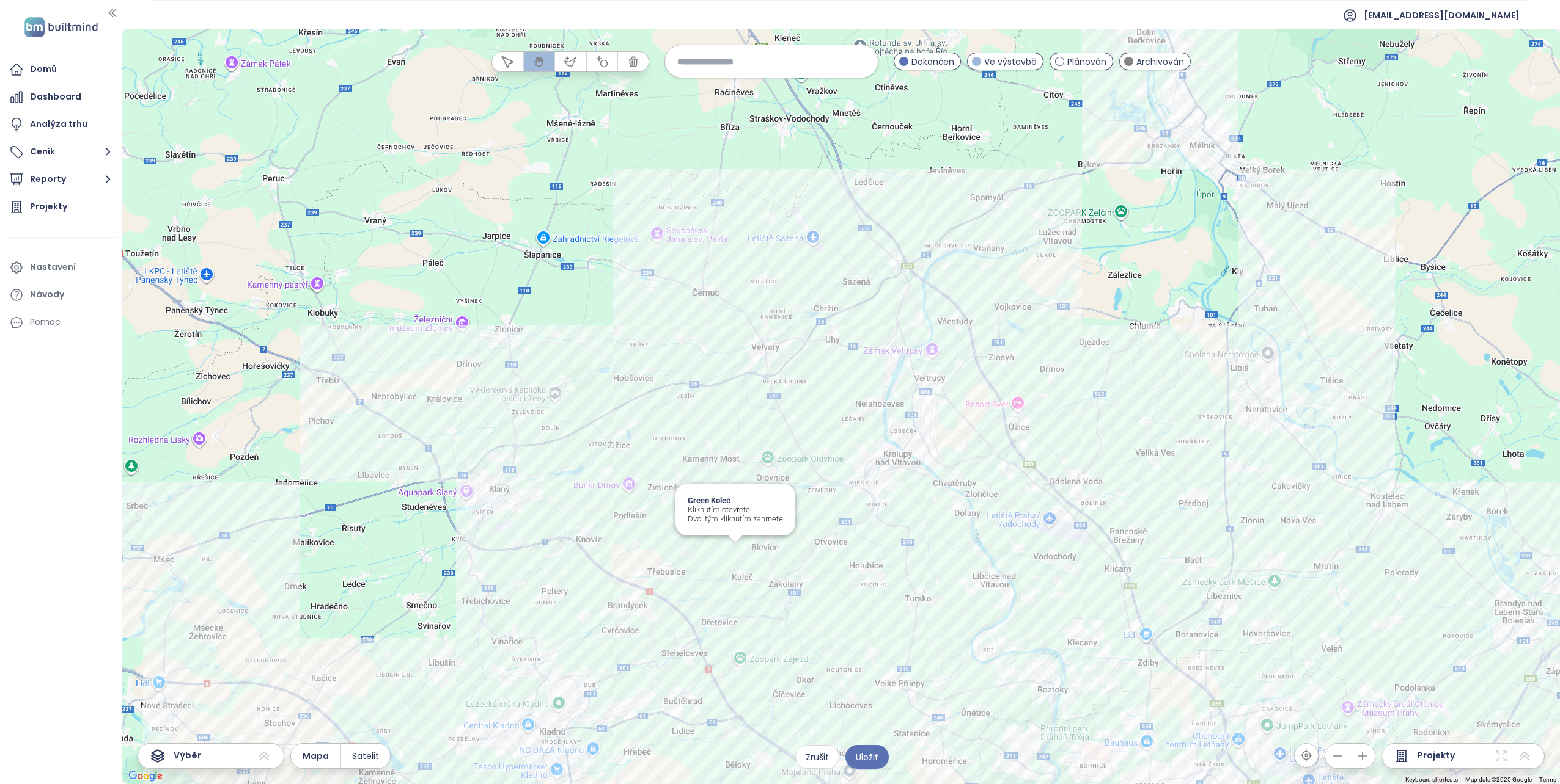
click at [735, 553] on div "Green Koleč Kliknutím otevřete Dvojitým kliknutím zahrnete" at bounding box center [841, 407] width 1438 height 755
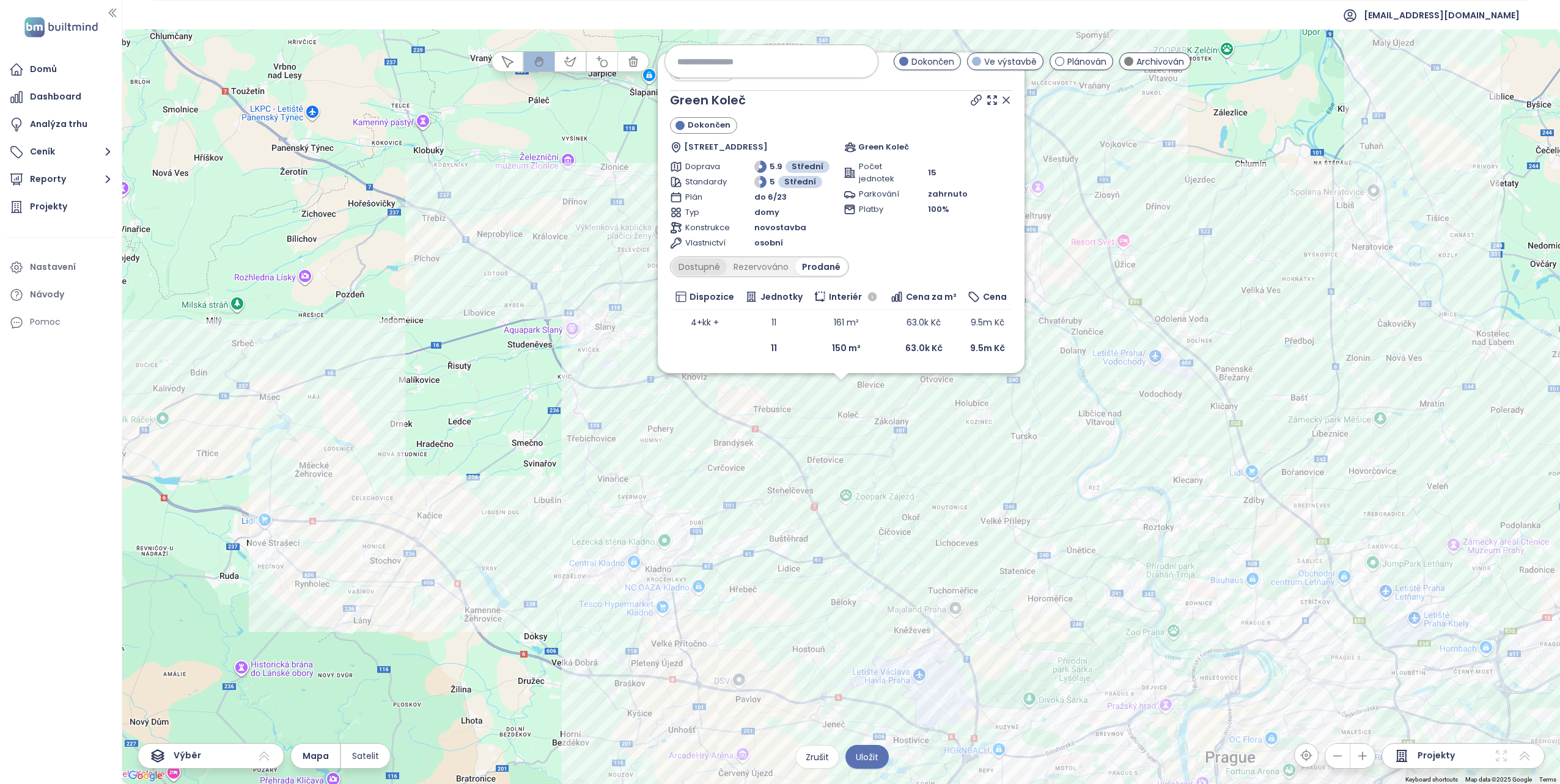
click at [707, 264] on div "Dostupné" at bounding box center [700, 267] width 55 height 17
click at [816, 263] on div "Prodané" at bounding box center [822, 267] width 49 height 17
click at [1005, 100] on icon at bounding box center [1006, 100] width 6 height 6
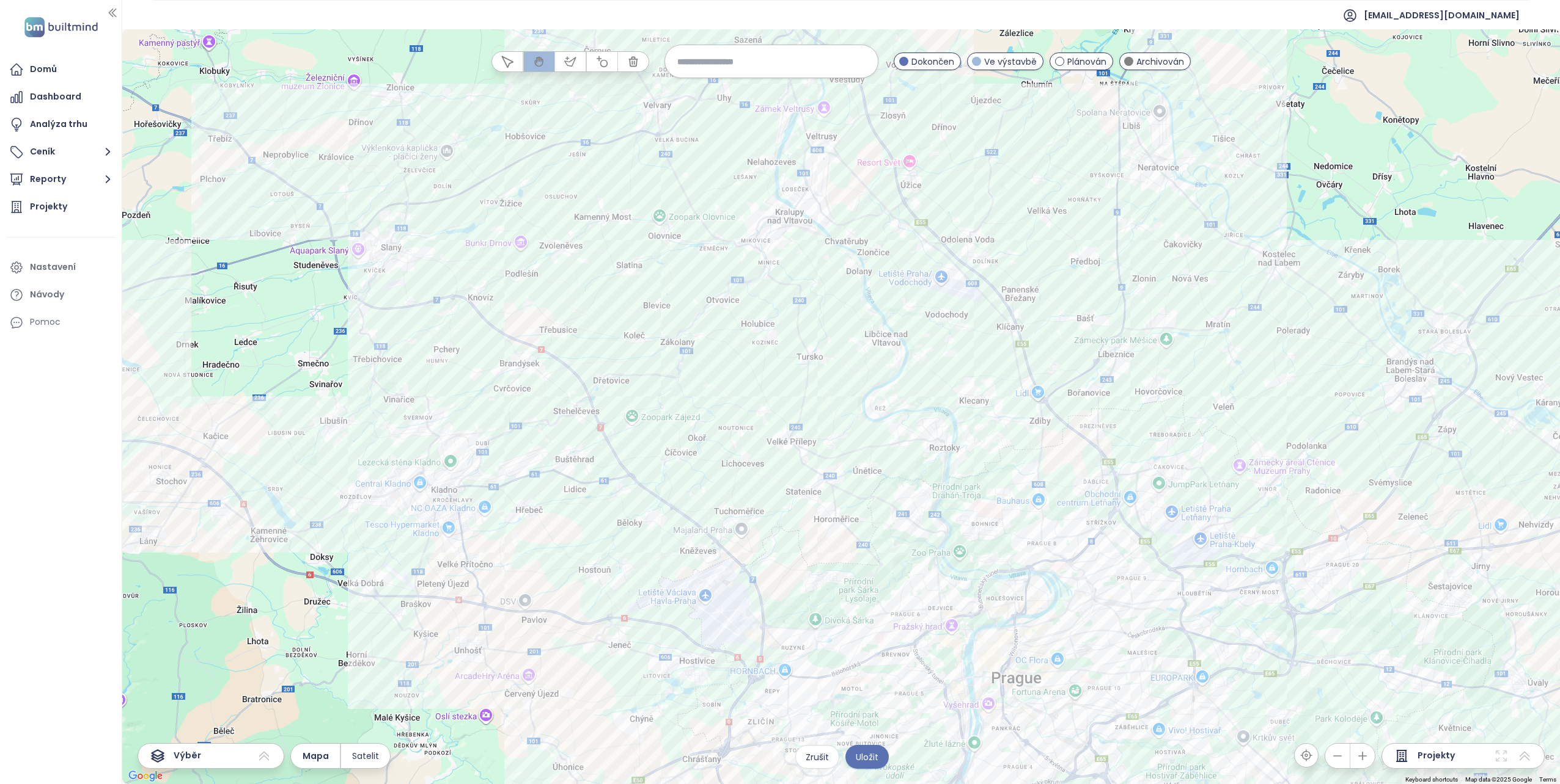
drag, startPoint x: 928, startPoint y: 462, endPoint x: 750, endPoint y: 400, distance: 188.5
click at [750, 400] on div at bounding box center [841, 407] width 1438 height 755
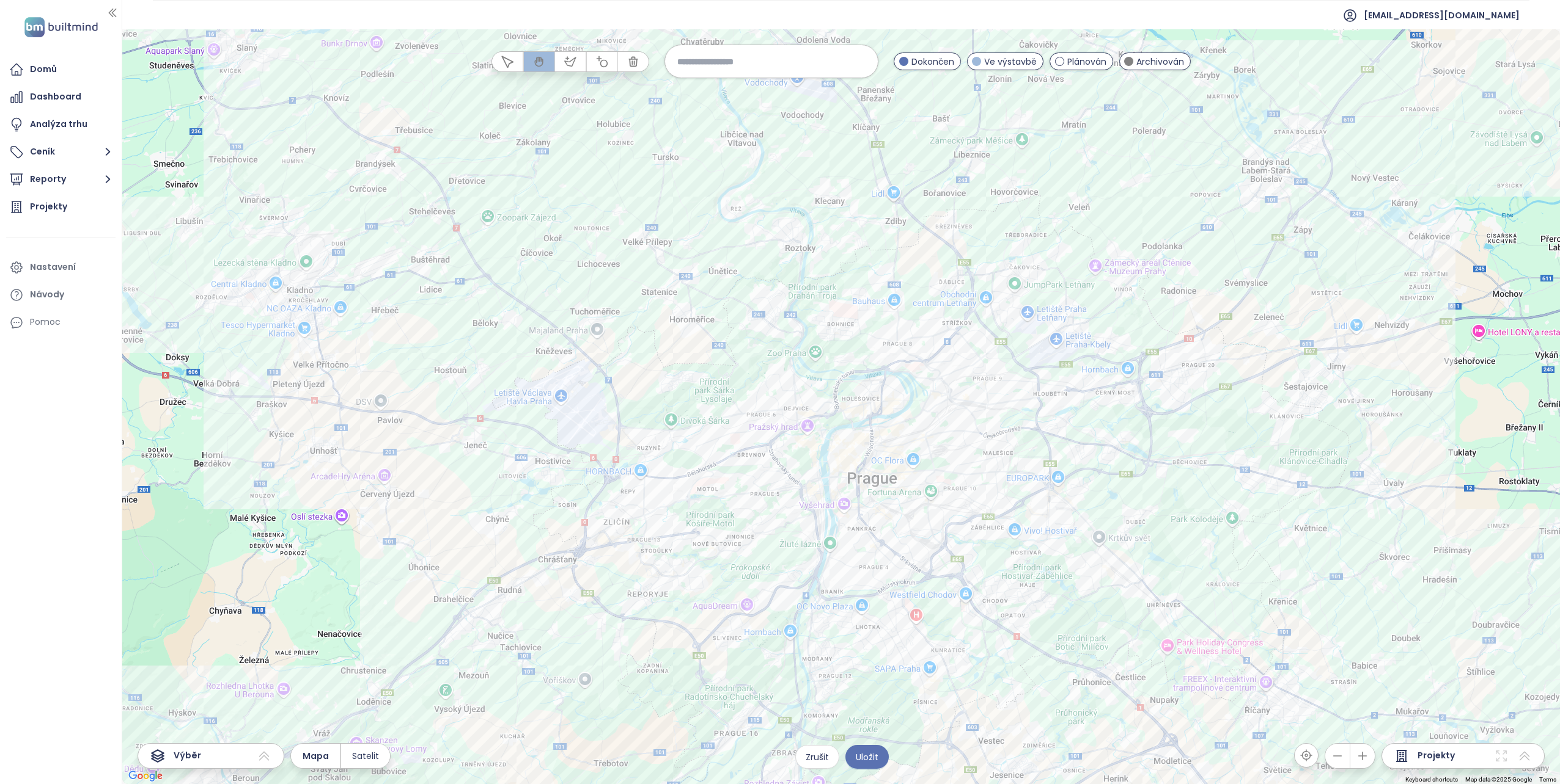
drag, startPoint x: 1258, startPoint y: 534, endPoint x: 1033, endPoint y: 149, distance: 445.9
click at [1033, 149] on div at bounding box center [841, 407] width 1438 height 755
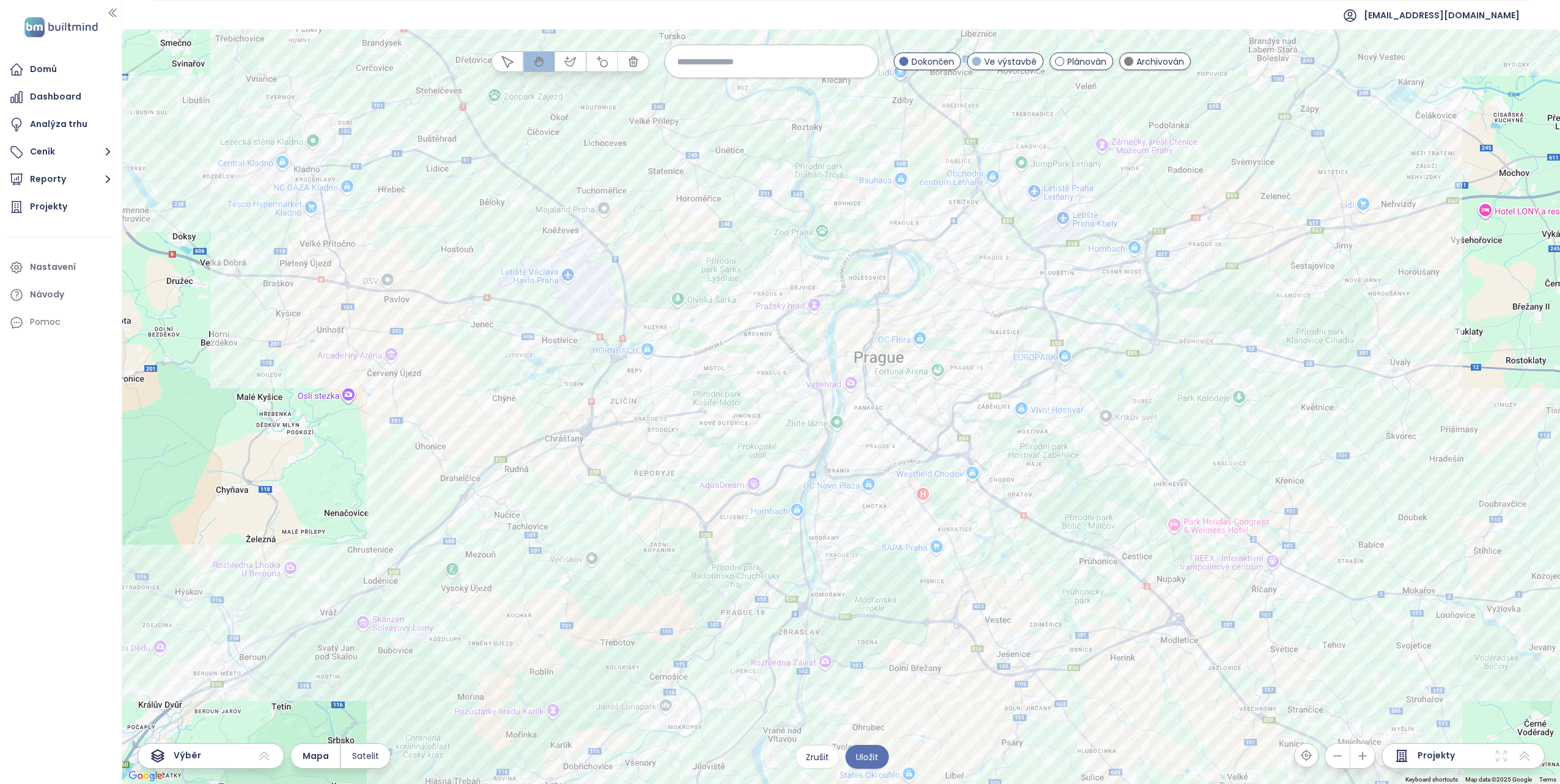
drag, startPoint x: 1010, startPoint y: 468, endPoint x: 1044, endPoint y: 176, distance: 294.0
click at [1044, 176] on div at bounding box center [841, 407] width 1438 height 755
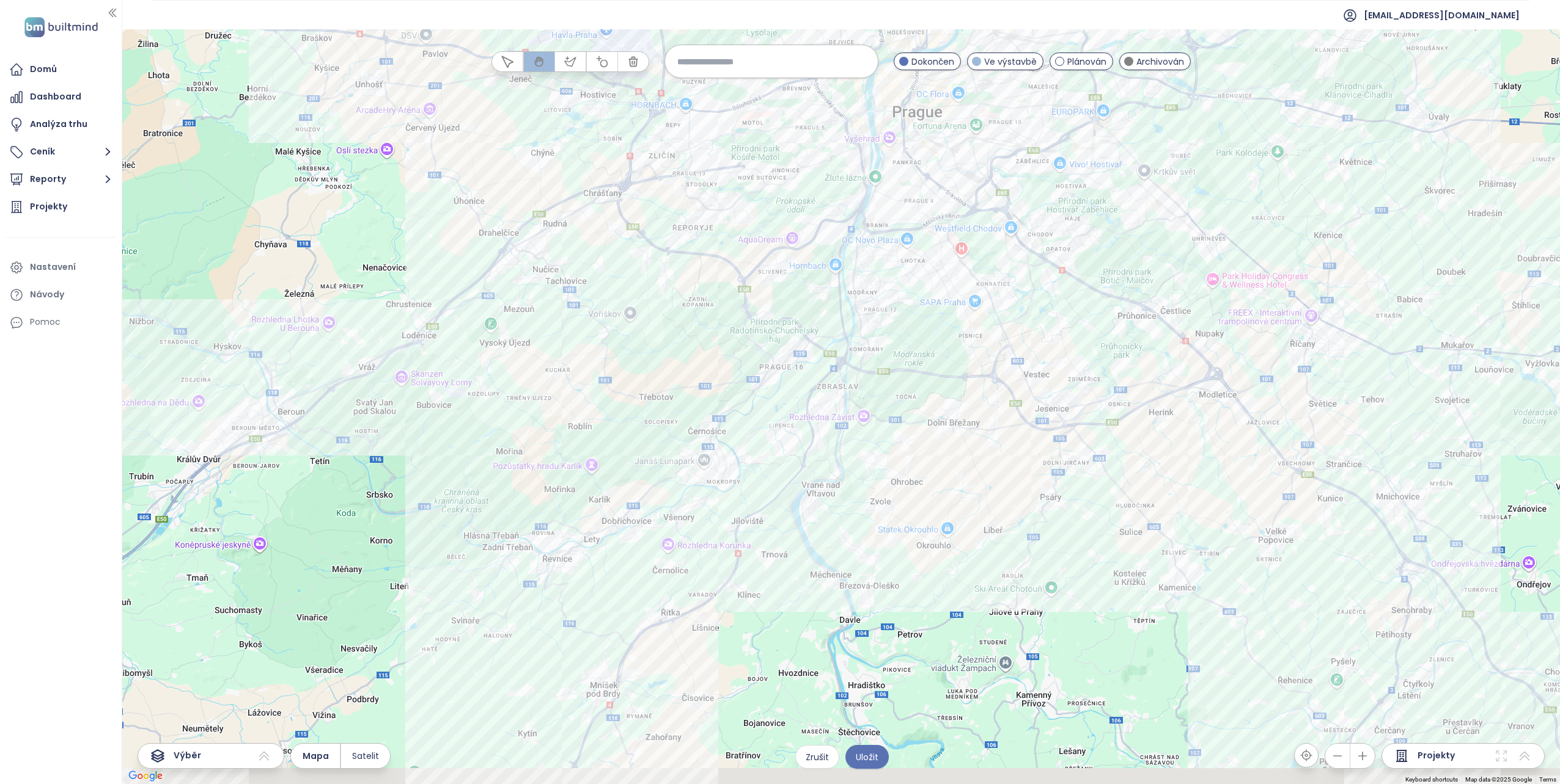
drag, startPoint x: 894, startPoint y: 604, endPoint x: 997, endPoint y: 214, distance: 403.4
click at [997, 214] on div at bounding box center [841, 407] width 1438 height 755
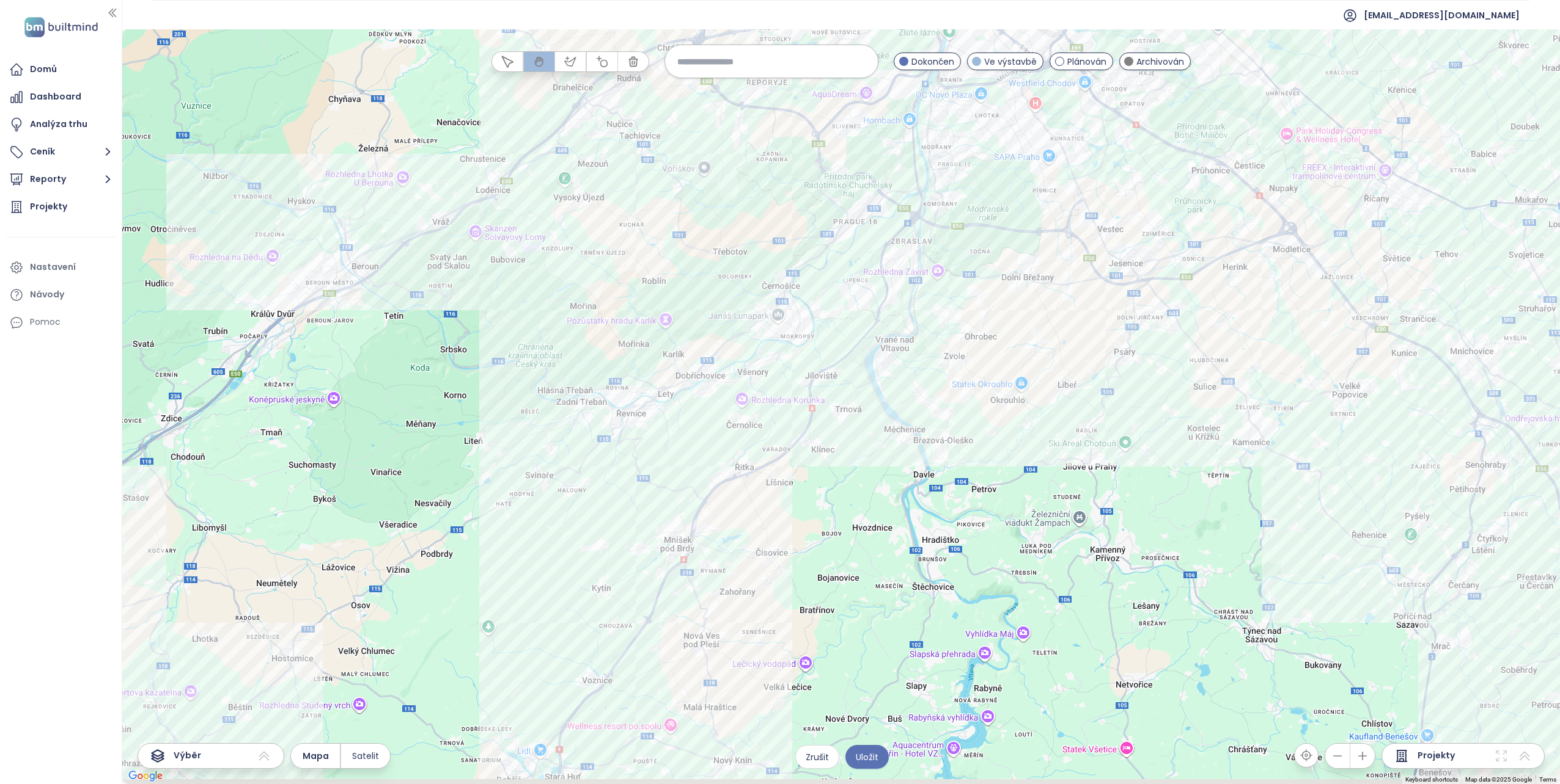
drag, startPoint x: 930, startPoint y: 411, endPoint x: 980, endPoint y: 309, distance: 113.6
click at [980, 309] on div at bounding box center [841, 407] width 1438 height 755
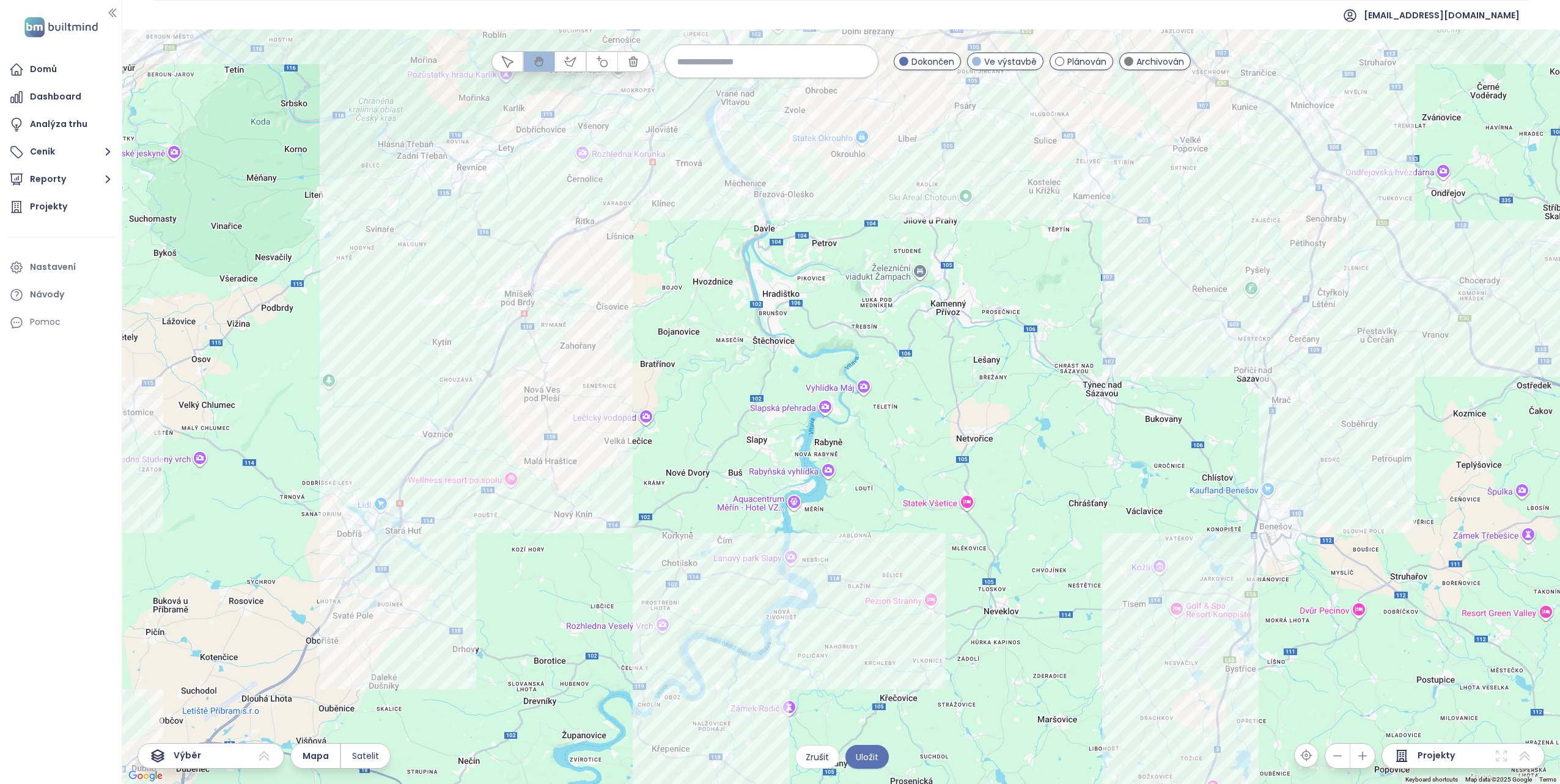
drag, startPoint x: 964, startPoint y: 540, endPoint x: 751, endPoint y: 398, distance: 256.0
click at [751, 398] on div at bounding box center [841, 407] width 1438 height 755
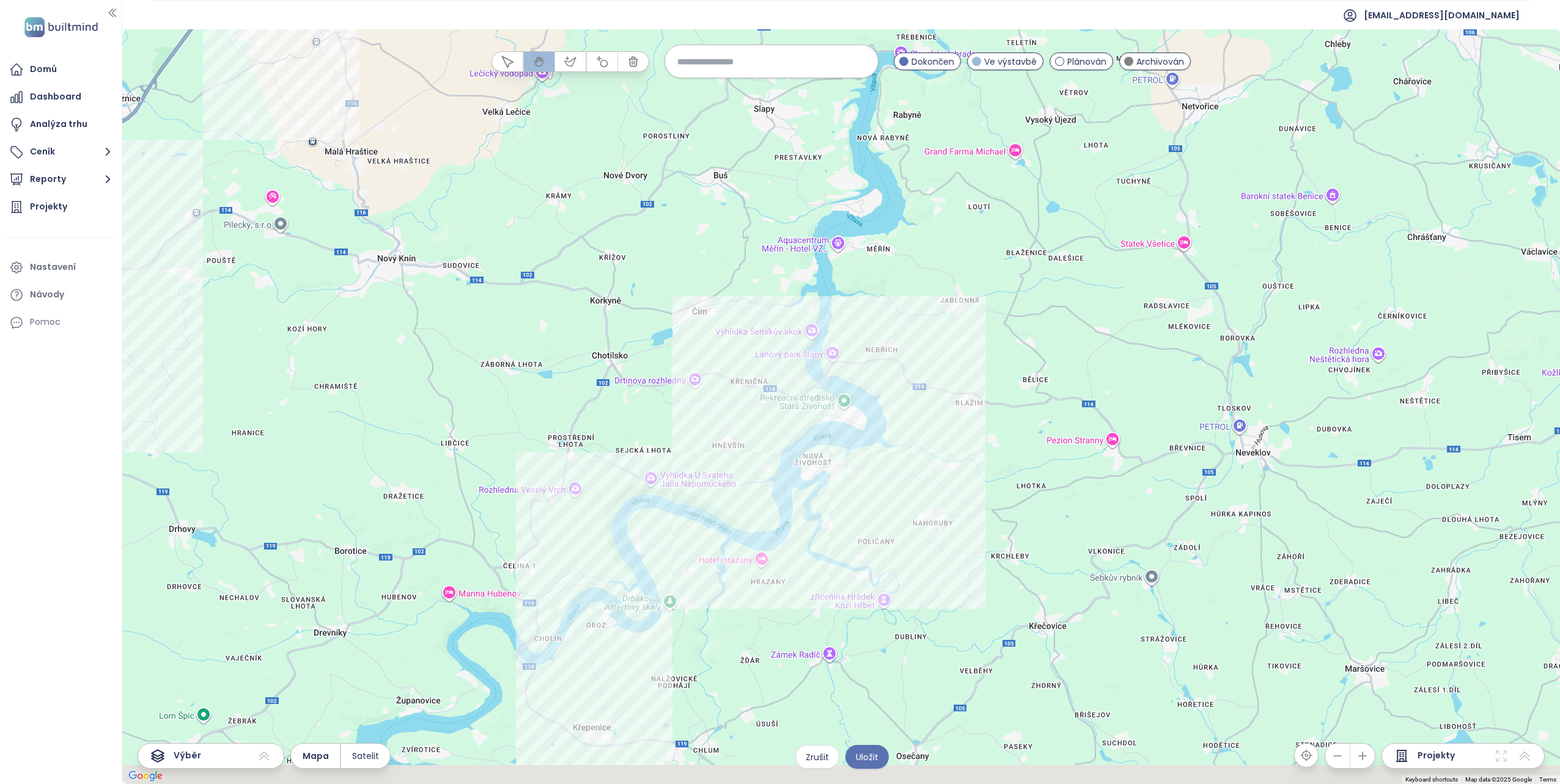
drag, startPoint x: 664, startPoint y: 525, endPoint x: 794, endPoint y: 406, distance: 176.2
click at [794, 406] on div at bounding box center [841, 407] width 1438 height 755
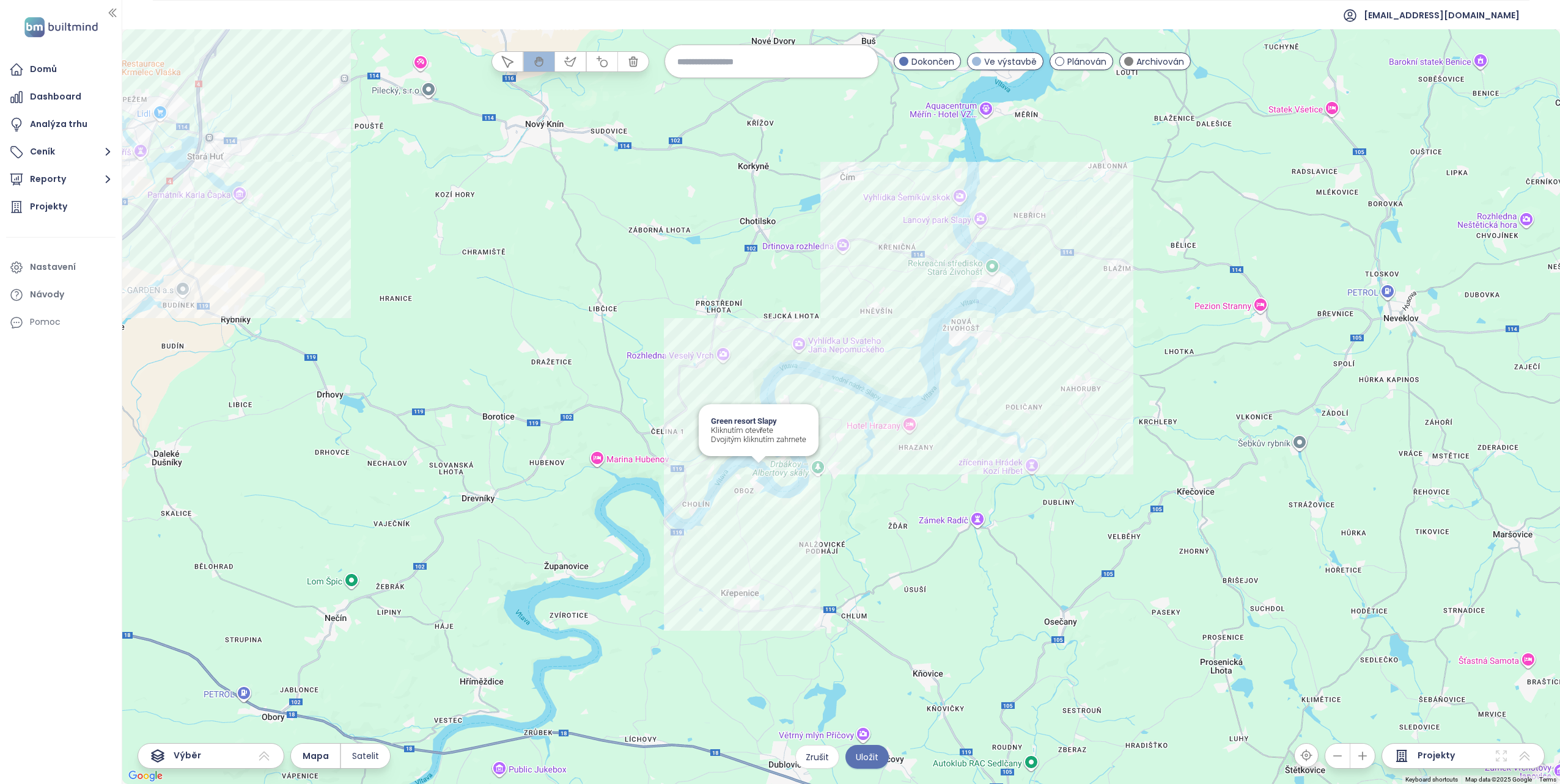
click at [758, 468] on div "Green resort Slapy Kliknutím otevřete Dvojitým kliknutím zahrnete" at bounding box center [841, 407] width 1438 height 755
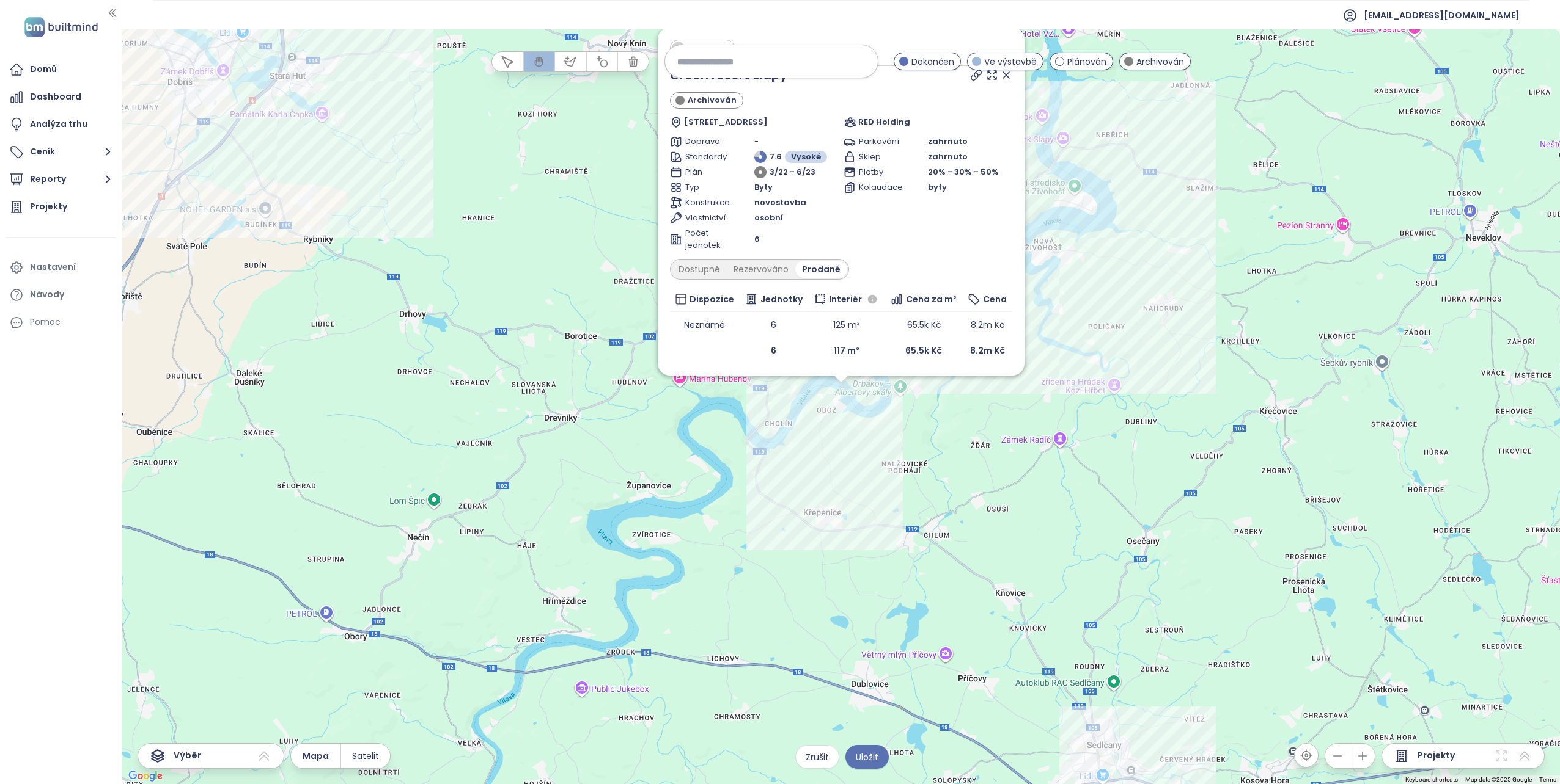
click at [1008, 75] on icon at bounding box center [1006, 75] width 12 height 12
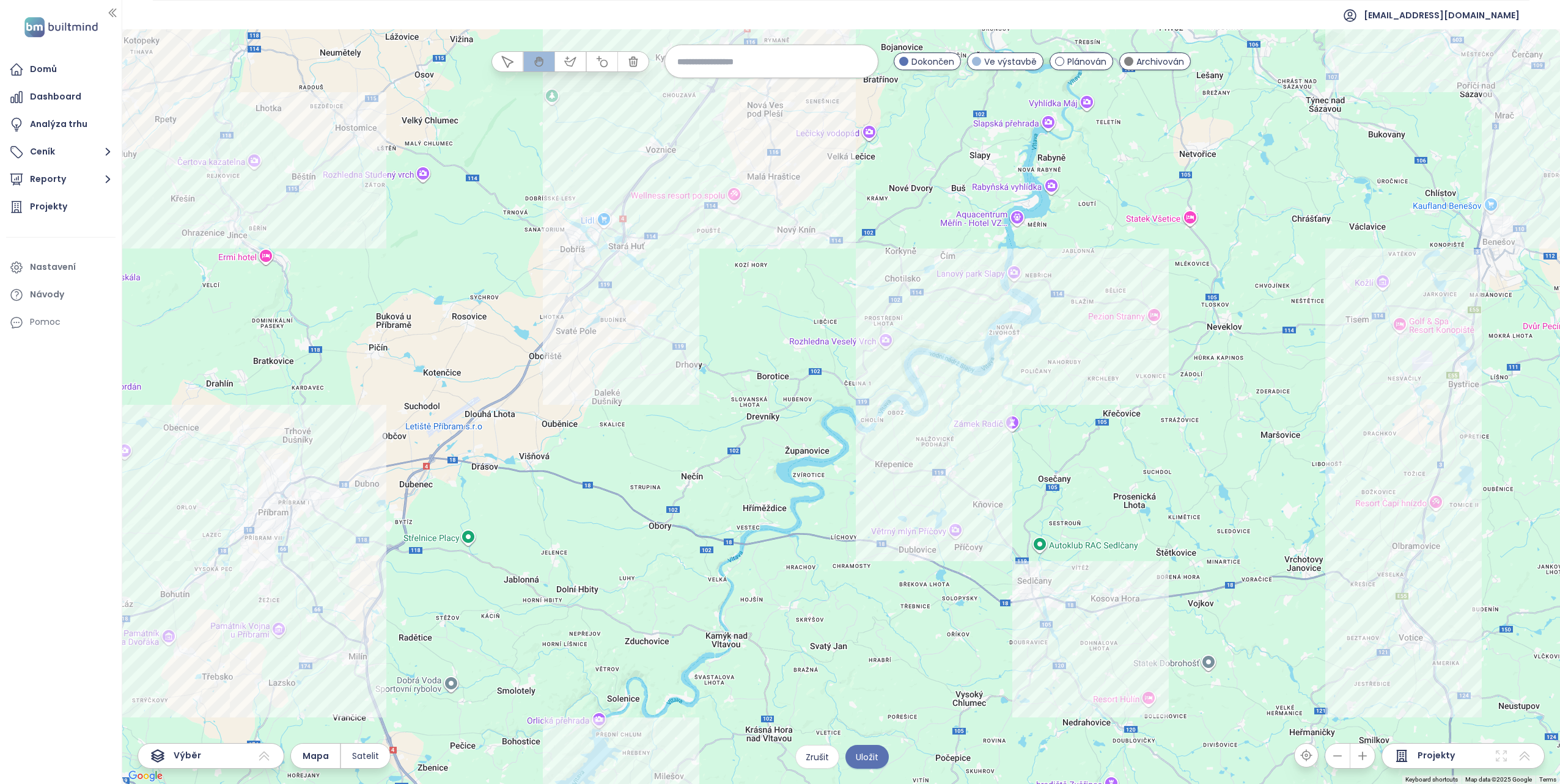
drag, startPoint x: 969, startPoint y: 362, endPoint x: 962, endPoint y: 402, distance: 40.6
click at [962, 402] on div at bounding box center [841, 407] width 1438 height 755
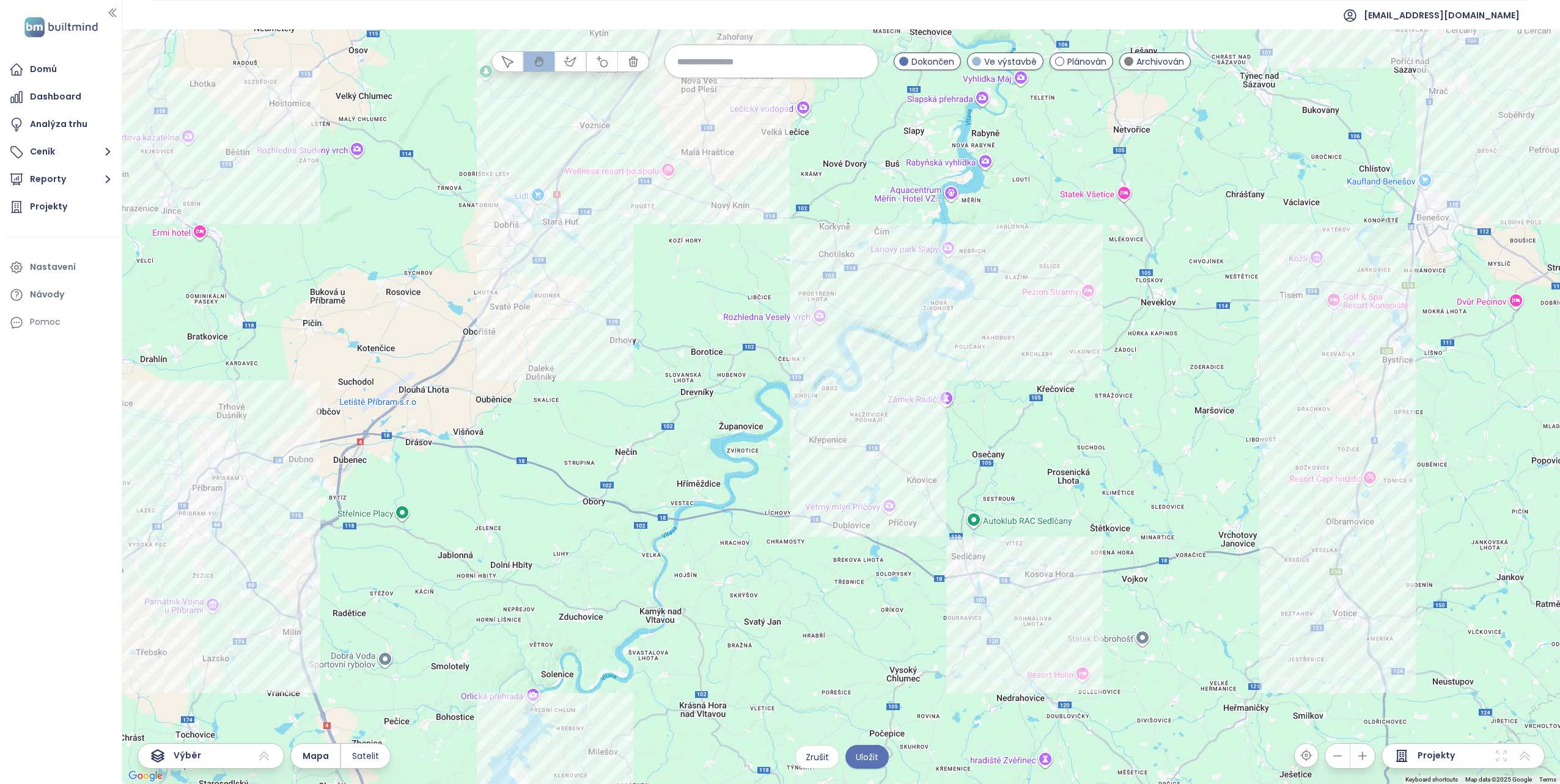
drag, startPoint x: 928, startPoint y: 415, endPoint x: 842, endPoint y: 373, distance: 95.7
click at [842, 373] on div at bounding box center [841, 407] width 1438 height 755
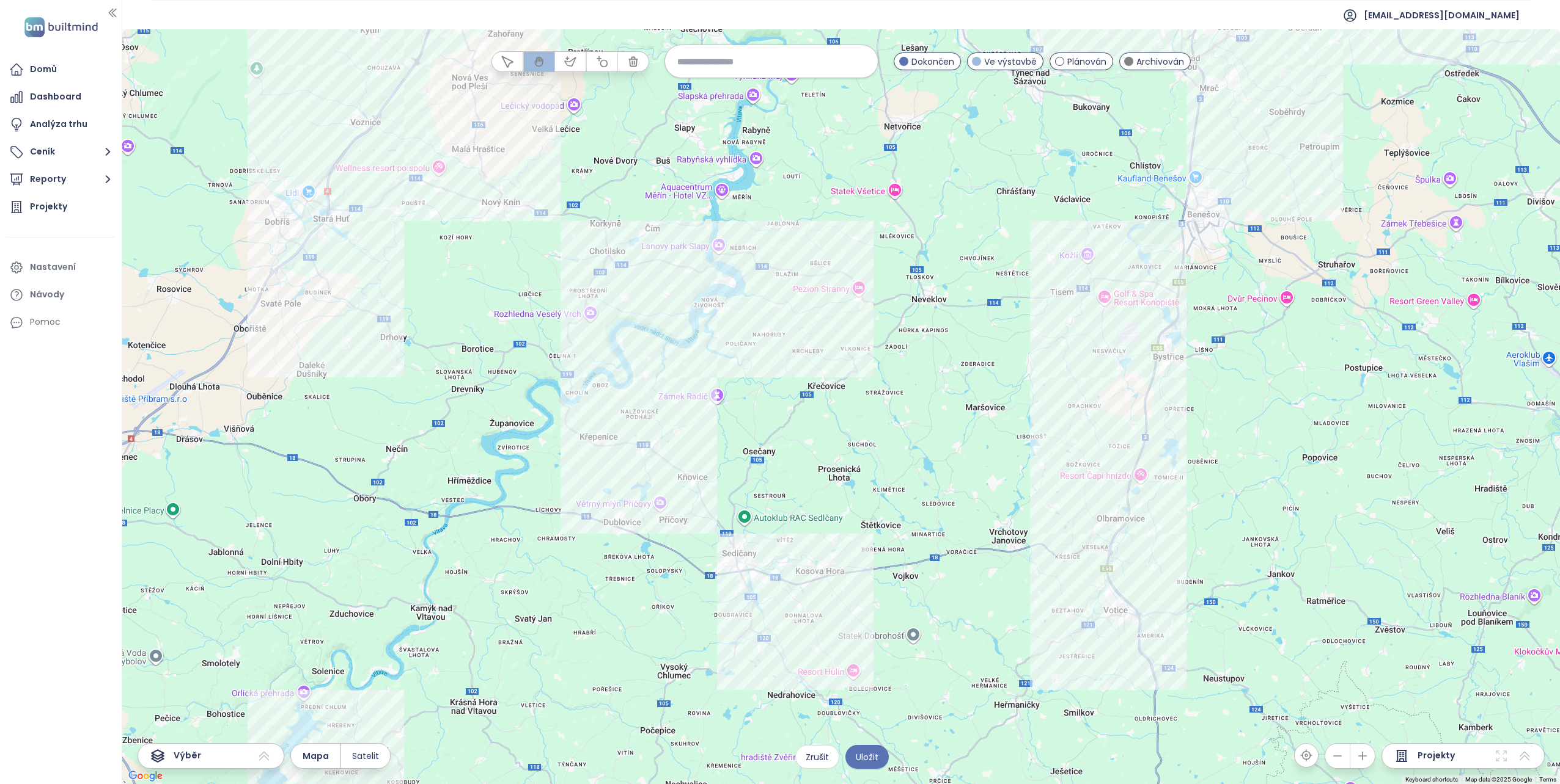
drag, startPoint x: 1022, startPoint y: 349, endPoint x: 854, endPoint y: 382, distance: 171.2
click at [854, 382] on div at bounding box center [841, 407] width 1438 height 755
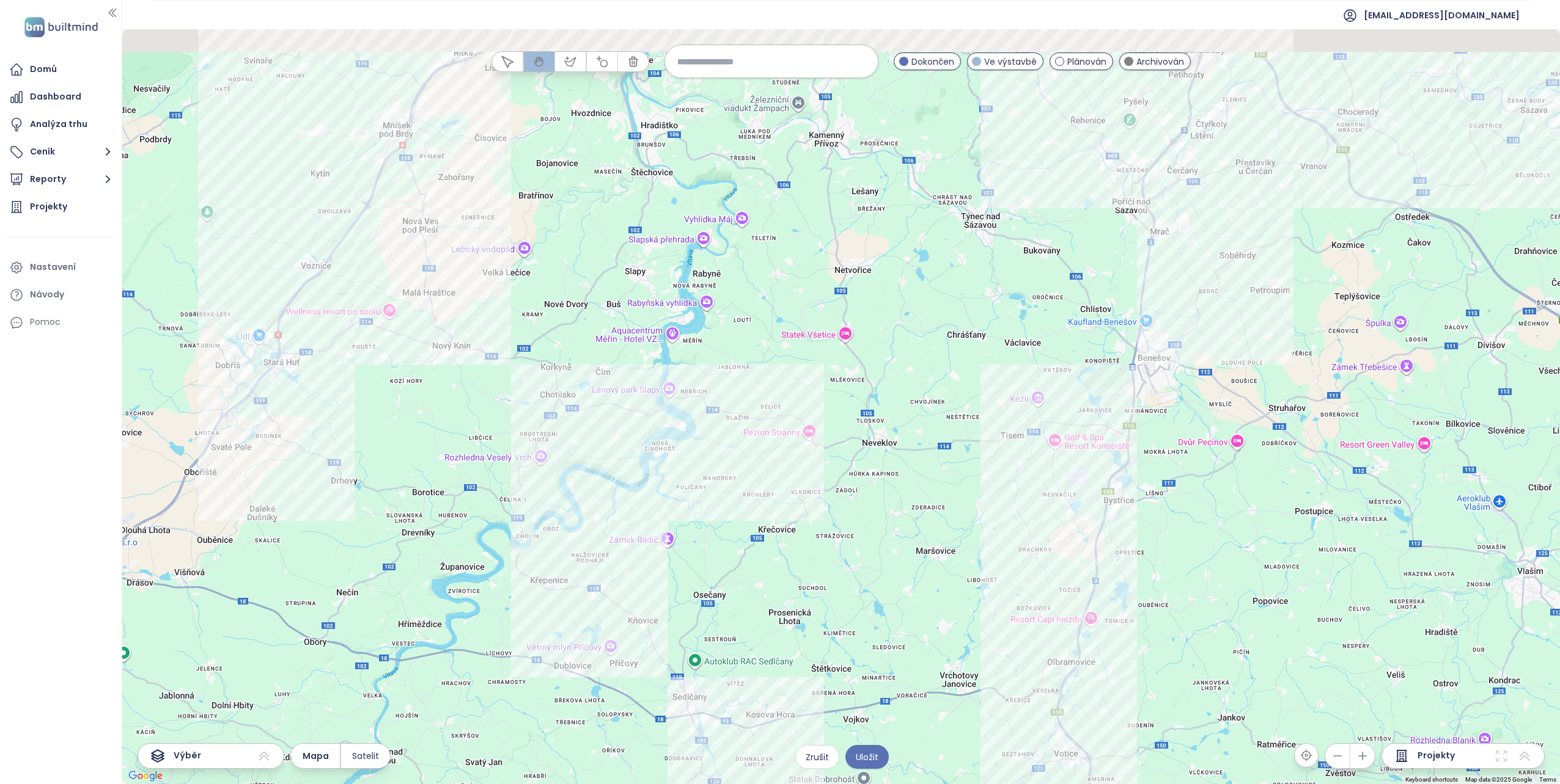
drag, startPoint x: 1108, startPoint y: 390, endPoint x: 1068, endPoint y: 571, distance: 185.4
click at [1068, 571] on div at bounding box center [841, 407] width 1438 height 755
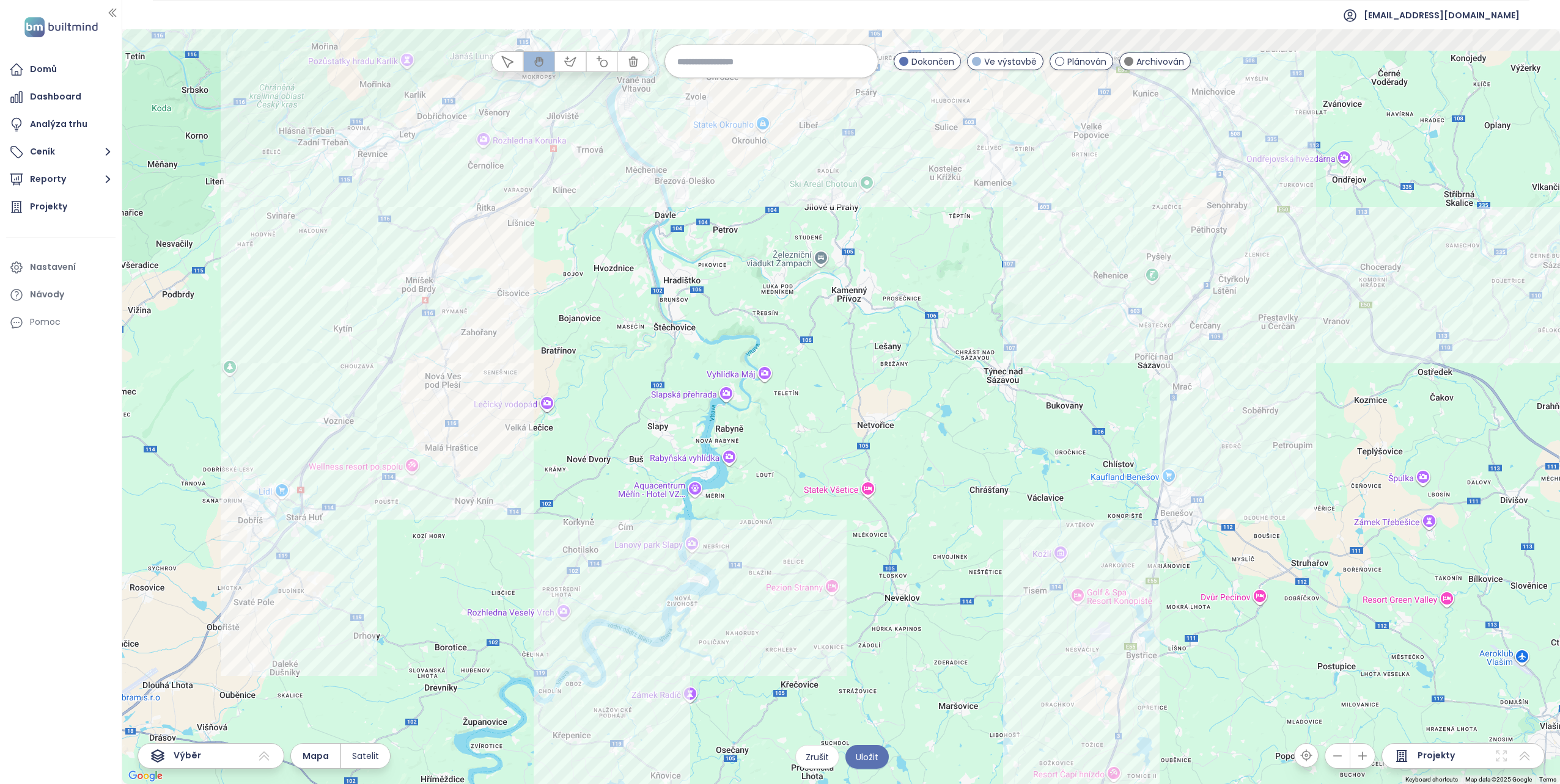
drag, startPoint x: 950, startPoint y: 432, endPoint x: 992, endPoint y: 528, distance: 104.8
click at [992, 528] on div at bounding box center [841, 407] width 1438 height 755
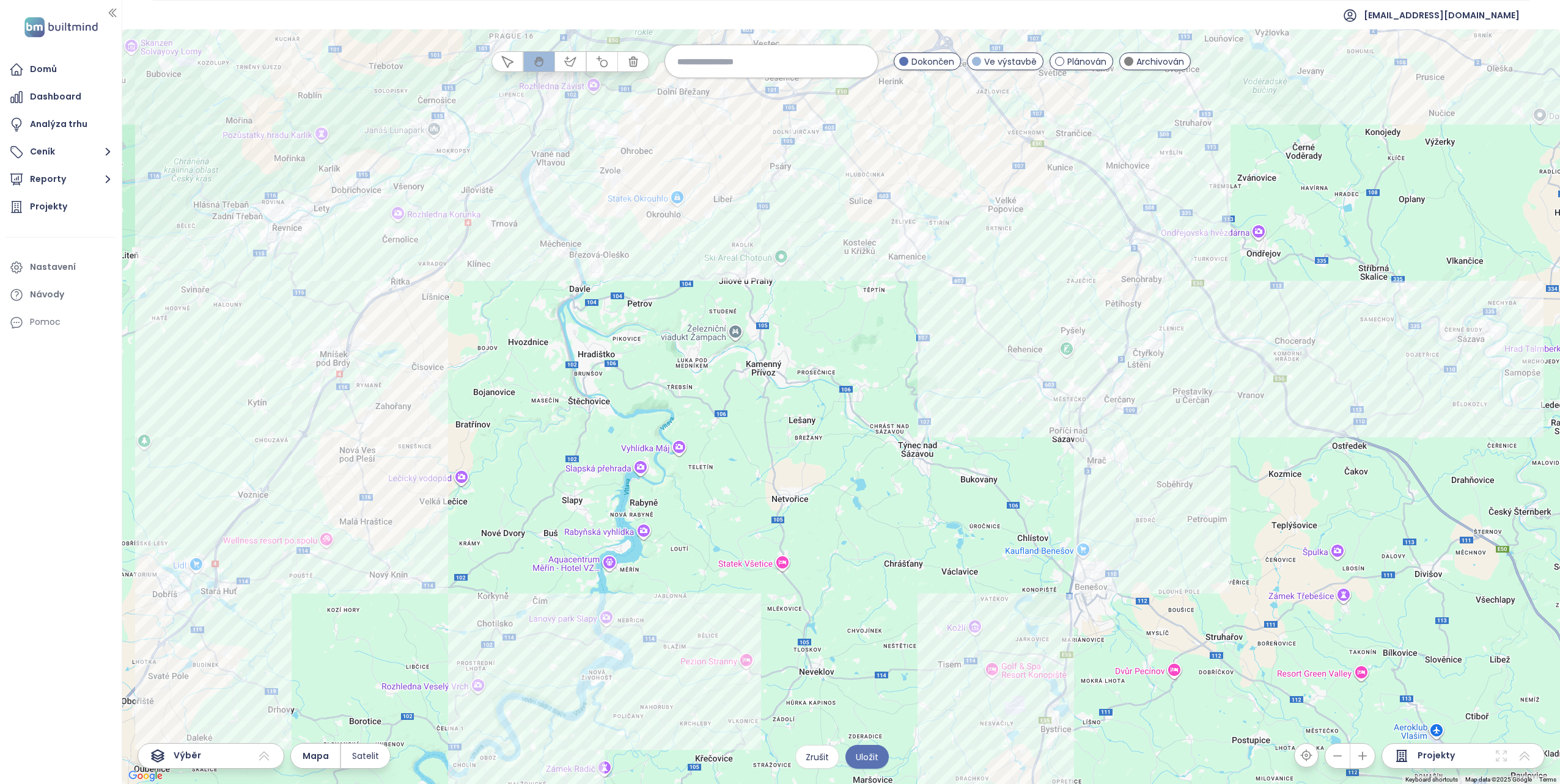
drag, startPoint x: 775, startPoint y: 394, endPoint x: 681, endPoint y: 462, distance: 116.0
click at [681, 462] on div at bounding box center [841, 407] width 1438 height 755
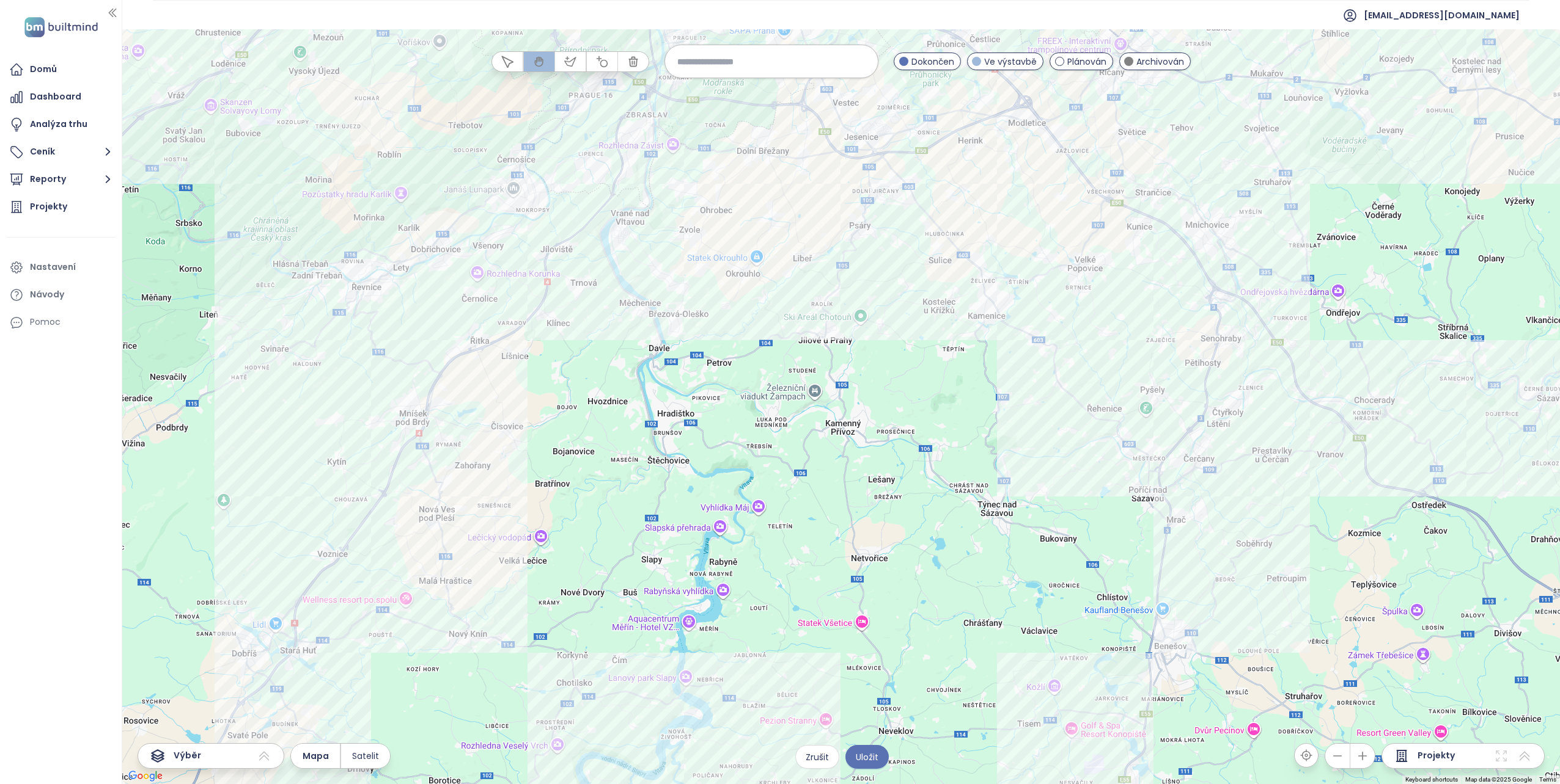
drag, startPoint x: 424, startPoint y: 328, endPoint x: 554, endPoint y: 416, distance: 157.0
click at [554, 416] on div at bounding box center [841, 407] width 1438 height 755
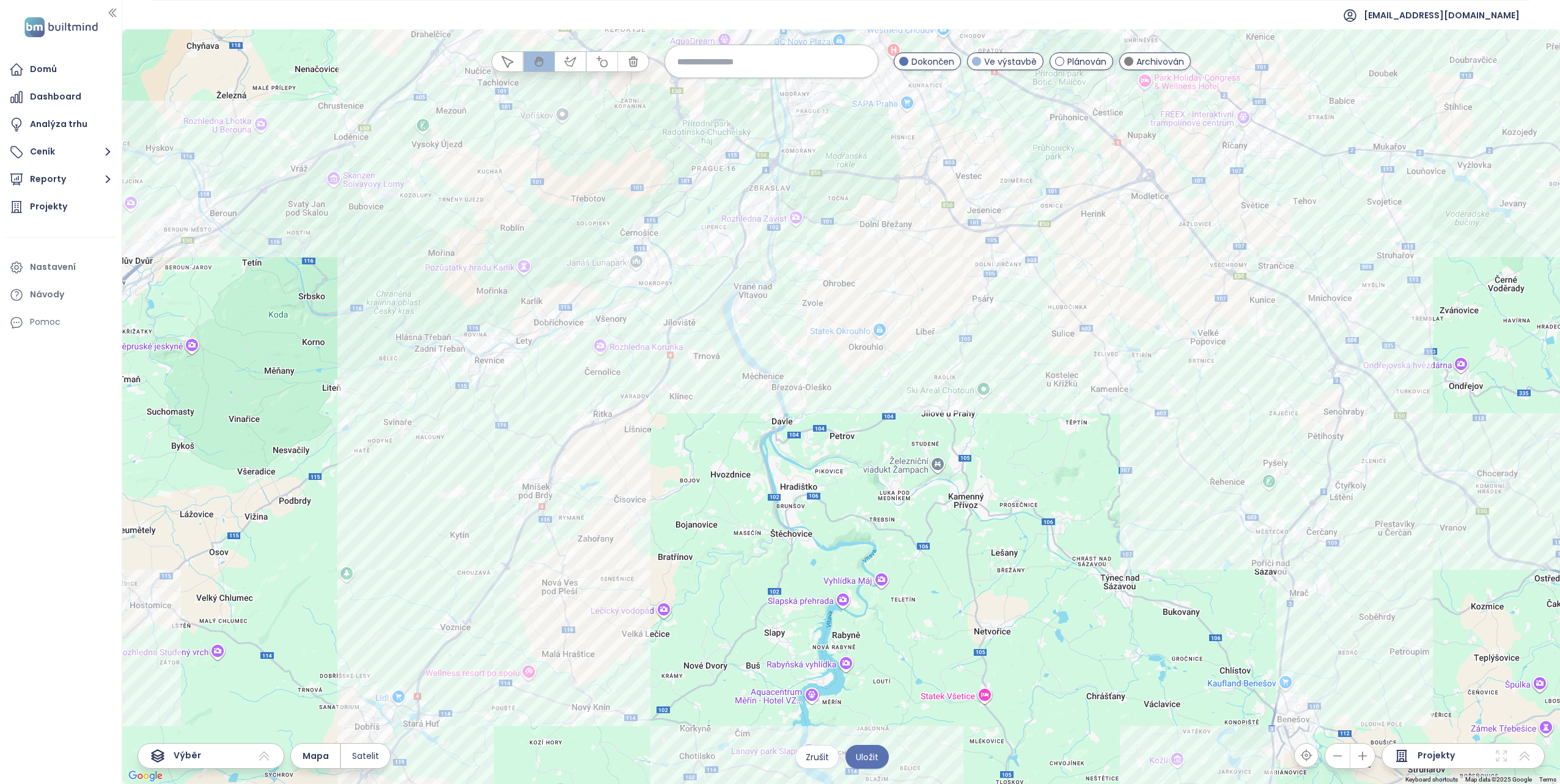
drag, startPoint x: 452, startPoint y: 367, endPoint x: 550, endPoint y: 408, distance: 106.2
click at [550, 408] on div at bounding box center [841, 407] width 1438 height 755
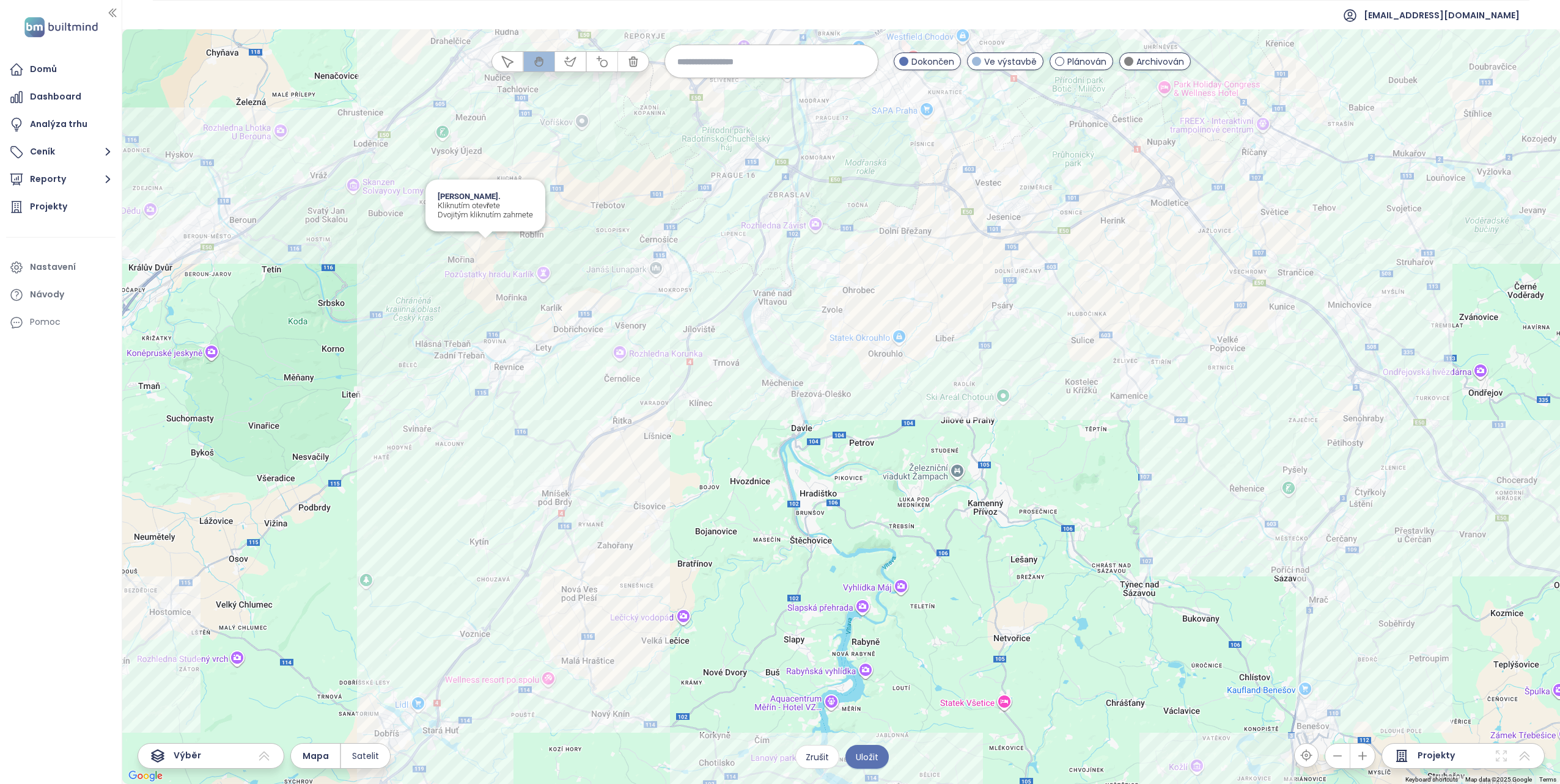
click at [484, 245] on div "Domy Mořina I. Kliknutím otevřete Dvojitým kliknutím zahrnete" at bounding box center [841, 407] width 1438 height 755
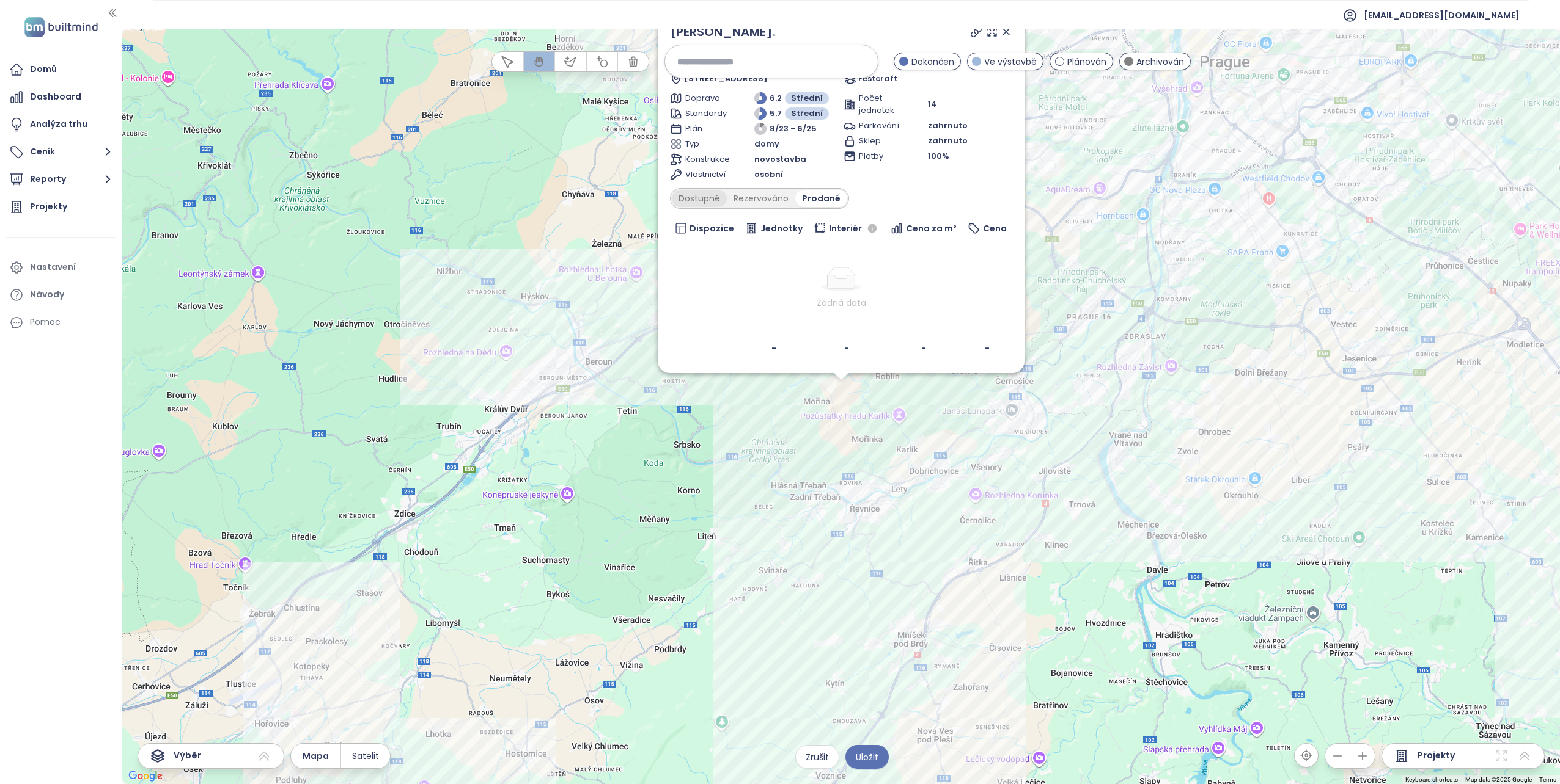
click at [709, 194] on div "Dostupné" at bounding box center [700, 198] width 55 height 17
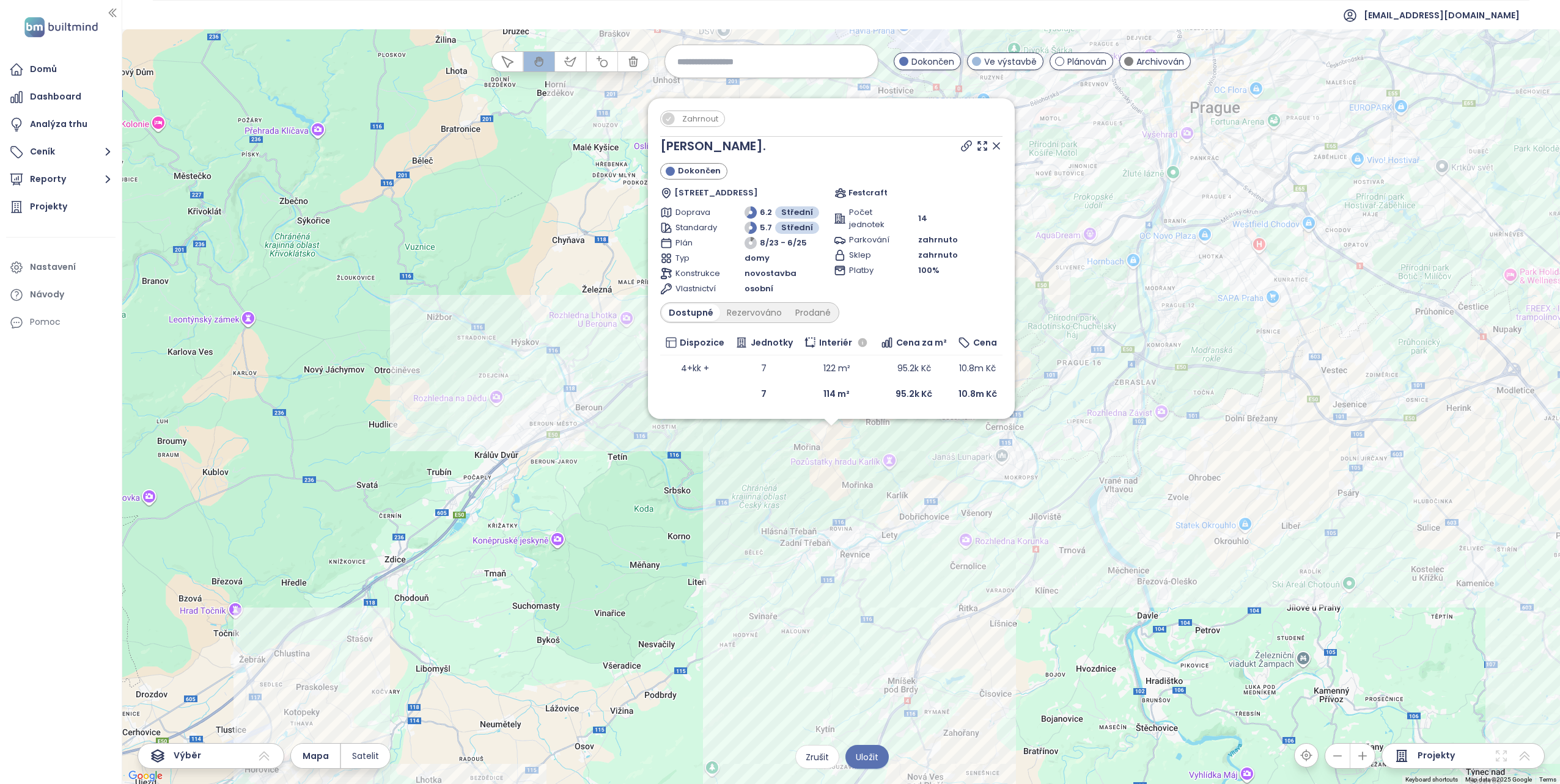
drag, startPoint x: 598, startPoint y: 178, endPoint x: 583, endPoint y: 252, distance: 75.5
click at [583, 252] on div "Zahrnout Domy Mořina I. Dokončen Mořina 245, 267 17 Mořina, Czechia Festcraft D…" at bounding box center [841, 407] width 1438 height 755
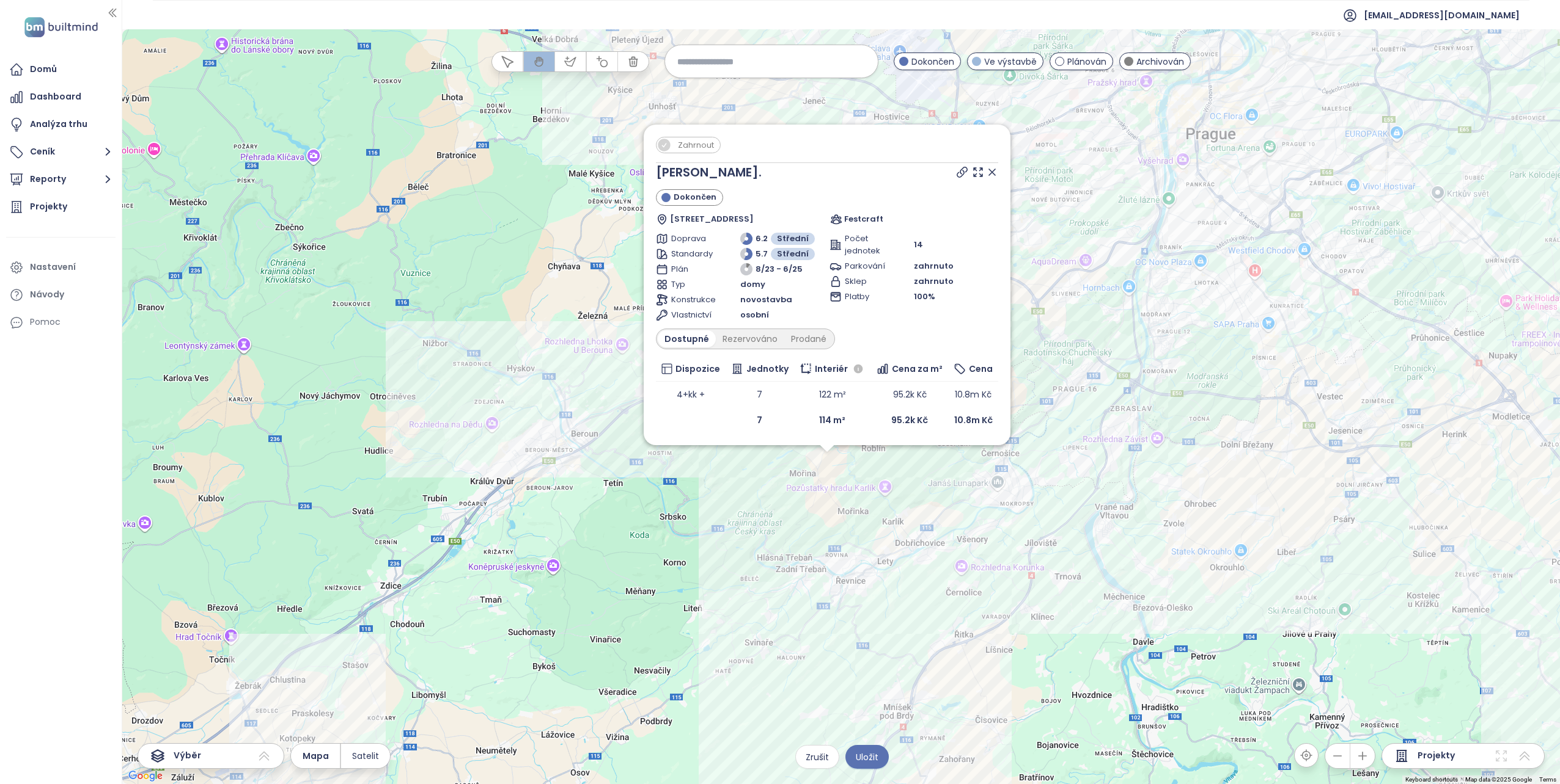
click at [694, 141] on span "Zahrnout" at bounding box center [696, 144] width 48 height 15
click at [959, 170] on icon at bounding box center [962, 172] width 12 height 12
click at [992, 171] on icon at bounding box center [992, 172] width 6 height 6
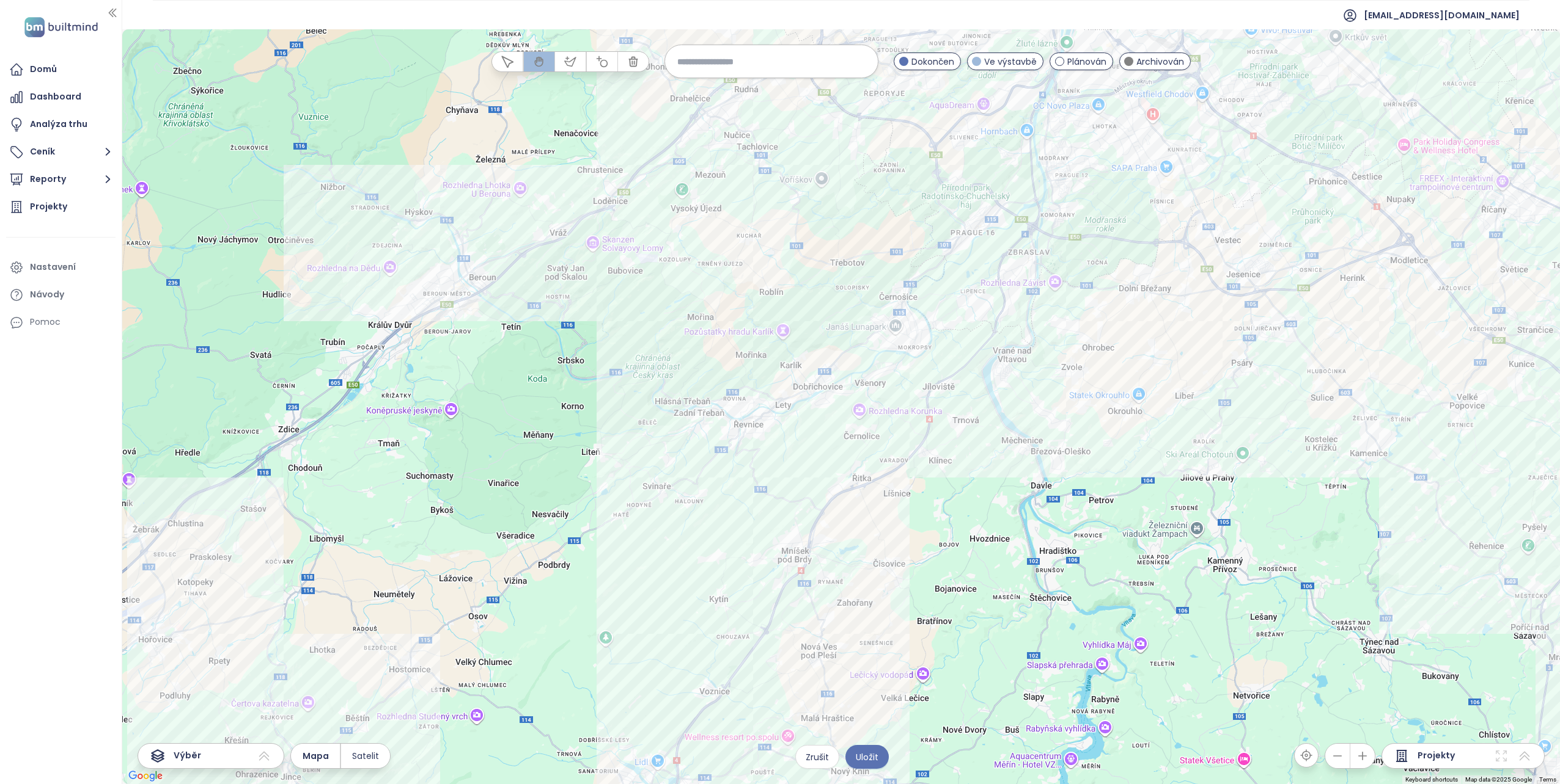
drag, startPoint x: 728, startPoint y: 508, endPoint x: 626, endPoint y: 350, distance: 188.1
click at [626, 350] on div at bounding box center [841, 407] width 1438 height 755
click at [662, 466] on div "Bydlení U Svinařského zámku Kliknutím otevřete Dvojitým kliknutím zahrnete" at bounding box center [841, 407] width 1438 height 755
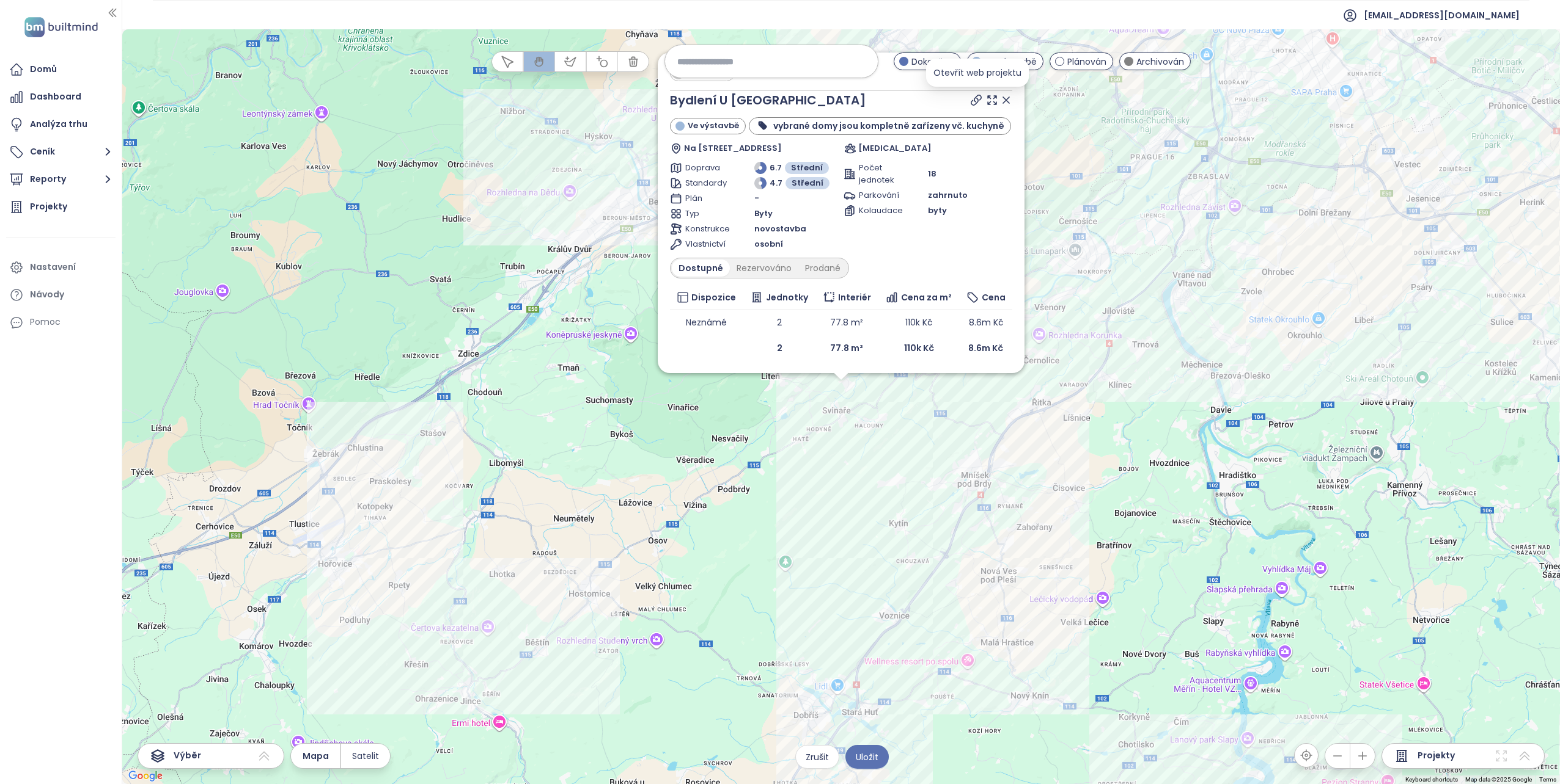
click at [976, 102] on icon at bounding box center [976, 100] width 12 height 12
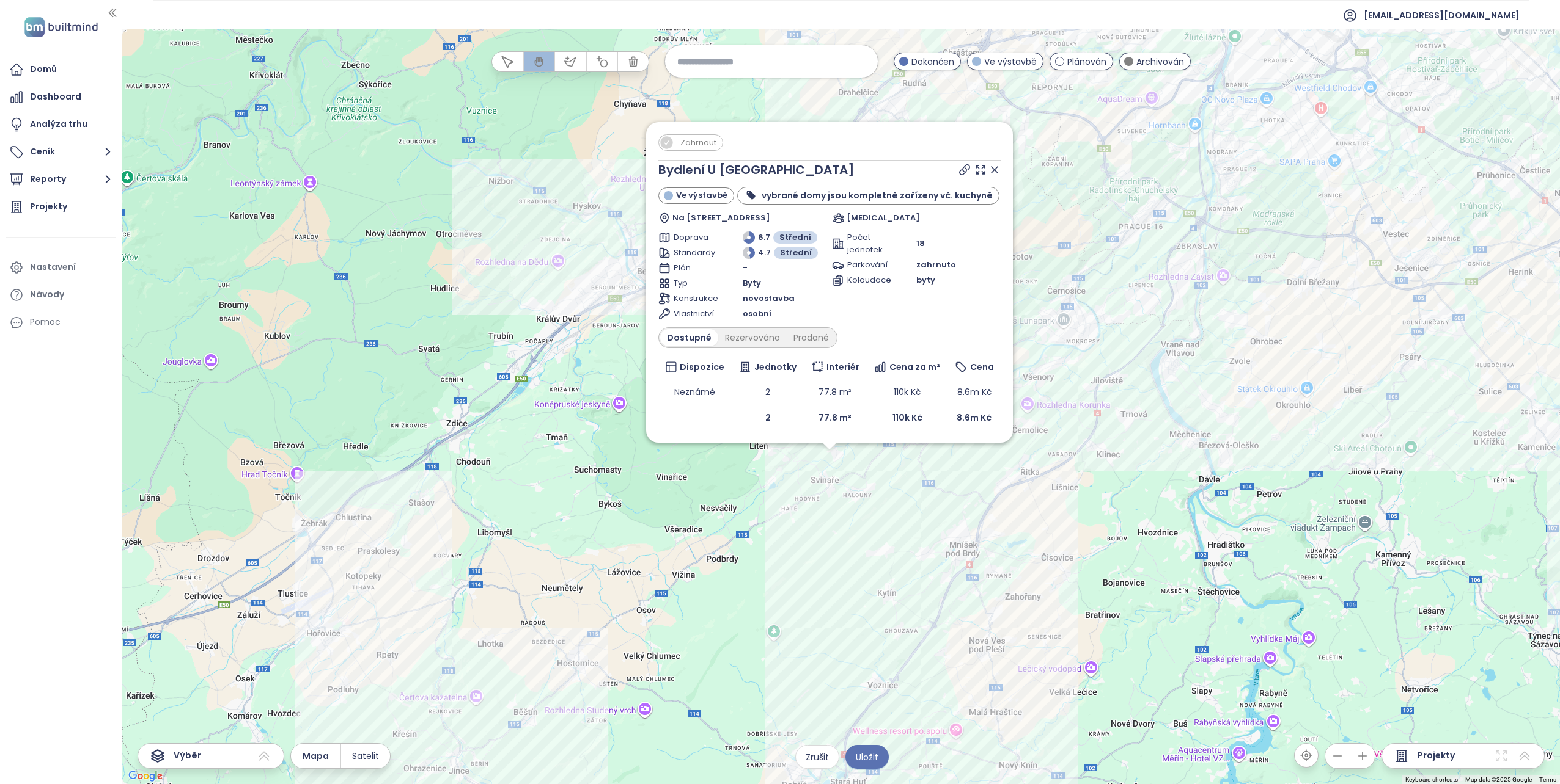
drag, startPoint x: 603, startPoint y: 165, endPoint x: 590, endPoint y: 255, distance: 90.9
click at [590, 255] on div "Zahrnout Bydlení U Svinařského zámku Ve výstavbě vybrané domy jsou kompletně za…" at bounding box center [841, 407] width 1438 height 755
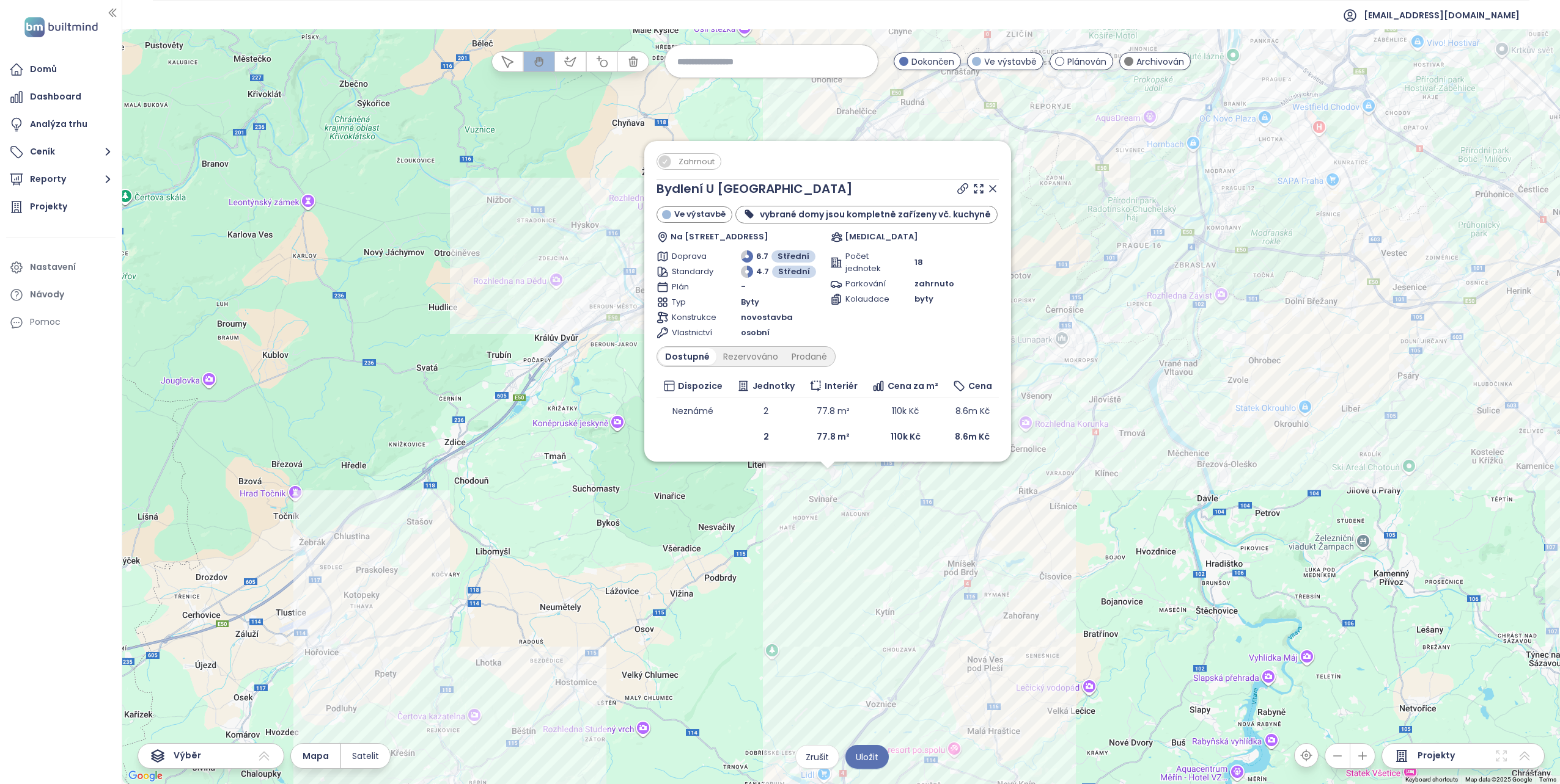
click at [679, 161] on span "Zahrnout" at bounding box center [696, 161] width 48 height 15
click at [992, 188] on icon at bounding box center [992, 188] width 6 height 6
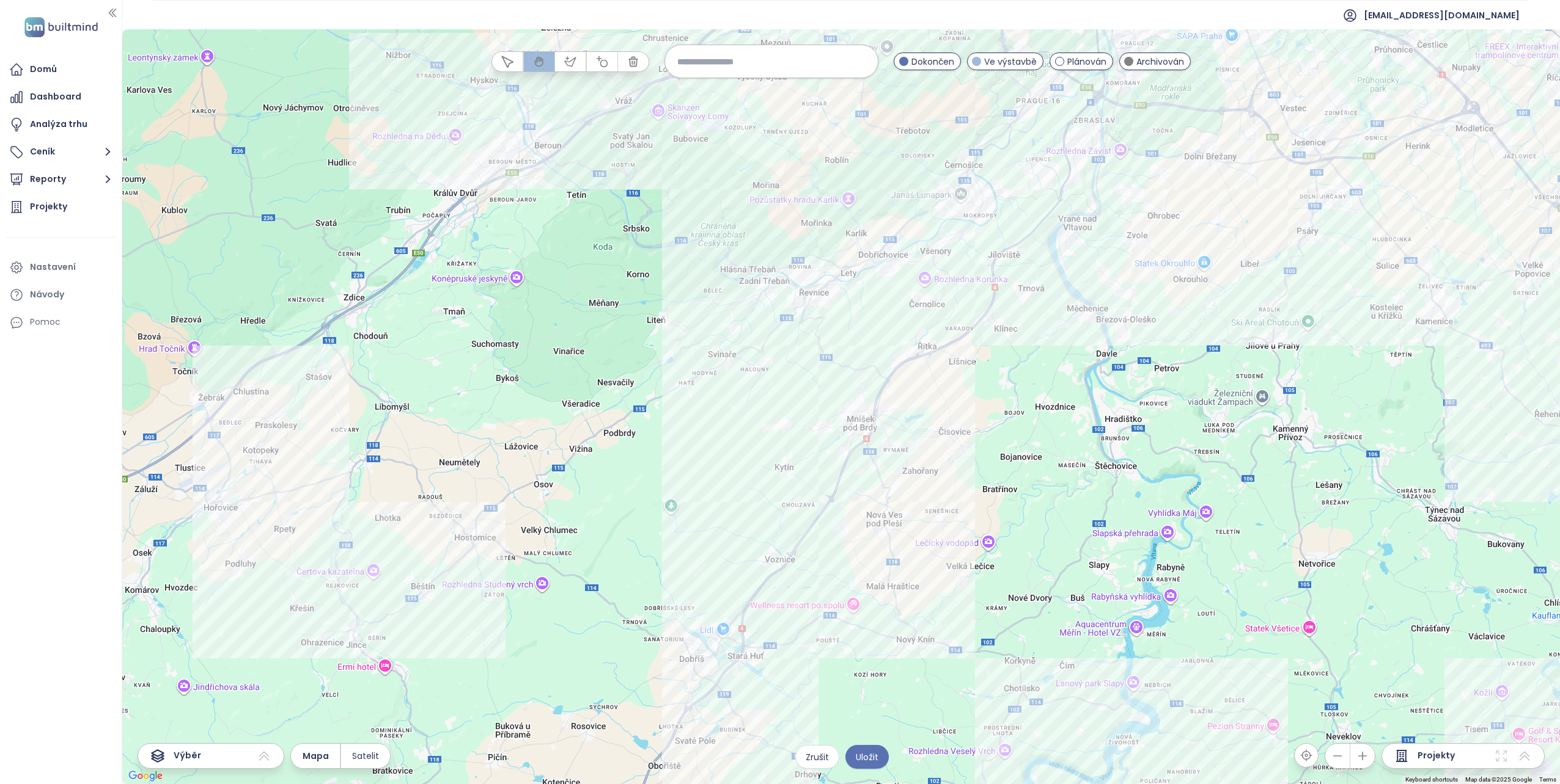
drag, startPoint x: 841, startPoint y: 571, endPoint x: 728, endPoint y: 412, distance: 195.1
click at [728, 412] on div at bounding box center [841, 407] width 1438 height 755
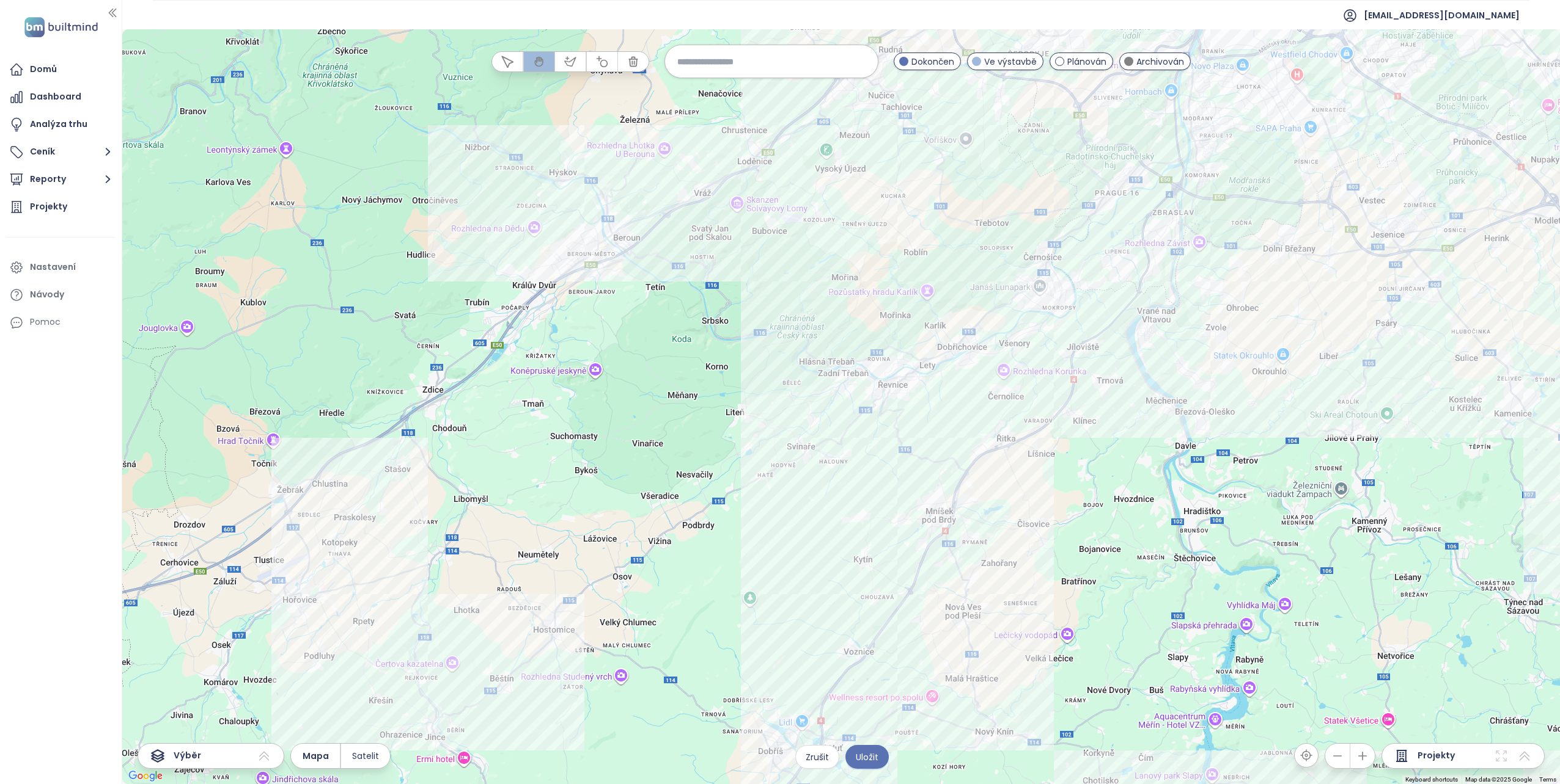
drag, startPoint x: 591, startPoint y: 405, endPoint x: 605, endPoint y: 420, distance: 20.5
click at [605, 420] on div at bounding box center [841, 407] width 1438 height 755
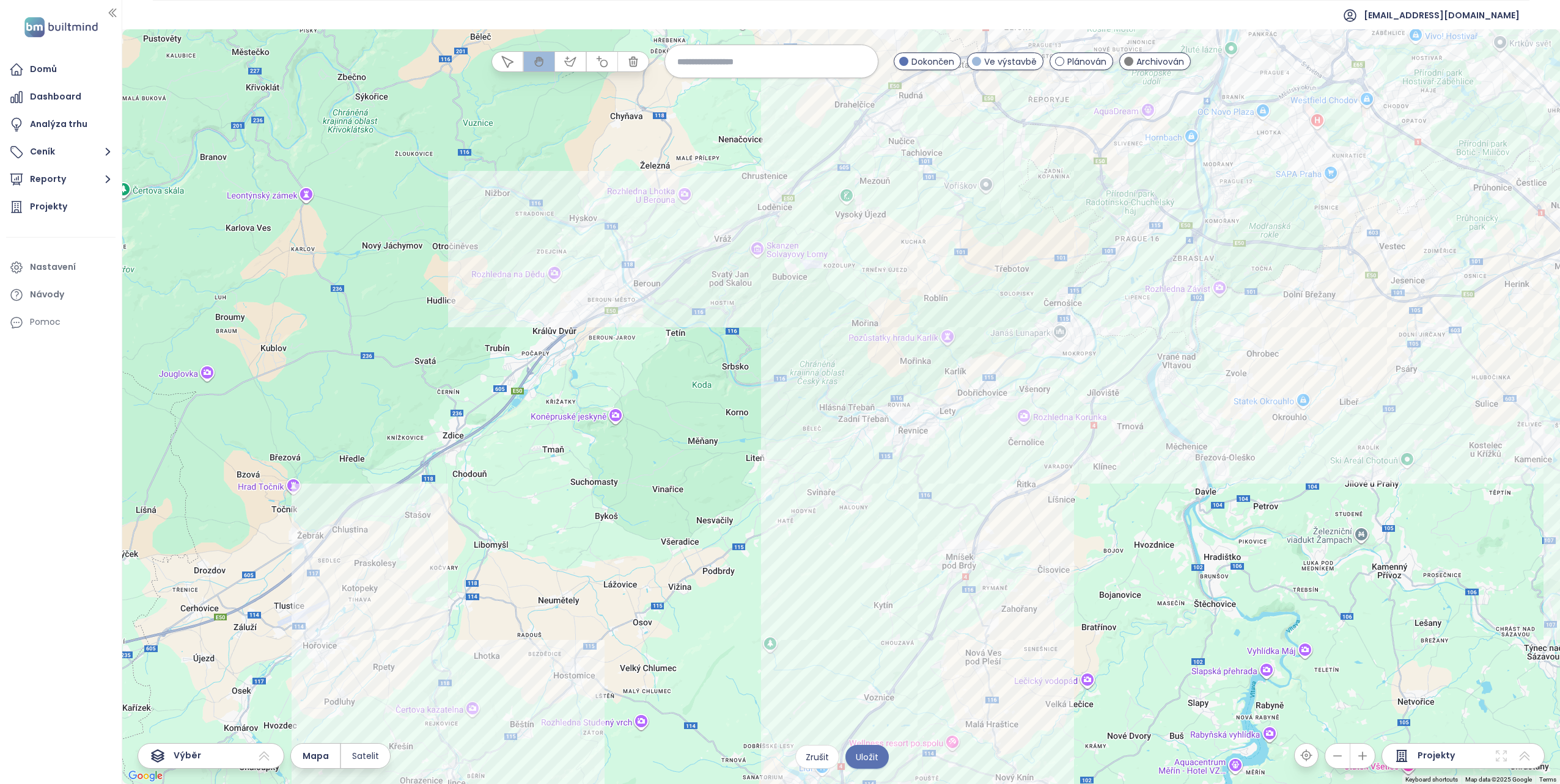
drag, startPoint x: 540, startPoint y: 359, endPoint x: 578, endPoint y: 516, distance: 161.5
click at [578, 516] on div at bounding box center [841, 407] width 1438 height 755
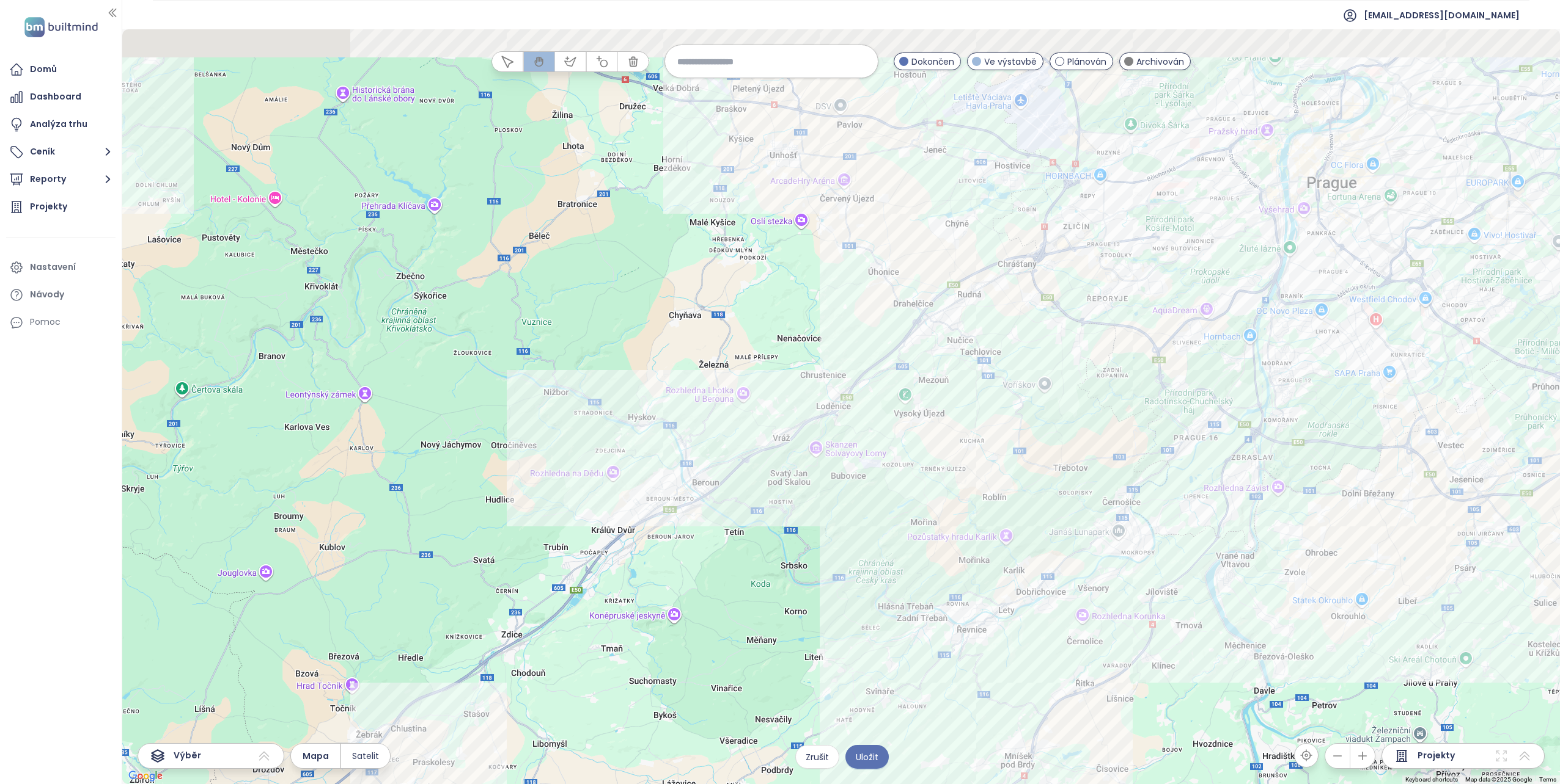
drag, startPoint x: 527, startPoint y: 265, endPoint x: 565, endPoint y: 402, distance: 142.2
click at [565, 402] on div at bounding box center [841, 407] width 1438 height 755
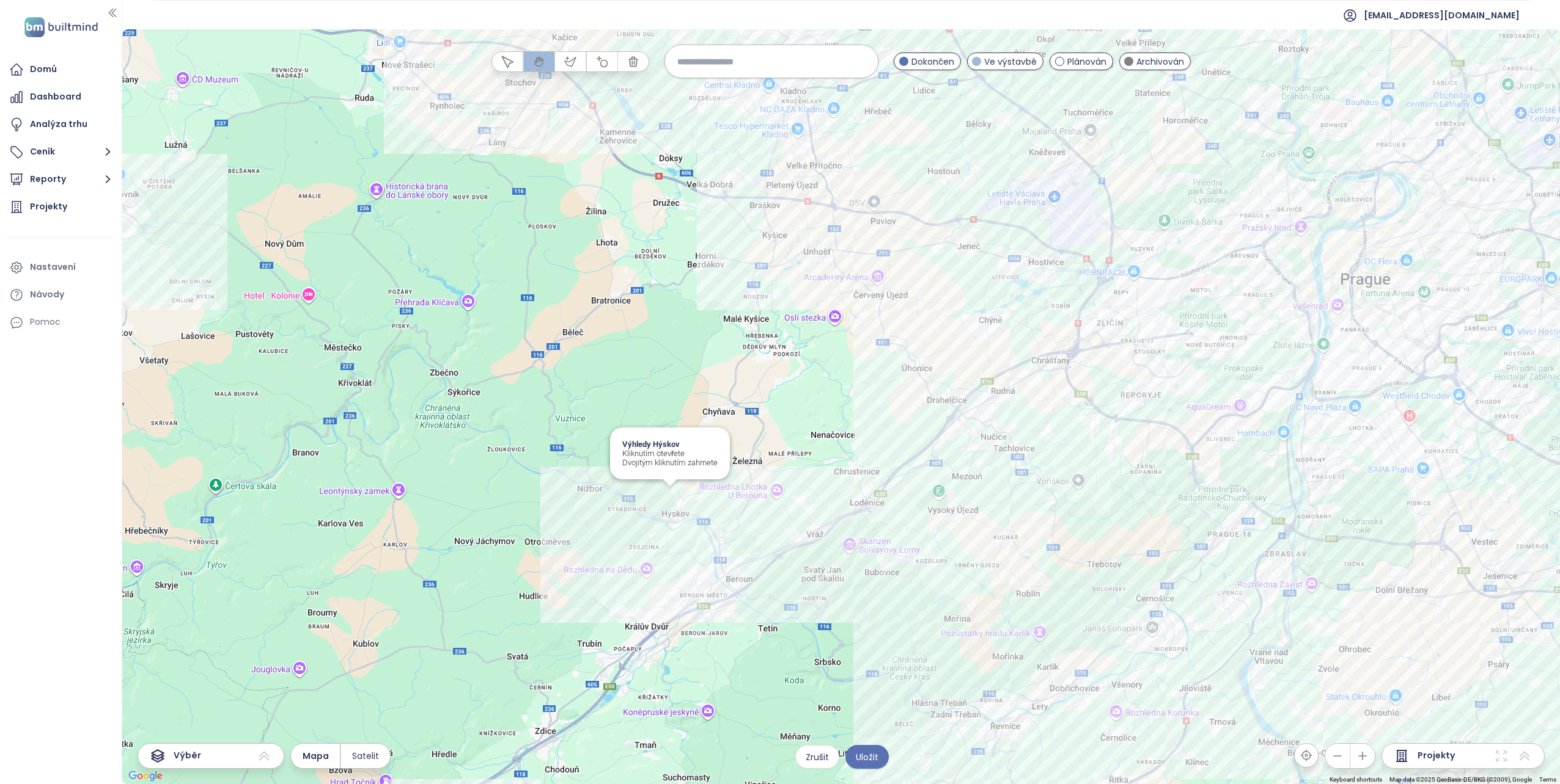
click at [673, 494] on div "Výhledy Hýskov Kliknutím otevřete Dvojitým kliknutím zahrnete" at bounding box center [841, 407] width 1438 height 755
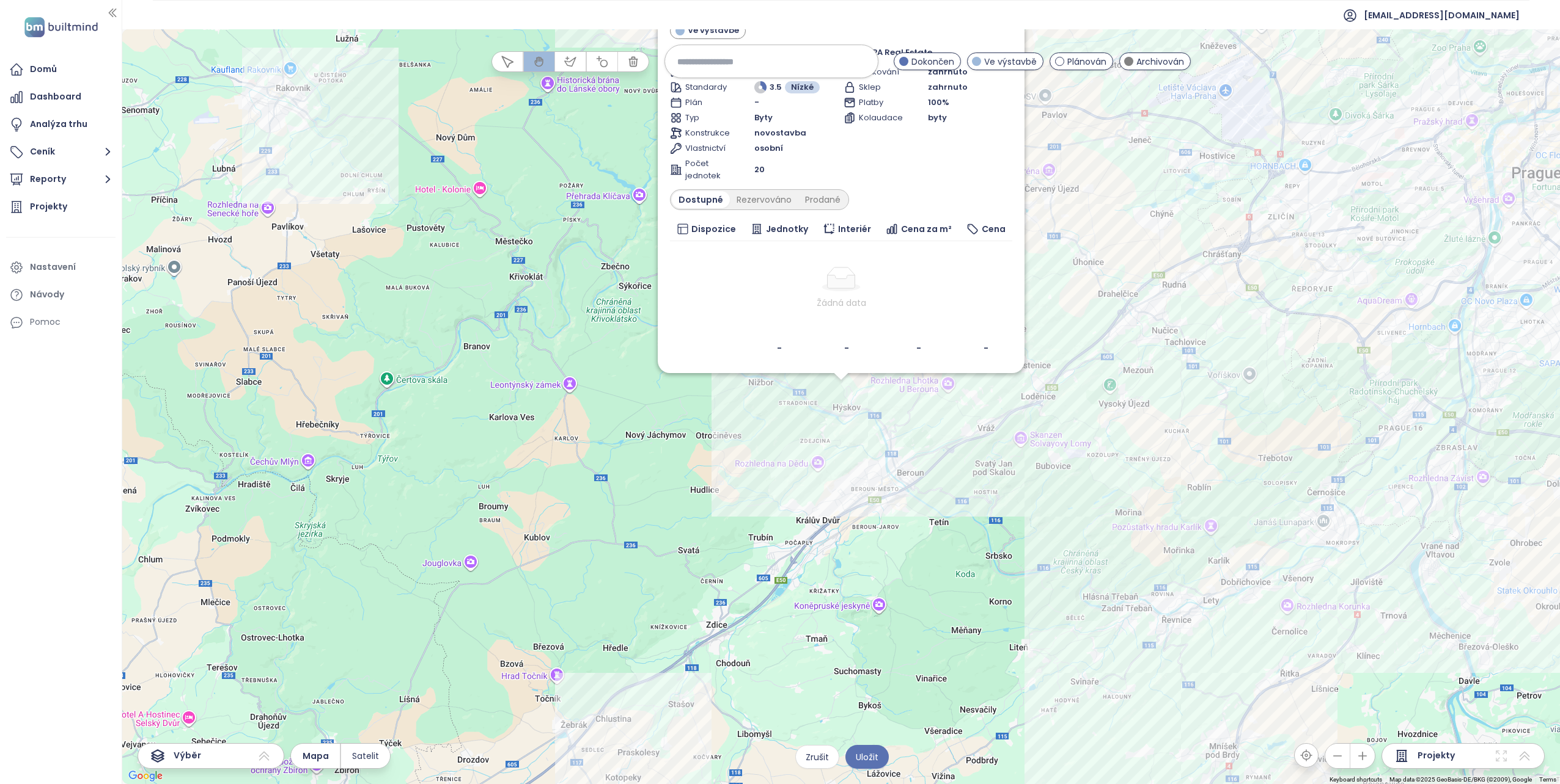
click at [866, 150] on div "Parkování zahrnuto Sklep zahrnuto Platby 100% Kolaudace byty" at bounding box center [927, 124] width 169 height 116
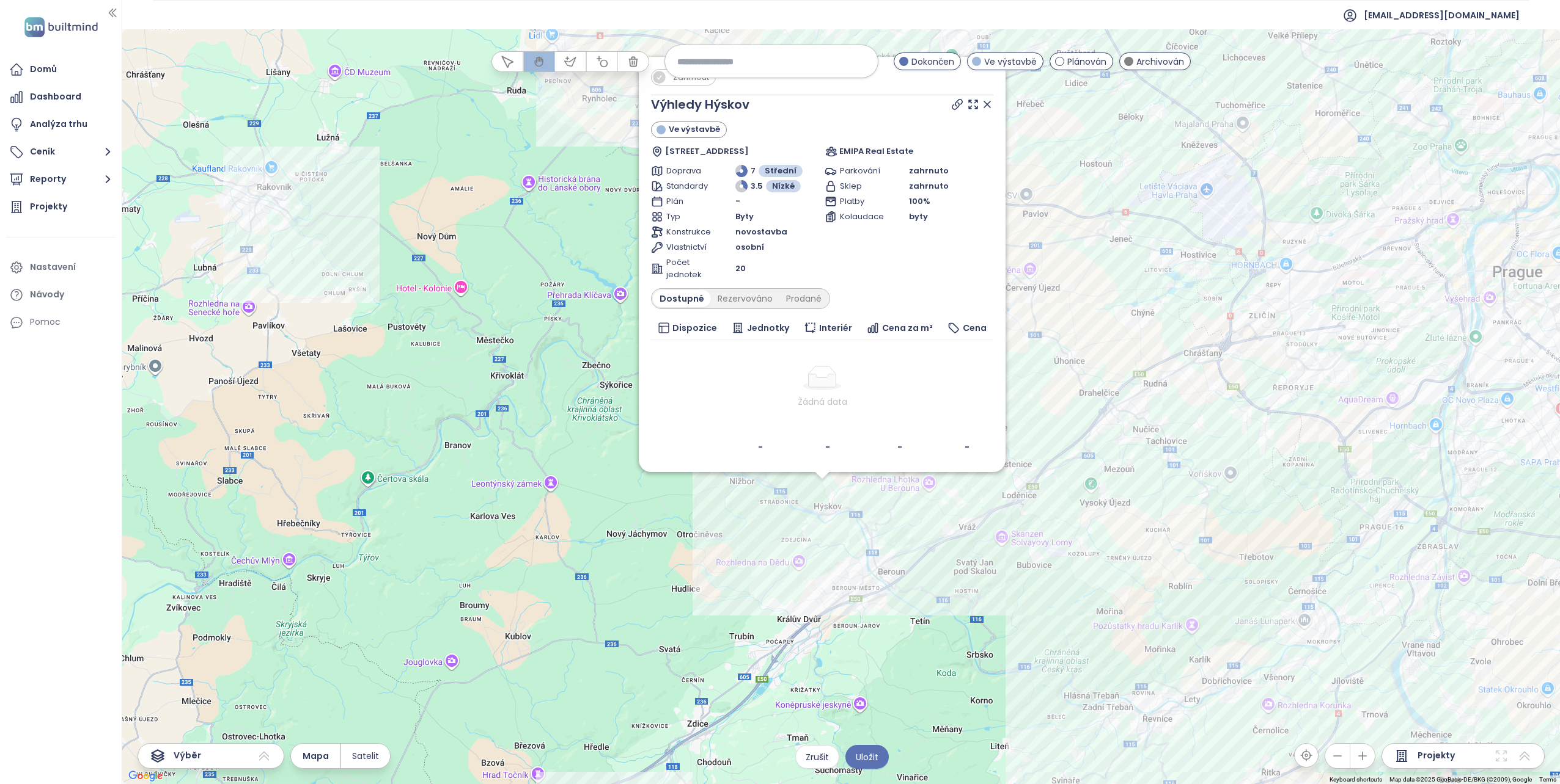
drag, startPoint x: 584, startPoint y: 185, endPoint x: 563, endPoint y: 292, distance: 109.0
click at [564, 291] on div "Zahrnout Výhledy Hýskov Ve výstavbě Zabranská 205, 267 06 Hýskov, Czechia EMIPA…" at bounding box center [841, 407] width 1438 height 755
click at [790, 302] on div "Prodané" at bounding box center [803, 302] width 49 height 17
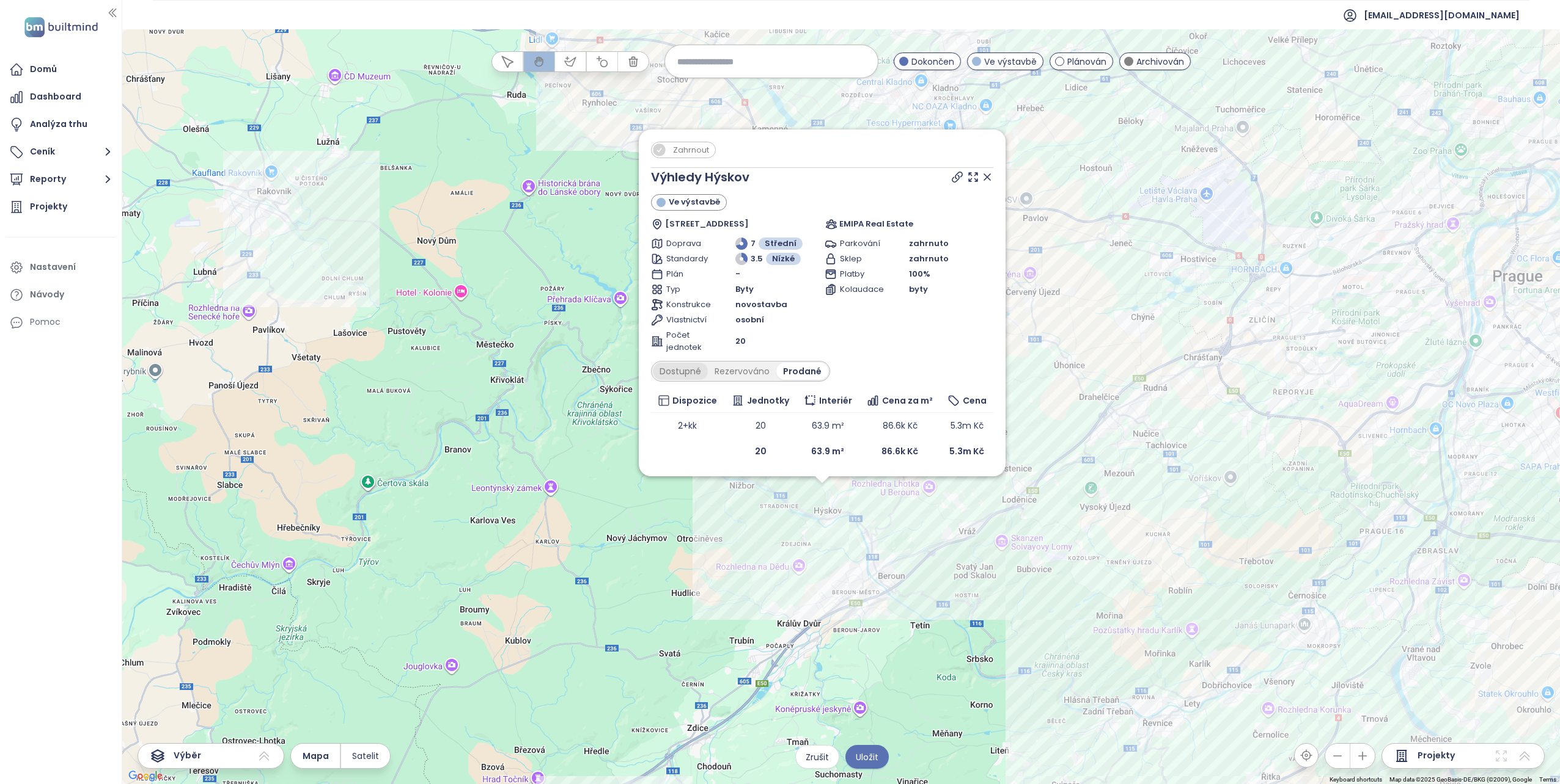
click at [691, 368] on div "Dostupné" at bounding box center [680, 371] width 55 height 17
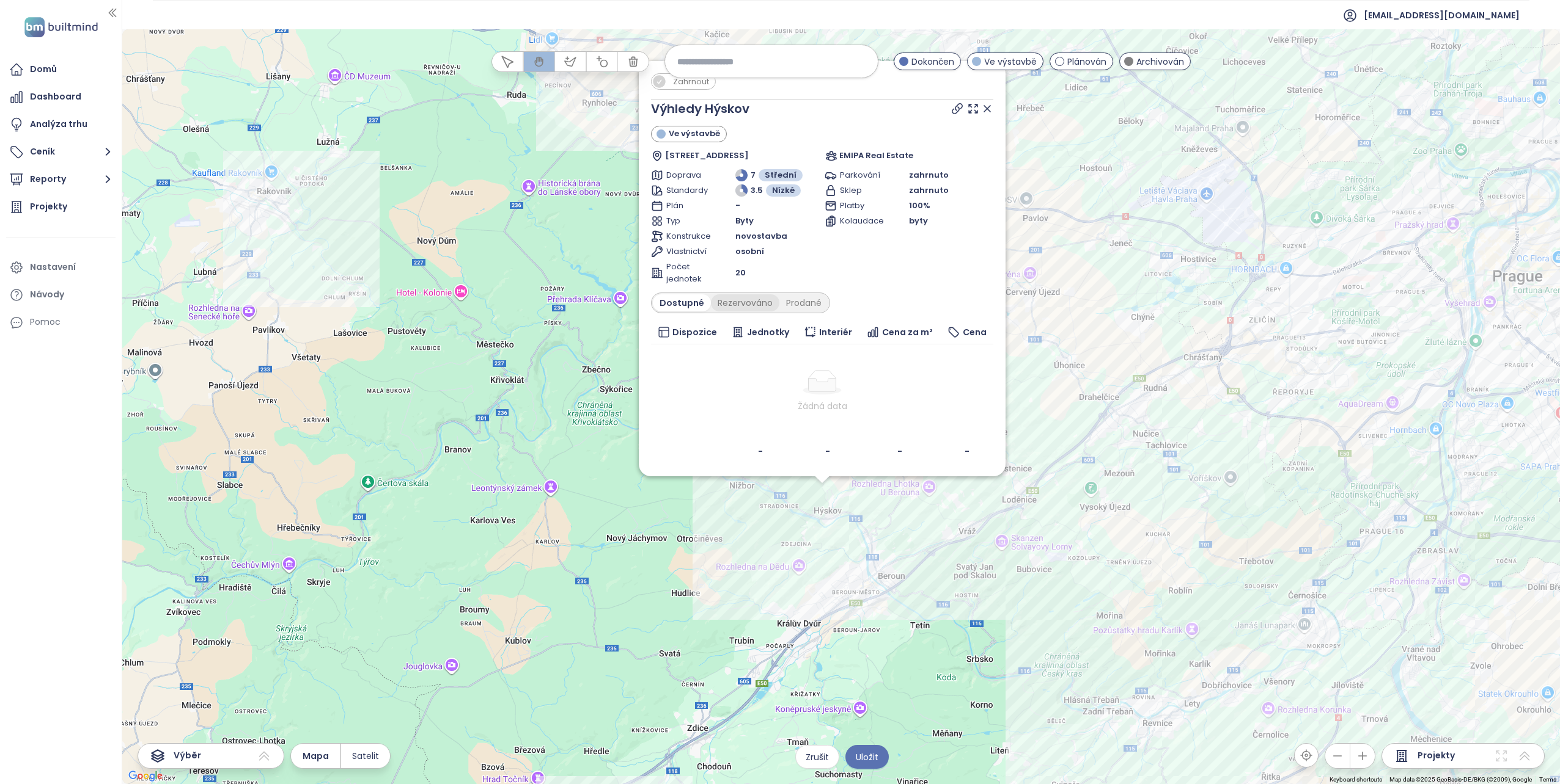
click at [743, 305] on div "Rezervováno" at bounding box center [744, 302] width 69 height 17
click at [799, 303] on div "Prodané" at bounding box center [804, 302] width 49 height 17
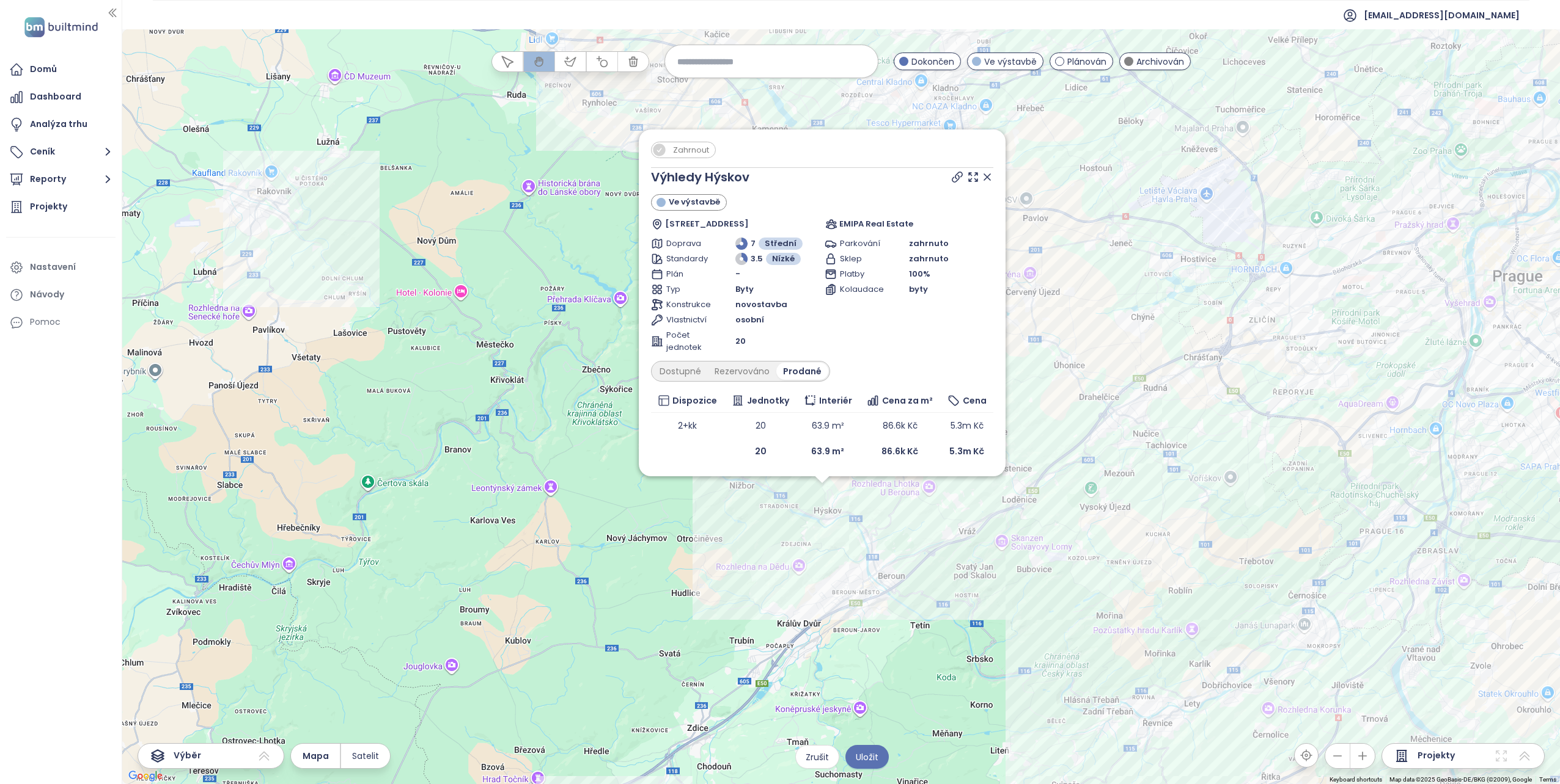
click at [840, 321] on div "Parkování zahrnuto Sklep zahrnuto Platby 100% Kolaudace byty" at bounding box center [909, 295] width 169 height 116
click at [762, 402] on span "Jednotky" at bounding box center [768, 400] width 42 height 13
click at [823, 397] on span "Interiér" at bounding box center [835, 400] width 33 height 13
click at [905, 404] on span "Cena za m²" at bounding box center [907, 400] width 51 height 13
click at [961, 404] on div "Cena" at bounding box center [967, 400] width 43 height 13
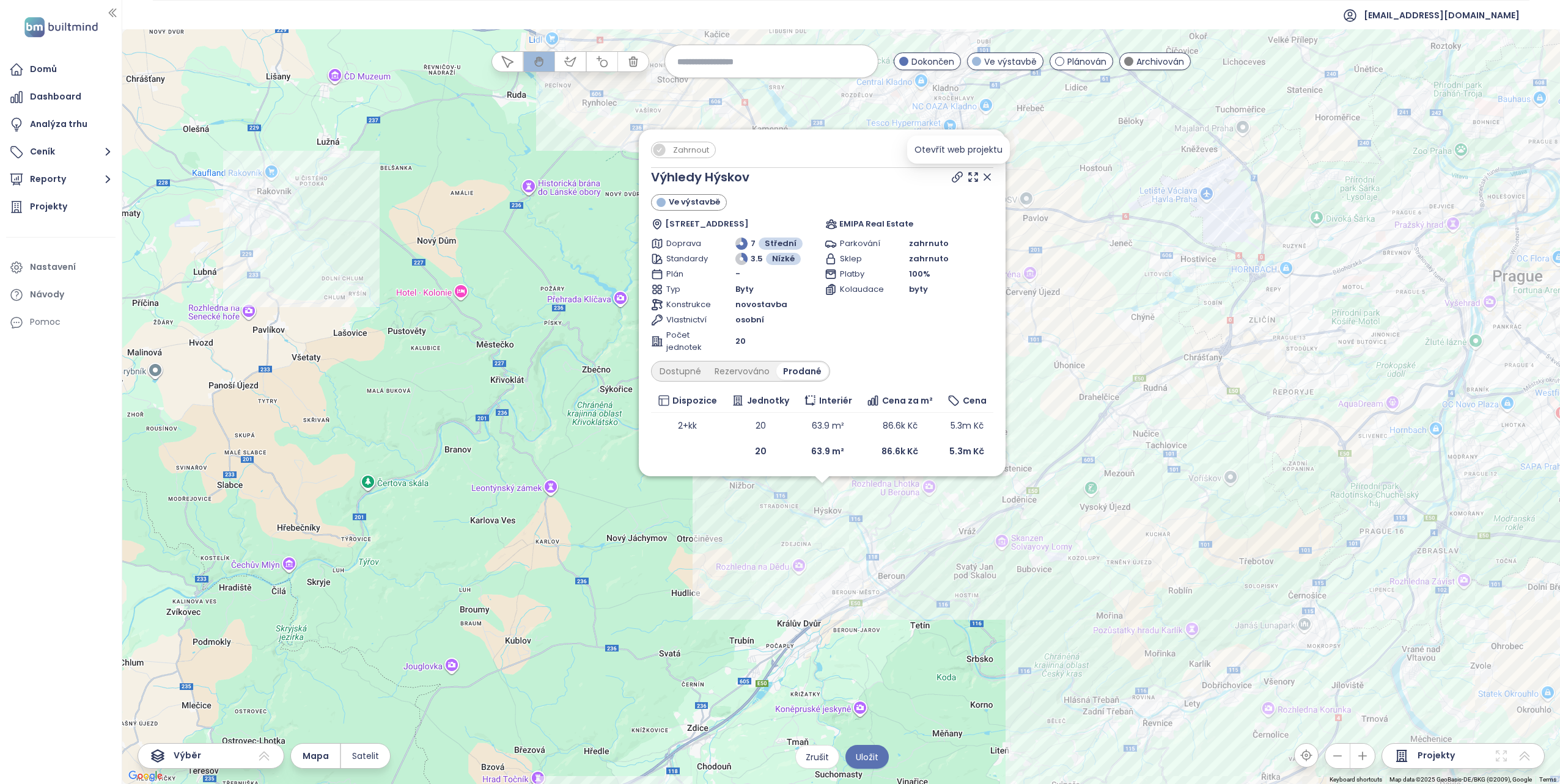
click at [957, 176] on icon at bounding box center [957, 177] width 12 height 12
click at [986, 176] on icon at bounding box center [986, 177] width 6 height 6
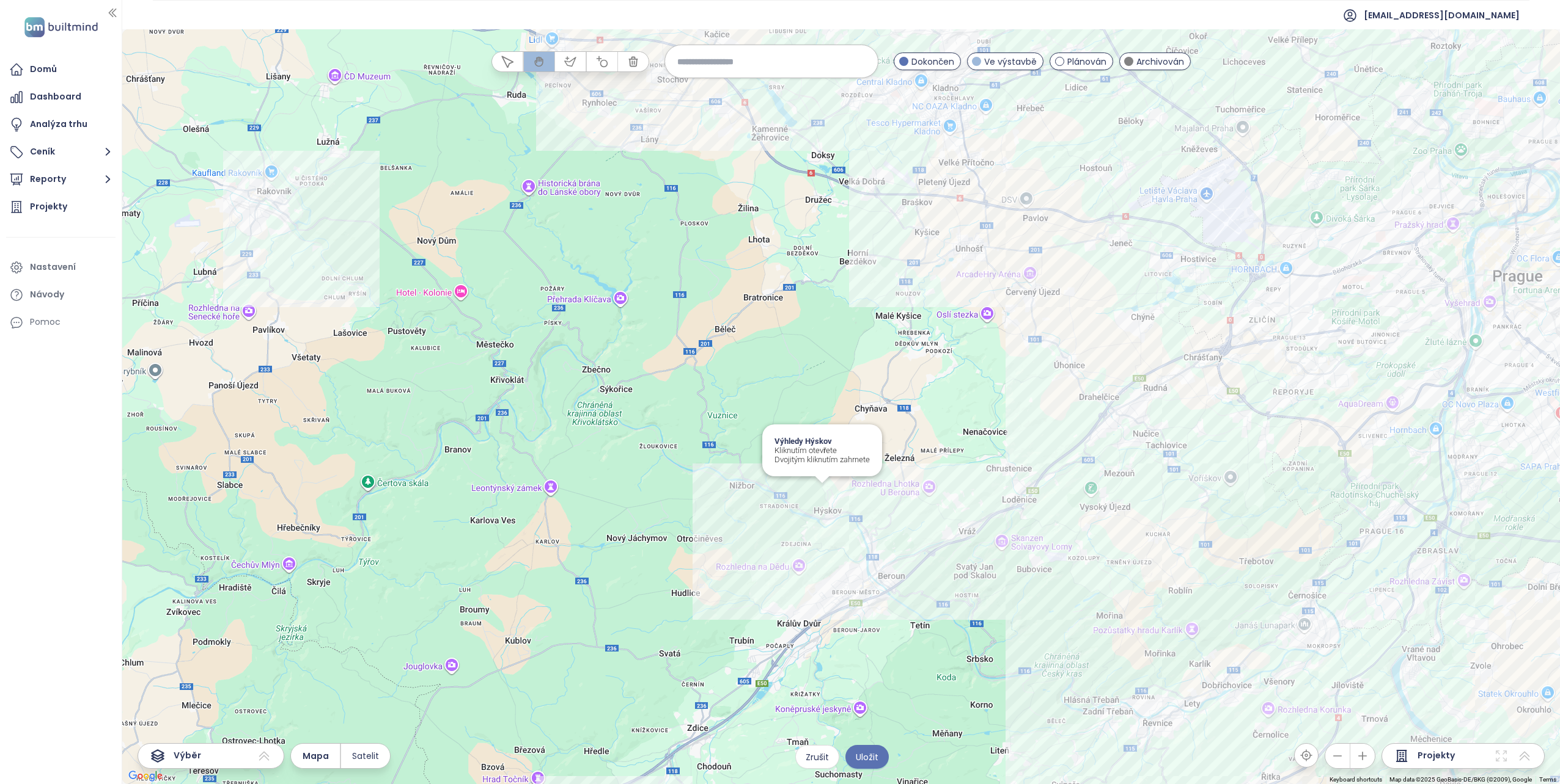
click at [819, 496] on div "Výhledy Hýskov Kliknutím otevřete Dvojitým kliknutím zahrnete" at bounding box center [841, 407] width 1438 height 755
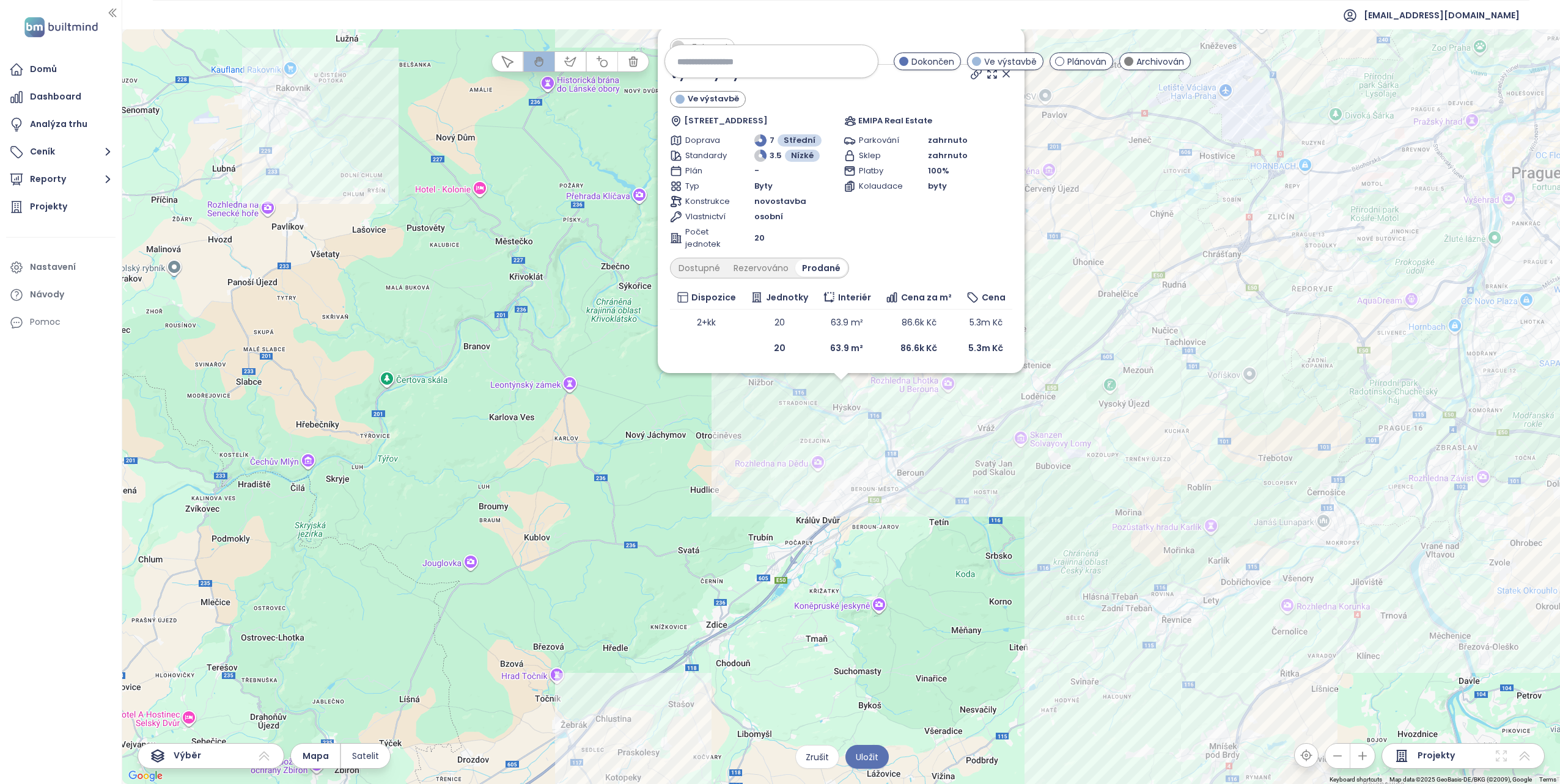
click at [1006, 74] on icon at bounding box center [1006, 73] width 6 height 6
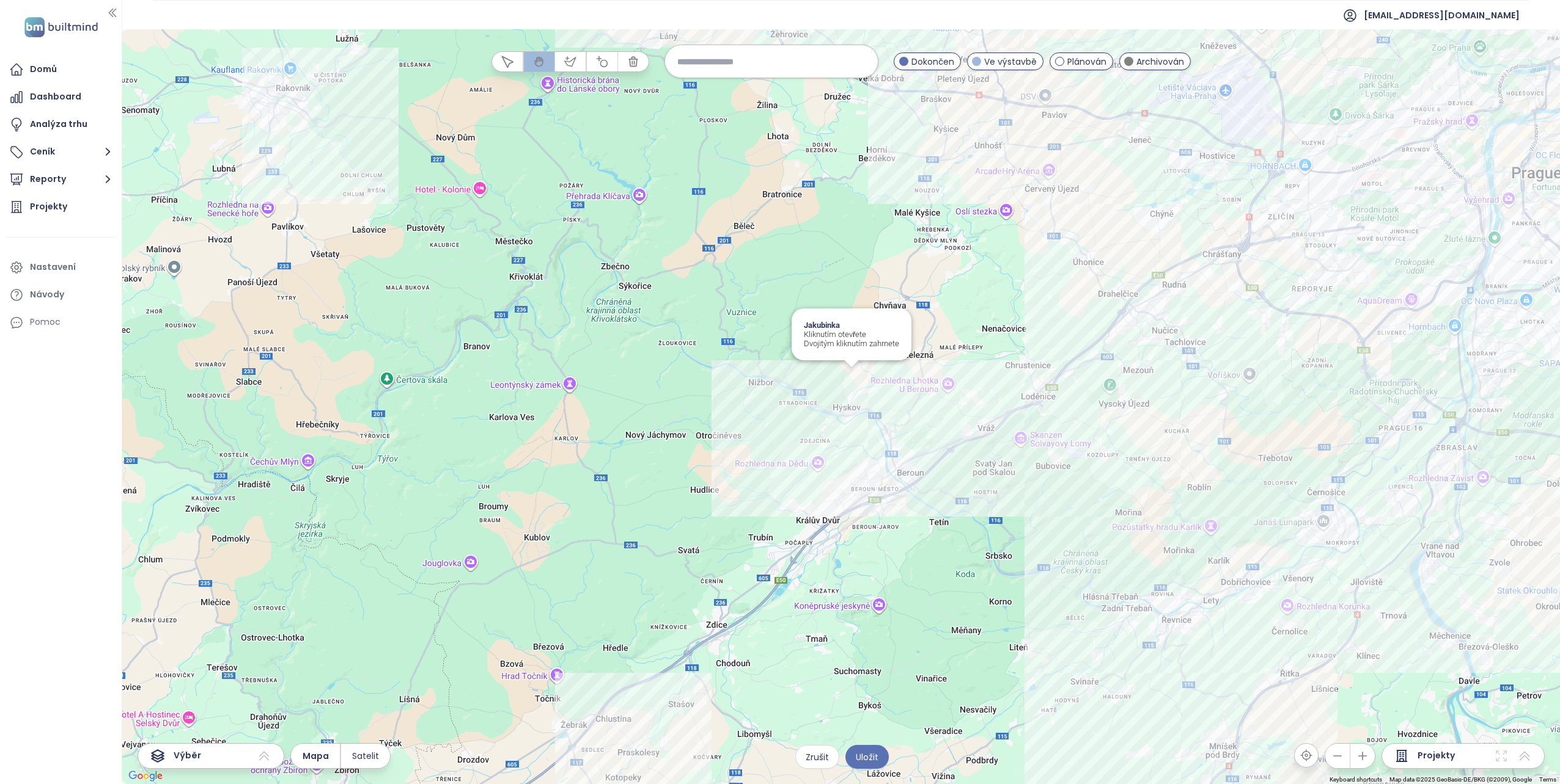
click at [852, 372] on div "Jakubinka Kliknutím otevřete Dvojitým kliknutím zahrnete" at bounding box center [841, 407] width 1438 height 755
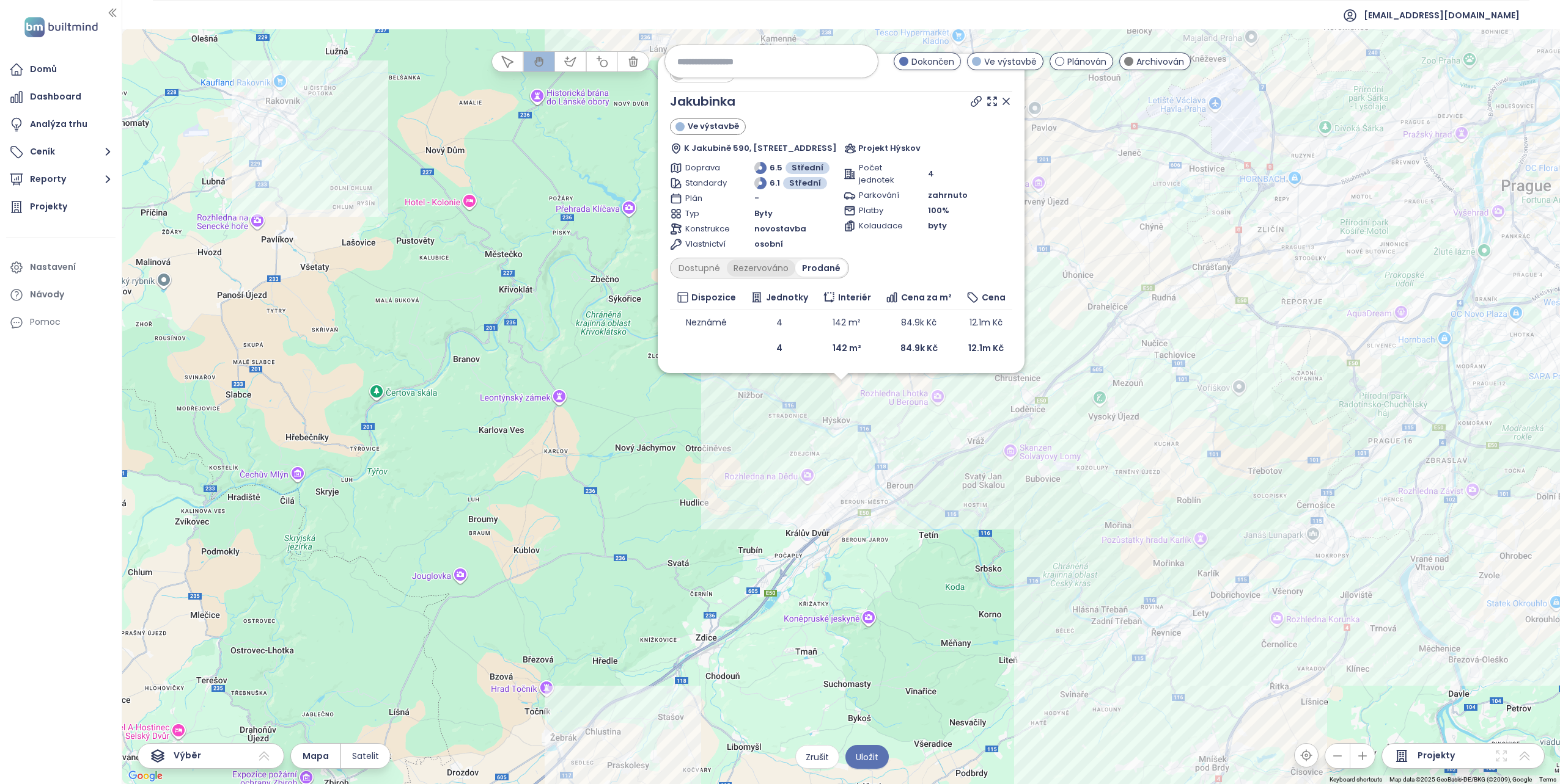
click at [745, 269] on div "Rezervováno" at bounding box center [760, 268] width 69 height 17
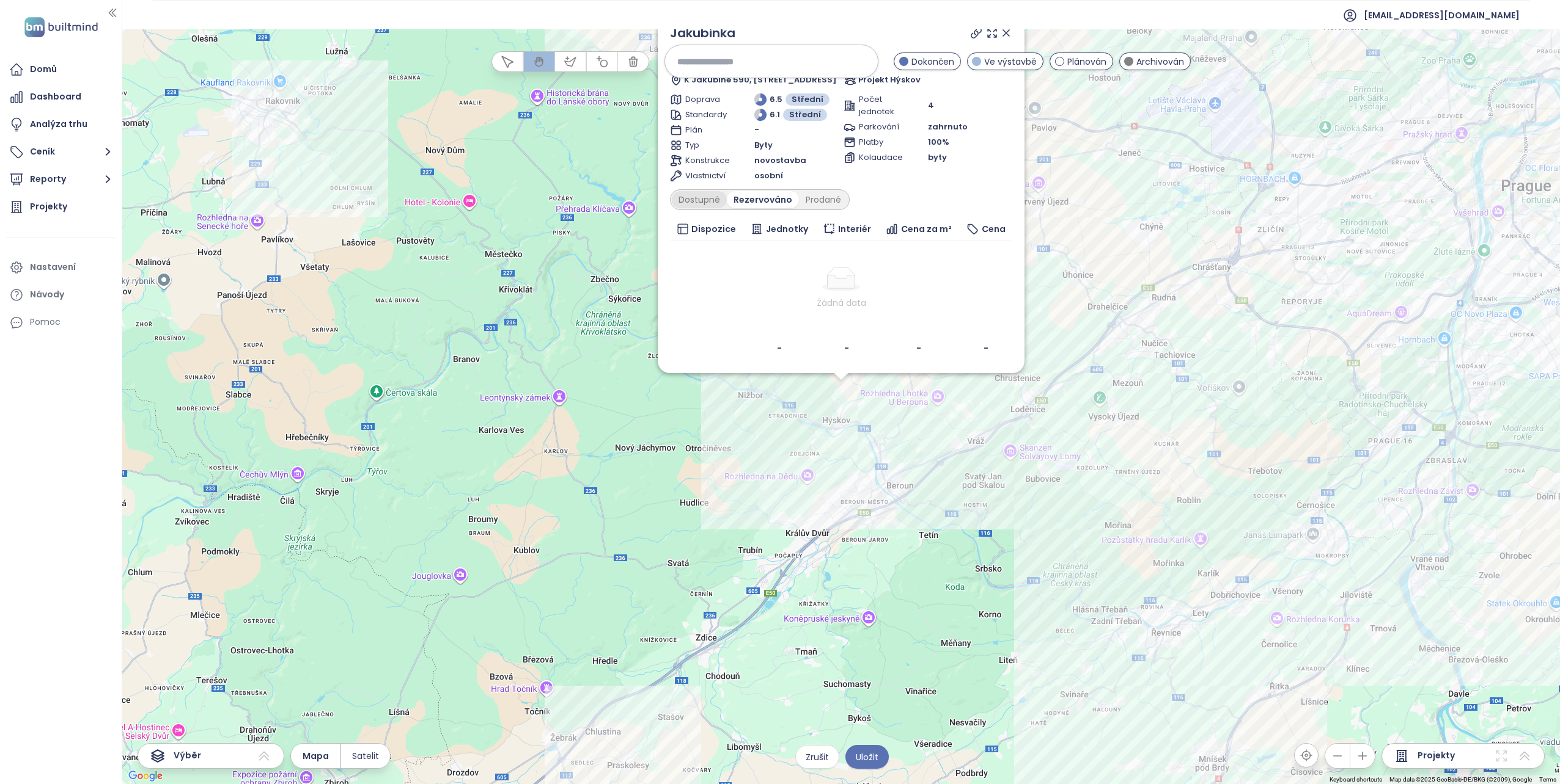
click at [690, 200] on div "Dostupné" at bounding box center [700, 199] width 55 height 17
click at [821, 196] on div "Prodané" at bounding box center [822, 199] width 49 height 17
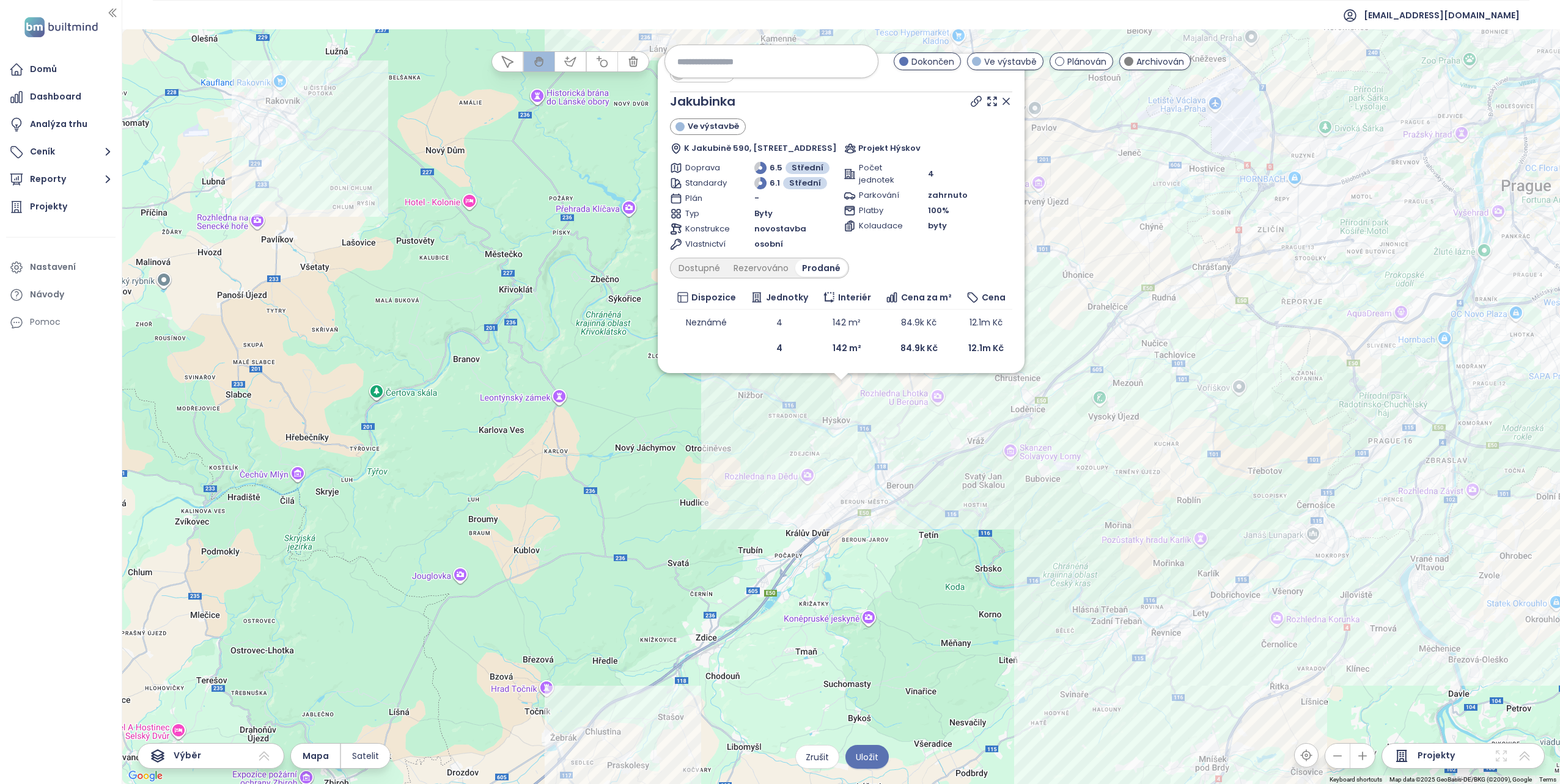
click at [974, 105] on icon at bounding box center [976, 102] width 12 height 12
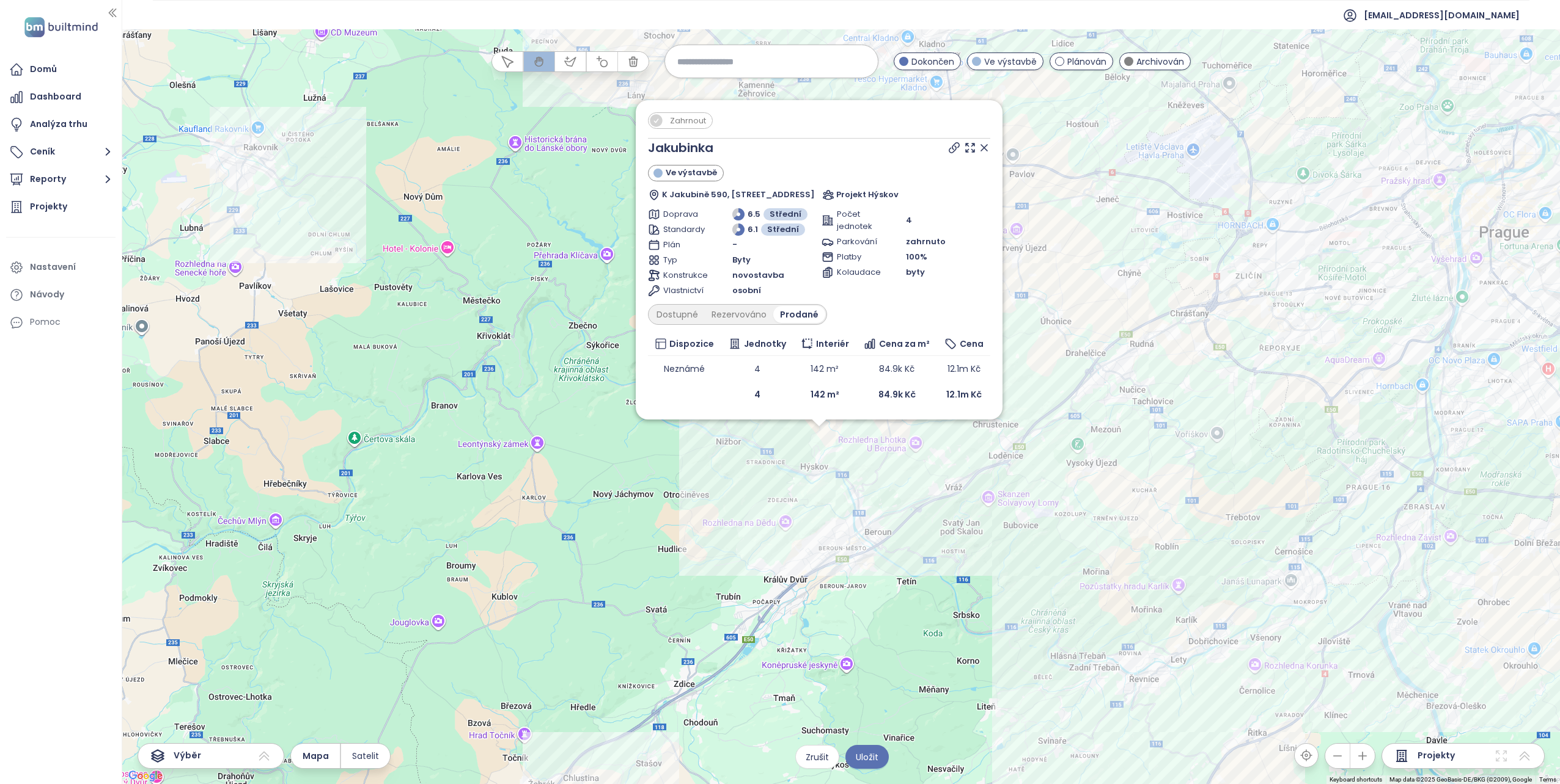
drag, startPoint x: 604, startPoint y: 153, endPoint x: 552, endPoint y: 274, distance: 131.7
click at [552, 274] on div "Zahrnout Jakubinka Ve výstavbě K Jakubině 590, 267 06 Hýskov, Czechia Projekt H…" at bounding box center [841, 407] width 1438 height 755
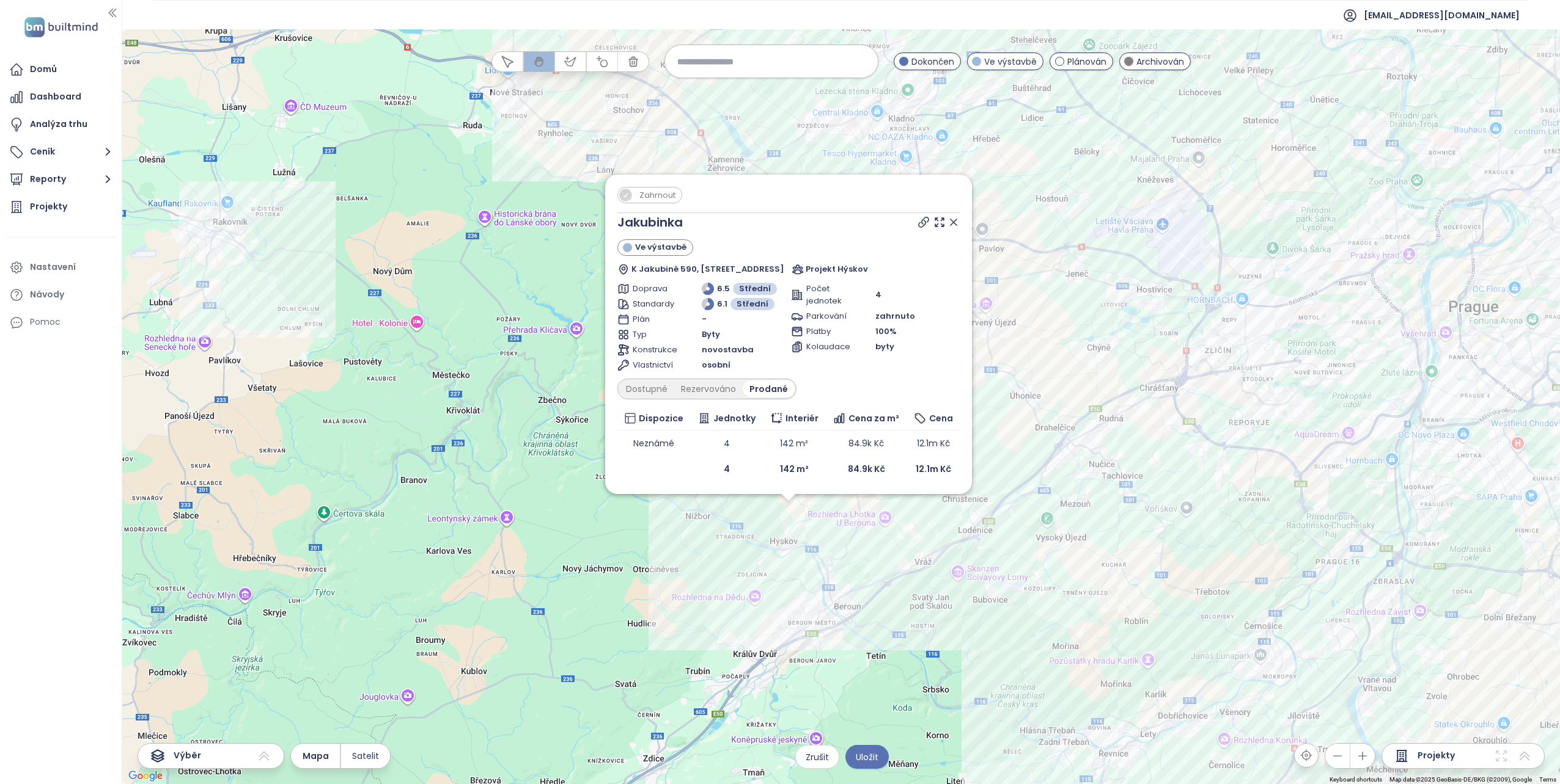
click at [646, 194] on span "Zahrnout" at bounding box center [657, 194] width 48 height 15
click at [955, 220] on icon at bounding box center [953, 222] width 12 height 12
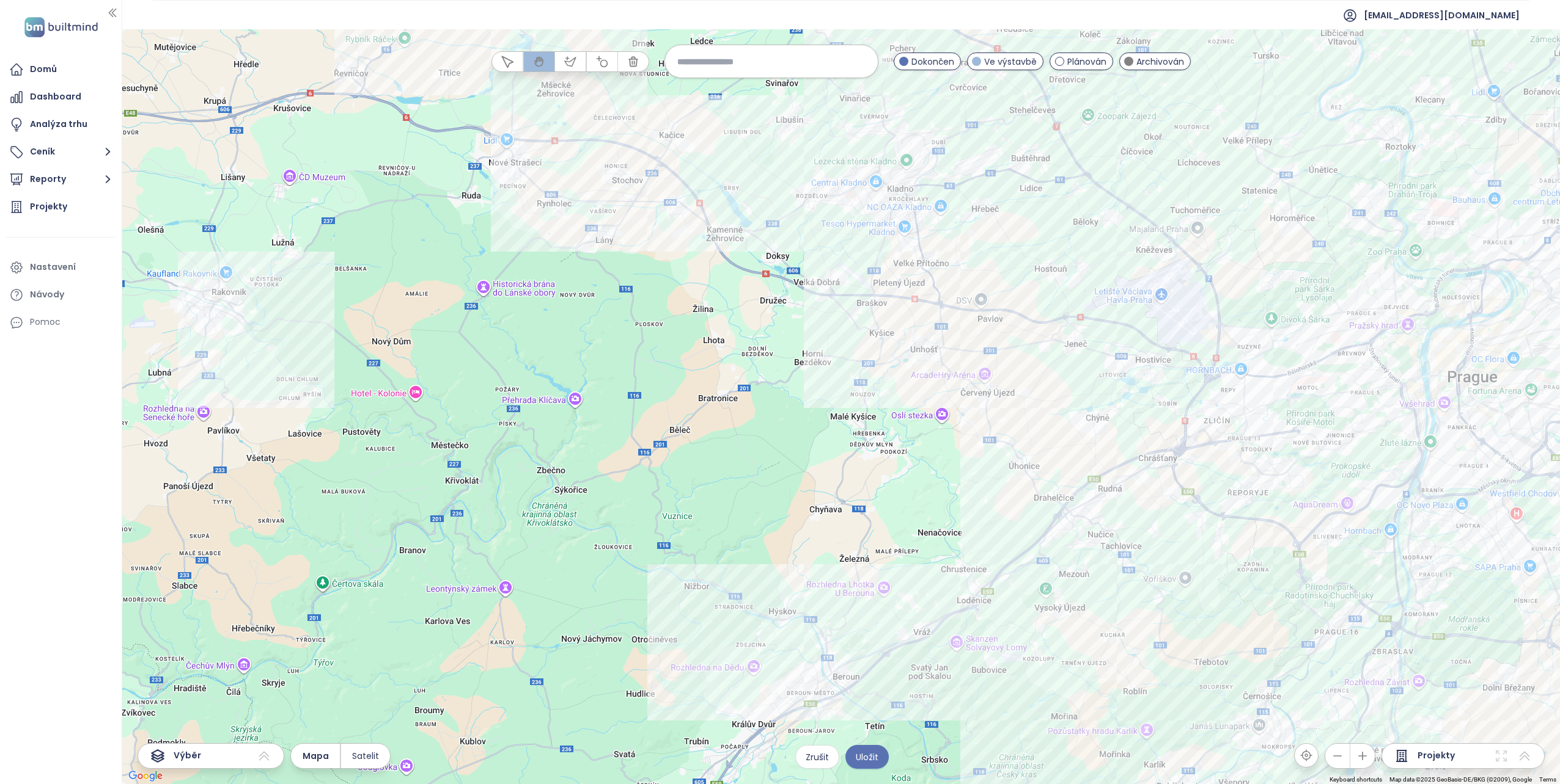
drag, startPoint x: 733, startPoint y: 378, endPoint x: 730, endPoint y: 455, distance: 77.1
click at [730, 454] on div at bounding box center [841, 407] width 1438 height 755
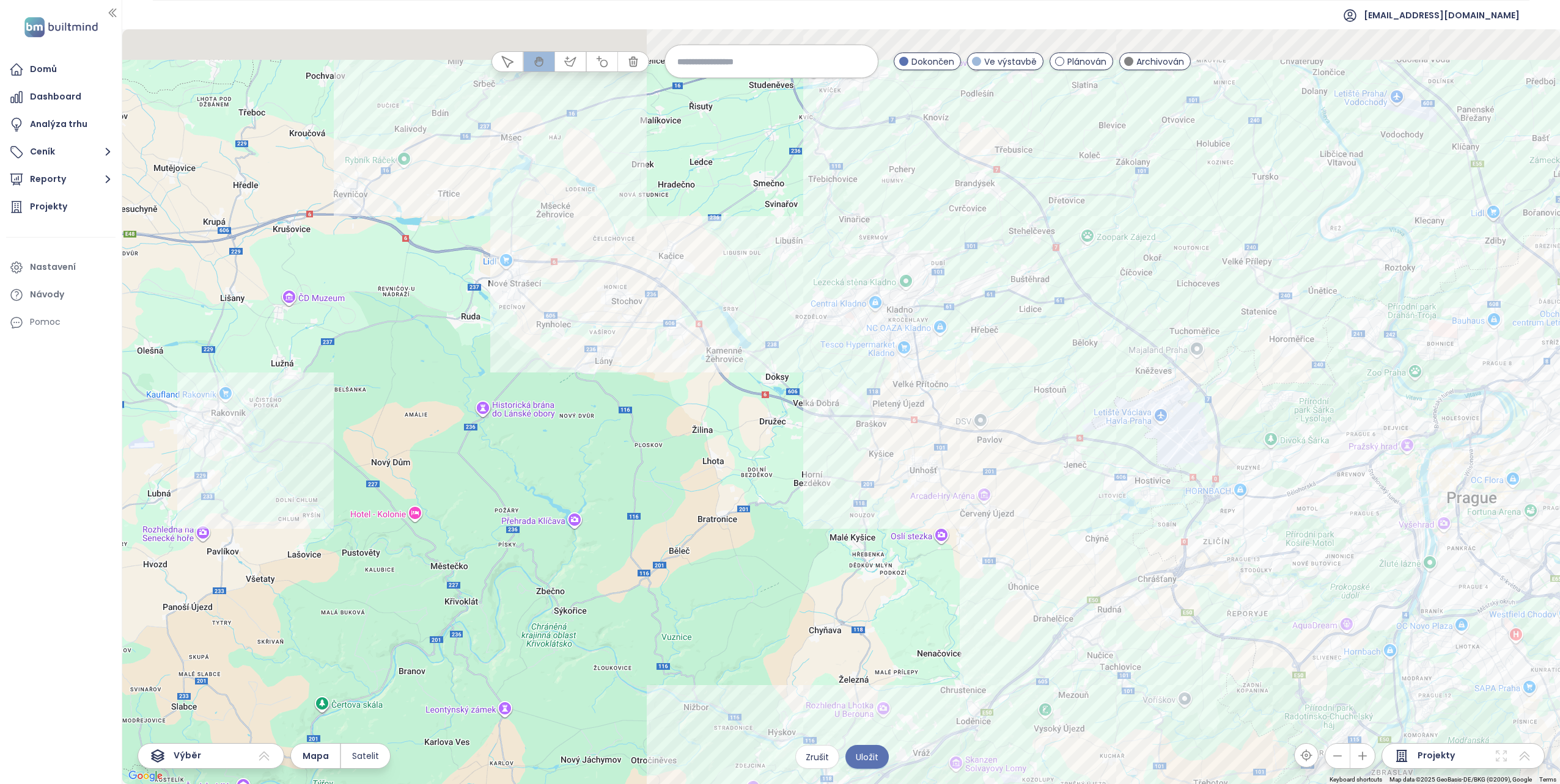
drag, startPoint x: 653, startPoint y: 293, endPoint x: 651, endPoint y: 379, distance: 86.0
click at [651, 379] on div at bounding box center [841, 407] width 1438 height 755
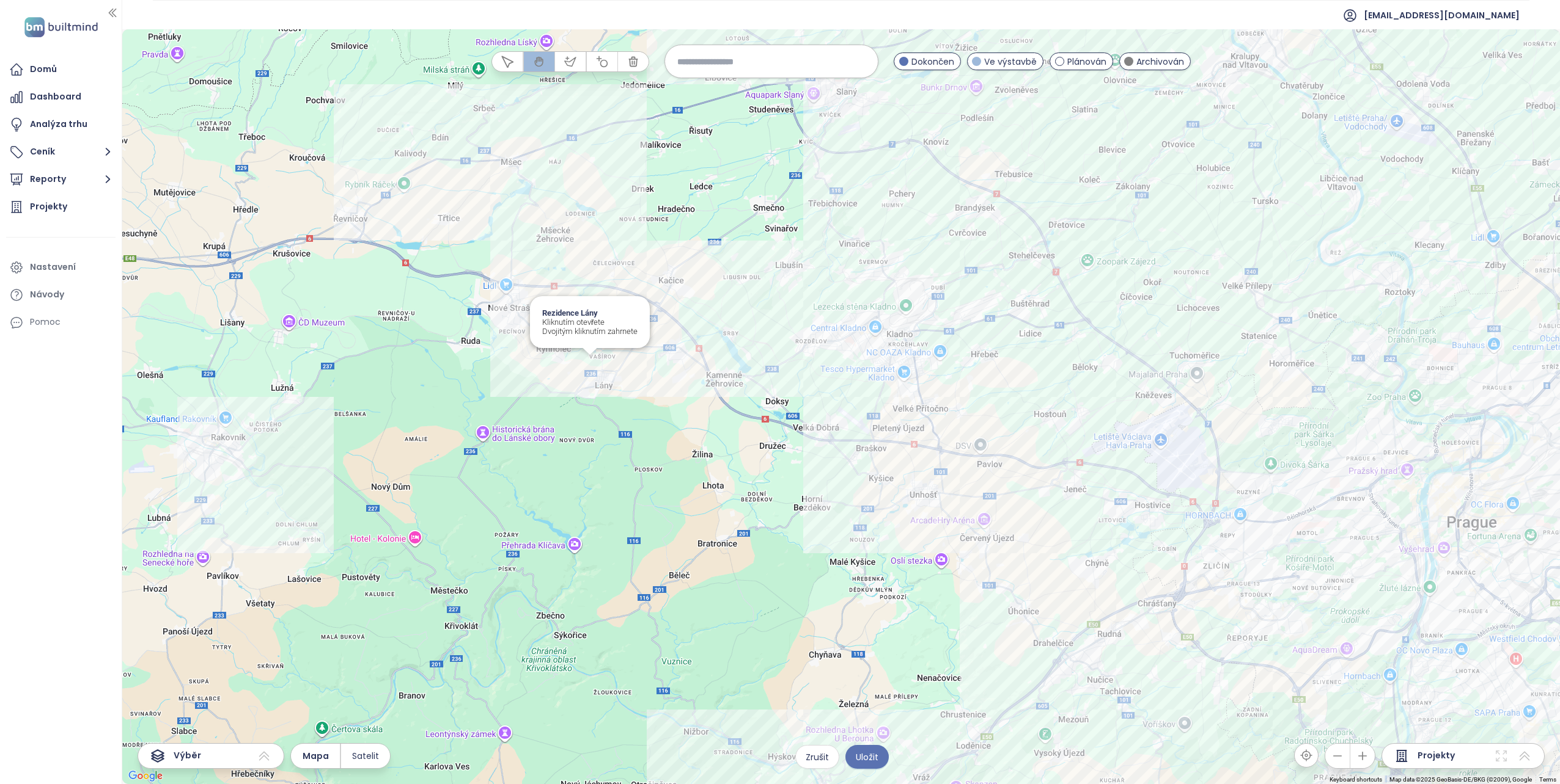
click at [589, 362] on div "Rezidence Lány Kliknutím otevřete Dvojitým kliknutím zahrnete" at bounding box center [841, 407] width 1438 height 755
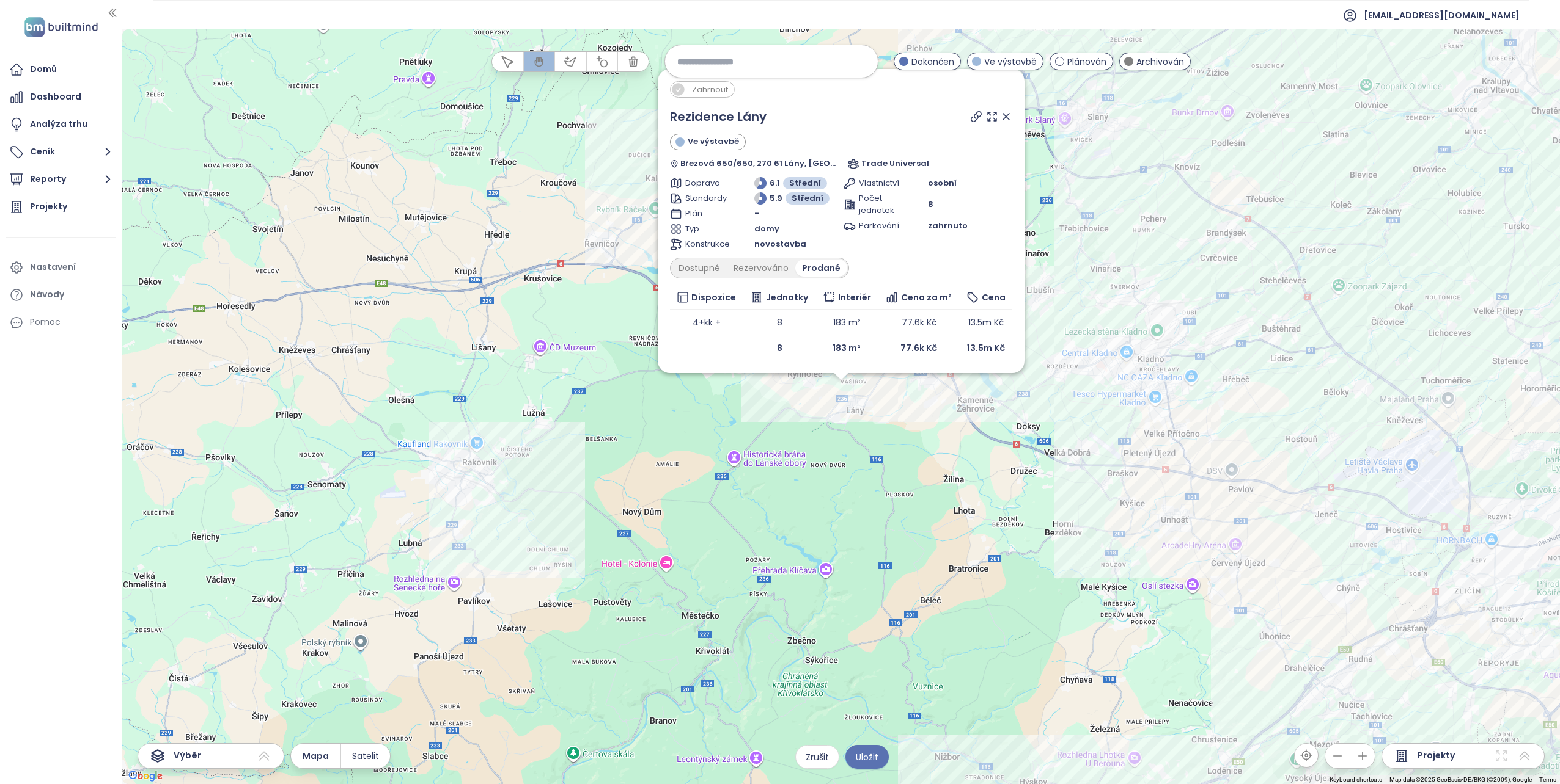
click at [1007, 117] on icon at bounding box center [1006, 116] width 6 height 6
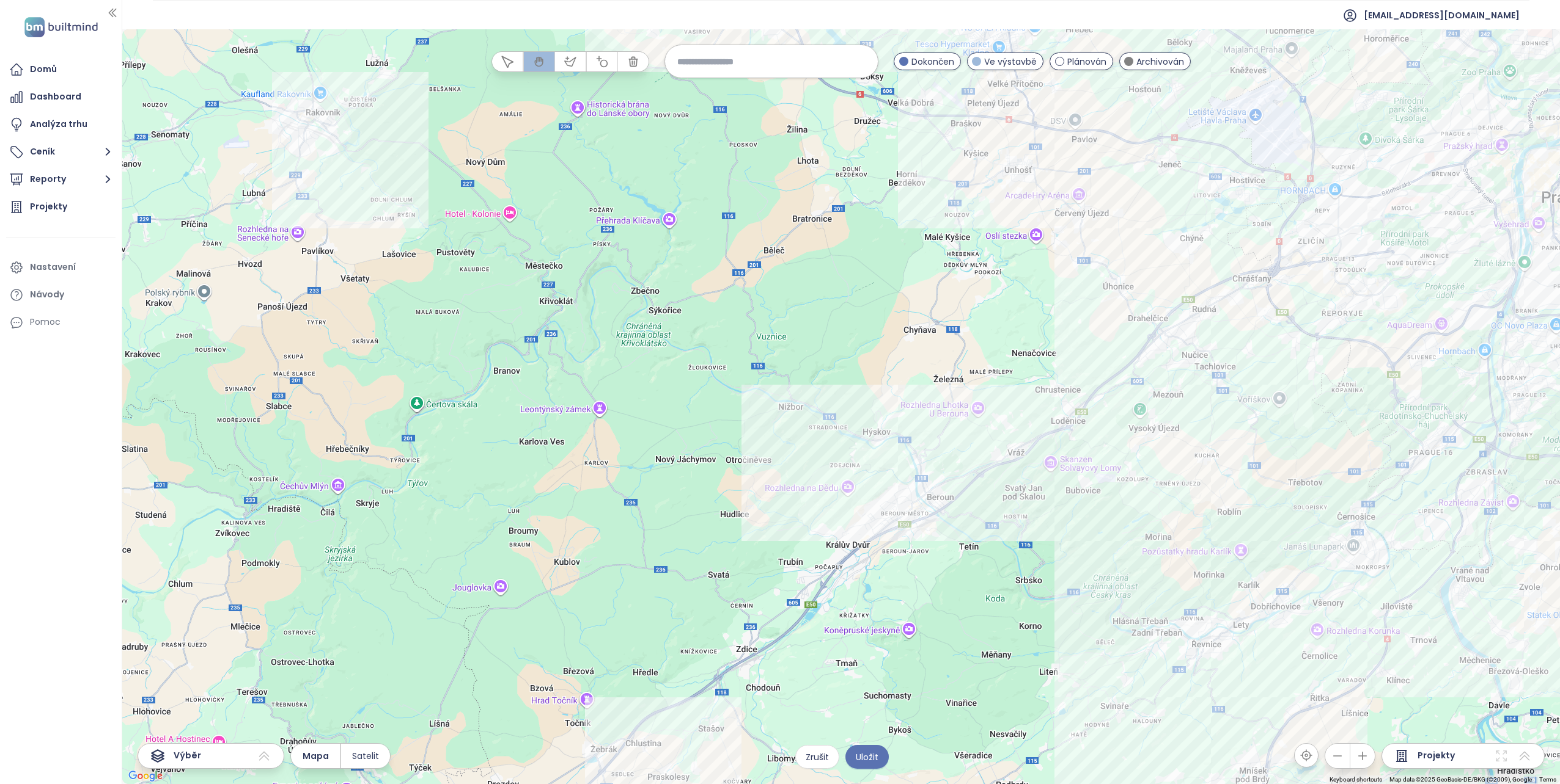
drag, startPoint x: 1004, startPoint y: 548, endPoint x: 802, endPoint y: 127, distance: 467.0
click at [802, 127] on div at bounding box center [841, 407] width 1438 height 755
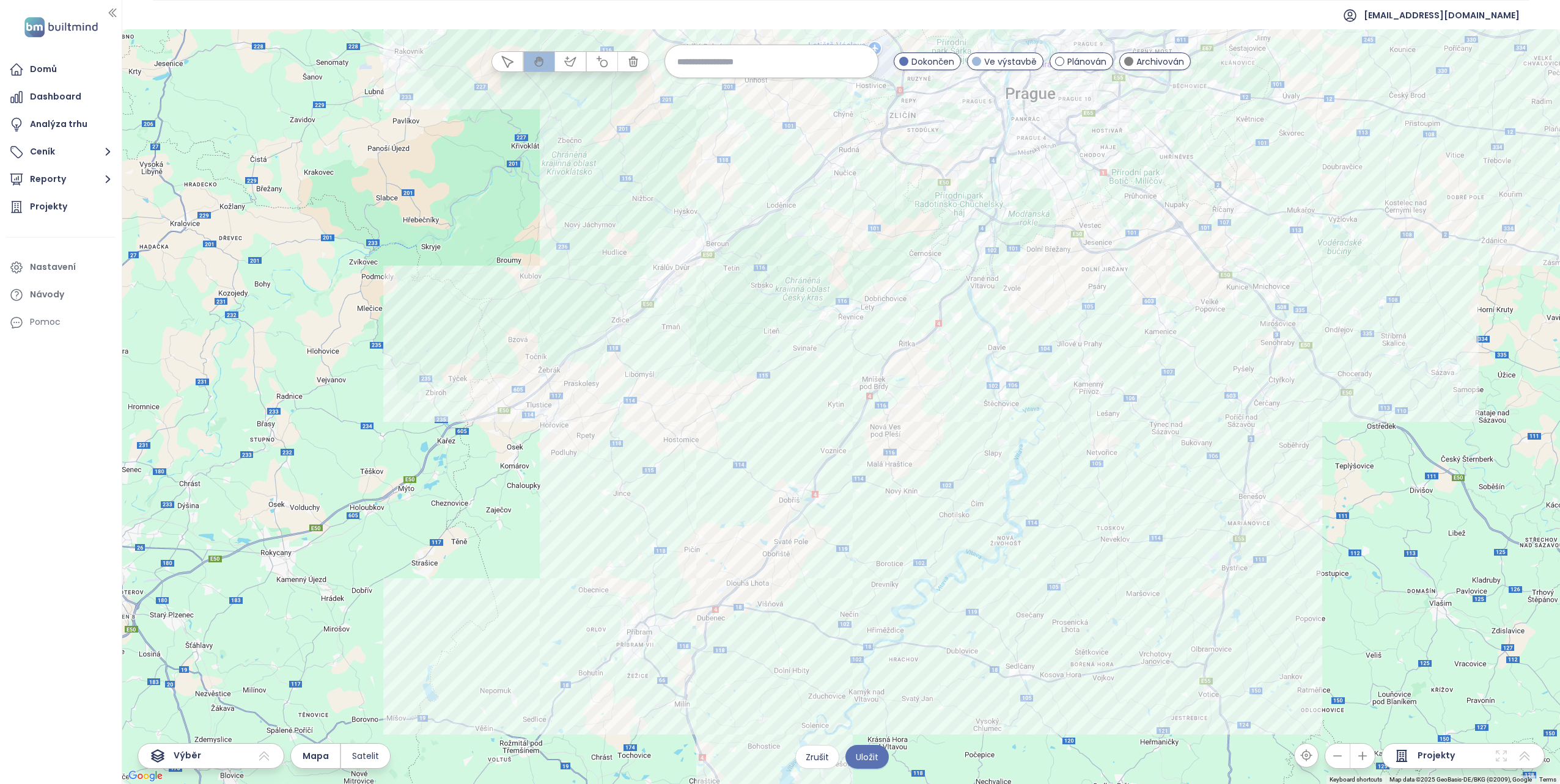
drag, startPoint x: 1103, startPoint y: 409, endPoint x: 934, endPoint y: 325, distance: 188.7
click at [934, 325] on div at bounding box center [841, 407] width 1438 height 755
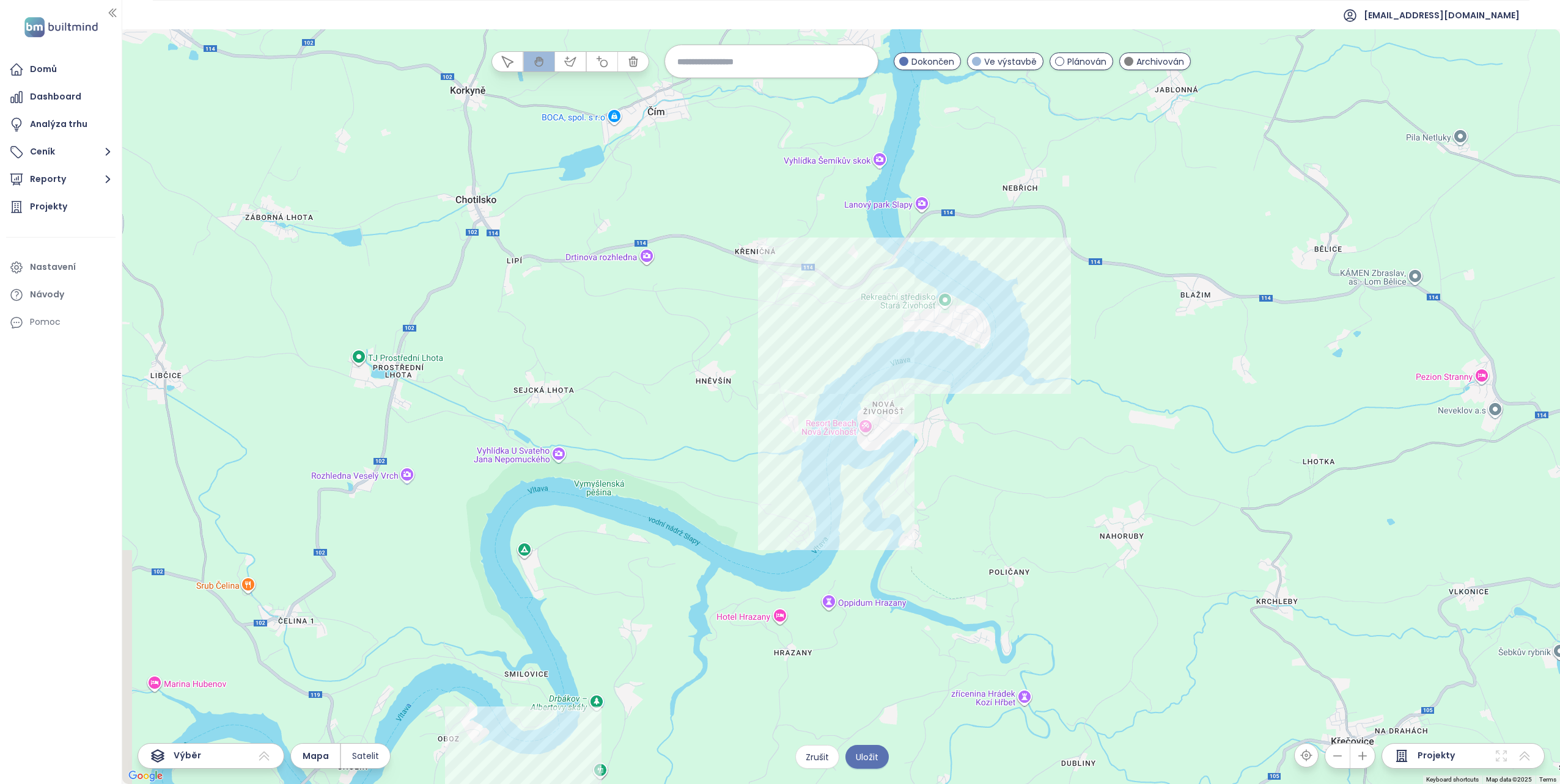
drag, startPoint x: 900, startPoint y: 487, endPoint x: 934, endPoint y: 450, distance: 50.2
click at [934, 450] on div at bounding box center [841, 407] width 1438 height 755
click at [964, 305] on div "Slapy Resort Kliknutím otevřete Dvojitým kliknutím zahrnete" at bounding box center [841, 407] width 1438 height 755
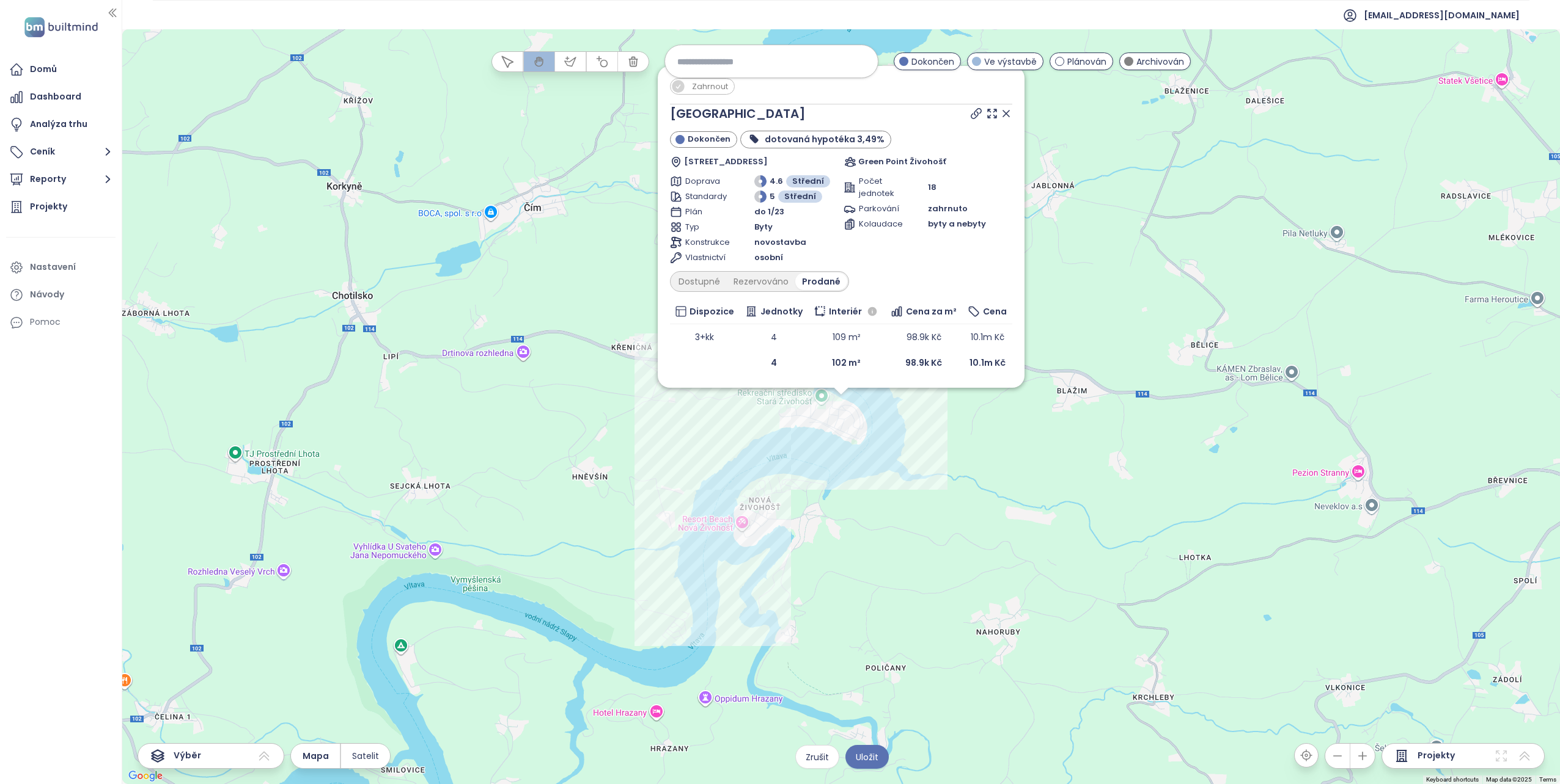
click at [693, 87] on span "Zahrnout" at bounding box center [709, 86] width 48 height 15
click at [1005, 113] on icon at bounding box center [1006, 113] width 6 height 6
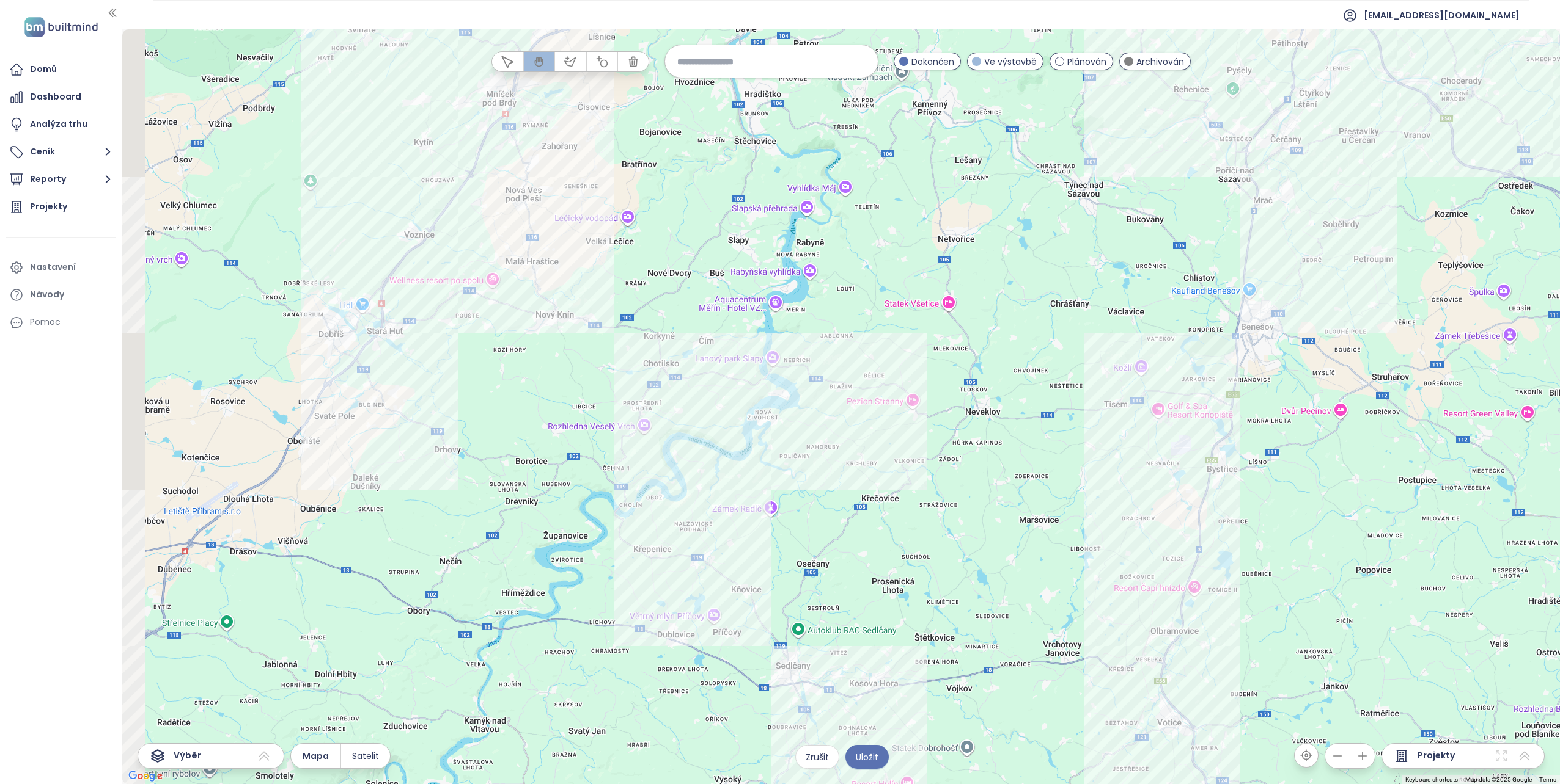
drag, startPoint x: 676, startPoint y: 320, endPoint x: 831, endPoint y: 419, distance: 183.9
click at [831, 419] on div at bounding box center [841, 407] width 1438 height 755
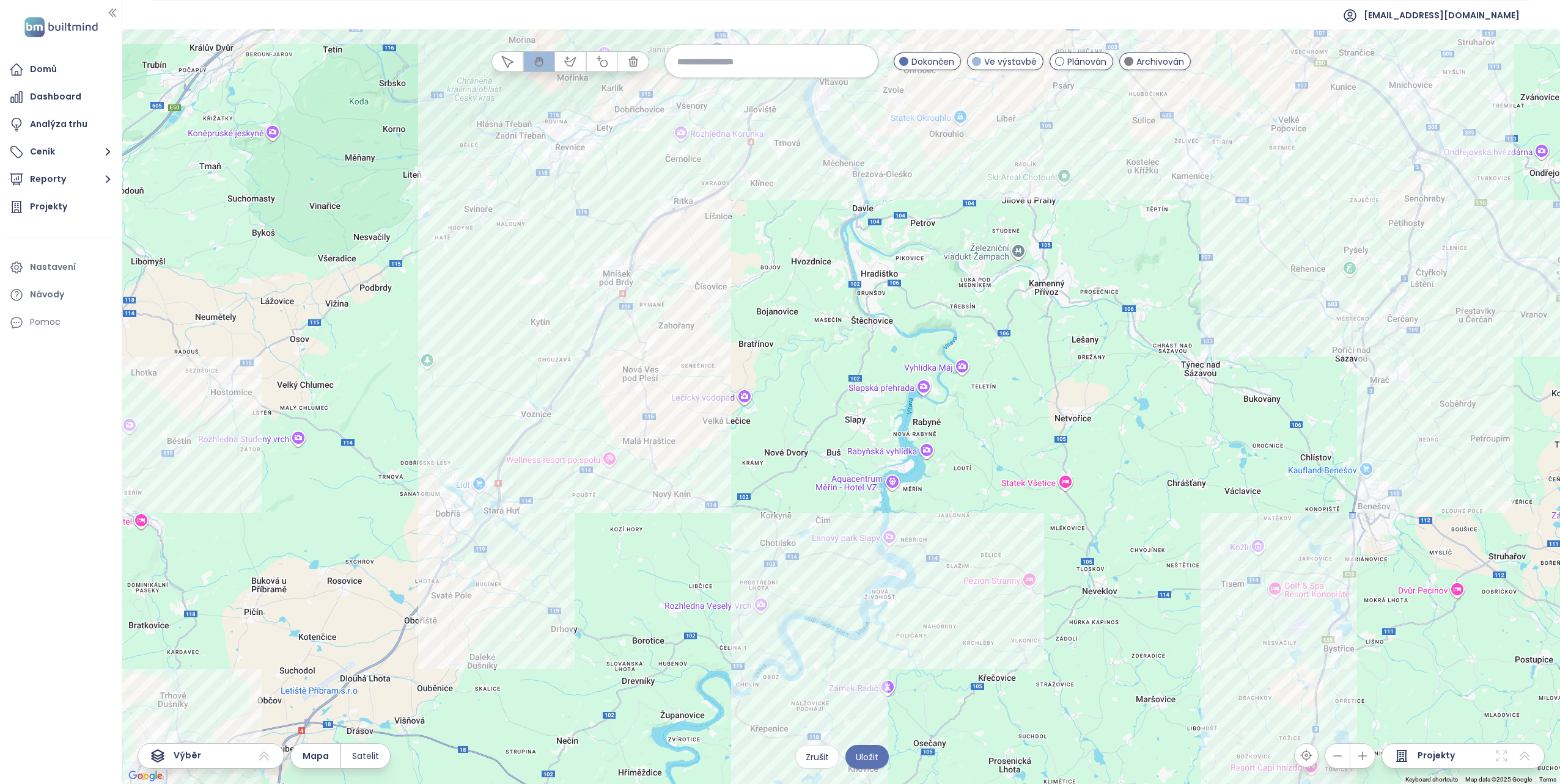
drag, startPoint x: 881, startPoint y: 395, endPoint x: 767, endPoint y: 430, distance: 119.3
click at [767, 430] on div at bounding box center [841, 407] width 1438 height 755
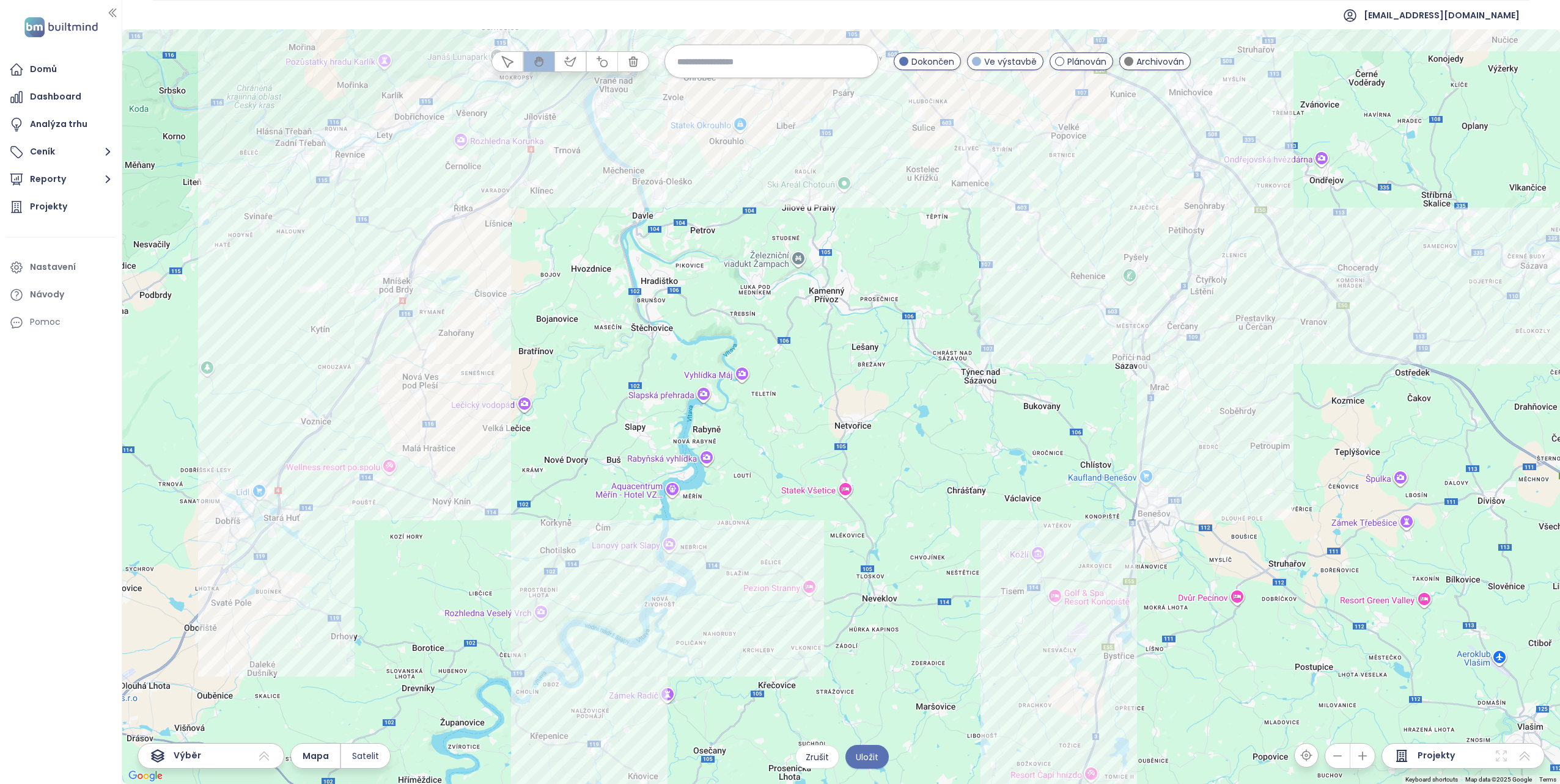
drag, startPoint x: 1051, startPoint y: 445, endPoint x: 829, endPoint y: 475, distance: 224.0
click at [829, 475] on div at bounding box center [841, 407] width 1438 height 755
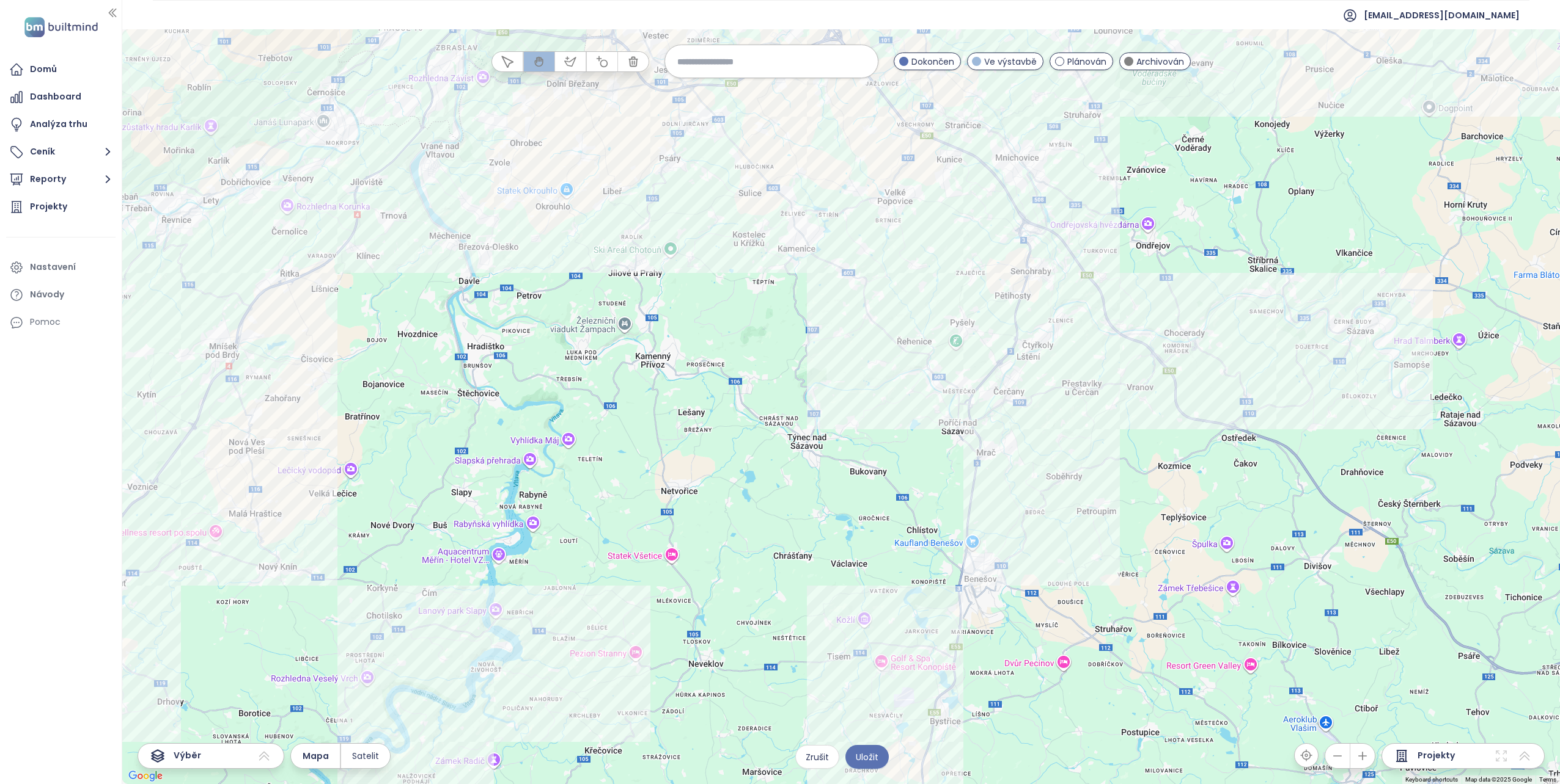
drag, startPoint x: 998, startPoint y: 403, endPoint x: 902, endPoint y: 458, distance: 110.6
click at [902, 458] on div at bounding box center [841, 407] width 1438 height 755
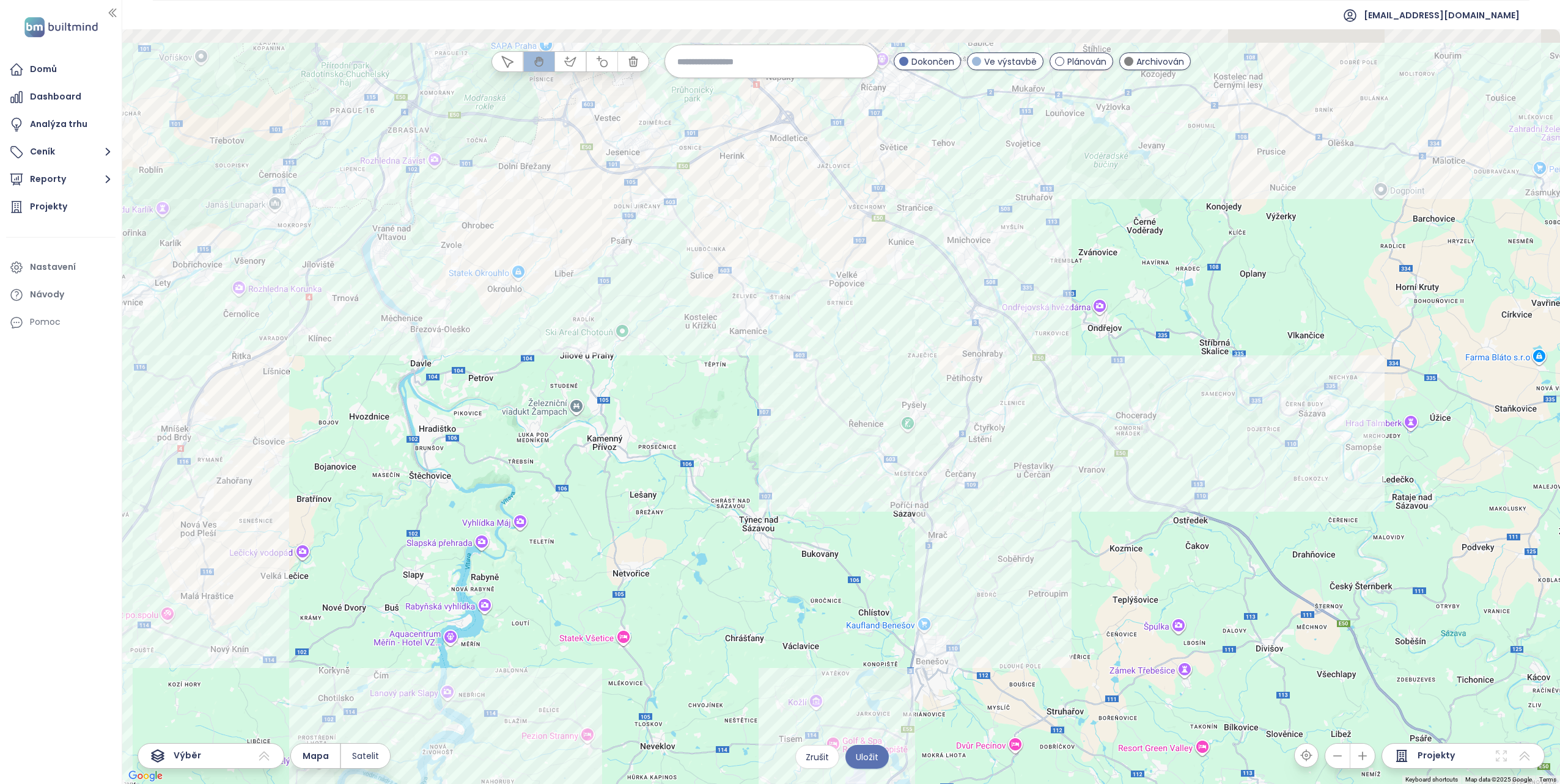
drag, startPoint x: 1083, startPoint y: 377, endPoint x: 1055, endPoint y: 480, distance: 106.7
click at [1055, 480] on div at bounding box center [841, 407] width 1438 height 755
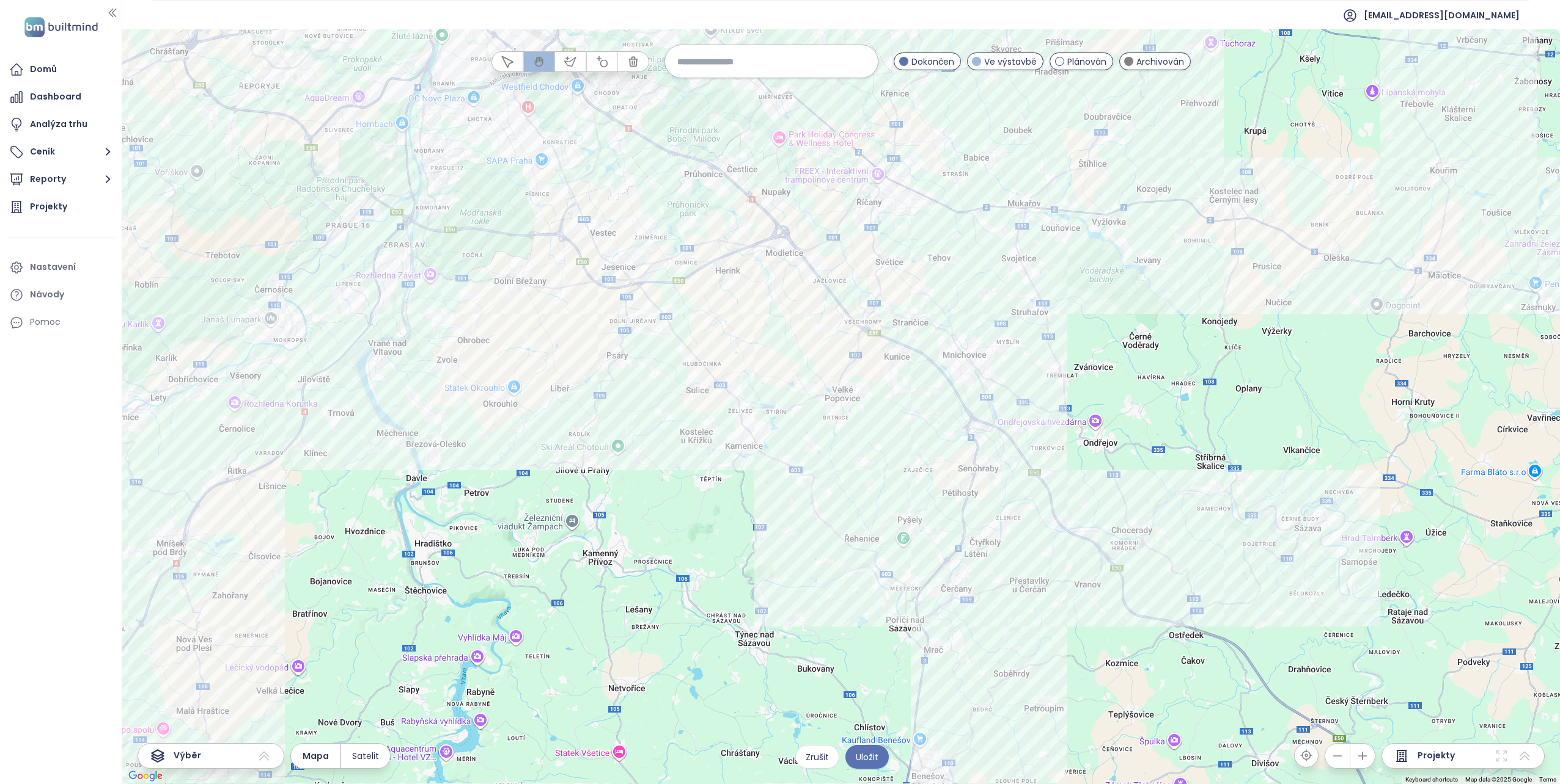
drag, startPoint x: 1089, startPoint y: 416, endPoint x: 1094, endPoint y: 505, distance: 89.1
click at [1094, 505] on div at bounding box center [841, 407] width 1438 height 755
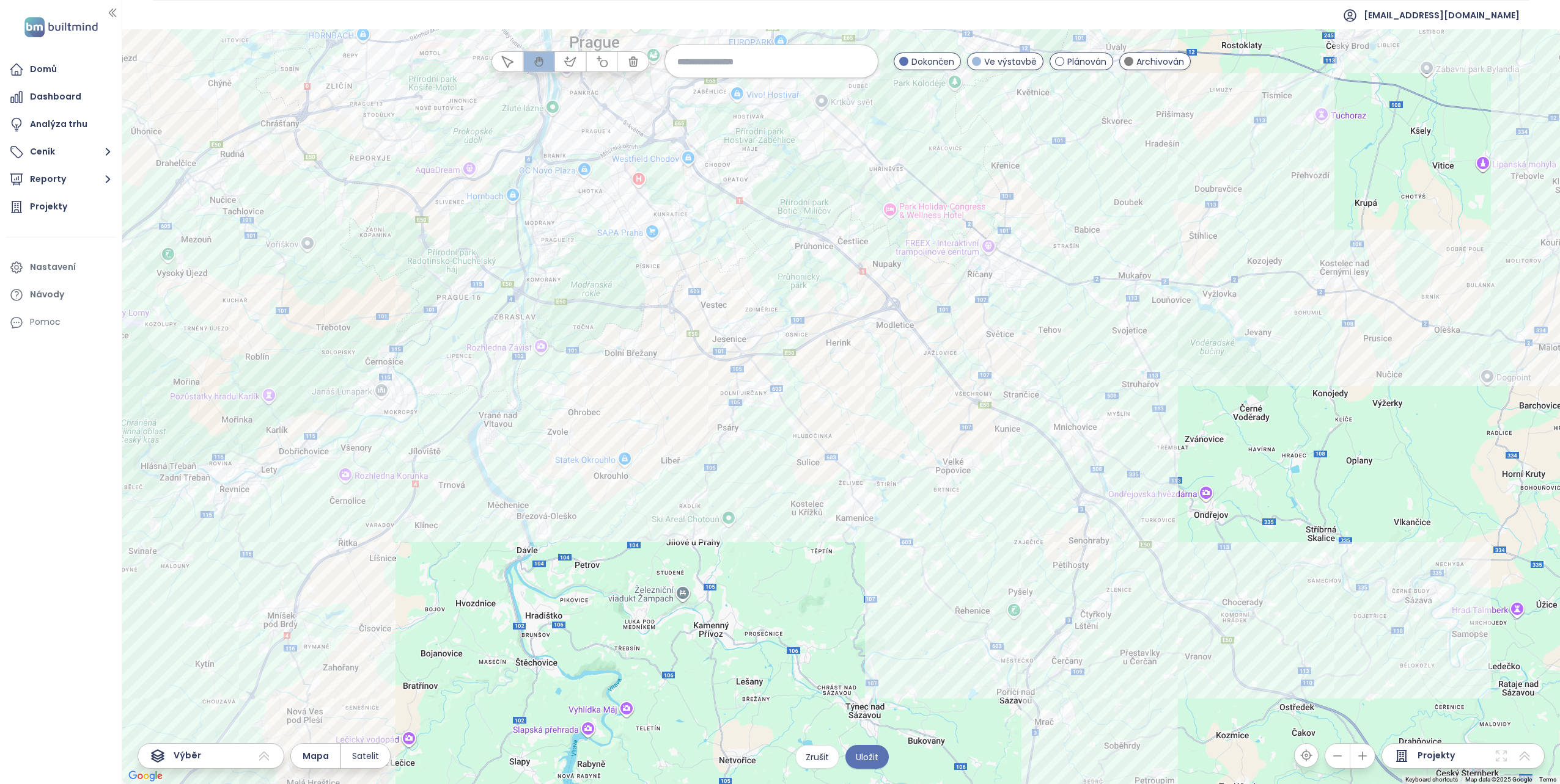
drag, startPoint x: 1057, startPoint y: 306, endPoint x: 1170, endPoint y: 379, distance: 134.5
click at [1170, 379] on div at bounding box center [841, 407] width 1438 height 755
click at [1216, 185] on div "Doubravčice ve svahu Kliknutím otevřete Dvojitým kliknutím zahrnete" at bounding box center [841, 407] width 1438 height 755
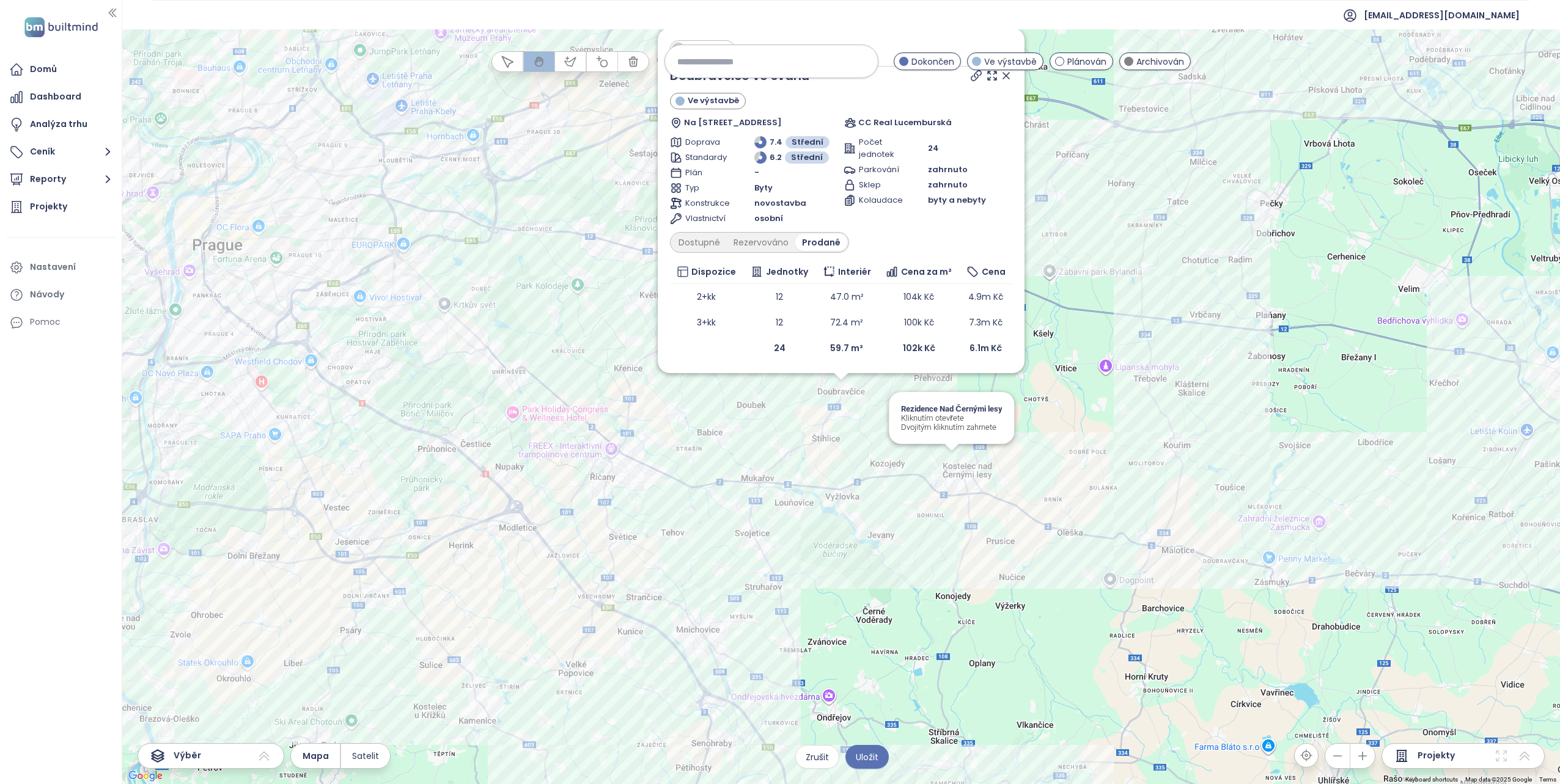
click at [950, 460] on div "Zahrnout Doubravčice ve svahu Ve výstavbě Na Číhadlech 398, 282 01 Doubravčice-…" at bounding box center [841, 407] width 1438 height 755
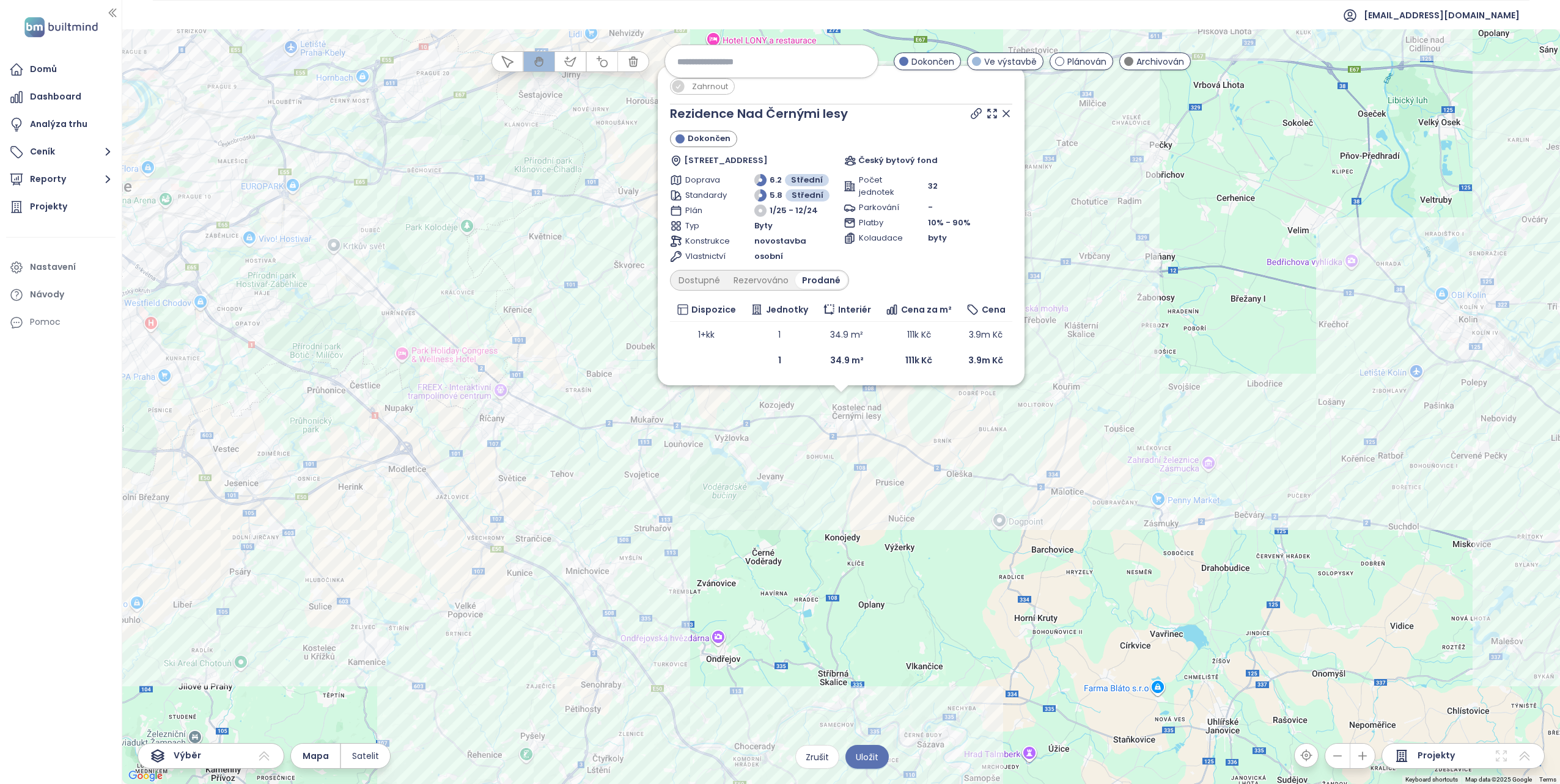
click at [1007, 116] on icon at bounding box center [1006, 114] width 12 height 12
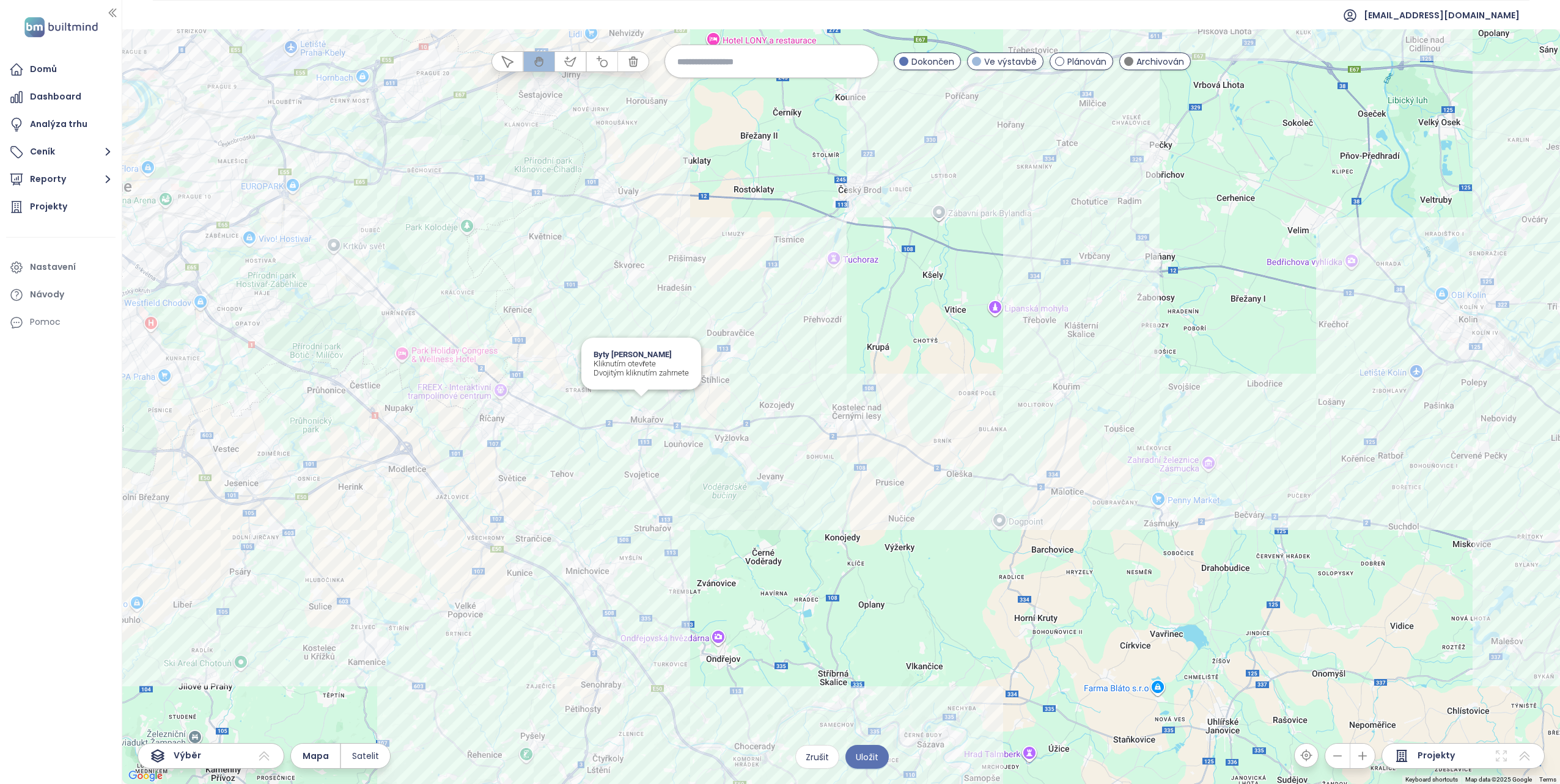
click at [639, 402] on div "Byty Mukařov Kliknutím otevřete Dvojitým kliknutím zahrnete" at bounding box center [841, 407] width 1438 height 755
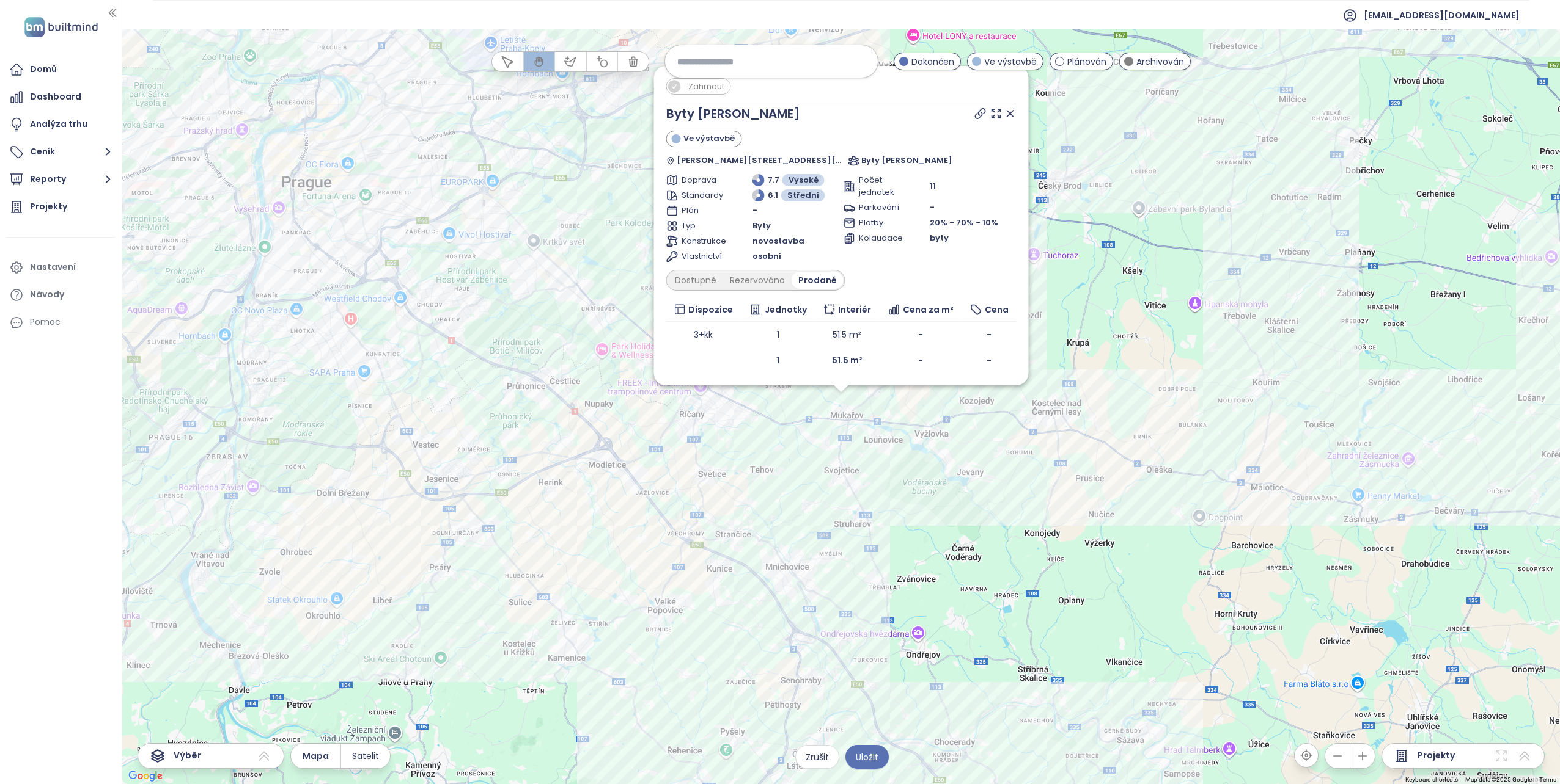
click at [1007, 112] on icon at bounding box center [1009, 113] width 6 height 6
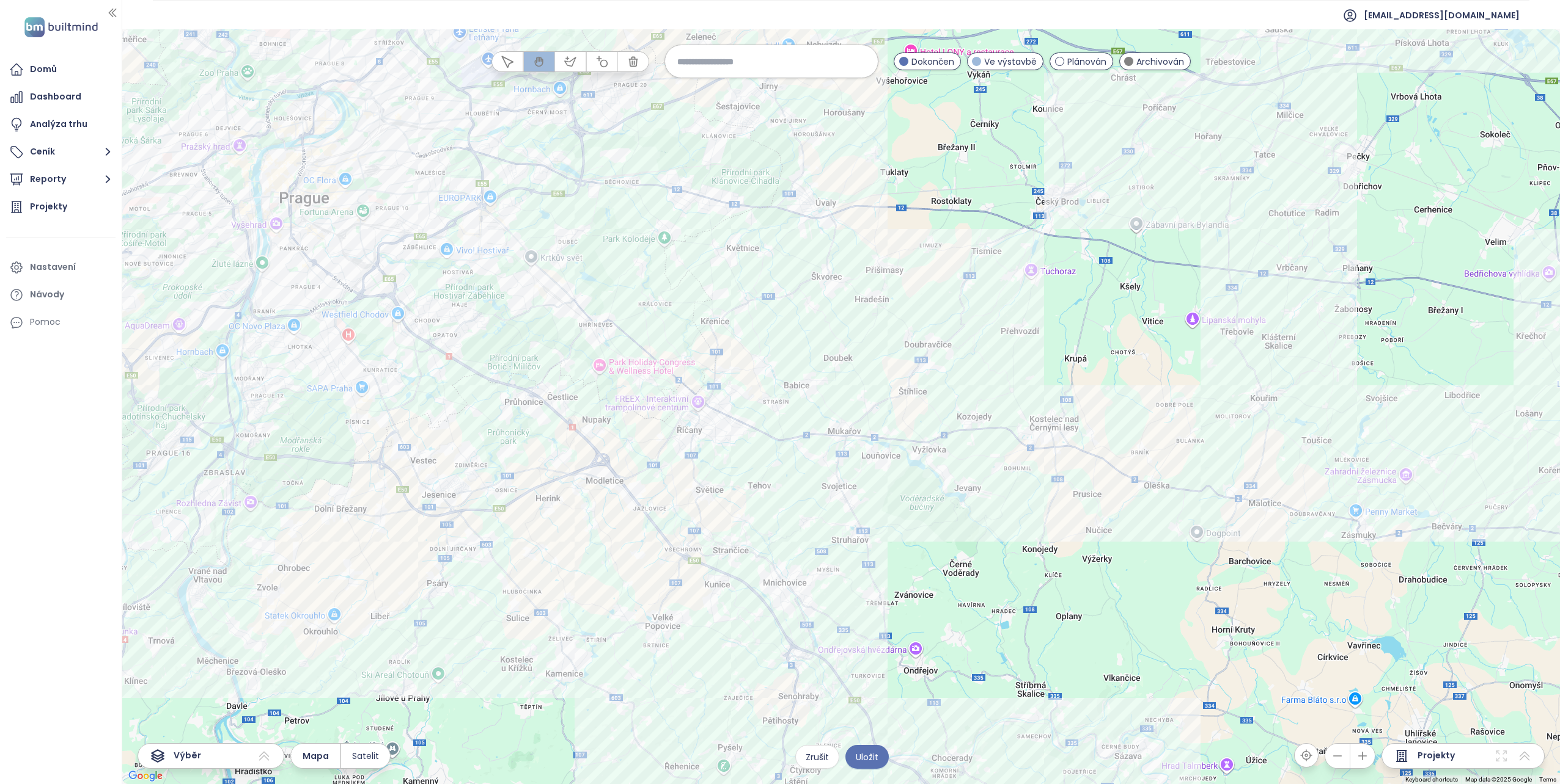
drag, startPoint x: 891, startPoint y: 252, endPoint x: 875, endPoint y: 304, distance: 54.4
click at [875, 304] on div at bounding box center [841, 407] width 1438 height 755
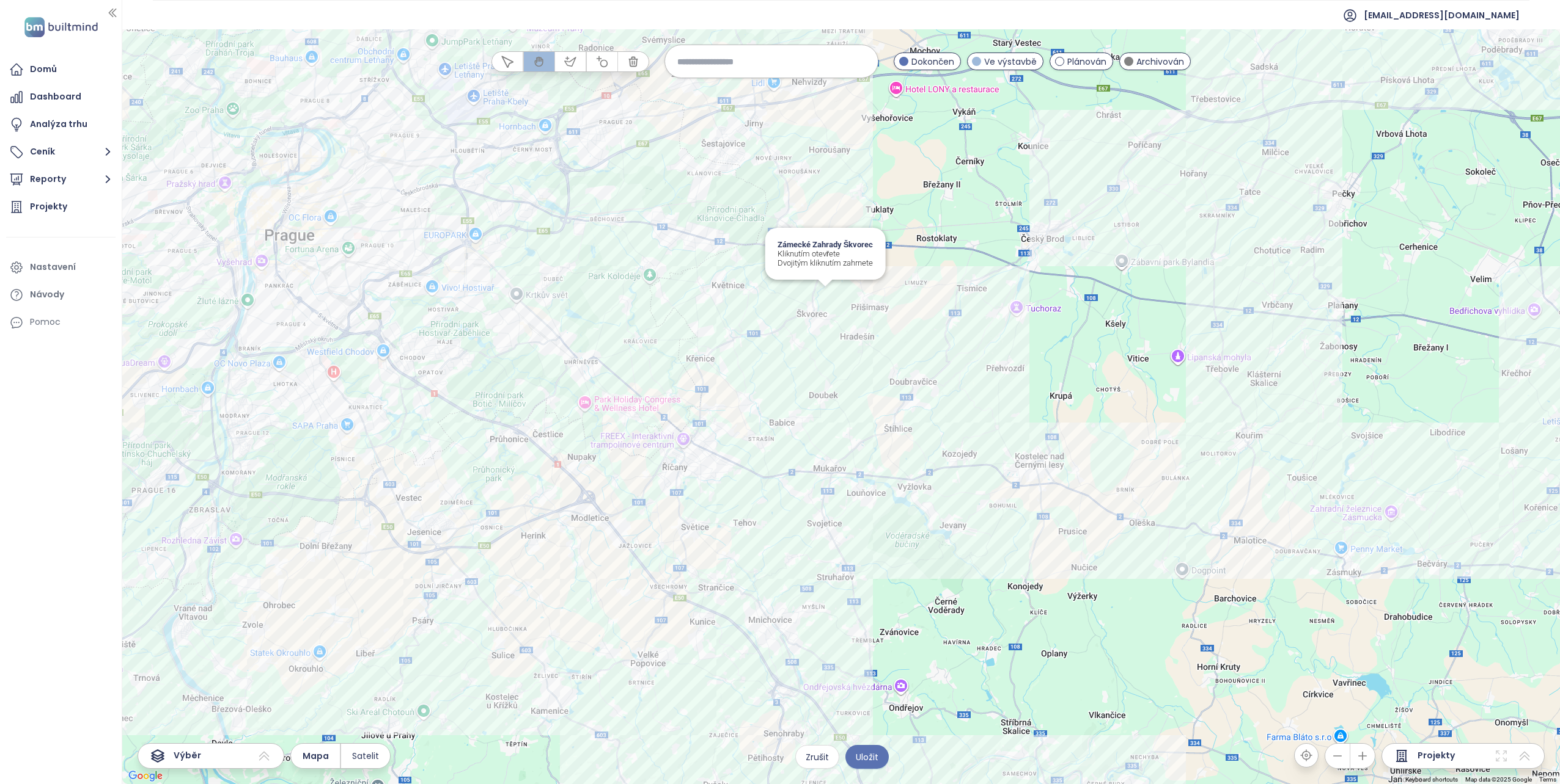
click at [821, 292] on div "Zámecké Zahrady Škvorec Kliknutím otevřete Dvojitým kliknutím zahrnete" at bounding box center [841, 407] width 1438 height 755
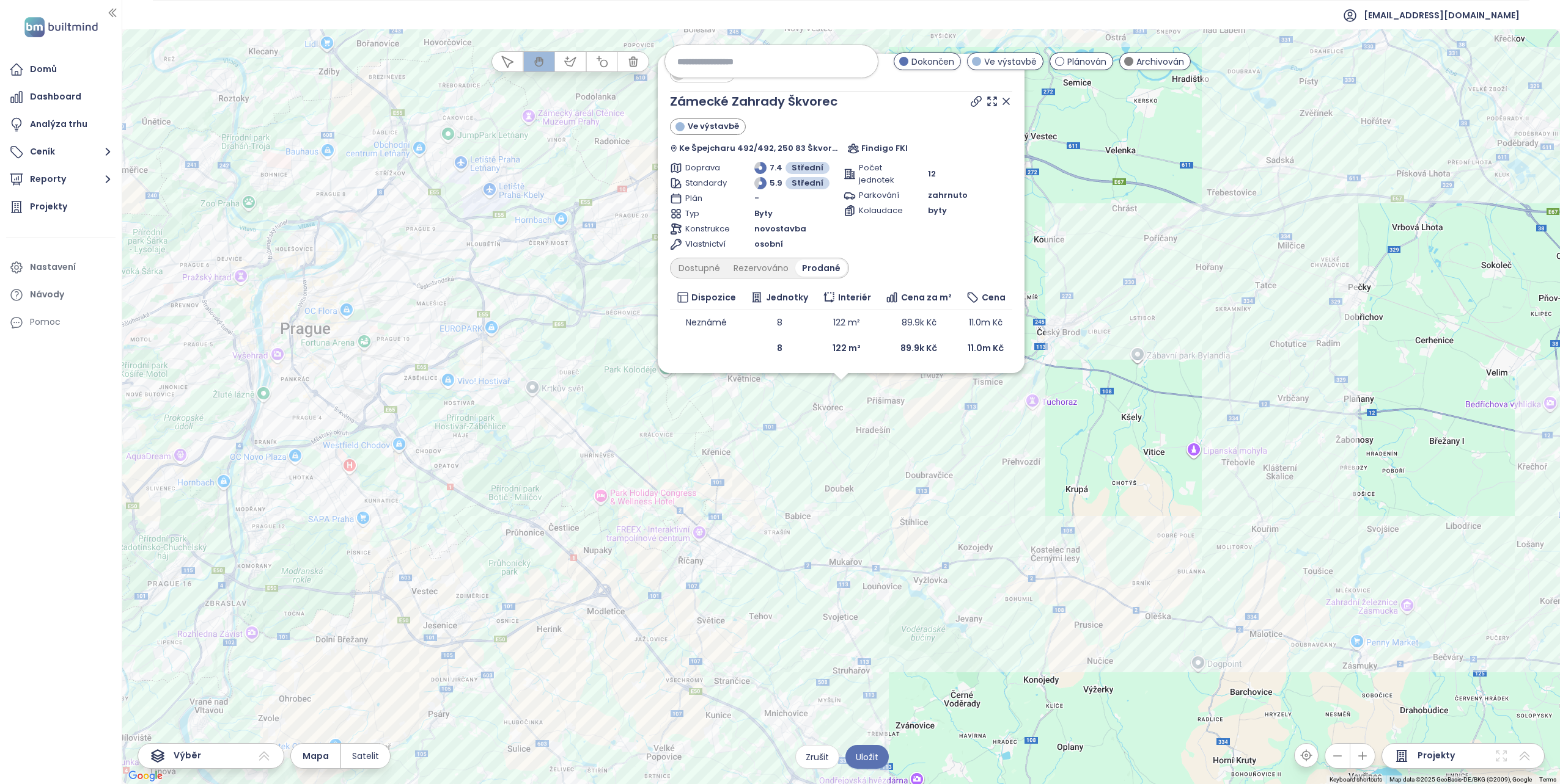
click at [1008, 100] on icon at bounding box center [1006, 102] width 12 height 12
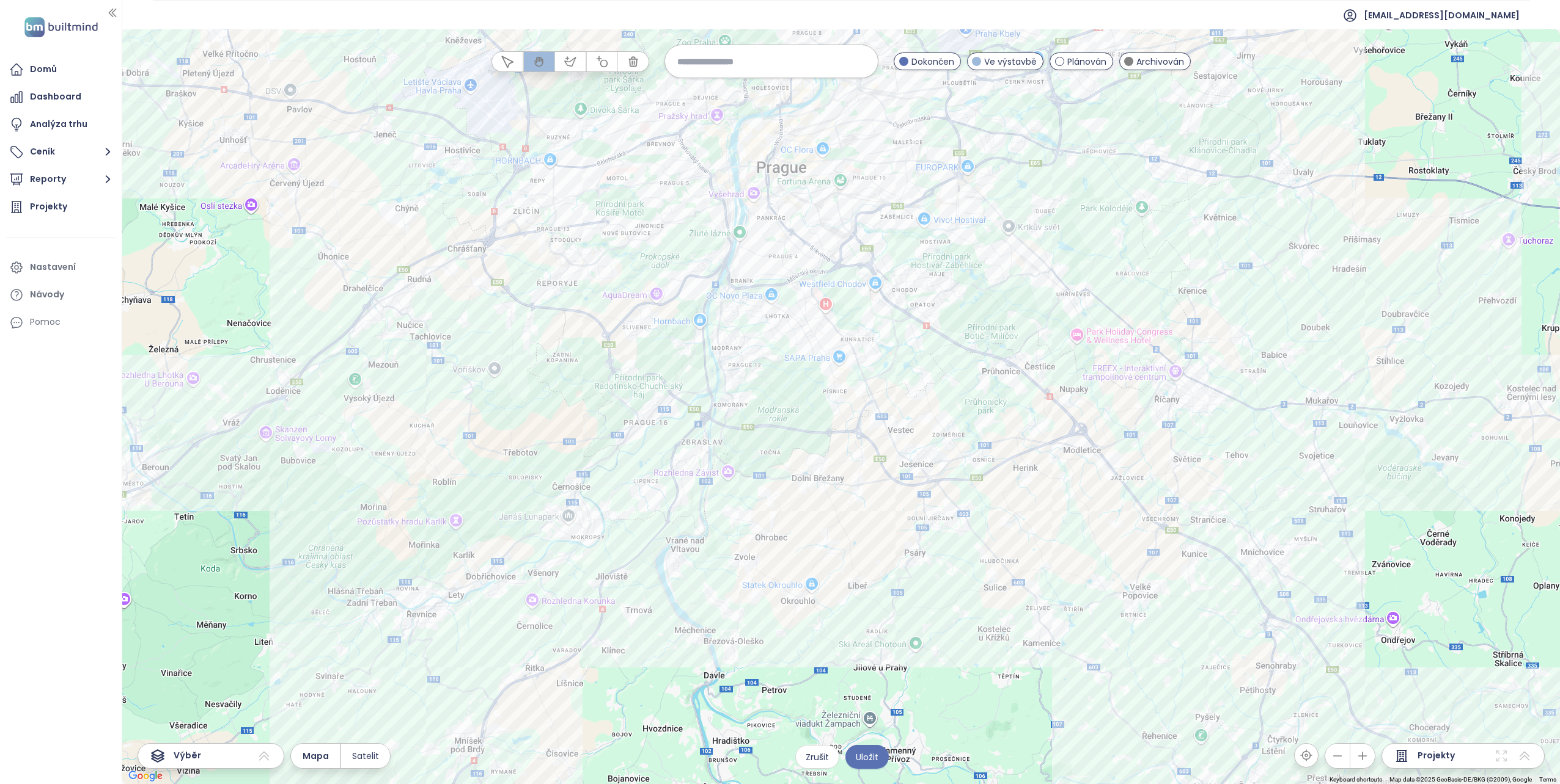
drag, startPoint x: 807, startPoint y: 320, endPoint x: 1164, endPoint y: 247, distance: 364.4
click at [1164, 247] on div at bounding box center [841, 407] width 1438 height 755
click at [369, 756] on span "Satelit" at bounding box center [365, 755] width 27 height 13
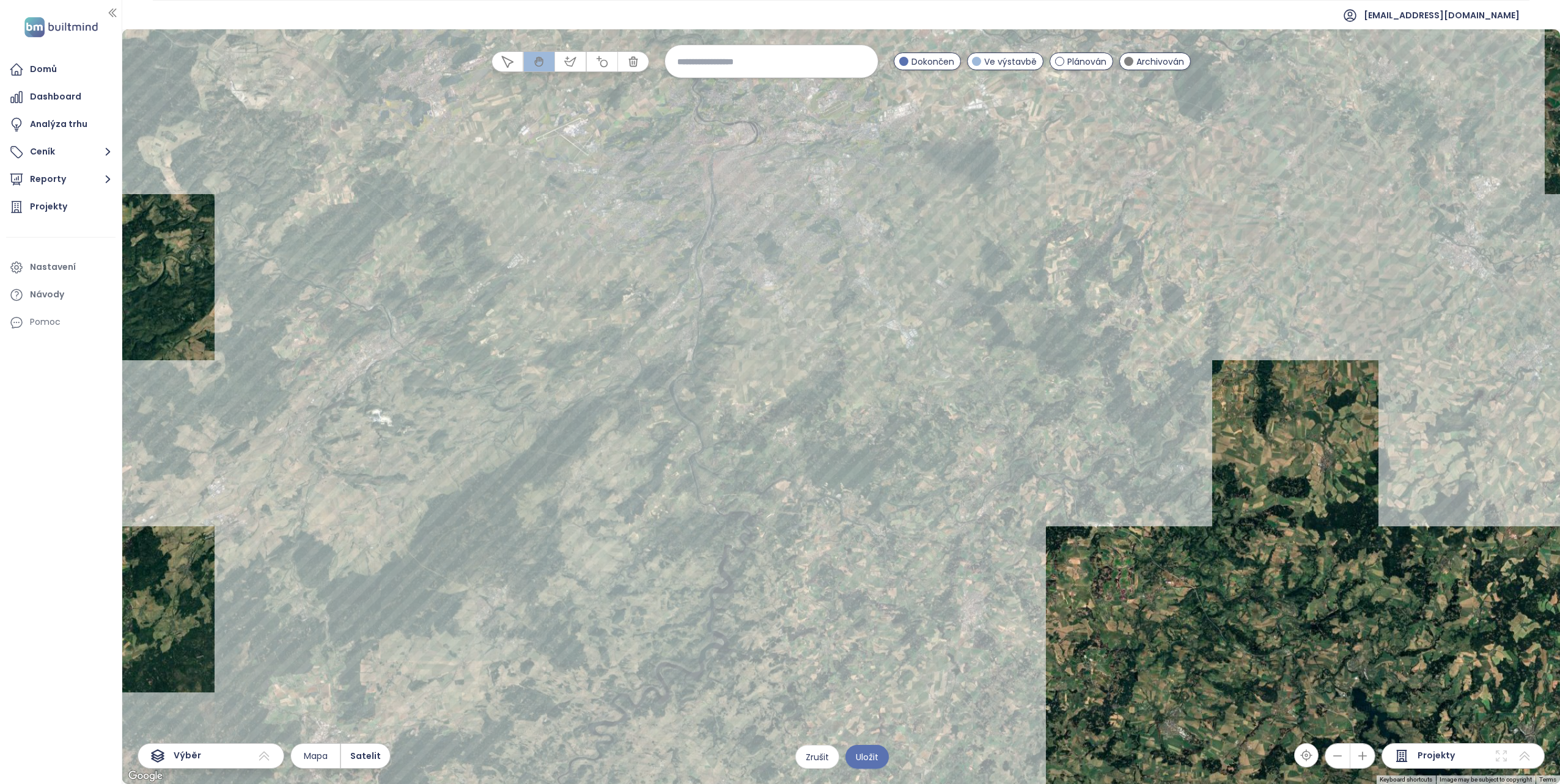
drag, startPoint x: 616, startPoint y: 604, endPoint x: 677, endPoint y: 389, distance: 223.5
click at [677, 389] on div at bounding box center [841, 407] width 1438 height 755
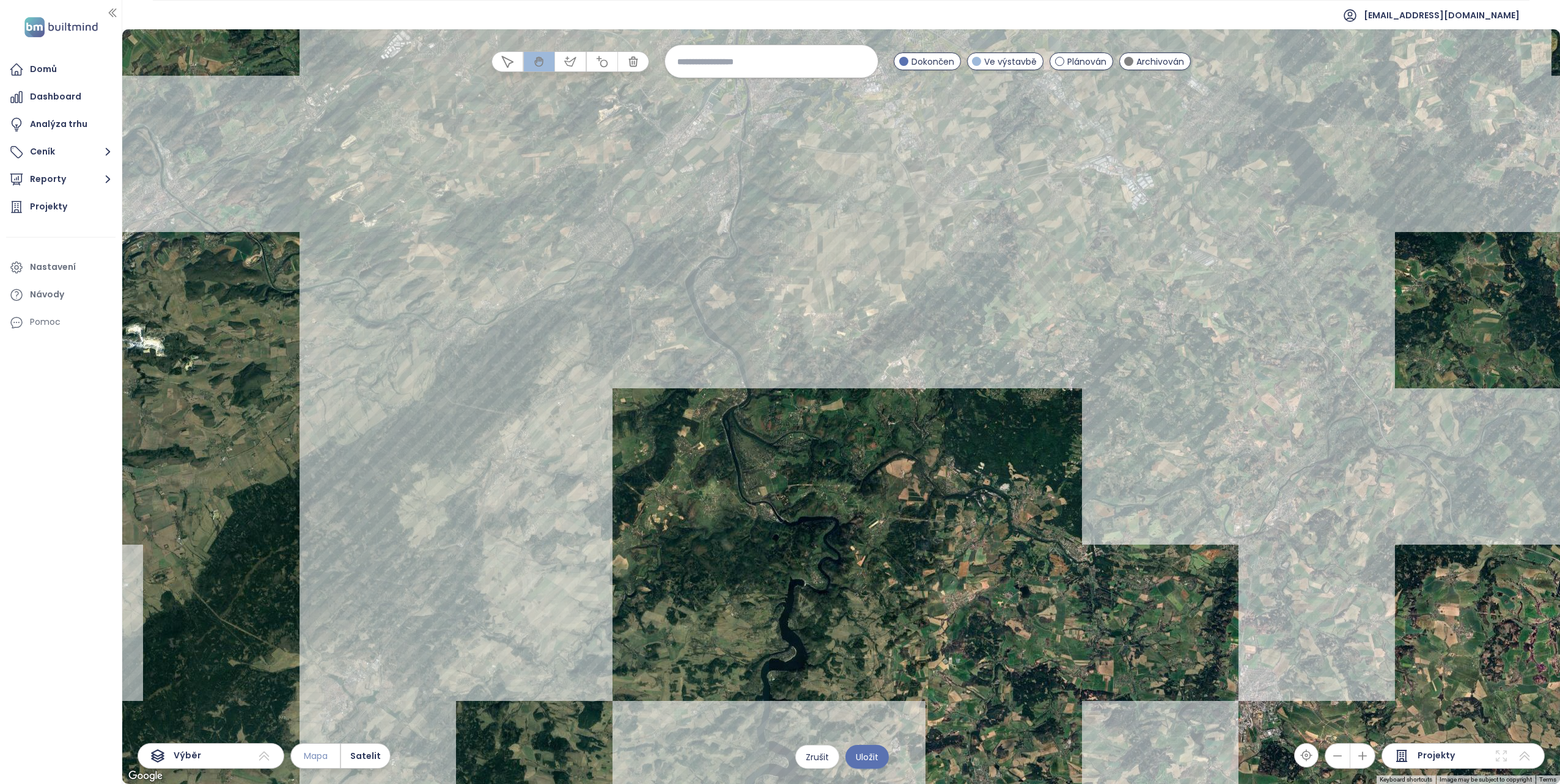
click at [313, 761] on span "Mapa" at bounding box center [315, 755] width 24 height 13
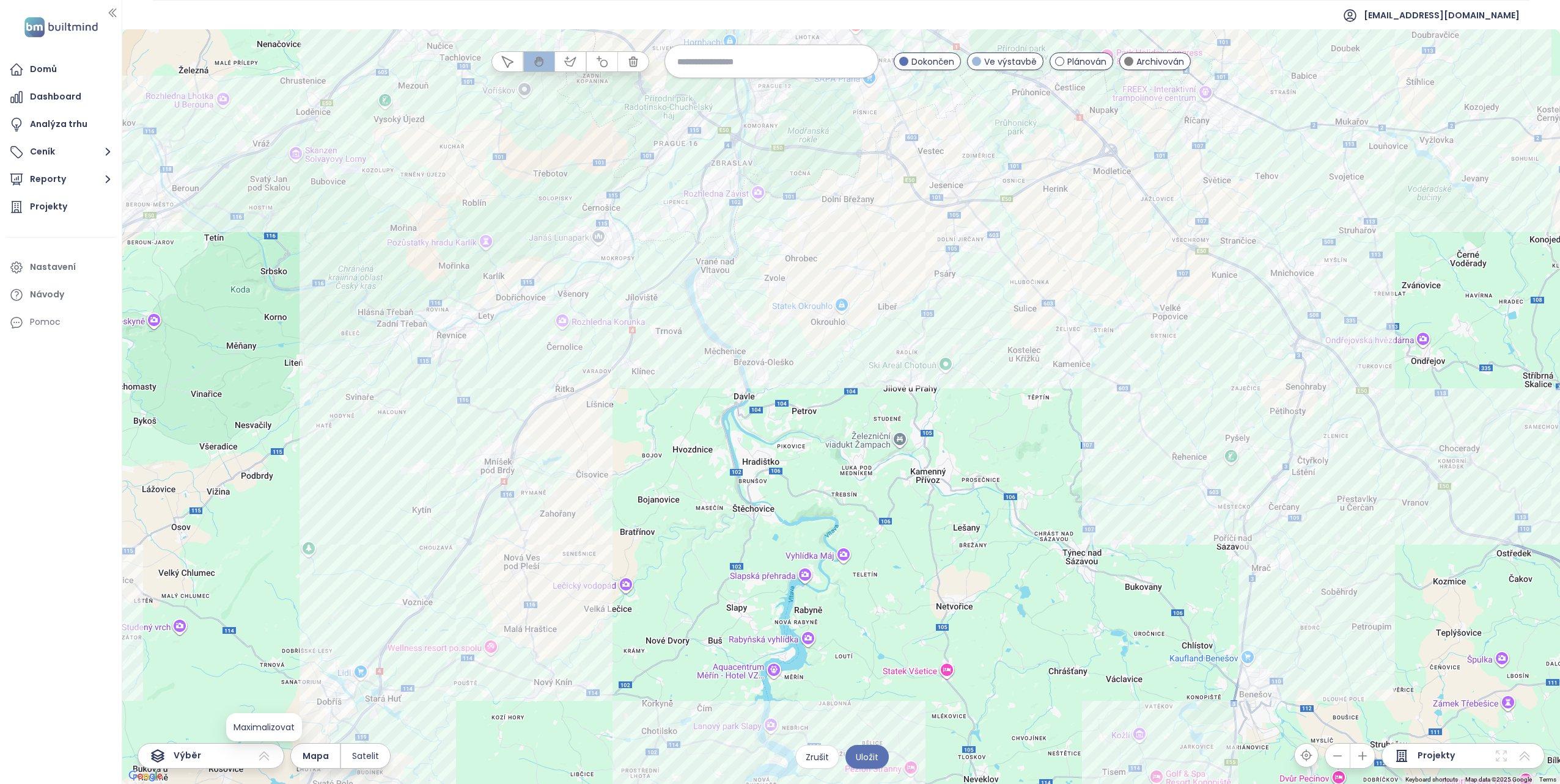
click at [263, 756] on icon at bounding box center [264, 756] width 11 height 9
click at [265, 755] on icon at bounding box center [264, 756] width 14 height 14
click at [868, 755] on span "Uložit" at bounding box center [867, 757] width 22 height 13
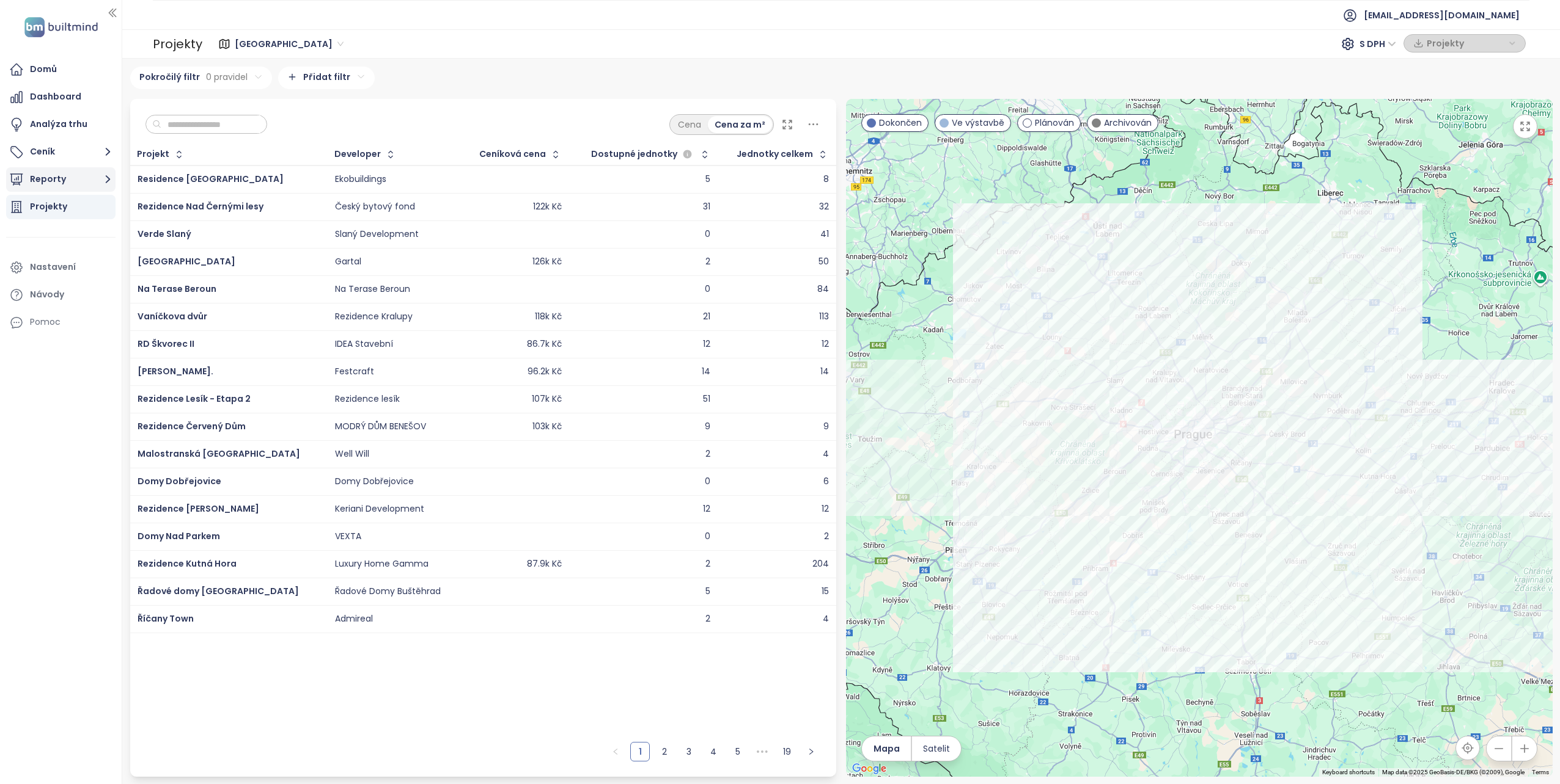
click at [56, 177] on button "Reporty" at bounding box center [61, 179] width 110 height 24
click at [49, 295] on div "Buš" at bounding box center [46, 297] width 14 height 15
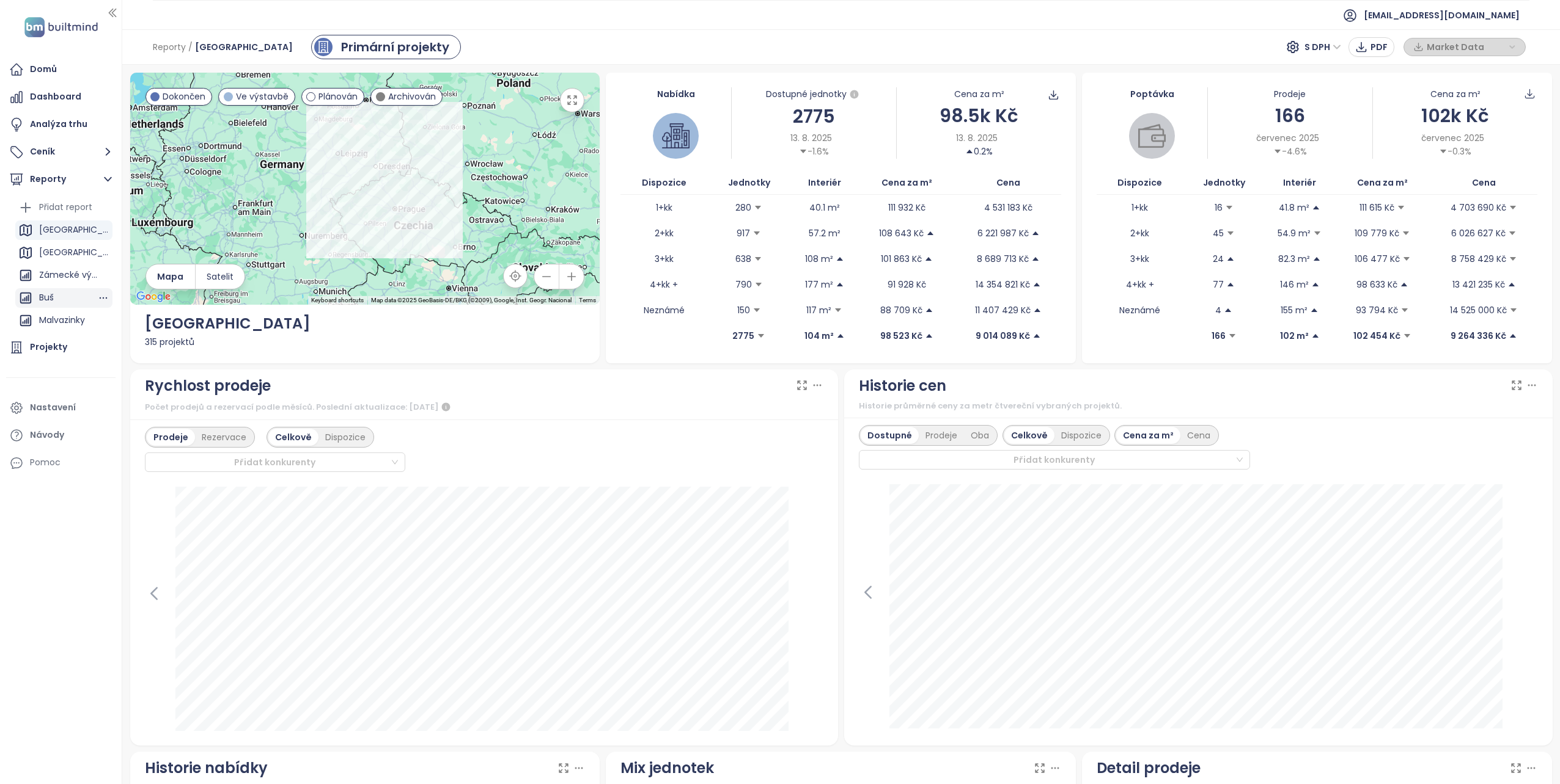
click at [54, 291] on div "Buš" at bounding box center [46, 297] width 14 height 15
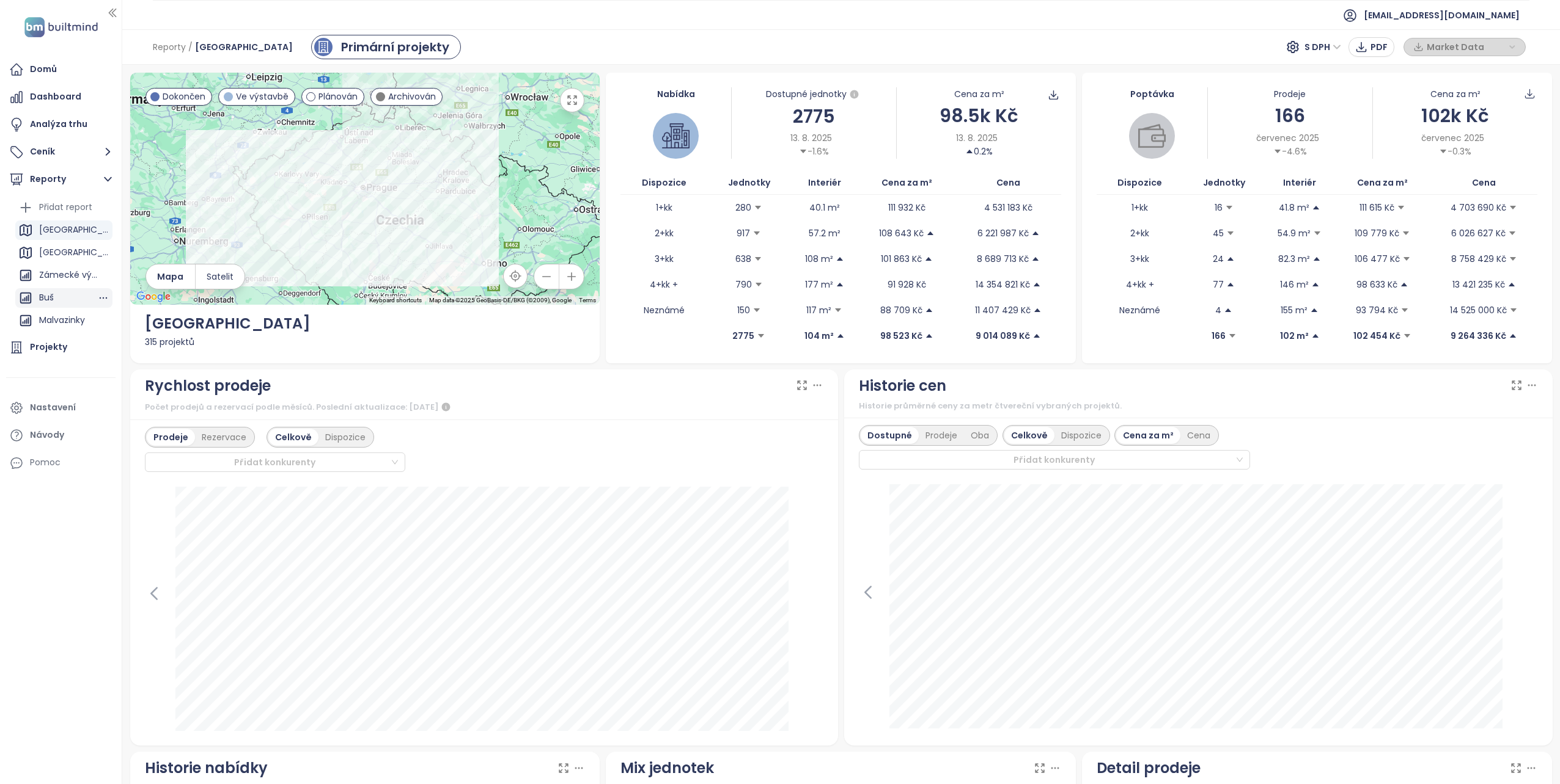
click at [46, 300] on div "Buš" at bounding box center [46, 297] width 14 height 15
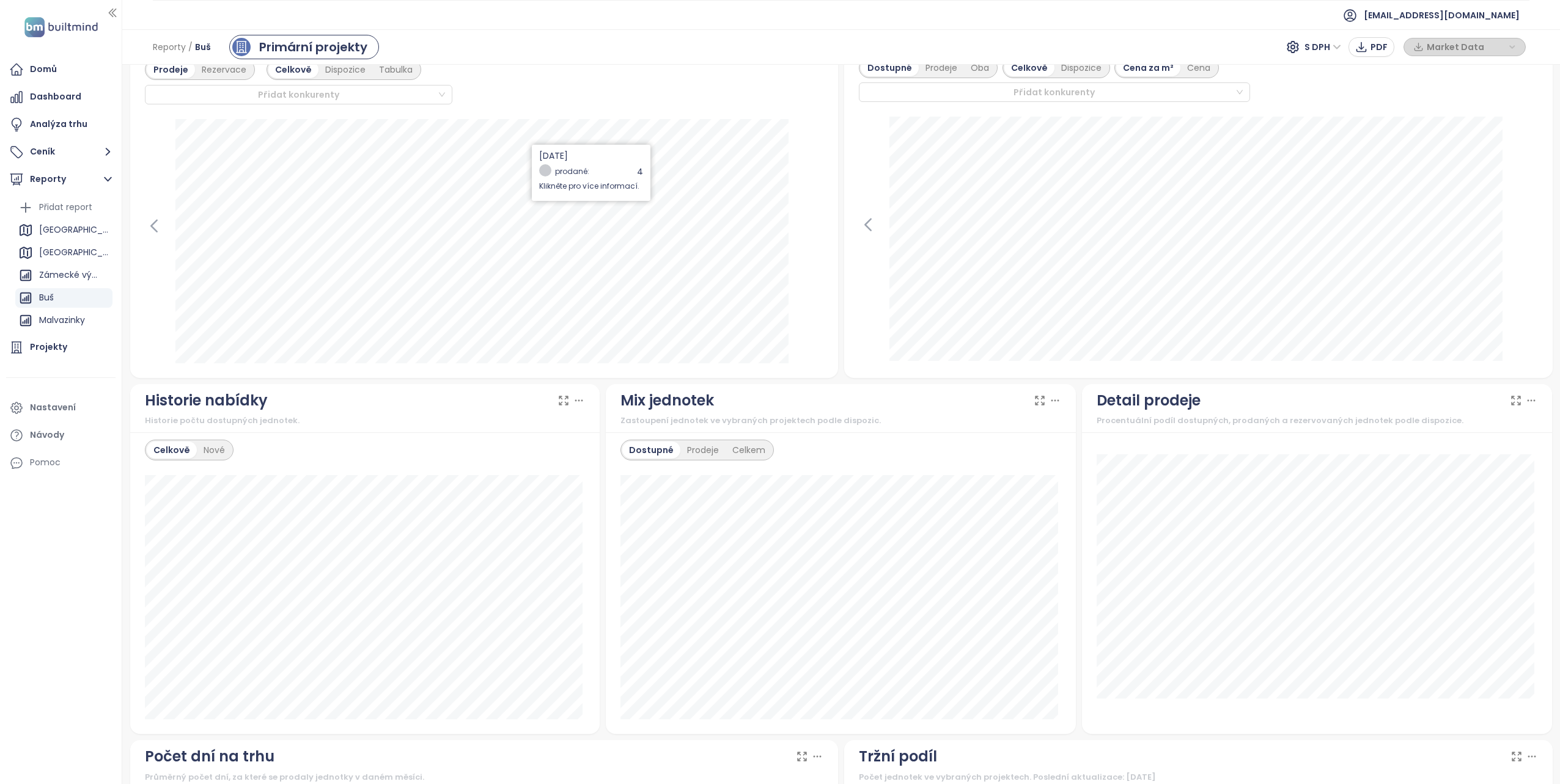
scroll to position [367, 0]
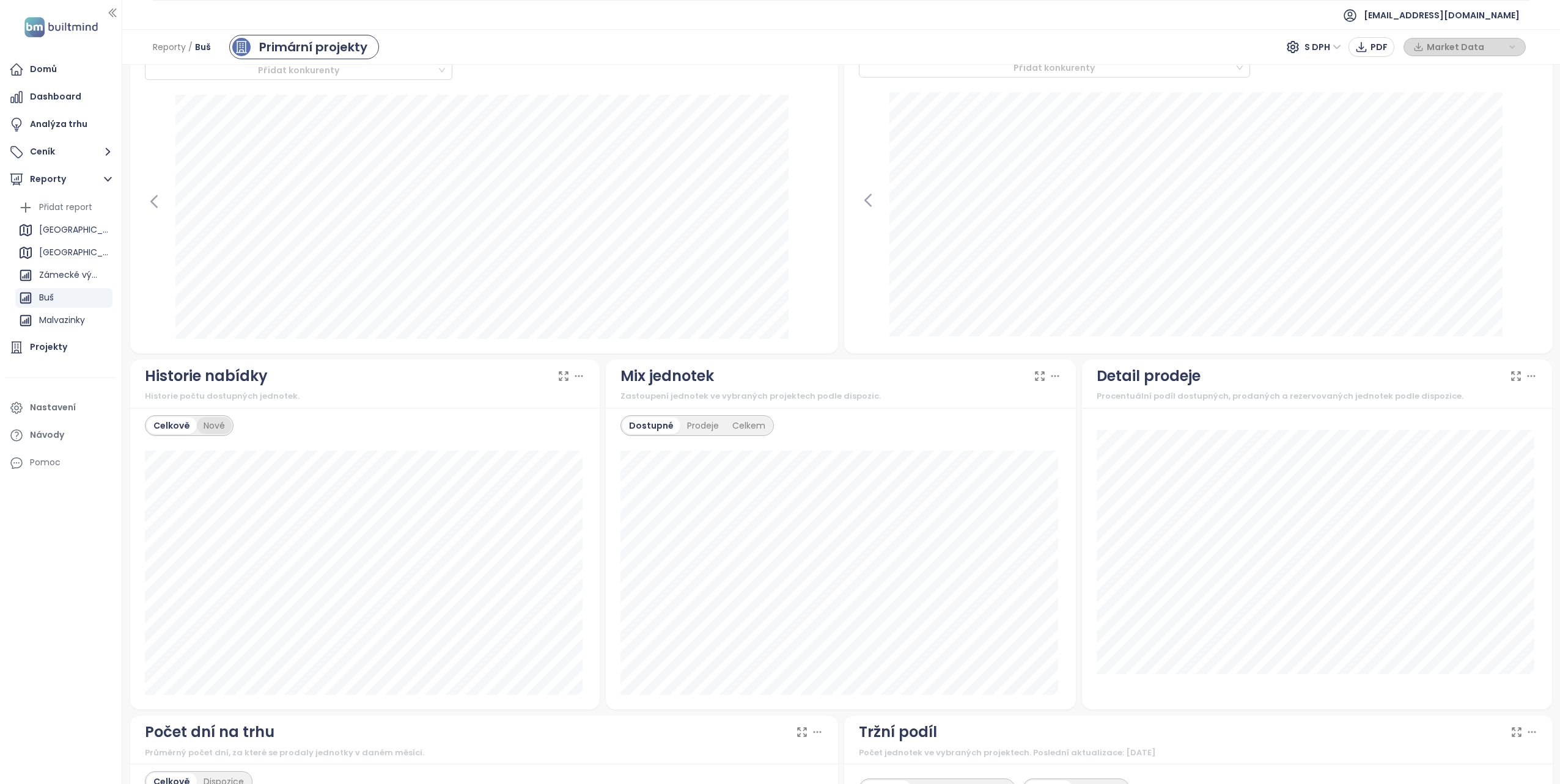
click at [211, 427] on div "Nové" at bounding box center [213, 425] width 35 height 17
click at [168, 425] on div "Celkově" at bounding box center [170, 425] width 47 height 17
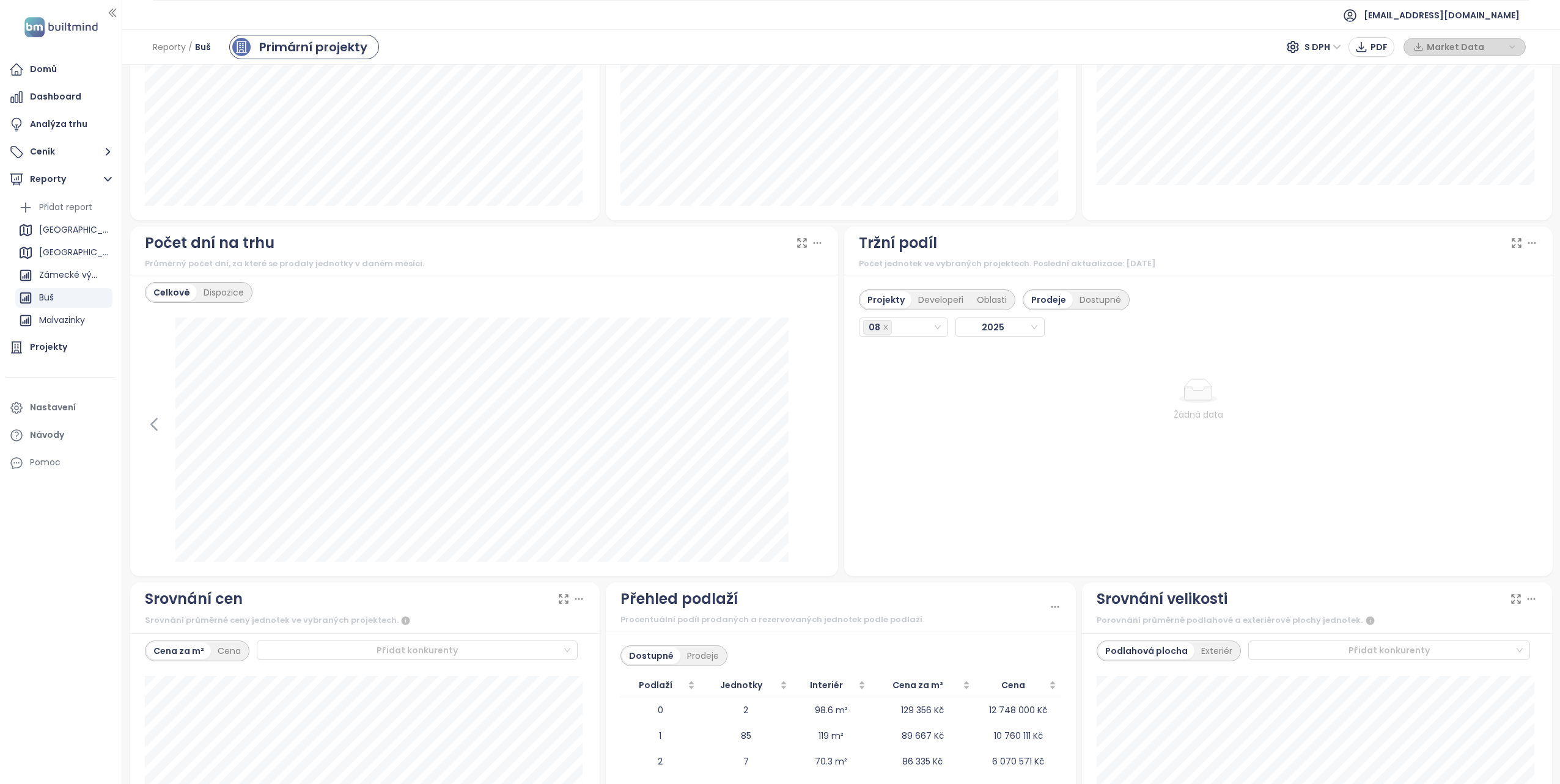
scroll to position [916, 0]
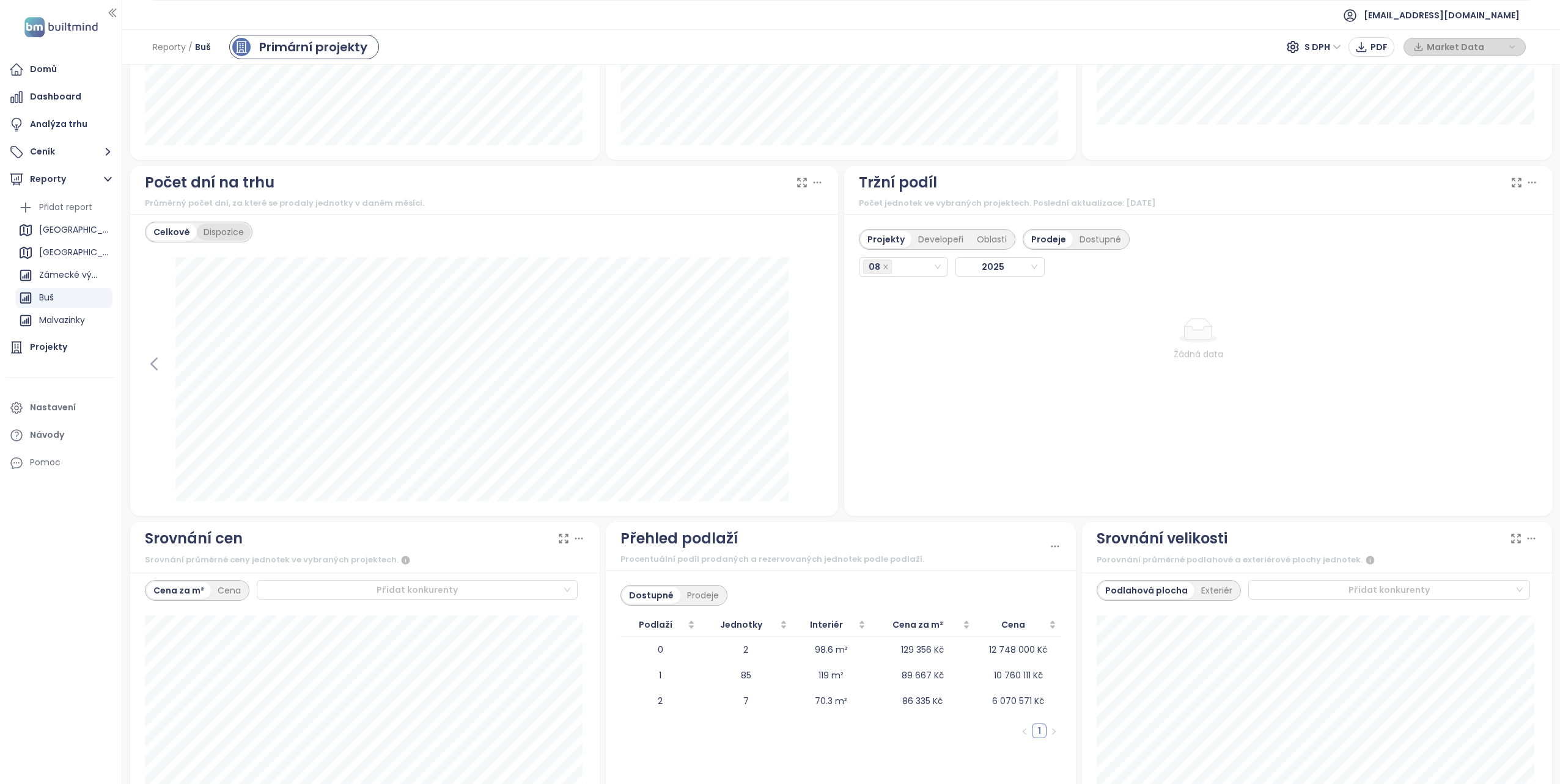
click at [220, 234] on div "Dispozice" at bounding box center [223, 232] width 54 height 17
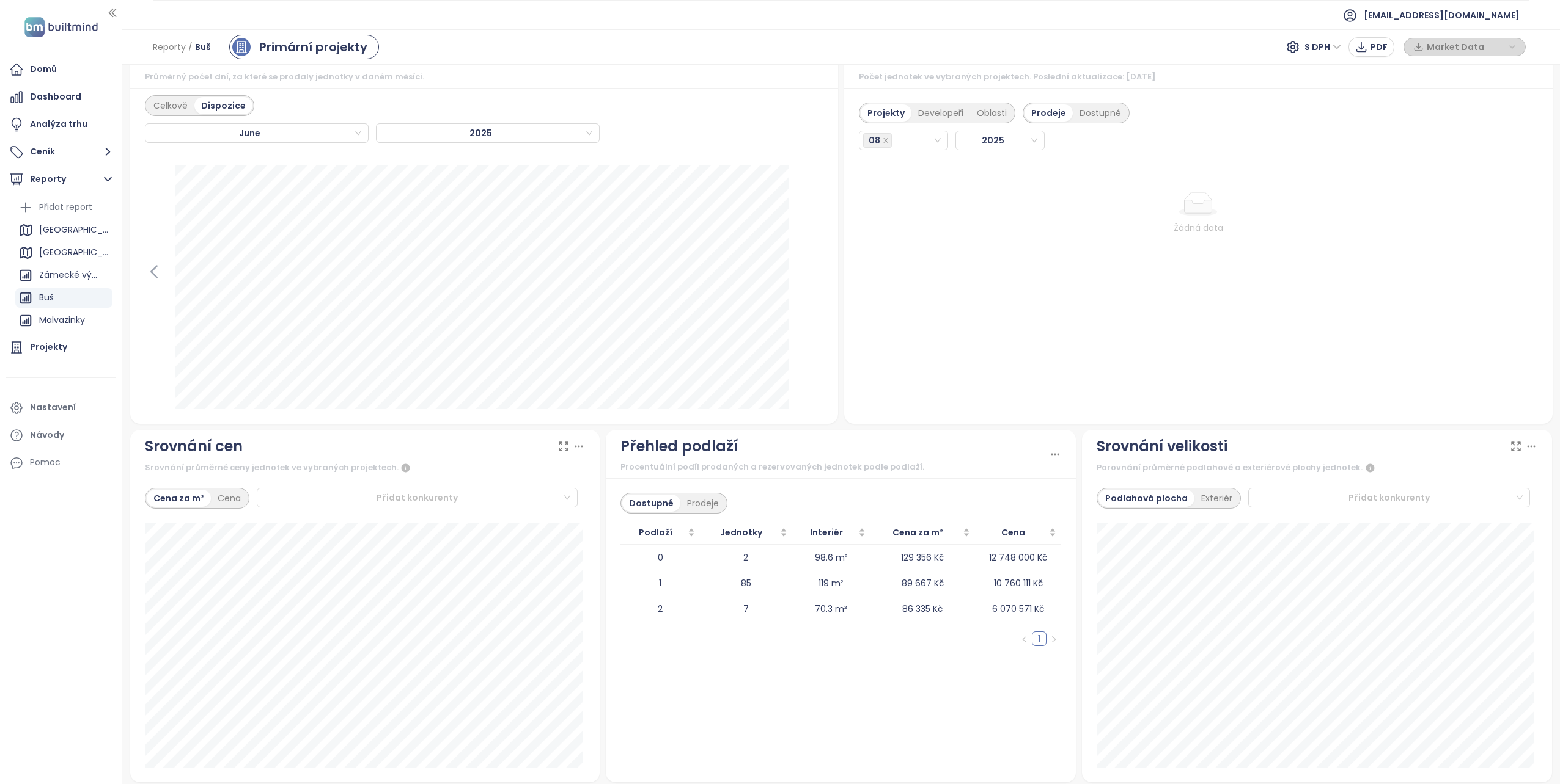
scroll to position [1048, 0]
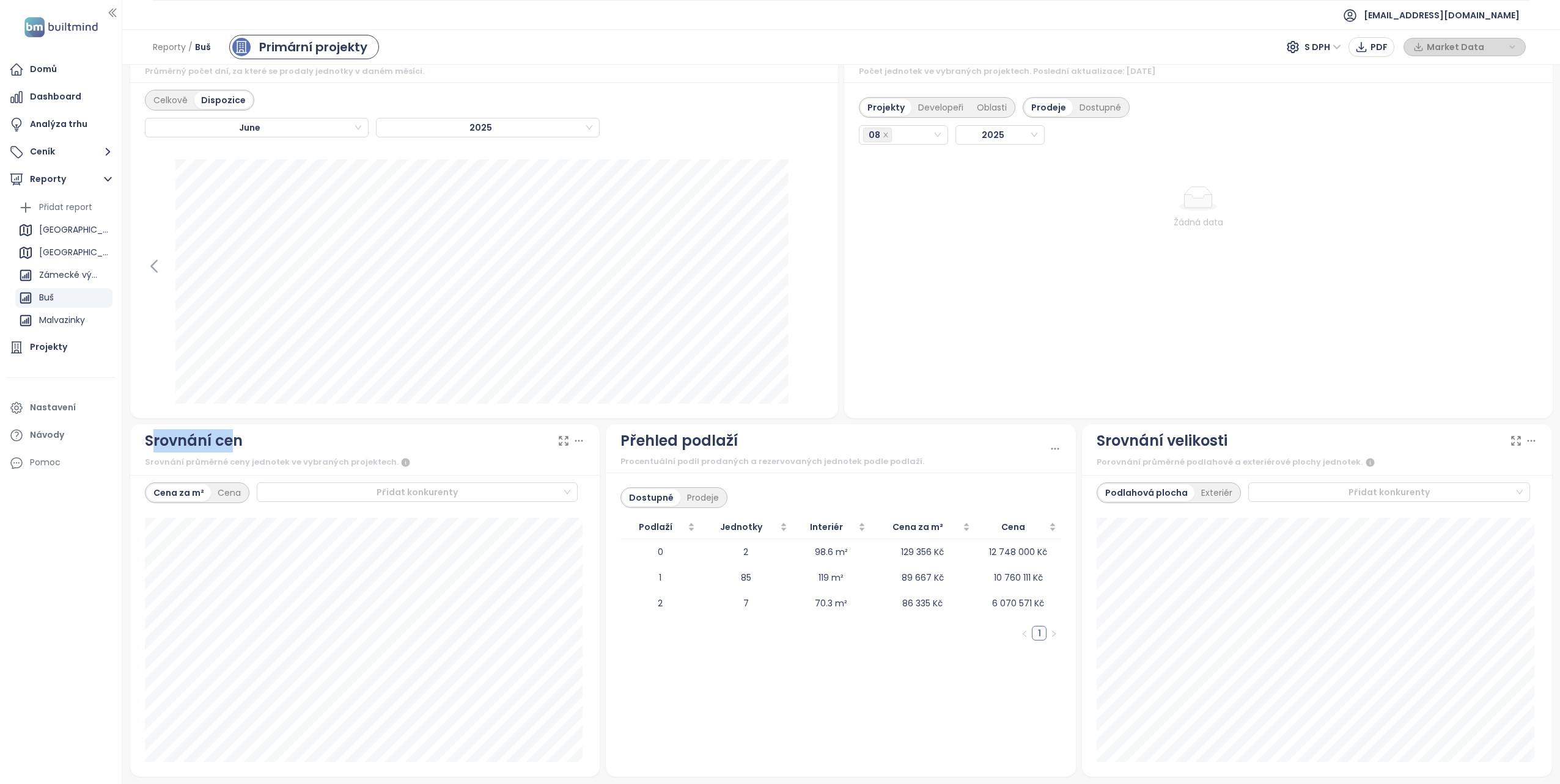
drag, startPoint x: 153, startPoint y: 439, endPoint x: 230, endPoint y: 442, distance: 77.1
click at [230, 442] on div "Srovnání cen" at bounding box center [194, 441] width 98 height 23
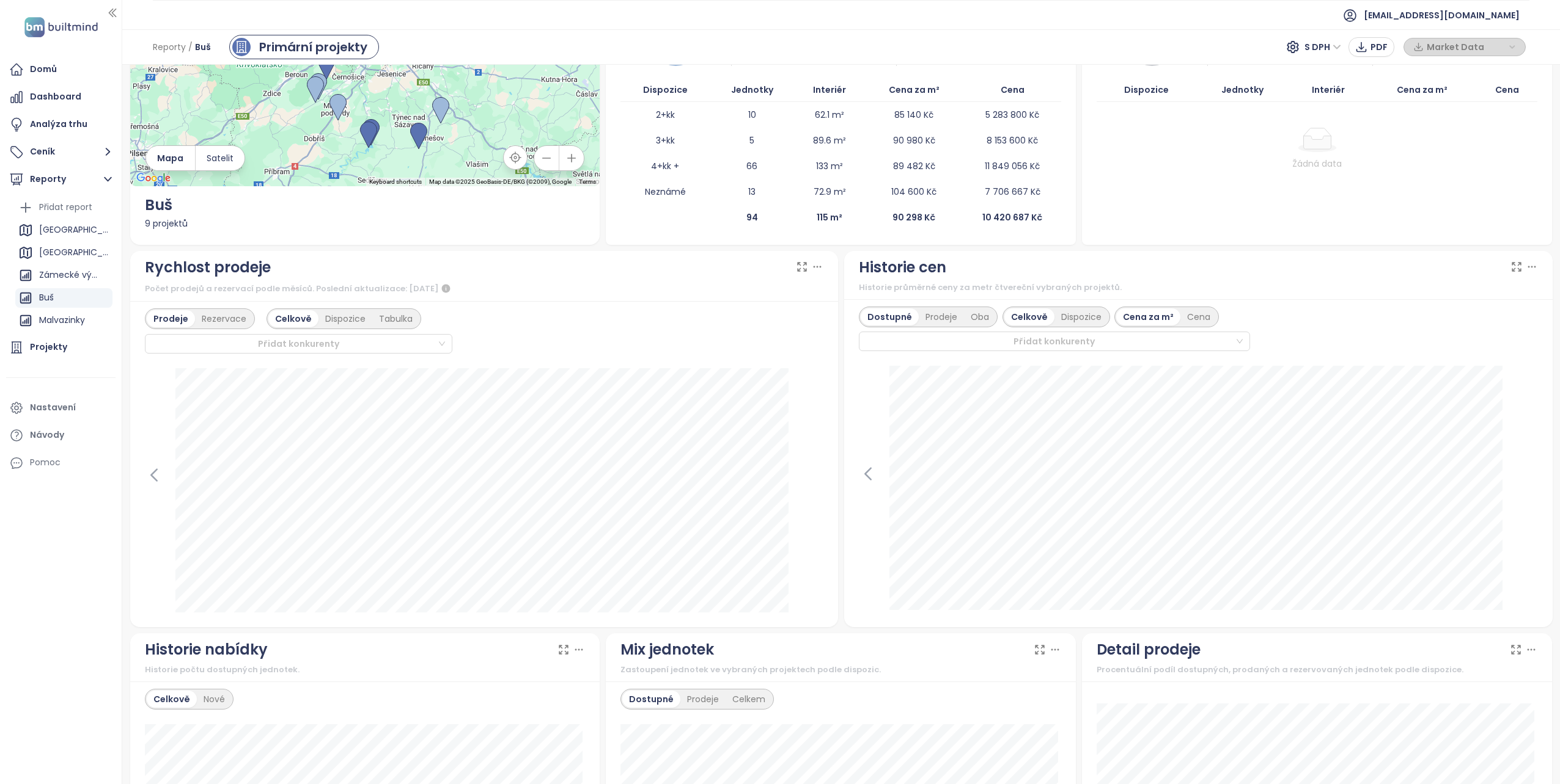
scroll to position [70, 0]
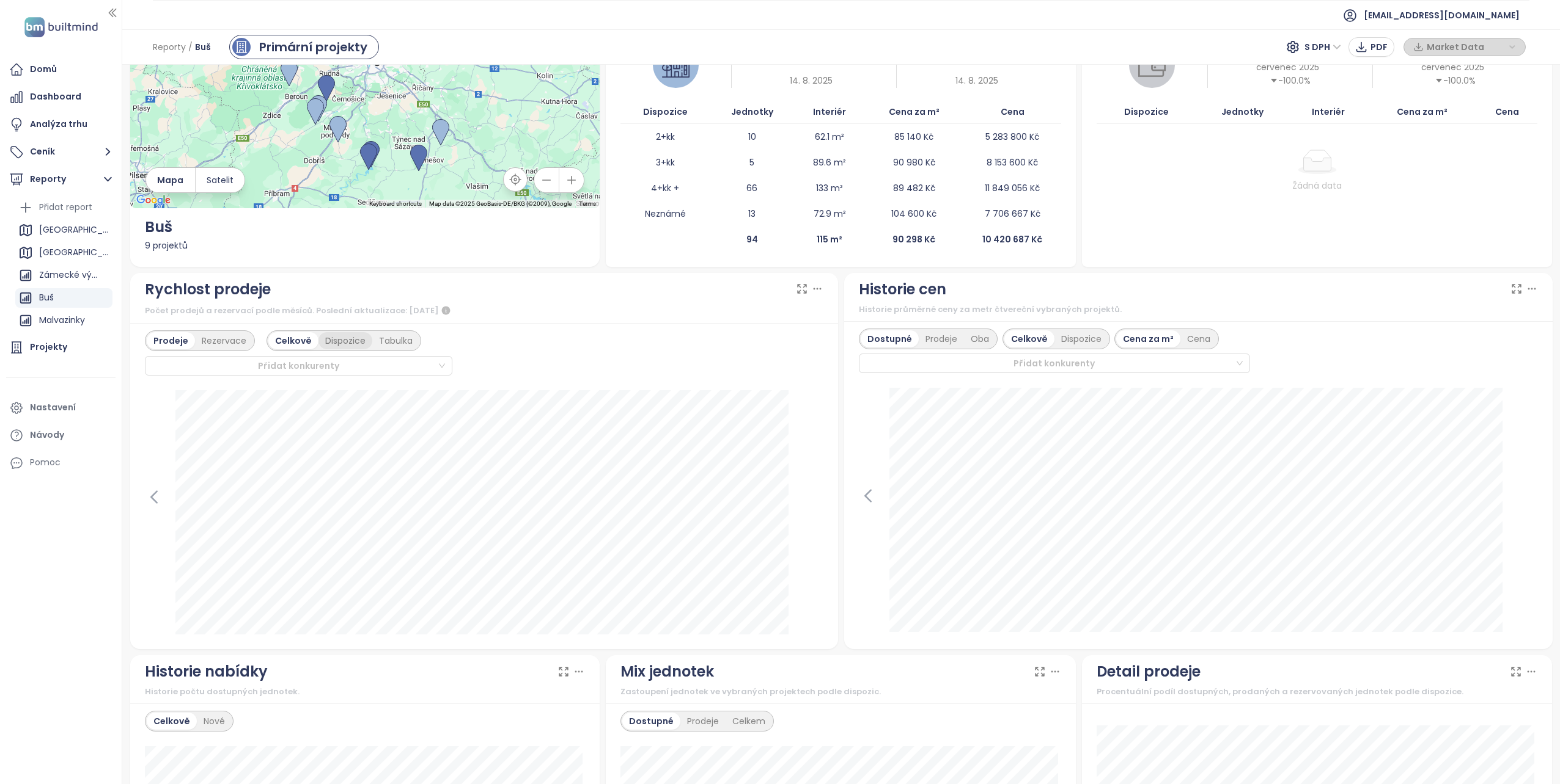
click at [340, 343] on div "Dispozice" at bounding box center [345, 341] width 54 height 17
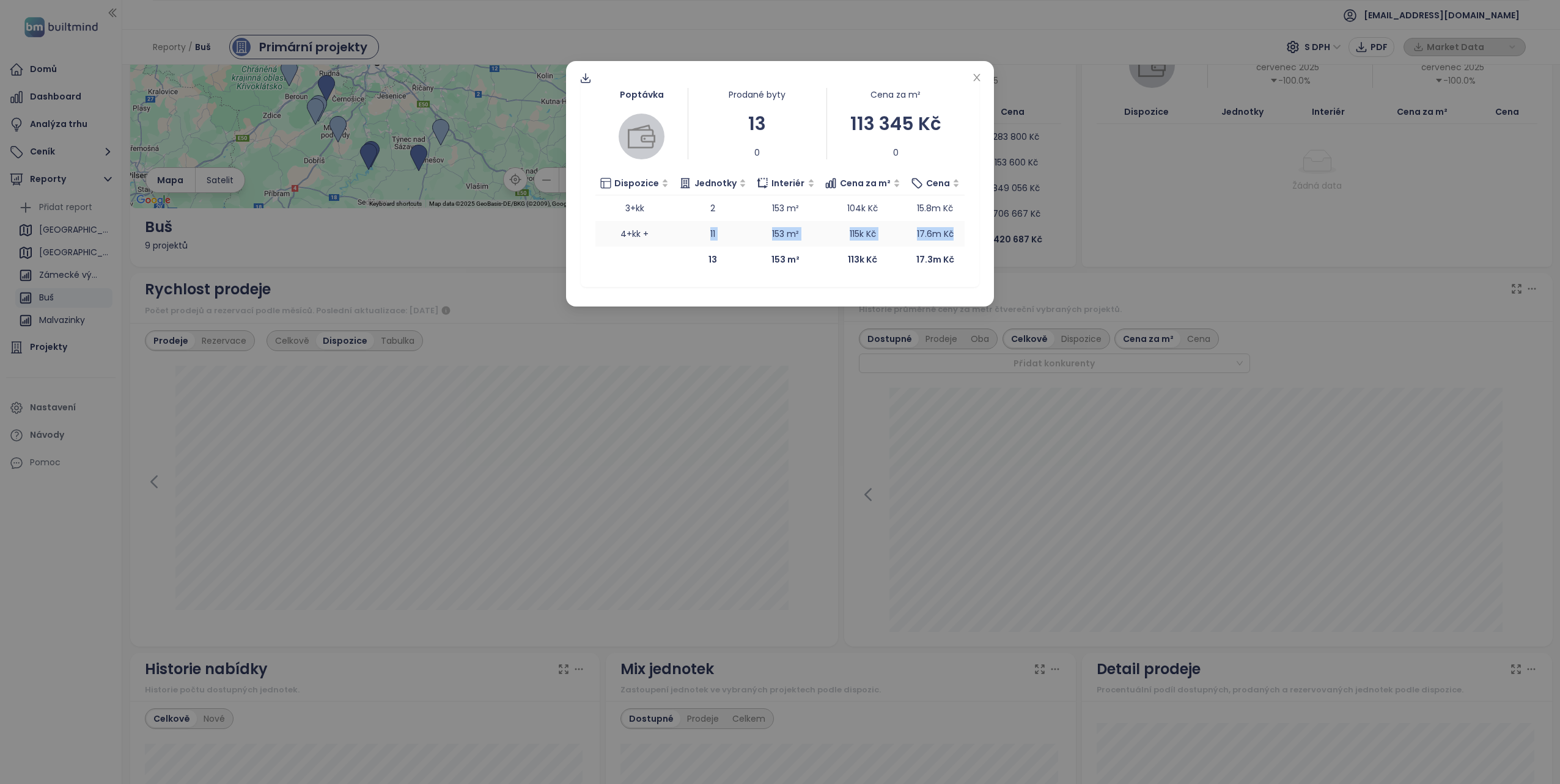
drag, startPoint x: 709, startPoint y: 232, endPoint x: 959, endPoint y: 239, distance: 250.1
click at [959, 239] on tr "4+kk + 11 153 m² 115k Kč 17.6m Kč" at bounding box center [780, 234] width 369 height 26
drag, startPoint x: 959, startPoint y: 239, endPoint x: 930, endPoint y: 235, distance: 29.3
click at [930, 235] on span "17.6m Kč" at bounding box center [934, 234] width 37 height 12
click at [641, 233] on td "4+kk +" at bounding box center [635, 234] width 79 height 26
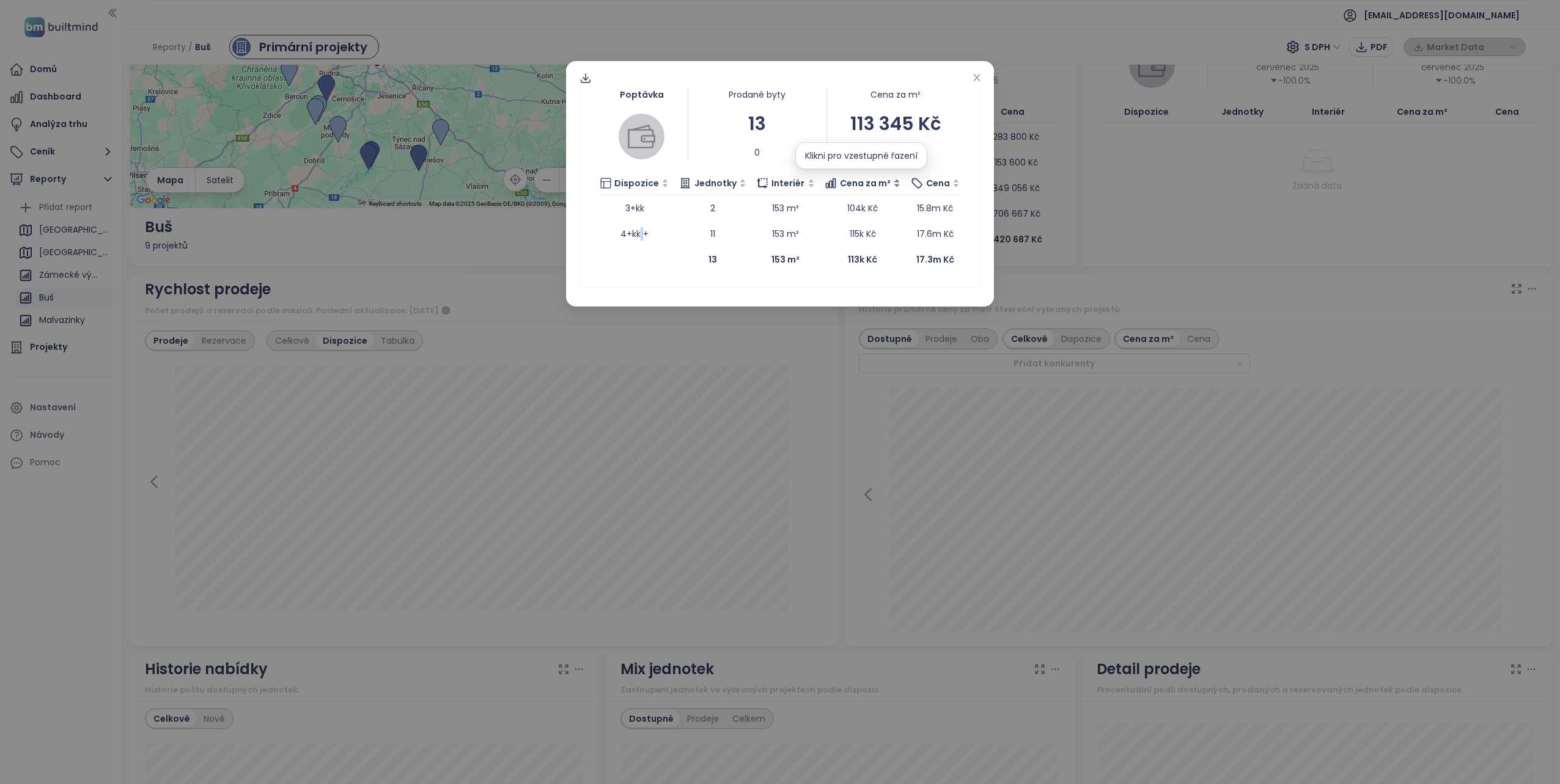
click at [864, 182] on span "Cena za m²" at bounding box center [865, 183] width 51 height 13
click at [863, 178] on span "Cena za m²" at bounding box center [865, 183] width 51 height 13
click at [977, 78] on icon "close" at bounding box center [976, 78] width 7 height 7
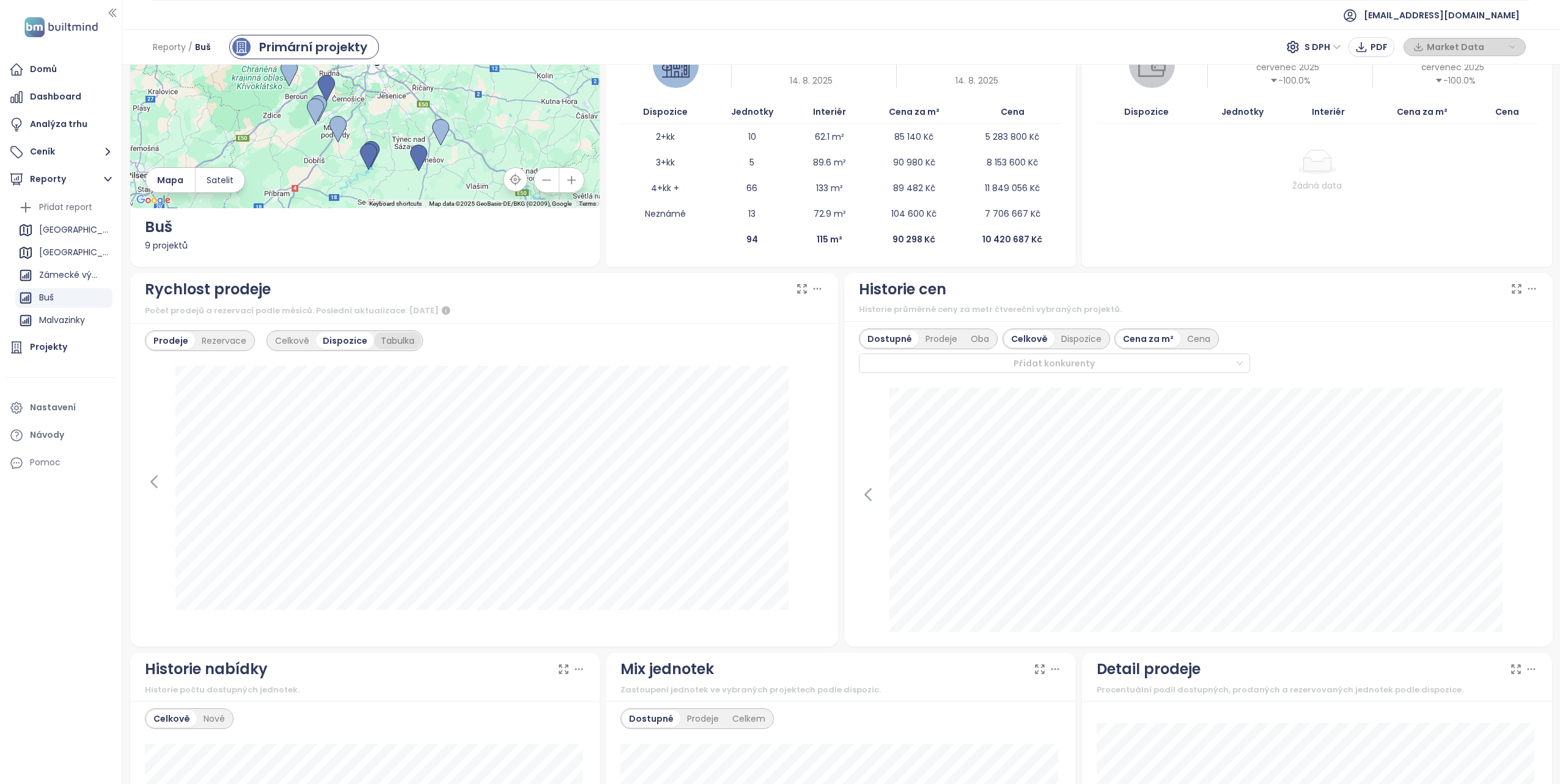
click at [391, 342] on div "Tabulka" at bounding box center [397, 341] width 47 height 17
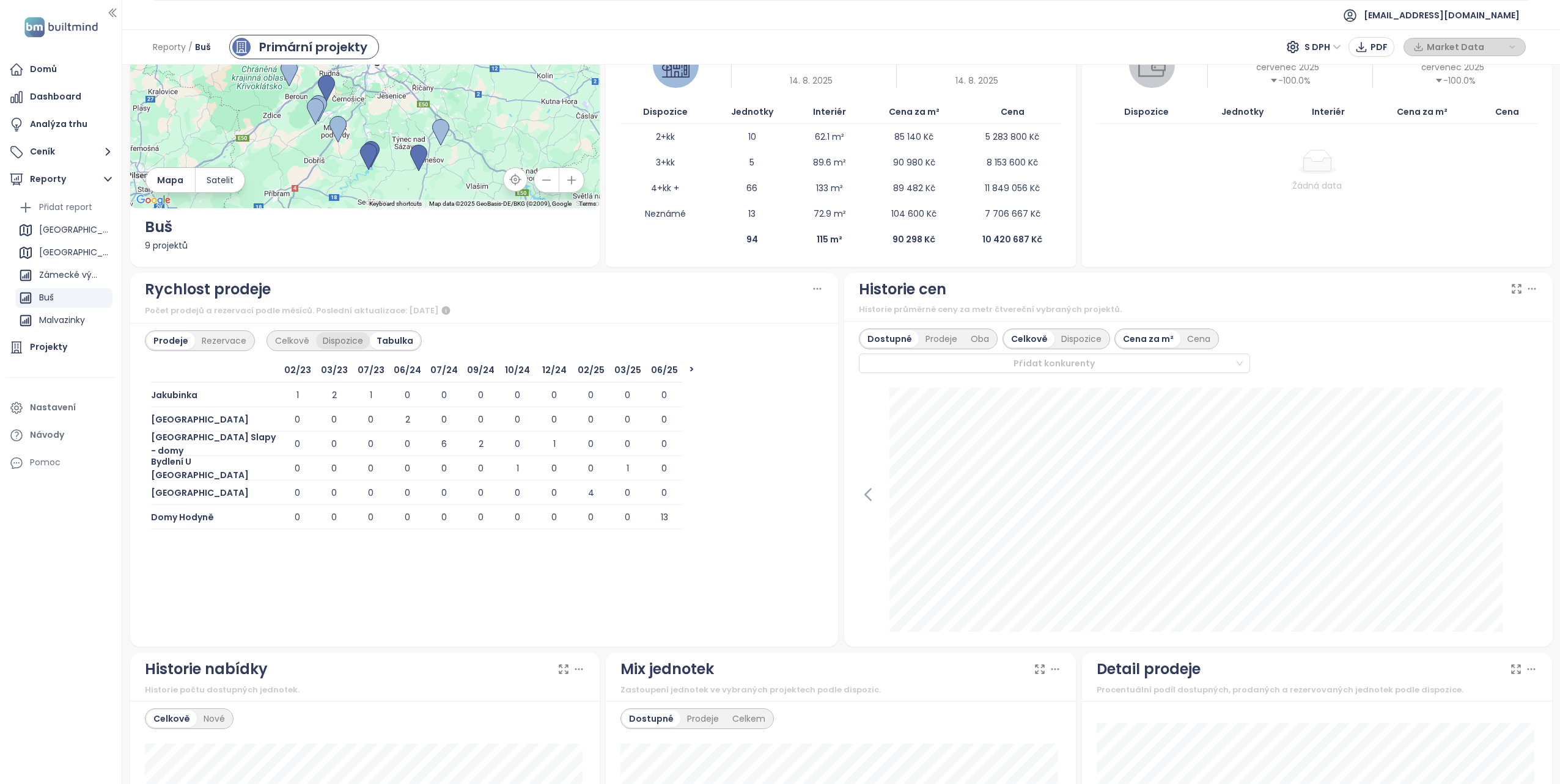
click at [336, 344] on div "Dispozice" at bounding box center [343, 341] width 54 height 17
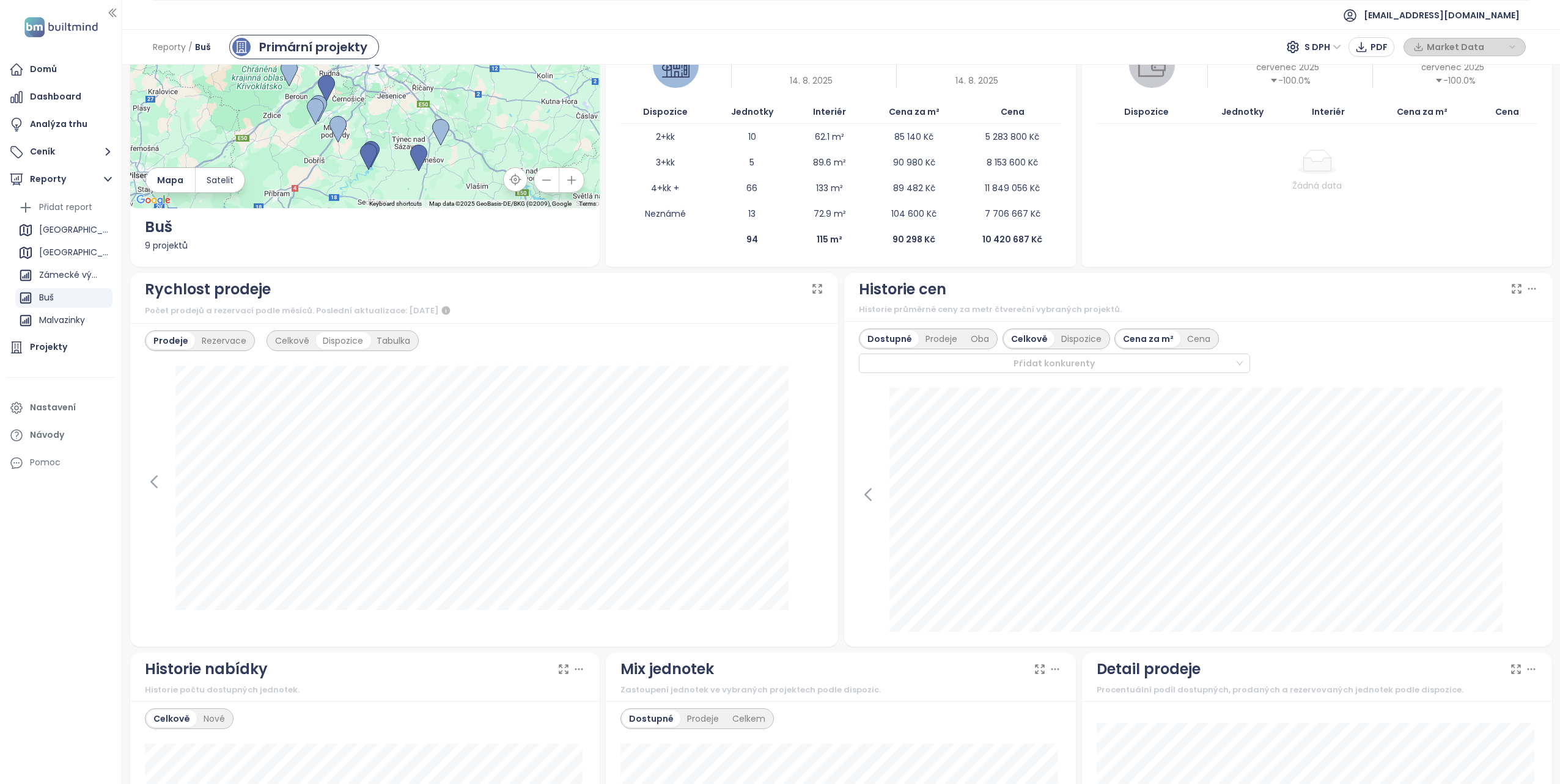
click at [288, 341] on div "Celkově" at bounding box center [292, 341] width 47 height 17
click at [208, 342] on div "Rezervace" at bounding box center [223, 341] width 58 height 17
click at [163, 340] on div "Prodeje" at bounding box center [169, 341] width 46 height 17
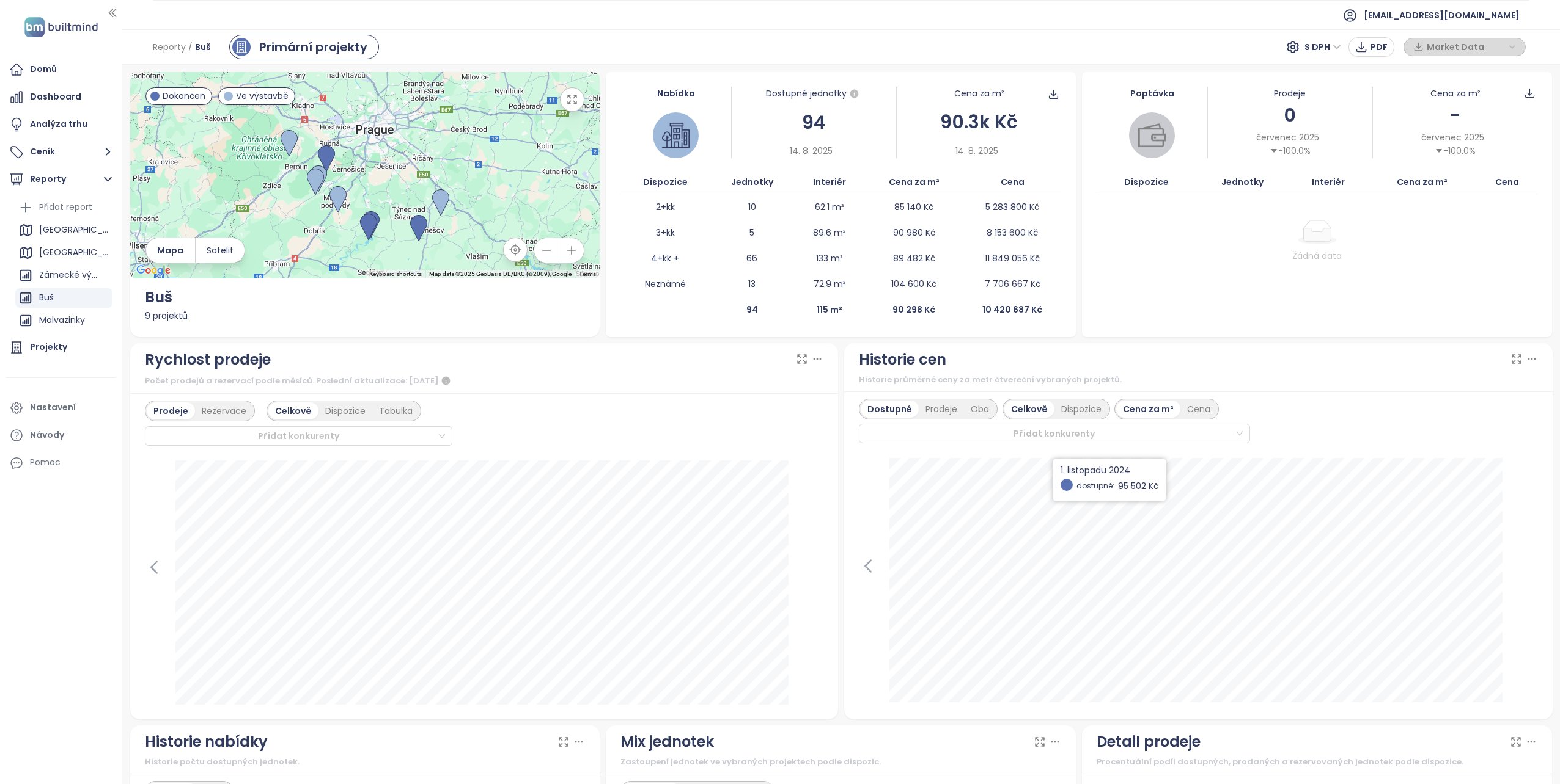
scroll to position [0, 0]
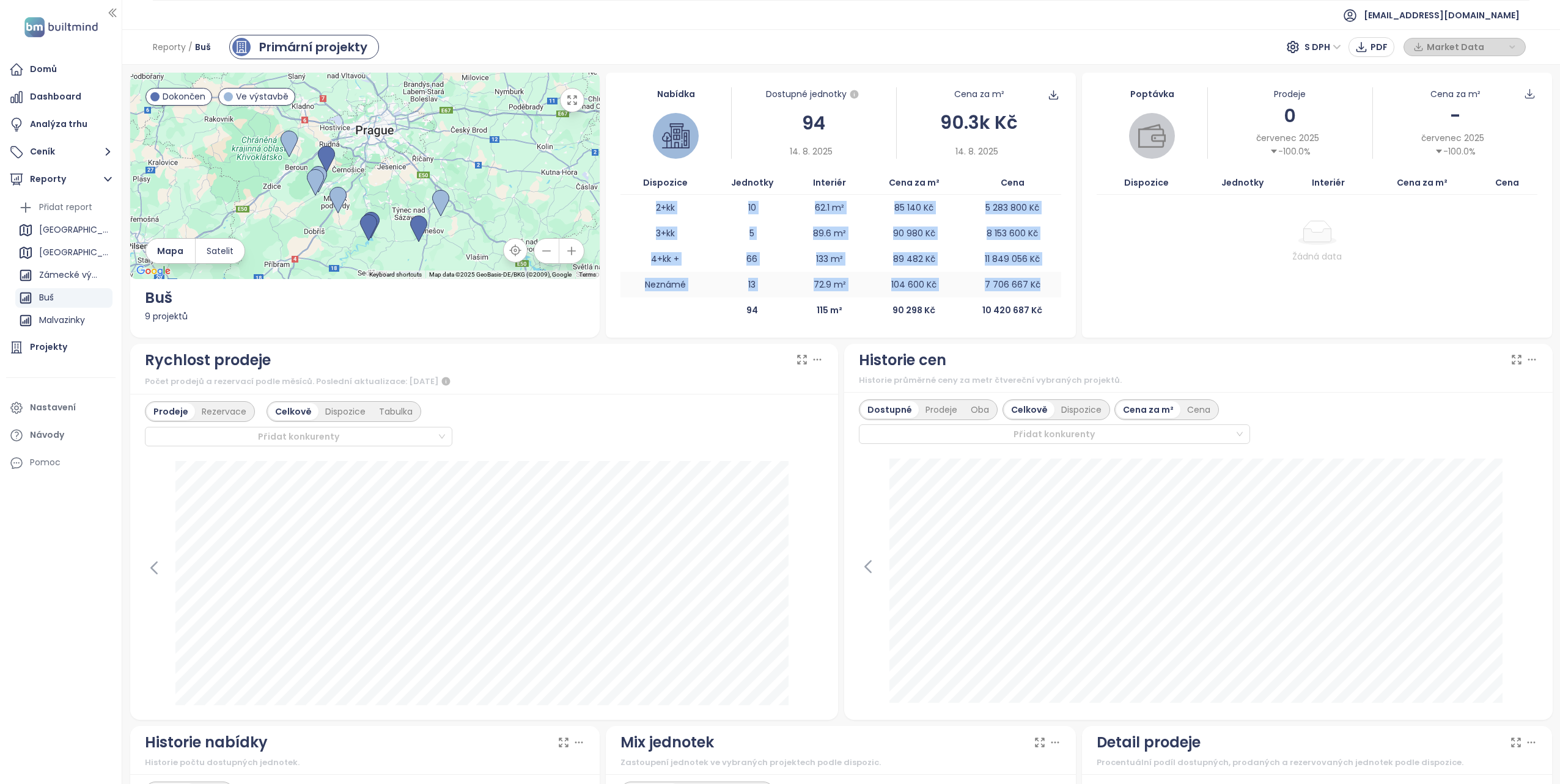
drag, startPoint x: 652, startPoint y: 206, endPoint x: 1035, endPoint y: 293, distance: 392.8
click at [1035, 293] on tbody "2+kk 10 62.1 m² 85 140 Kč 5 283 800 Kč 3+kk 5 89.6 m² 90 980 Kč 8 153 600 Kč 4+…" at bounding box center [841, 245] width 441 height 103
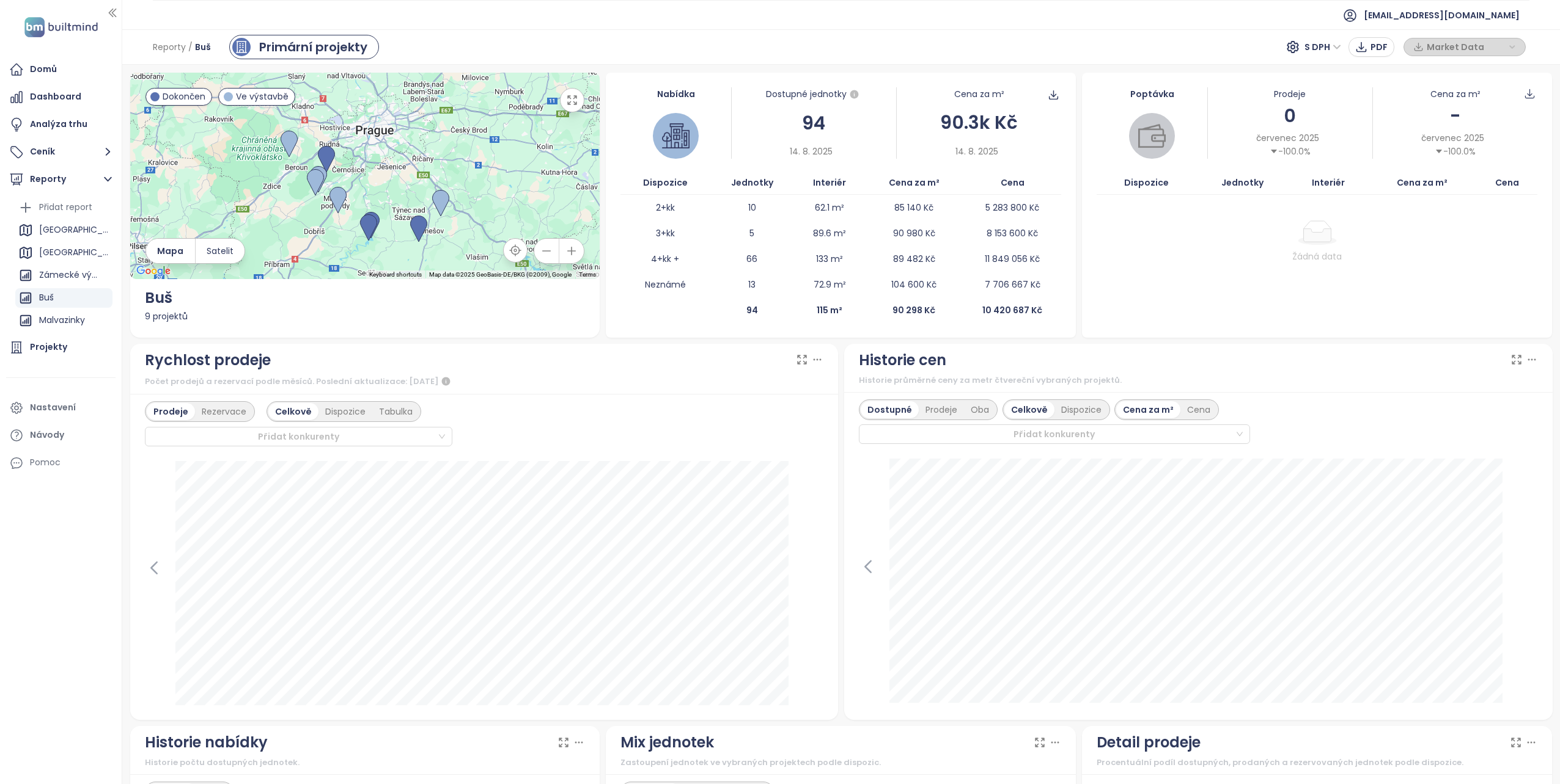
drag, startPoint x: 1035, startPoint y: 293, endPoint x: 1134, endPoint y: 291, distance: 99.0
click at [1134, 291] on div "Poptávka Prodeje 0 červenec 2025 -100.0% Cena za m² - červenec 2025 -100.0% Dis…" at bounding box center [1316, 204] width 470 height 265
click at [1374, 45] on span "PDF" at bounding box center [1378, 46] width 17 height 13
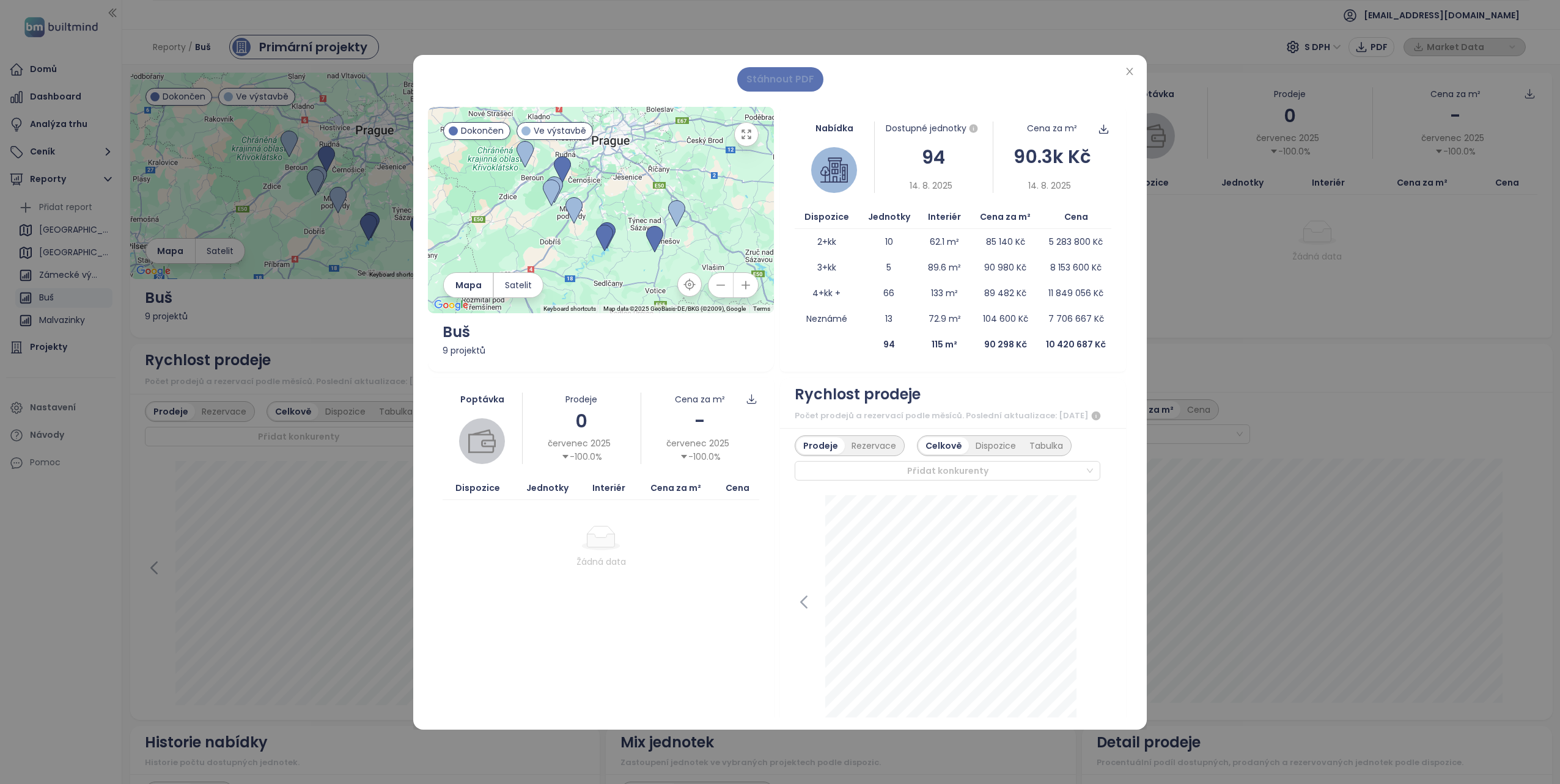
click at [770, 74] on span "Stáhnout PDF" at bounding box center [780, 78] width 68 height 15
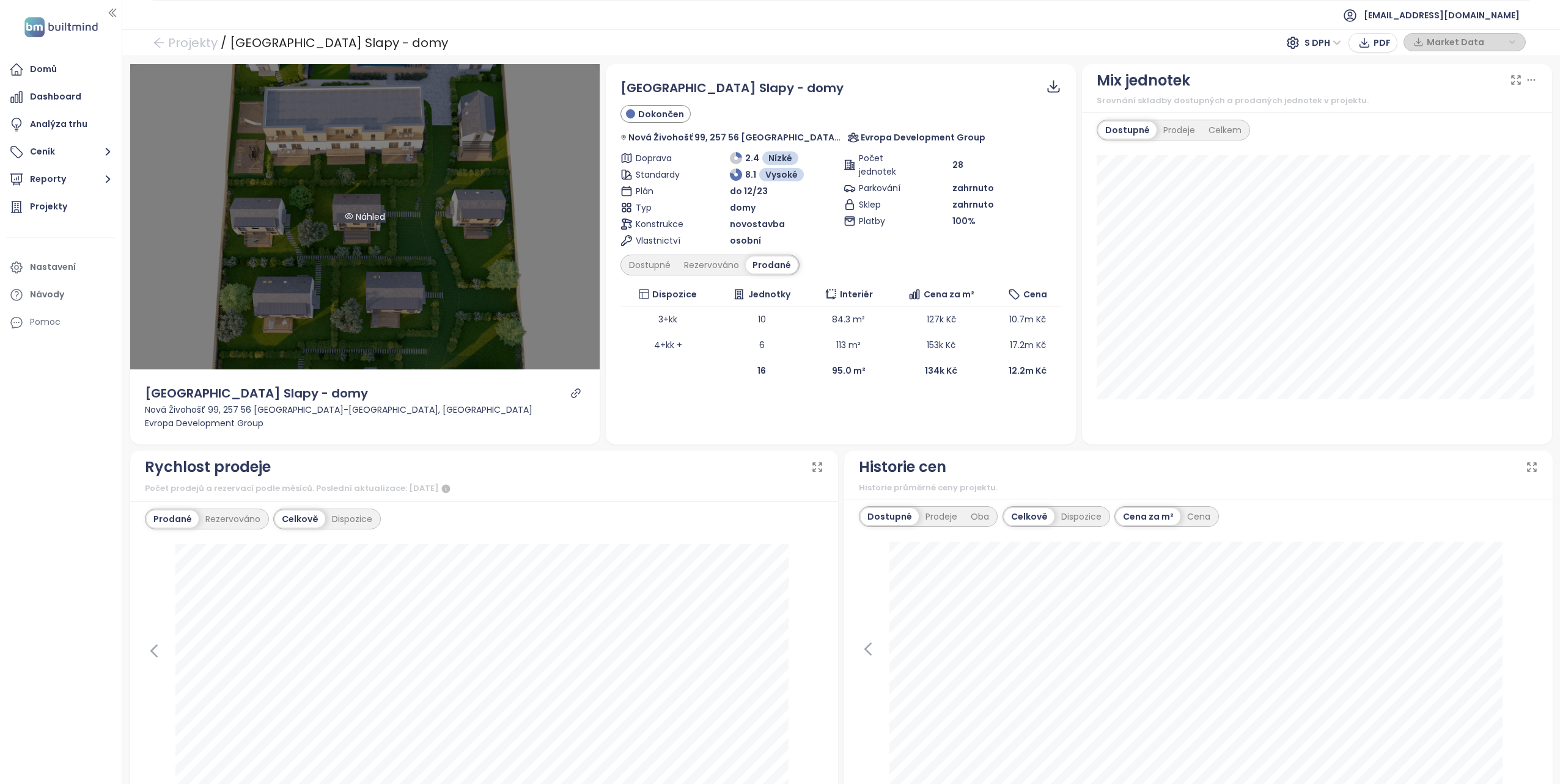
click at [336, 284] on div "Náhled" at bounding box center [365, 217] width 470 height 305
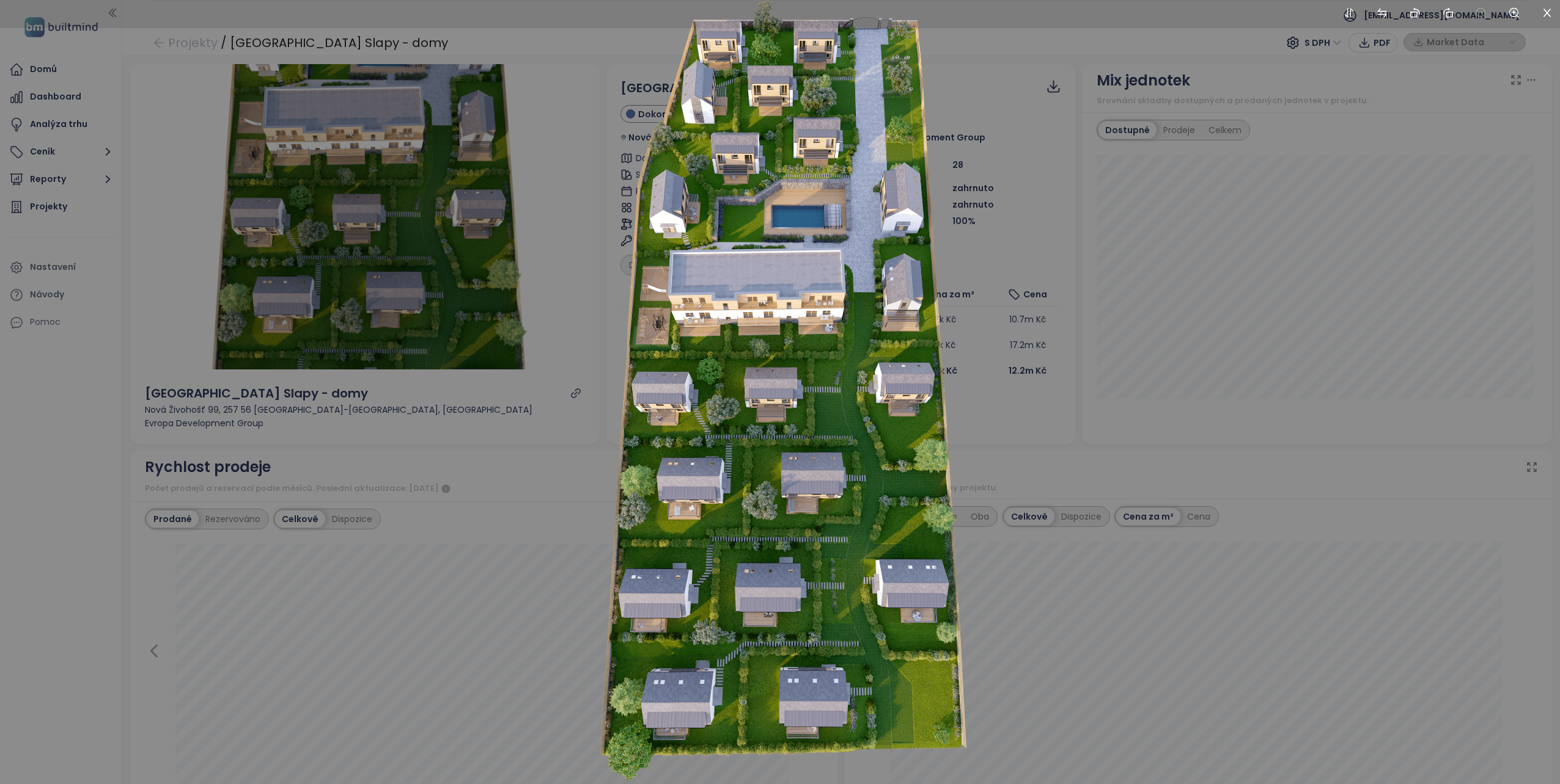
click at [337, 284] on div at bounding box center [780, 392] width 1560 height 784
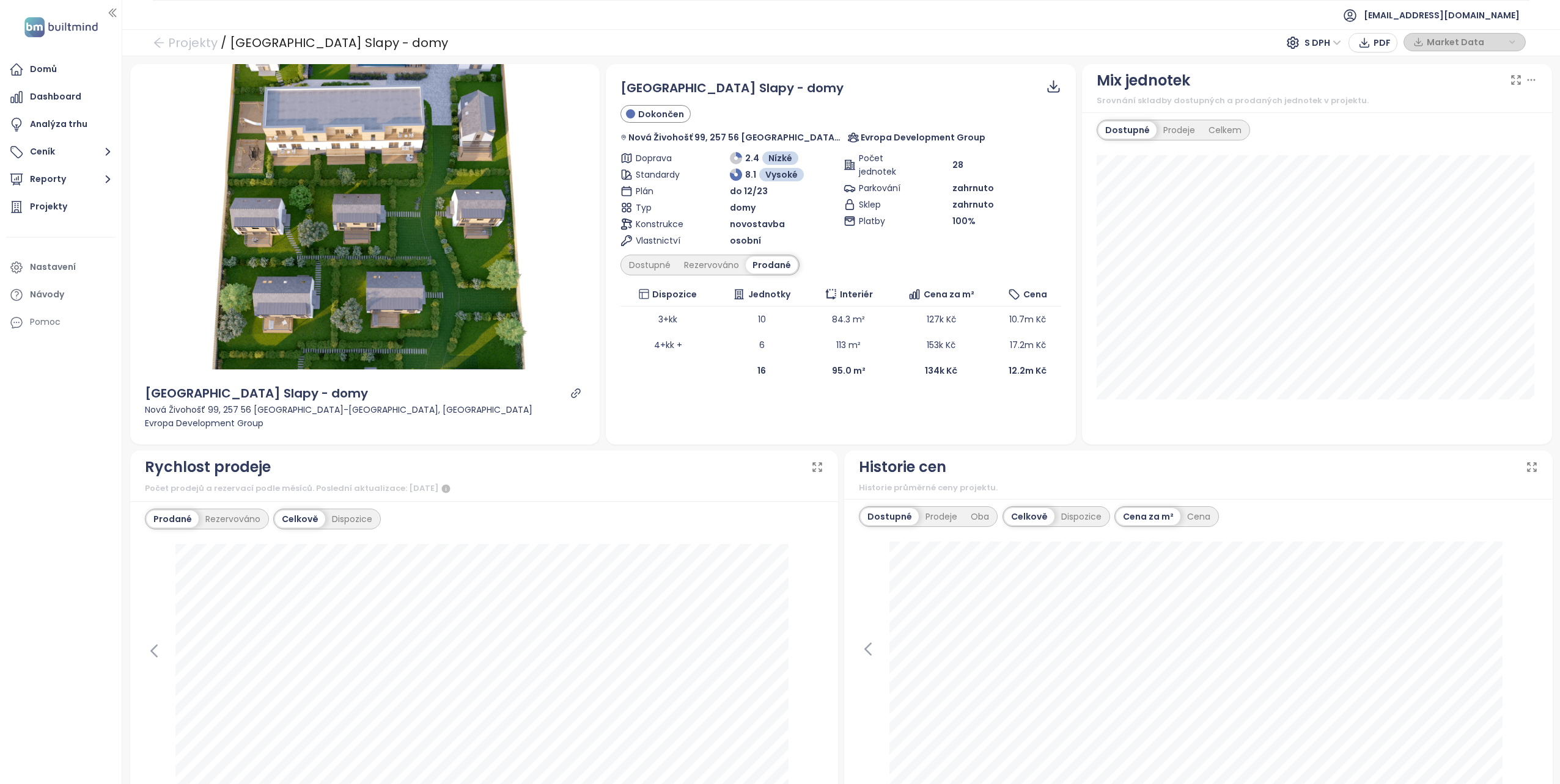
click at [232, 426] on div "Evropa Development Group" at bounding box center [365, 423] width 441 height 13
click at [185, 400] on div "Lakeside Resort Slapy - domy" at bounding box center [256, 393] width 223 height 19
click at [282, 400] on div "Lakeside Resort Slapy - domy" at bounding box center [256, 393] width 223 height 19
click at [573, 392] on icon "link" at bounding box center [576, 393] width 11 height 11
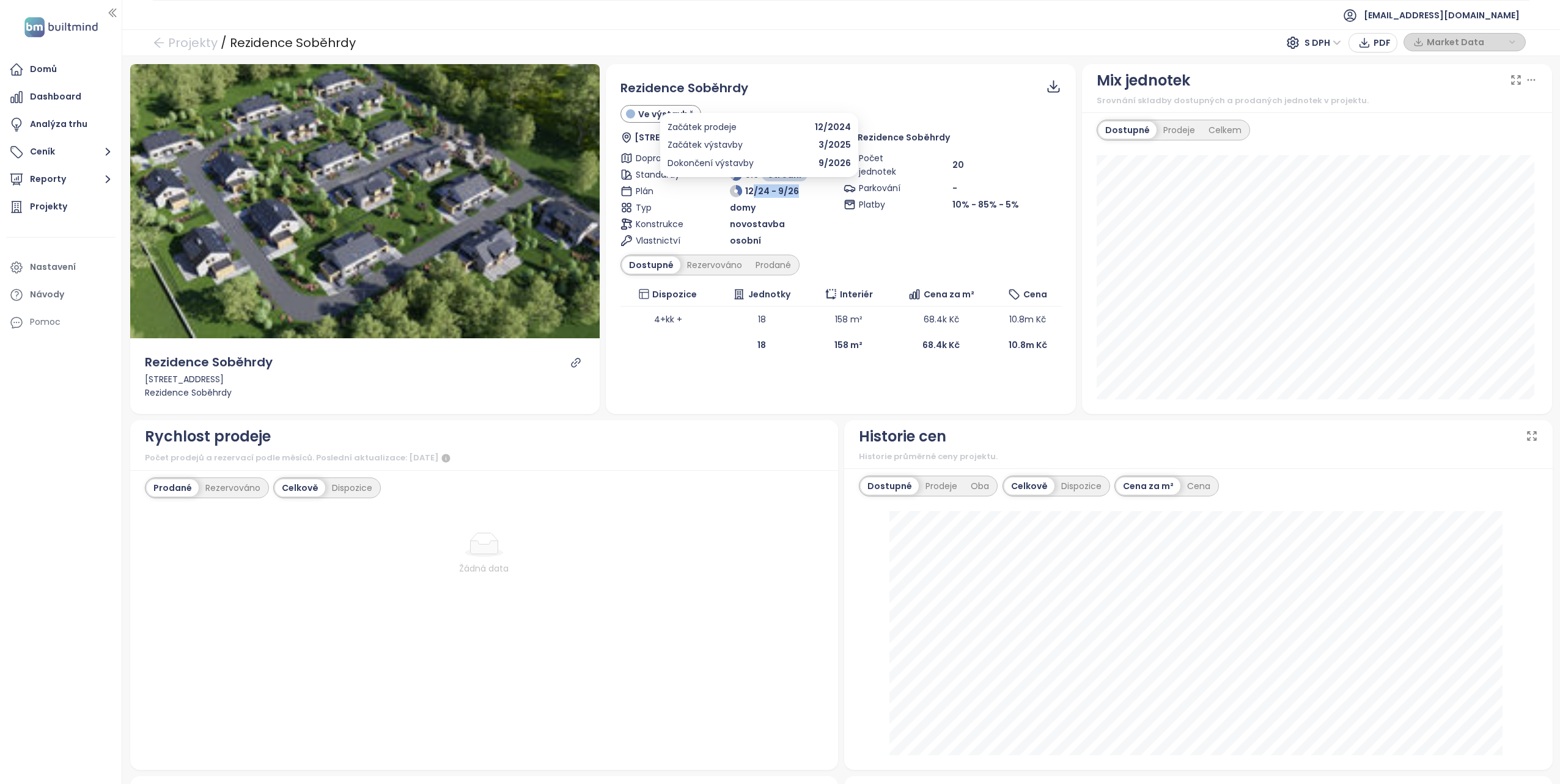
drag, startPoint x: 792, startPoint y: 192, endPoint x: 751, endPoint y: 191, distance: 41.0
click at [751, 191] on div "12/24 - 9/26" at bounding box center [784, 191] width 109 height 13
drag, startPoint x: 751, startPoint y: 191, endPoint x: 775, endPoint y: 206, distance: 28.3
click at [775, 206] on div "domy" at bounding box center [784, 207] width 109 height 13
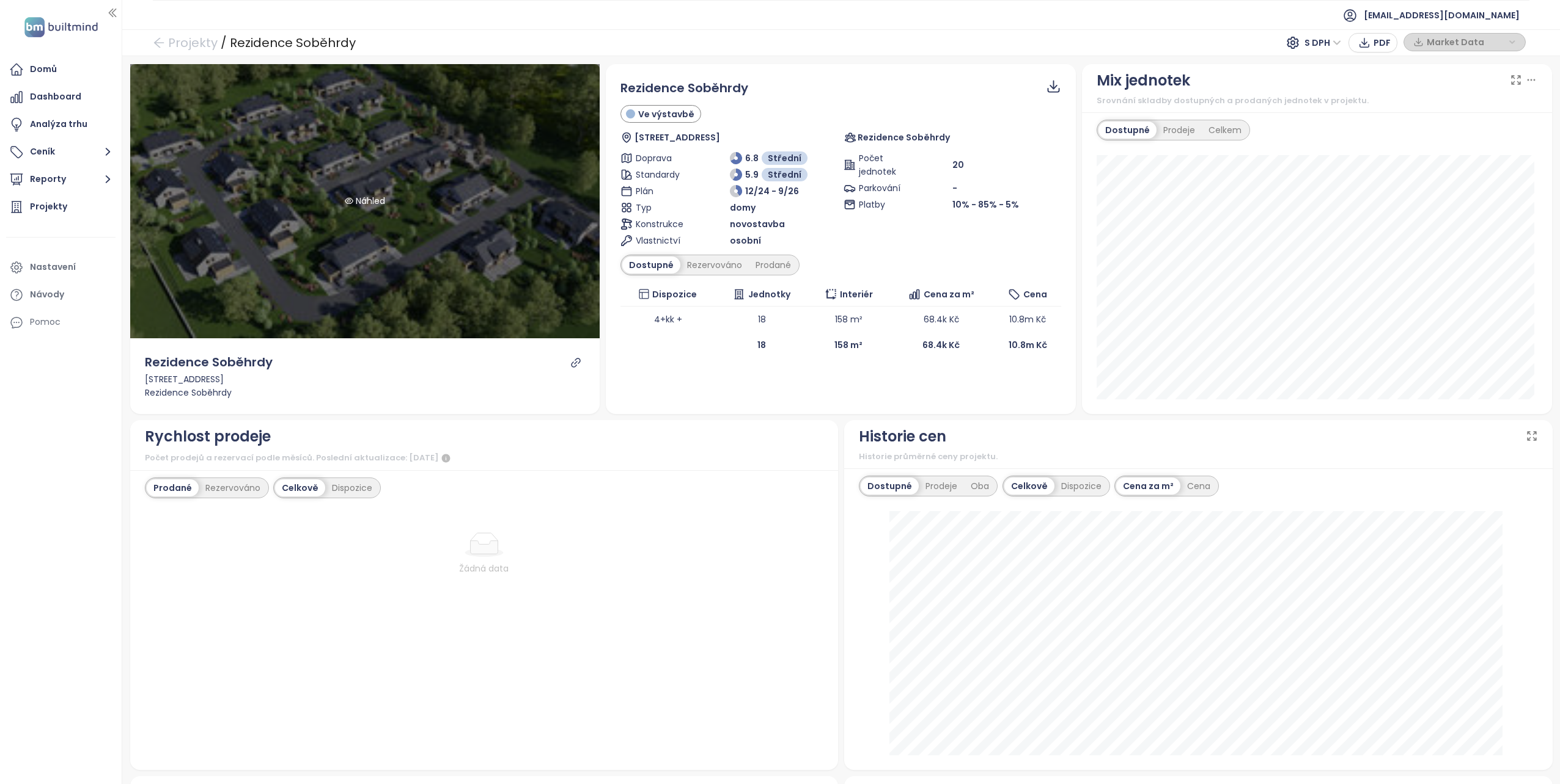
click at [369, 207] on div "Náhled" at bounding box center [364, 201] width 46 height 13
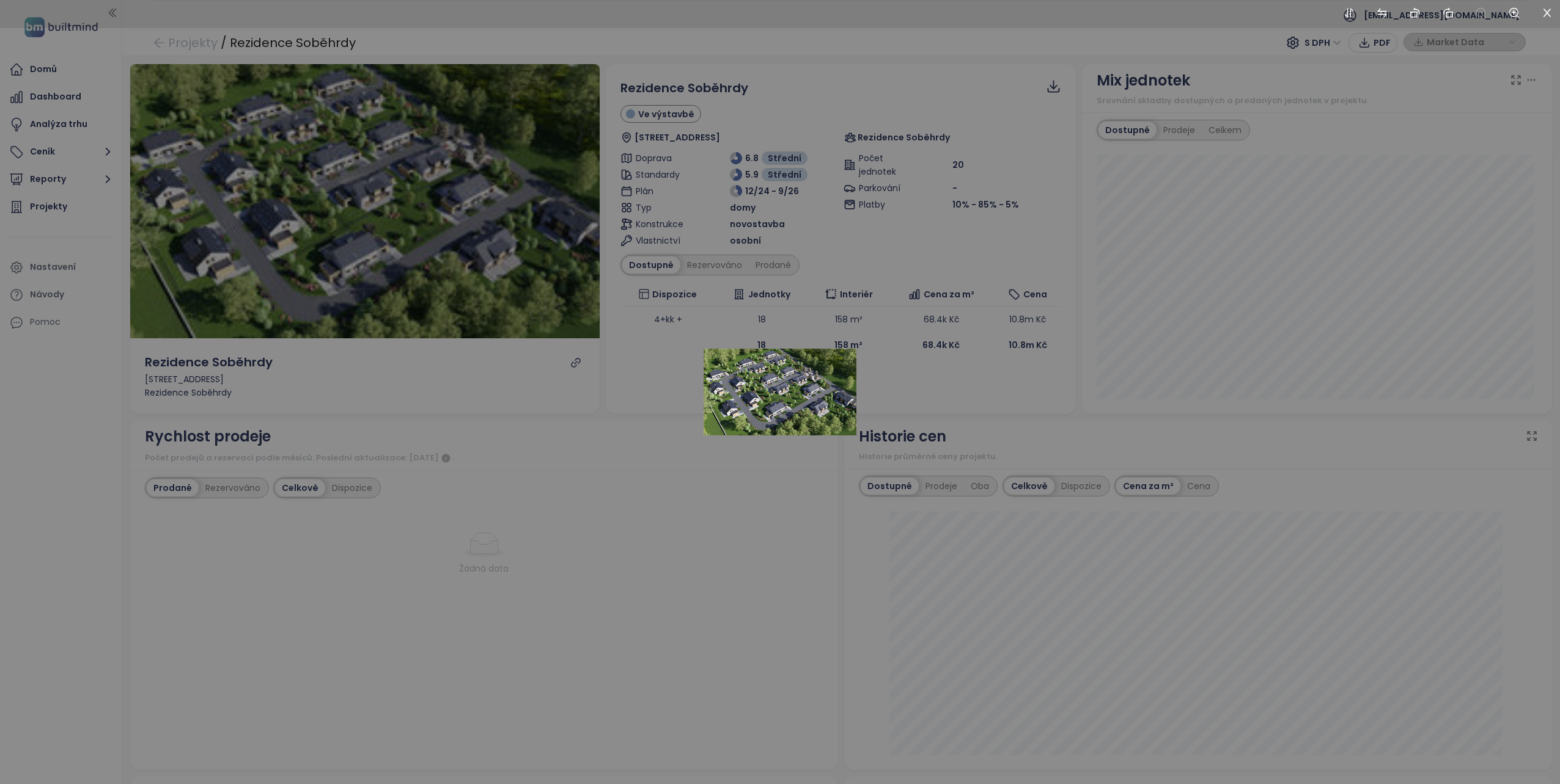
click at [425, 223] on div at bounding box center [780, 392] width 1560 height 784
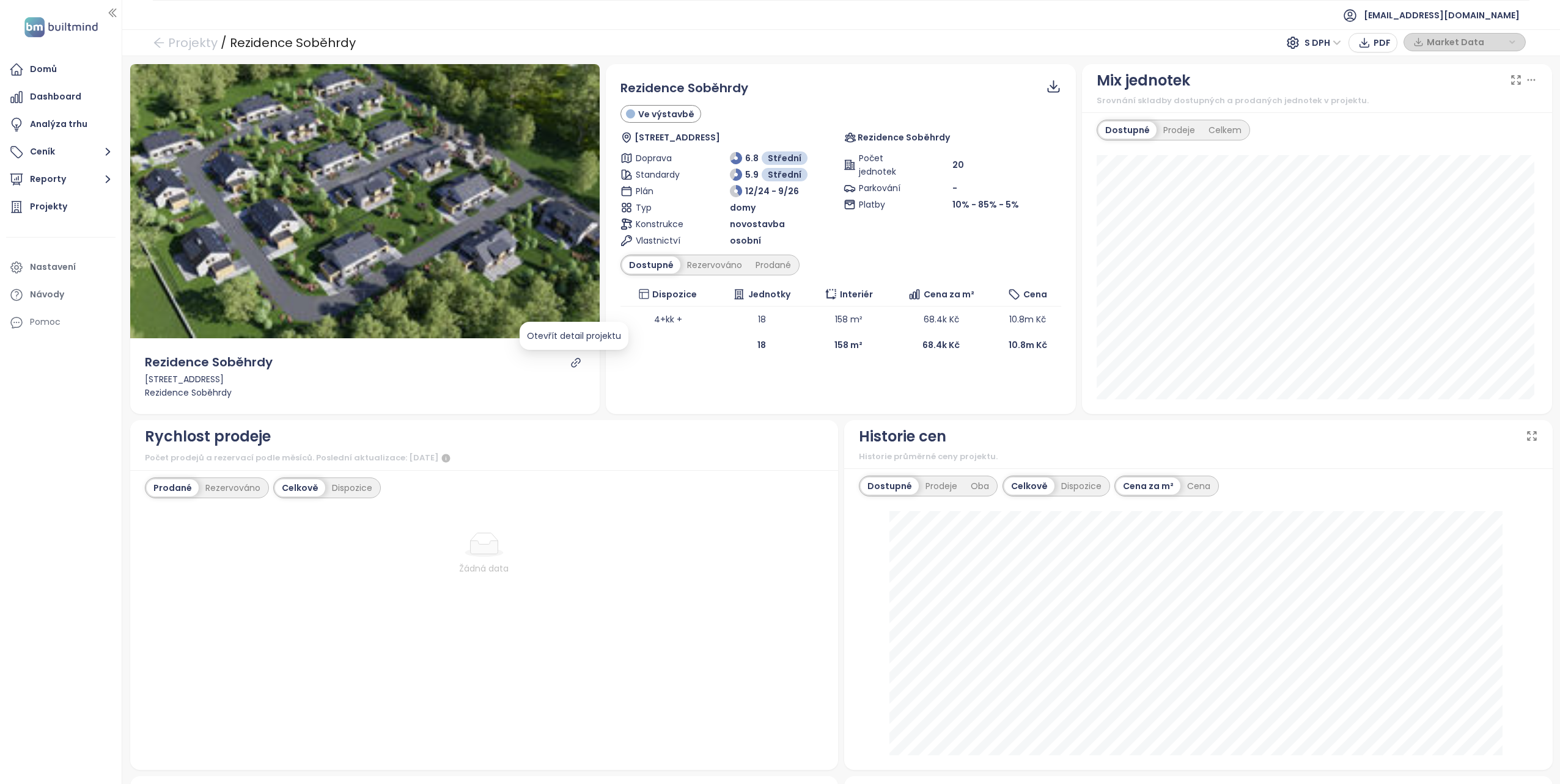
click at [570, 358] on icon "link" at bounding box center [576, 363] width 11 height 11
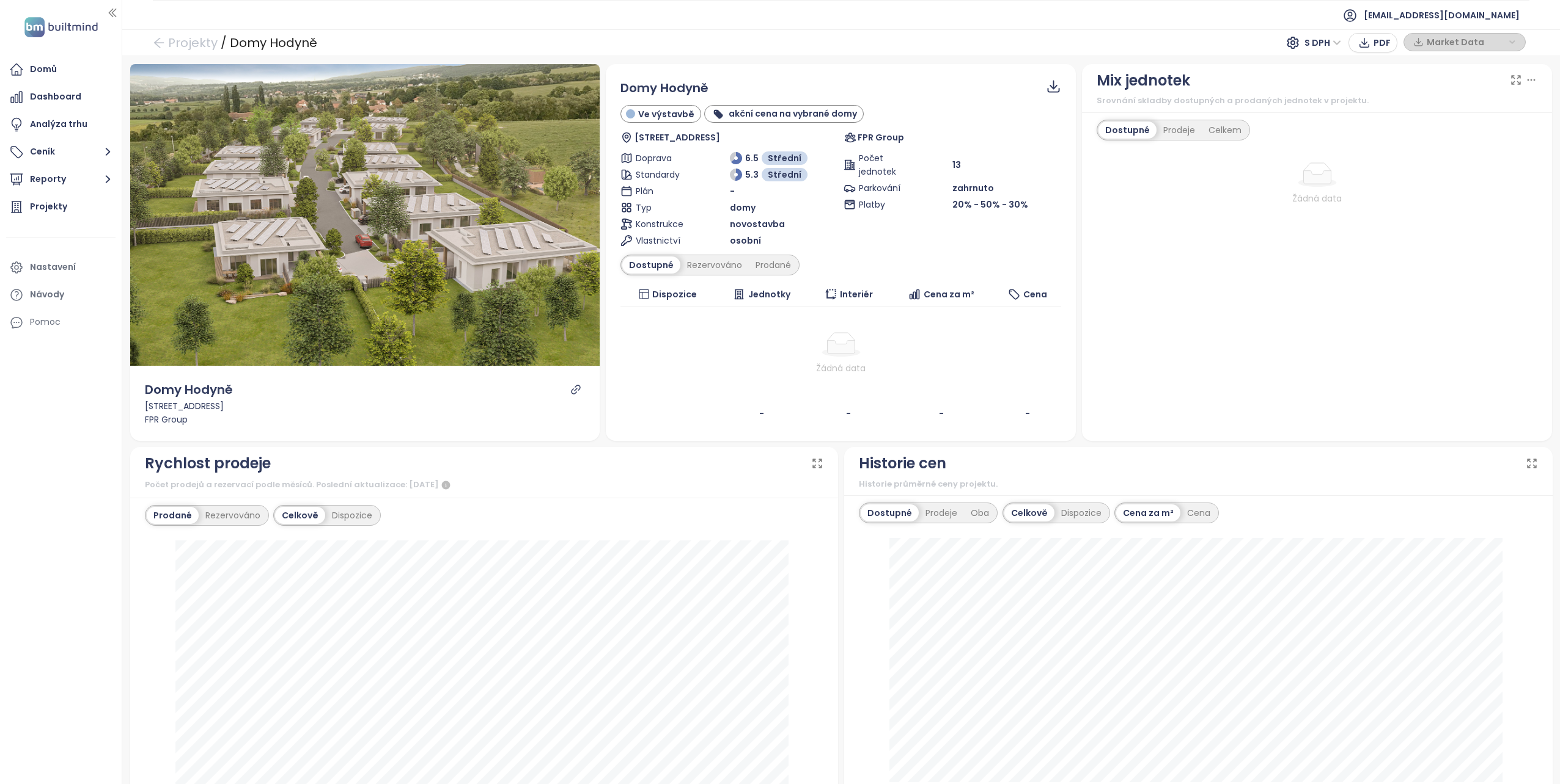
click at [952, 164] on span "13" at bounding box center [957, 164] width 9 height 13
drag, startPoint x: 947, startPoint y: 164, endPoint x: 886, endPoint y: 181, distance: 63.3
click at [886, 181] on span "Parkování" at bounding box center [885, 187] width 54 height 13
click at [1166, 128] on div "Prodeje" at bounding box center [1179, 129] width 46 height 17
click at [1211, 123] on div "Celkem" at bounding box center [1224, 129] width 46 height 17
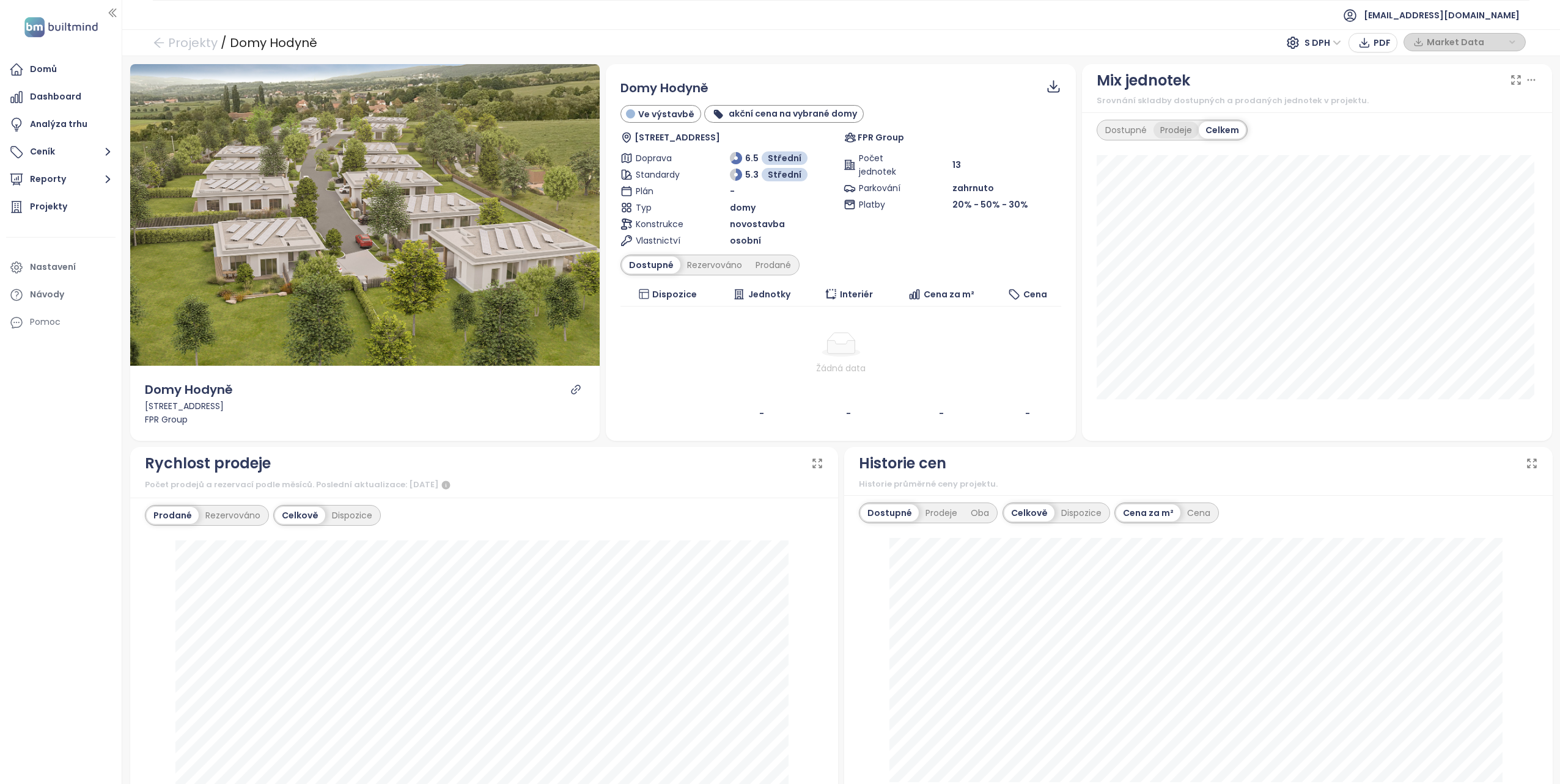
click at [1169, 131] on div "Prodeje" at bounding box center [1175, 129] width 46 height 17
click at [1110, 125] on div "Dostupné" at bounding box center [1126, 129] width 55 height 17
click at [1165, 125] on div "Prodeje" at bounding box center [1179, 129] width 46 height 17
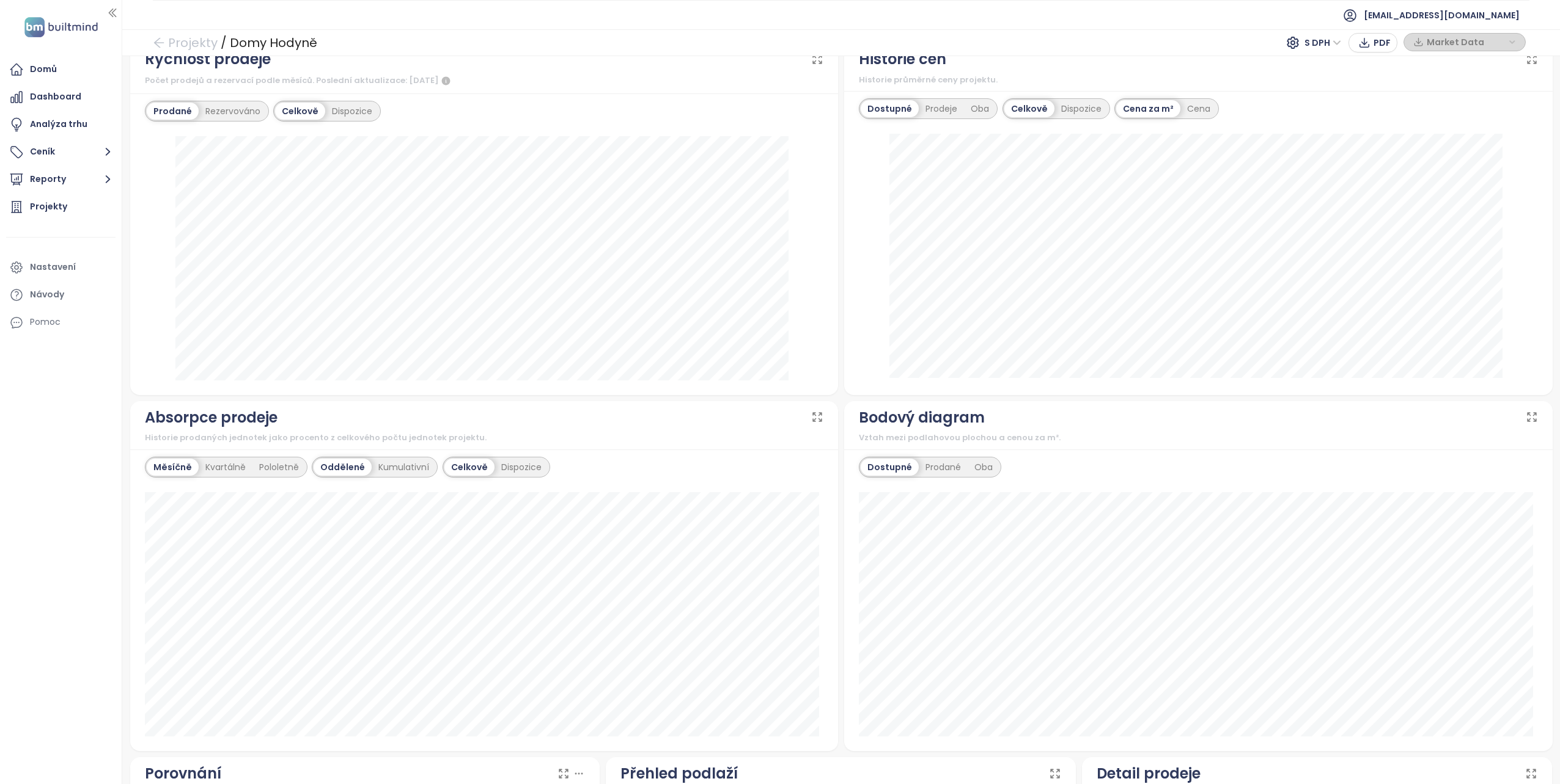
scroll to position [427, 0]
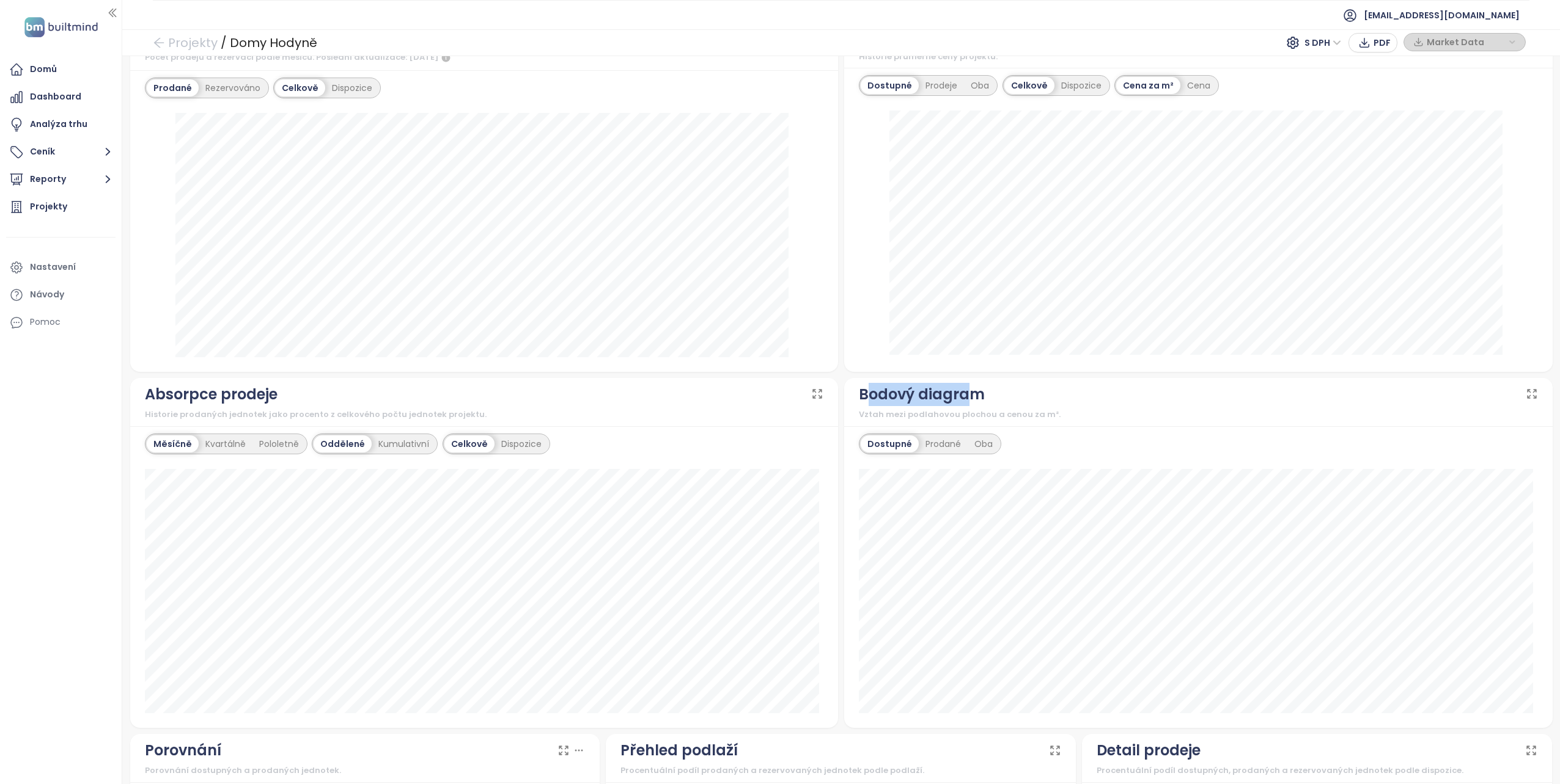
drag, startPoint x: 863, startPoint y: 397, endPoint x: 970, endPoint y: 396, distance: 107.0
click at [970, 396] on div "Bodový diagram" at bounding box center [921, 394] width 126 height 23
click at [393, 391] on div "Absorpce prodeje" at bounding box center [484, 394] width 679 height 23
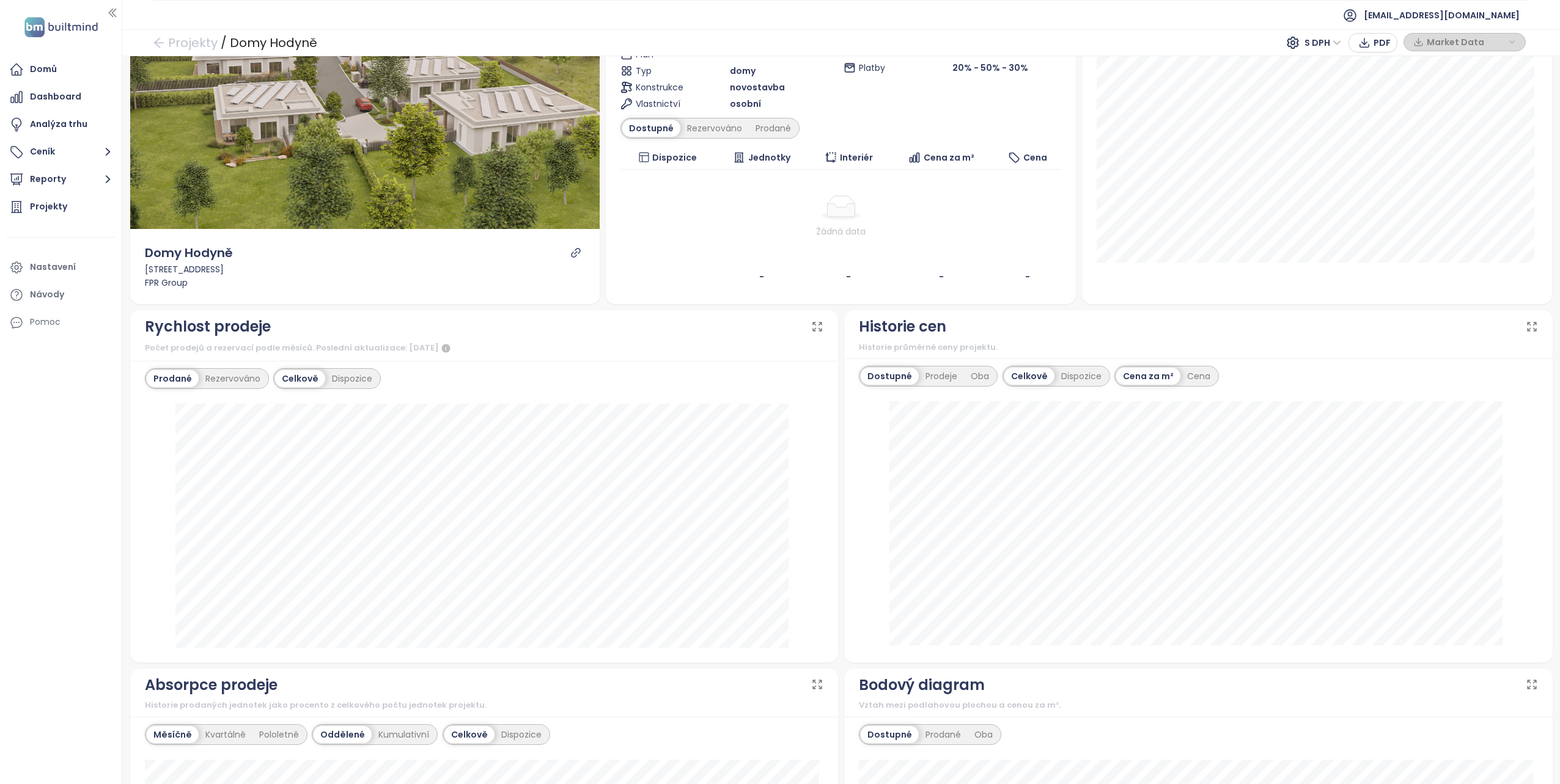
scroll to position [0, 0]
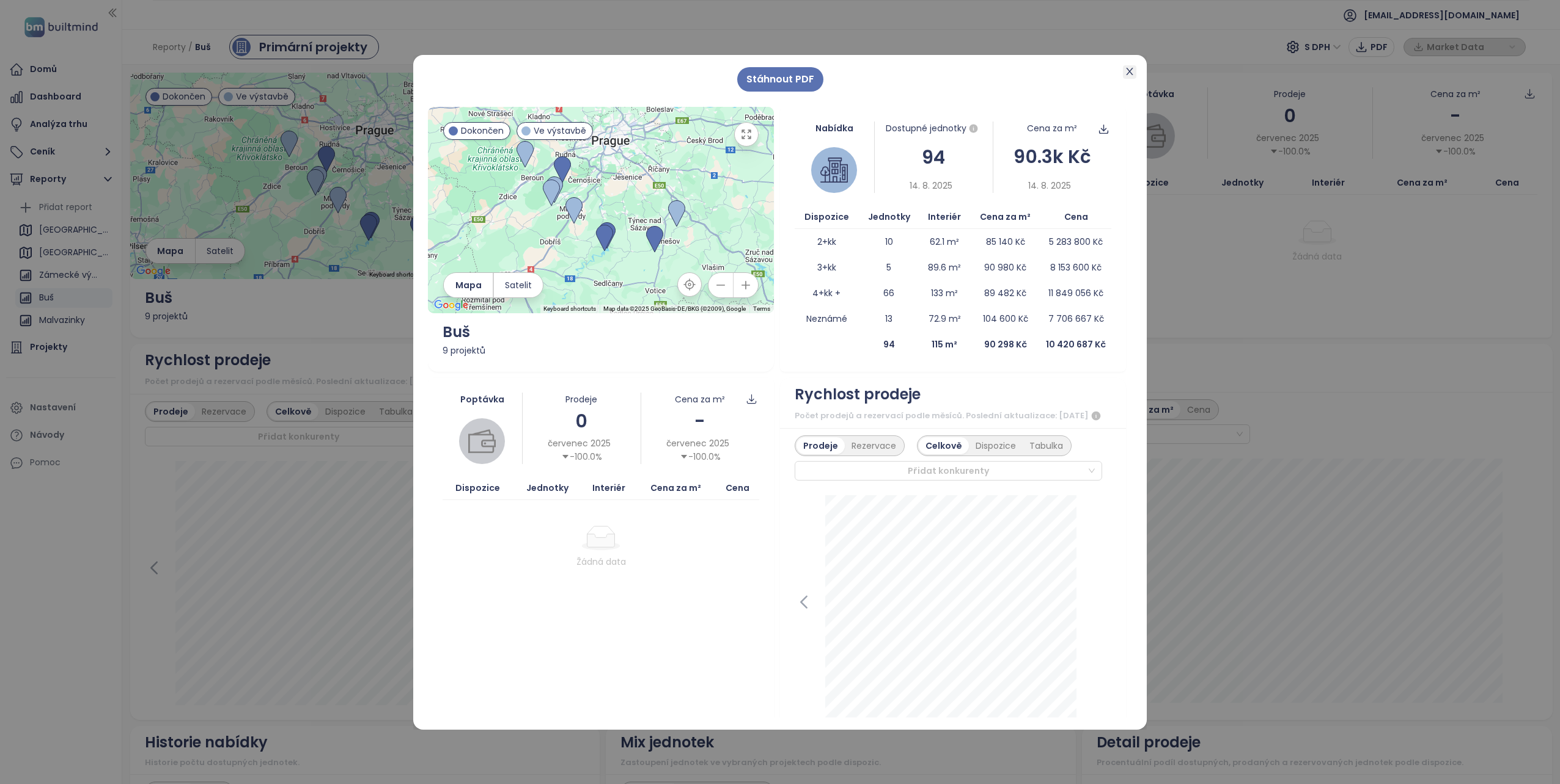
click at [1128, 67] on icon "close" at bounding box center [1129, 71] width 10 height 10
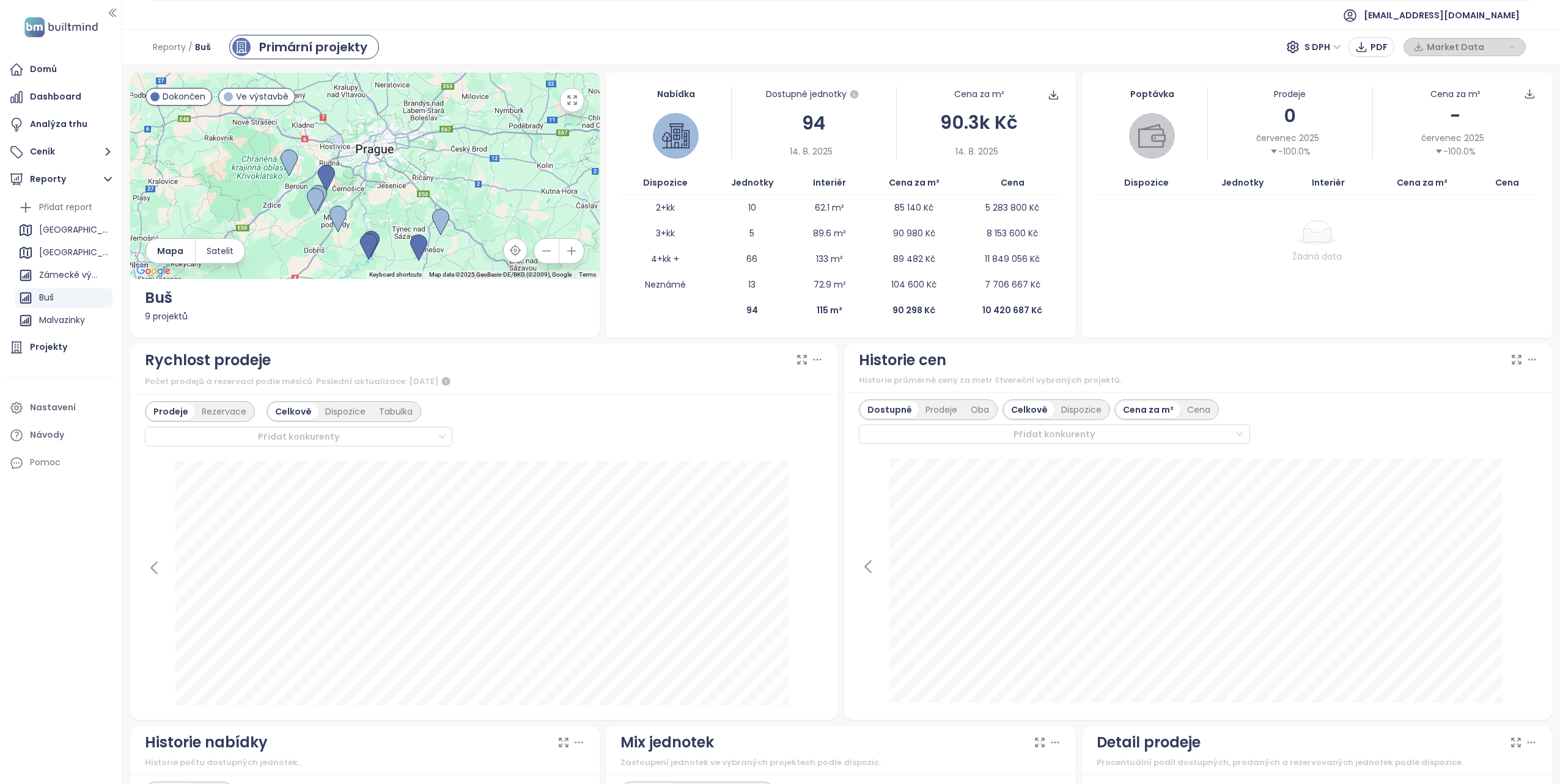
click at [569, 102] on icon "button" at bounding box center [572, 100] width 12 height 12
drag, startPoint x: 148, startPoint y: 301, endPoint x: 182, endPoint y: 317, distance: 37.6
click at [182, 317] on div "Buš 9 projektů" at bounding box center [365, 301] width 441 height 44
click at [187, 318] on div "9 projektů" at bounding box center [365, 316] width 441 height 13
click at [437, 222] on img at bounding box center [441, 222] width 27 height 37
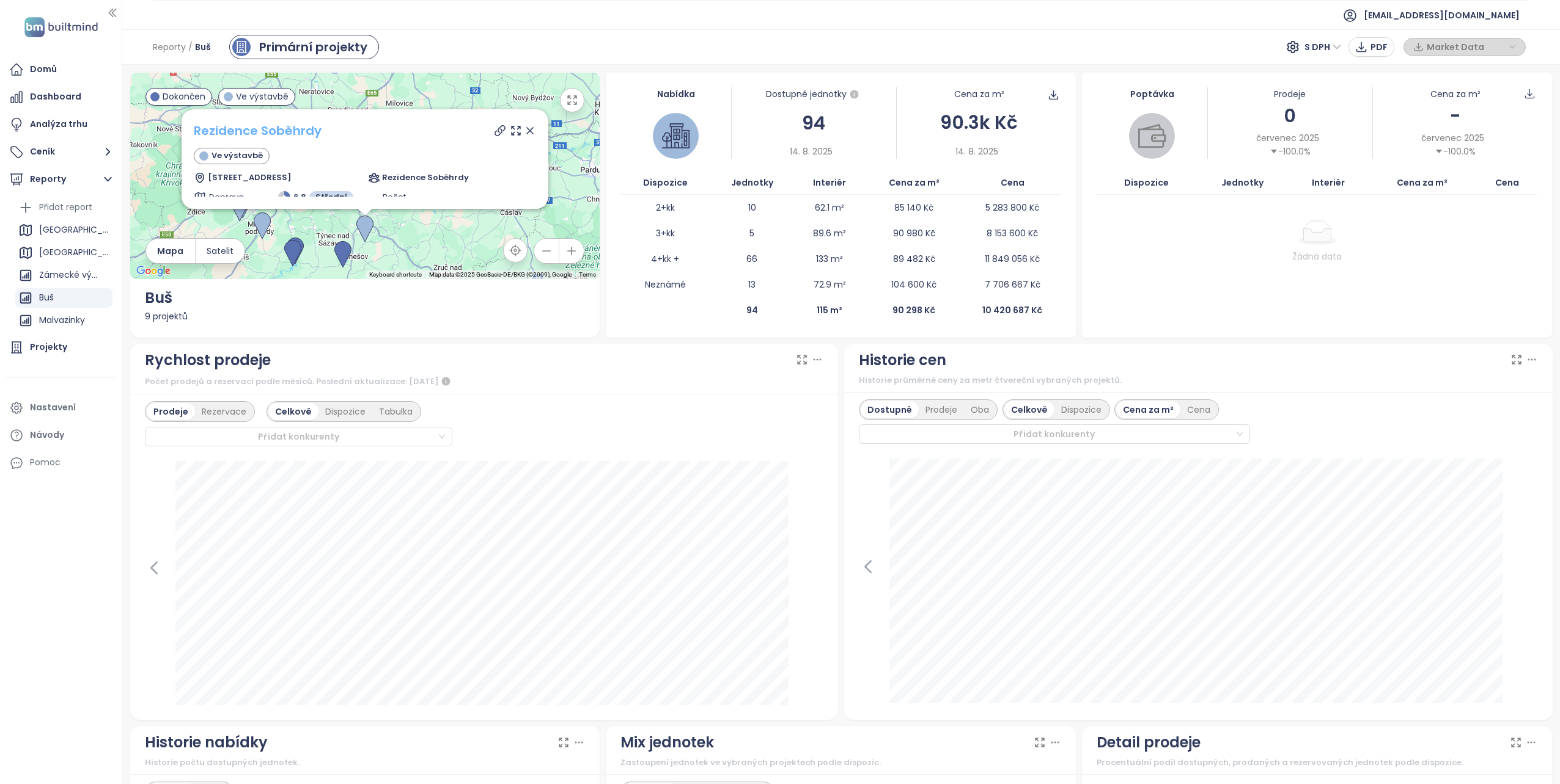
click at [286, 131] on link "Rezidence Soběhrdy" at bounding box center [257, 130] width 128 height 17
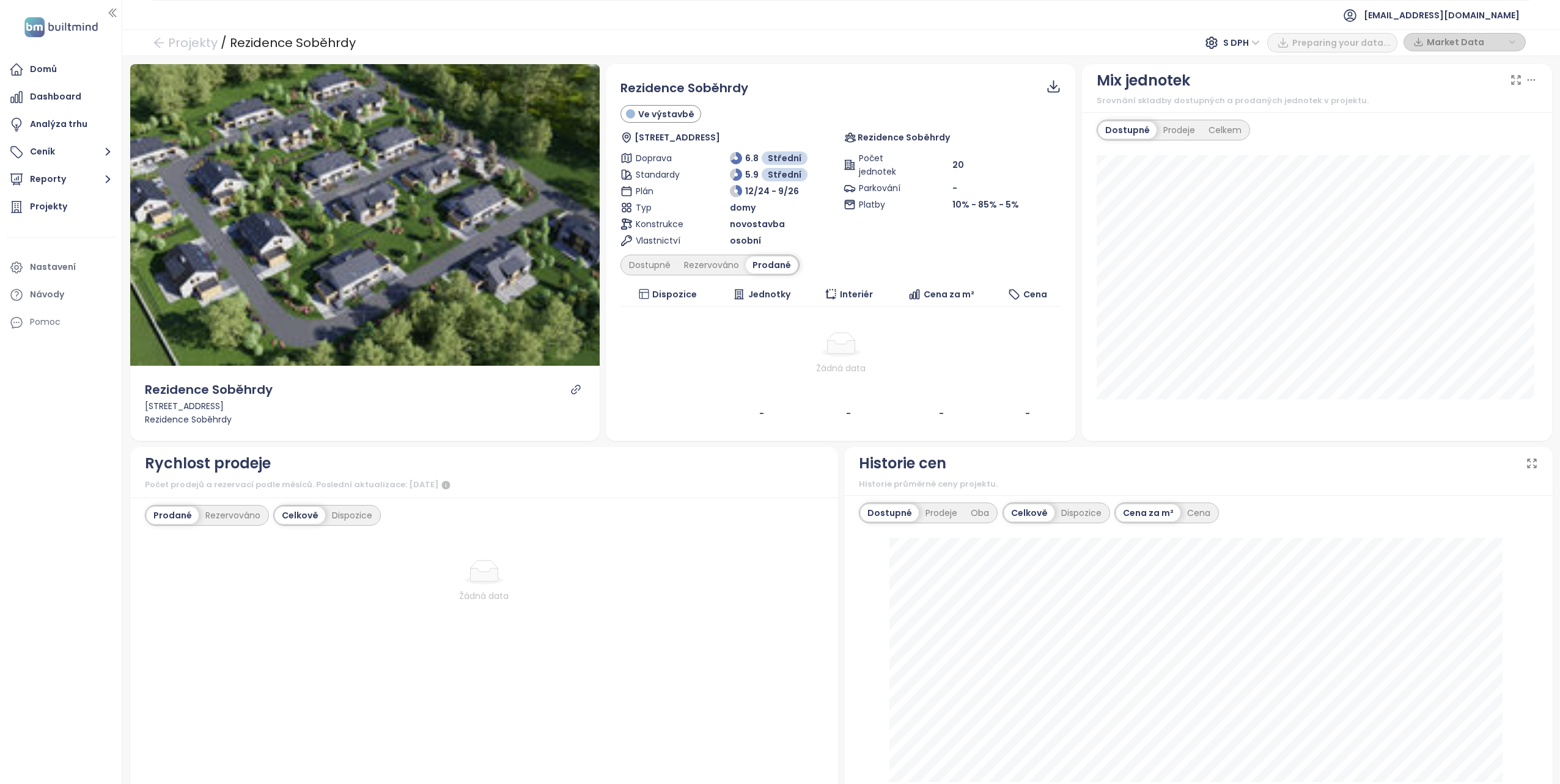
click at [573, 388] on icon "link" at bounding box center [576, 390] width 11 height 11
